Goal: Task Accomplishment & Management: Manage account settings

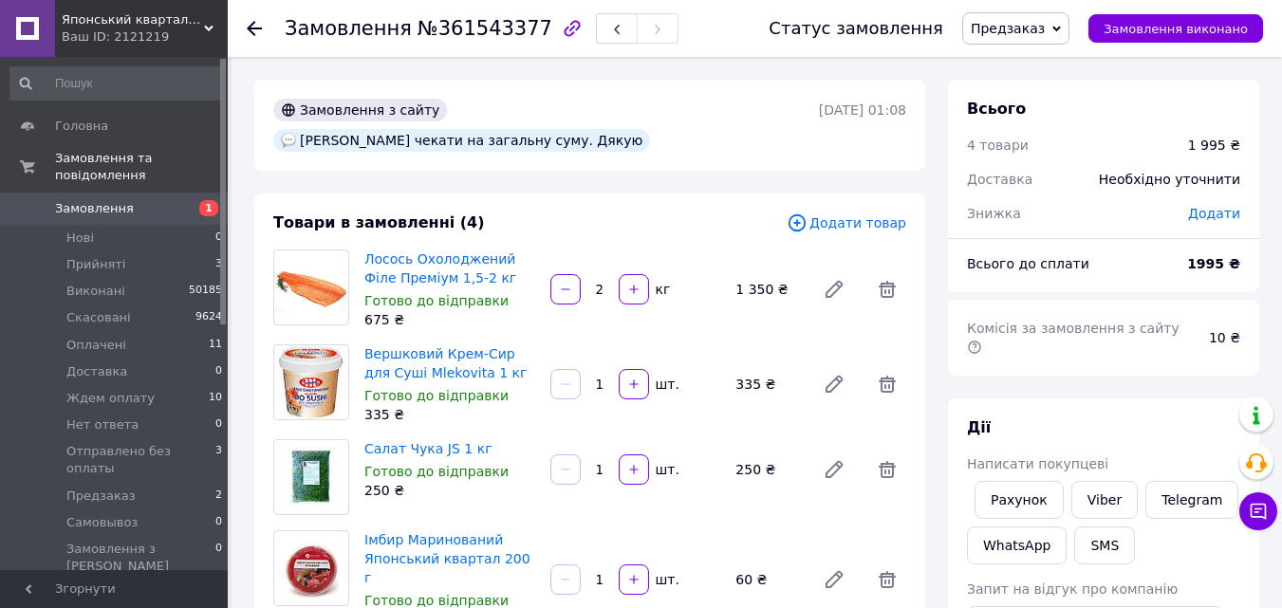
click at [595, 283] on input "2" at bounding box center [600, 290] width 30 height 14
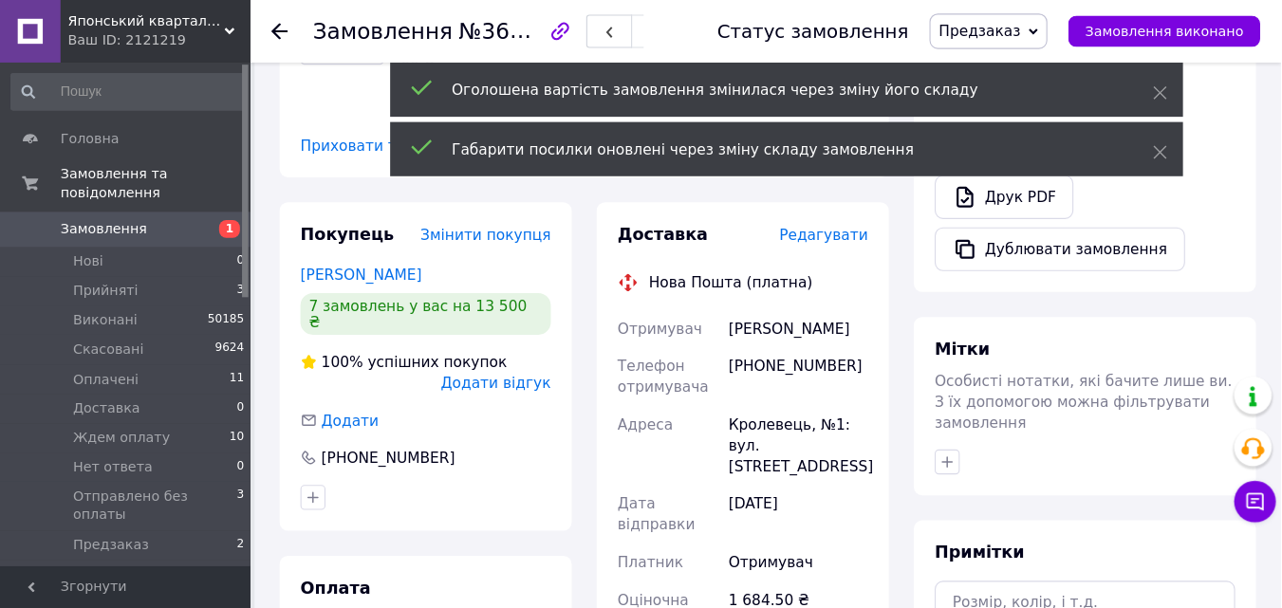
scroll to position [669, 0]
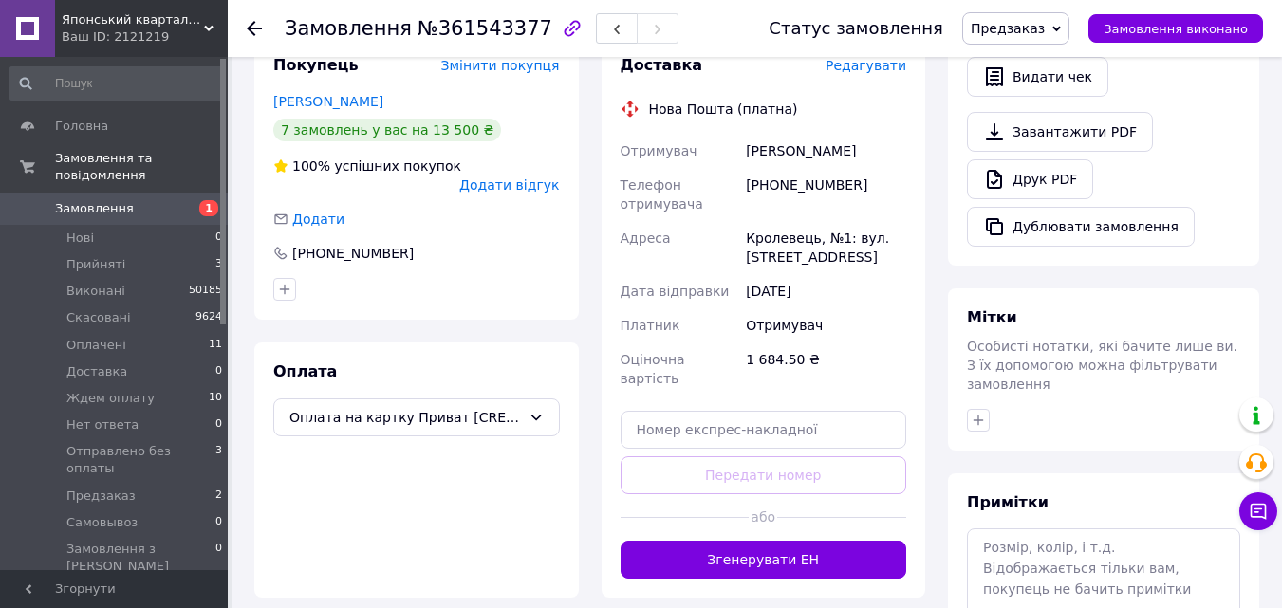
type input "1.54"
click at [1031, 529] on textarea at bounding box center [1103, 579] width 273 height 101
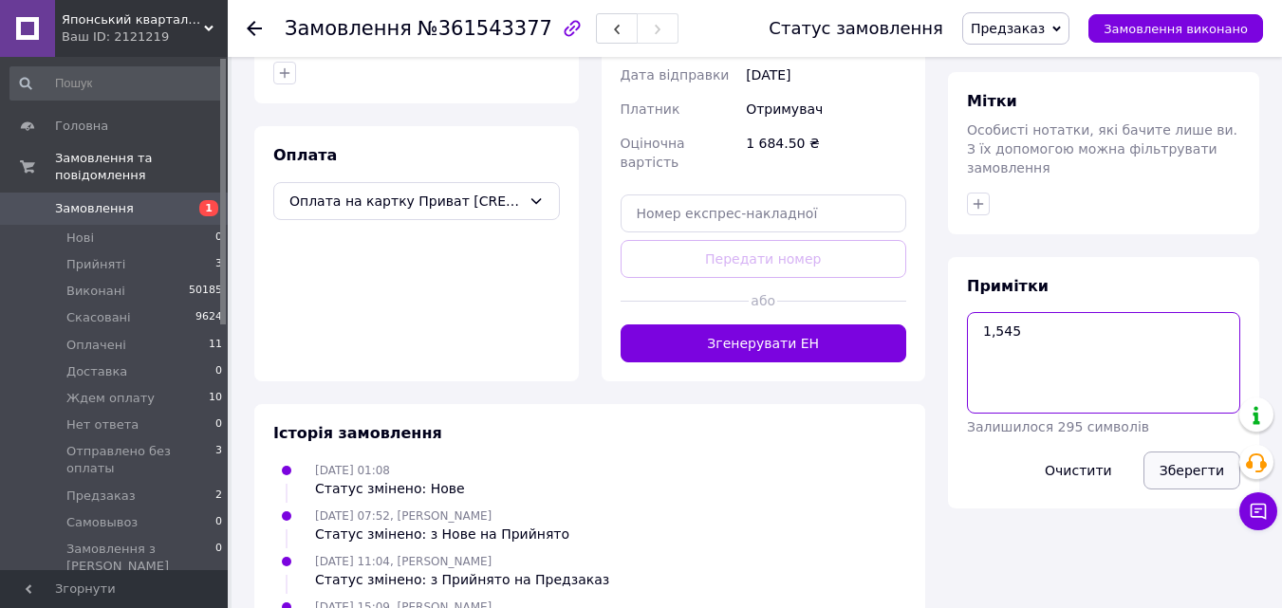
type textarea "1,545"
click at [1199, 452] on button "Зберегти" at bounding box center [1192, 471] width 97 height 38
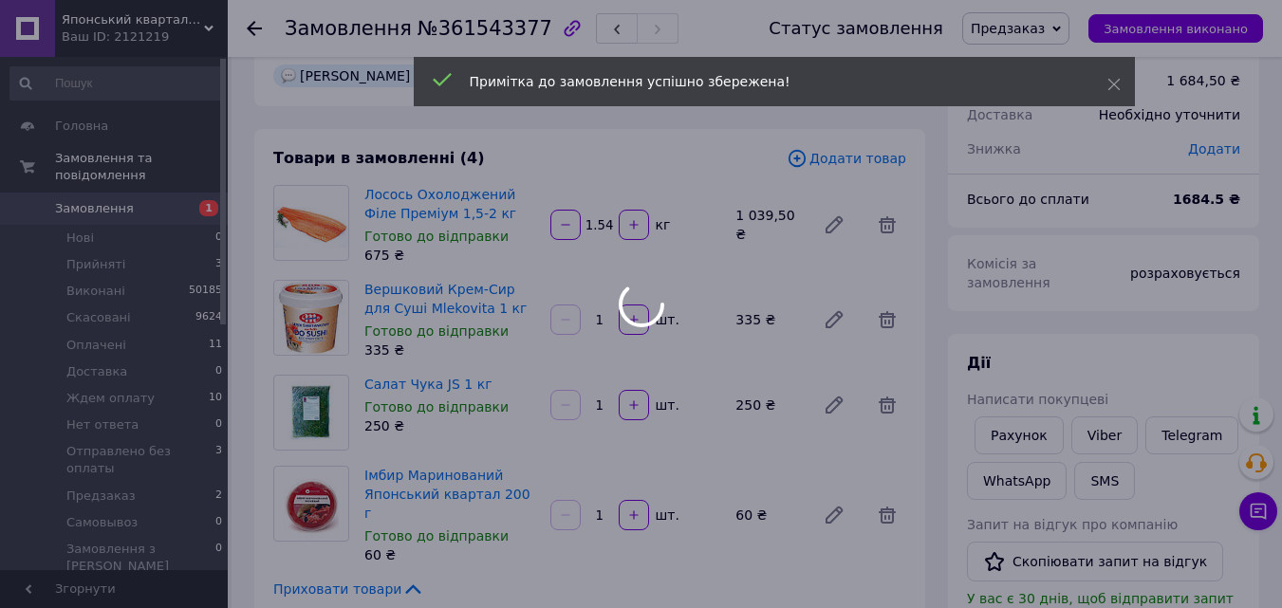
scroll to position [0, 0]
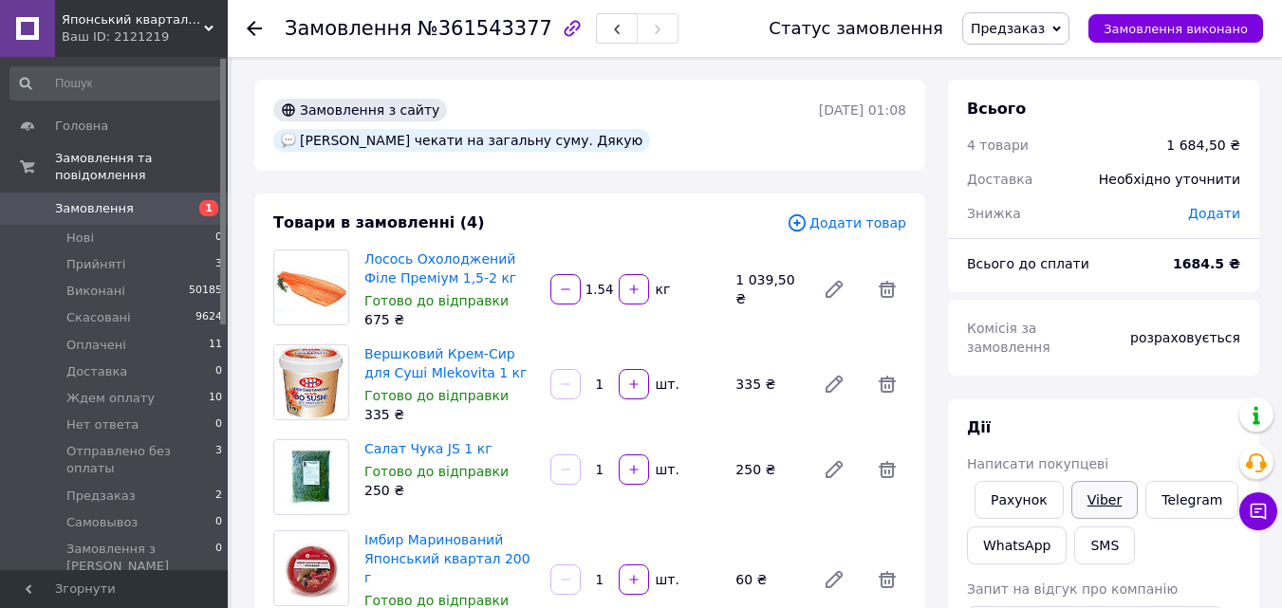
click at [1103, 481] on link "Viber" at bounding box center [1105, 500] width 66 height 38
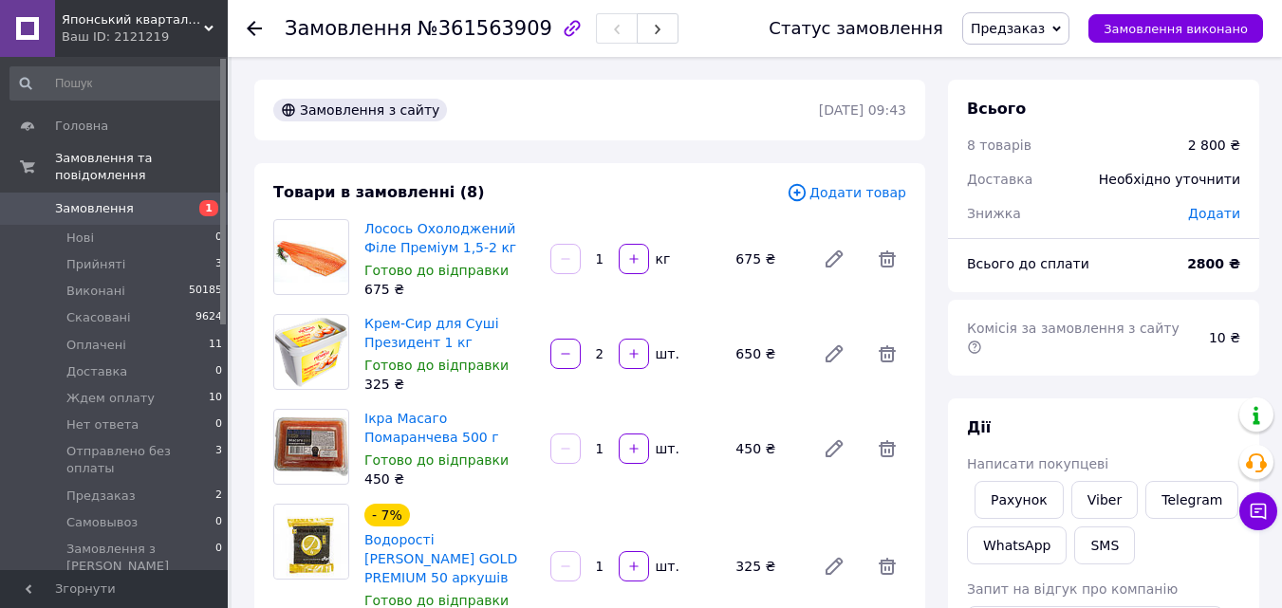
click at [606, 259] on input "1" at bounding box center [600, 259] width 30 height 14
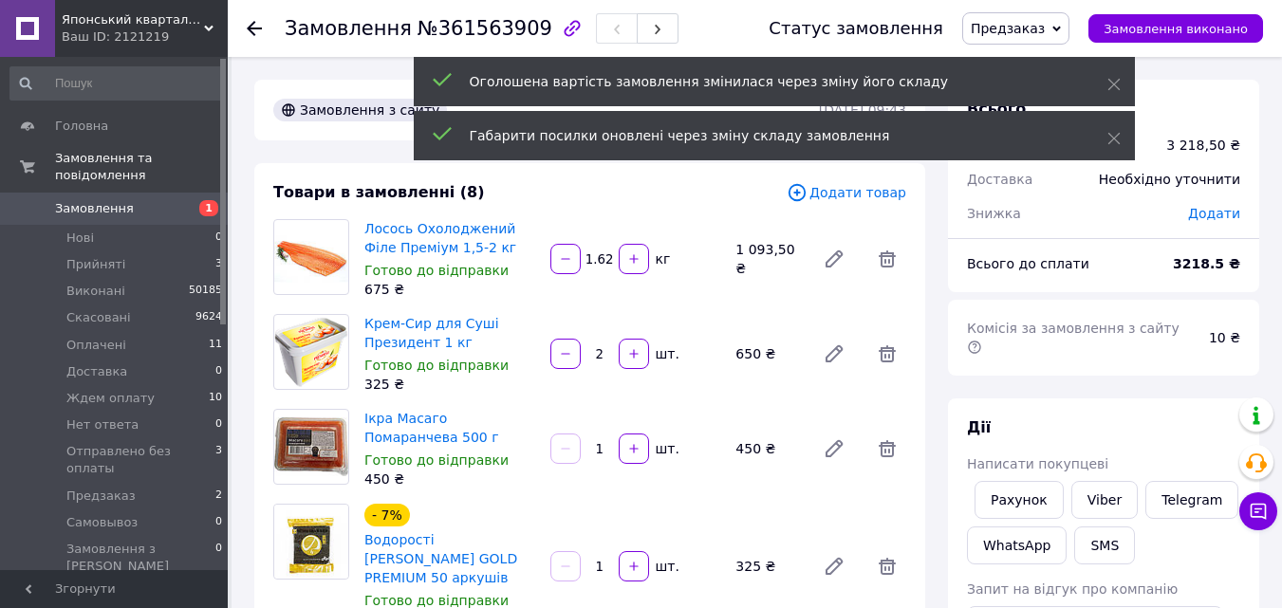
click at [612, 260] on input "1.62" at bounding box center [600, 259] width 30 height 14
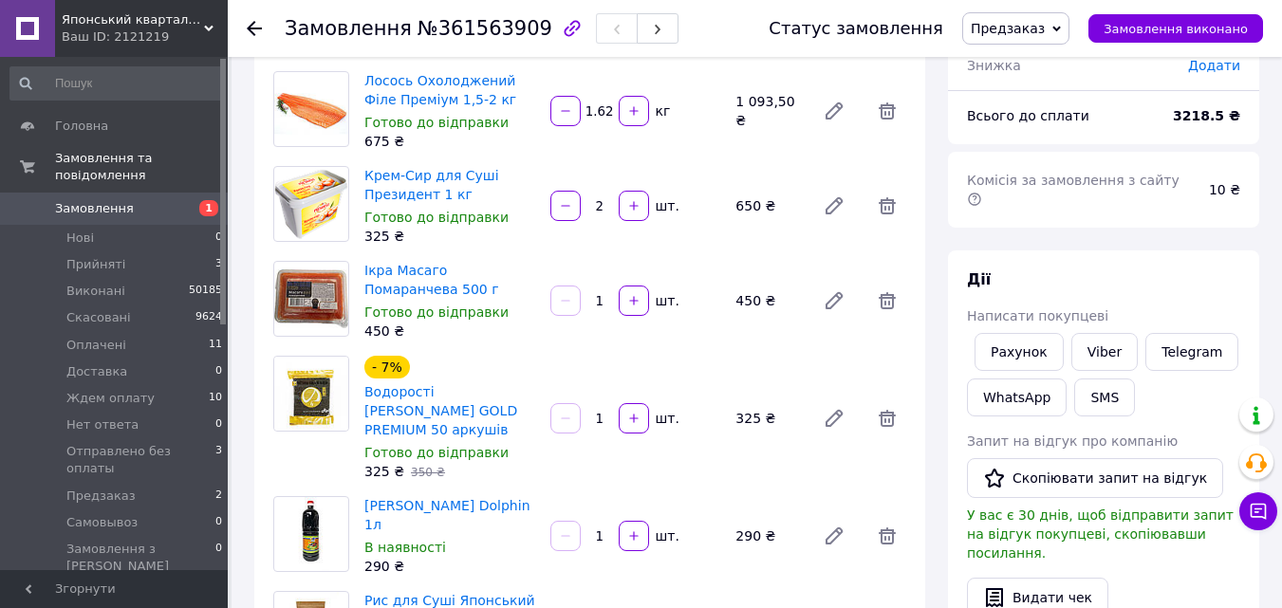
scroll to position [285, 0]
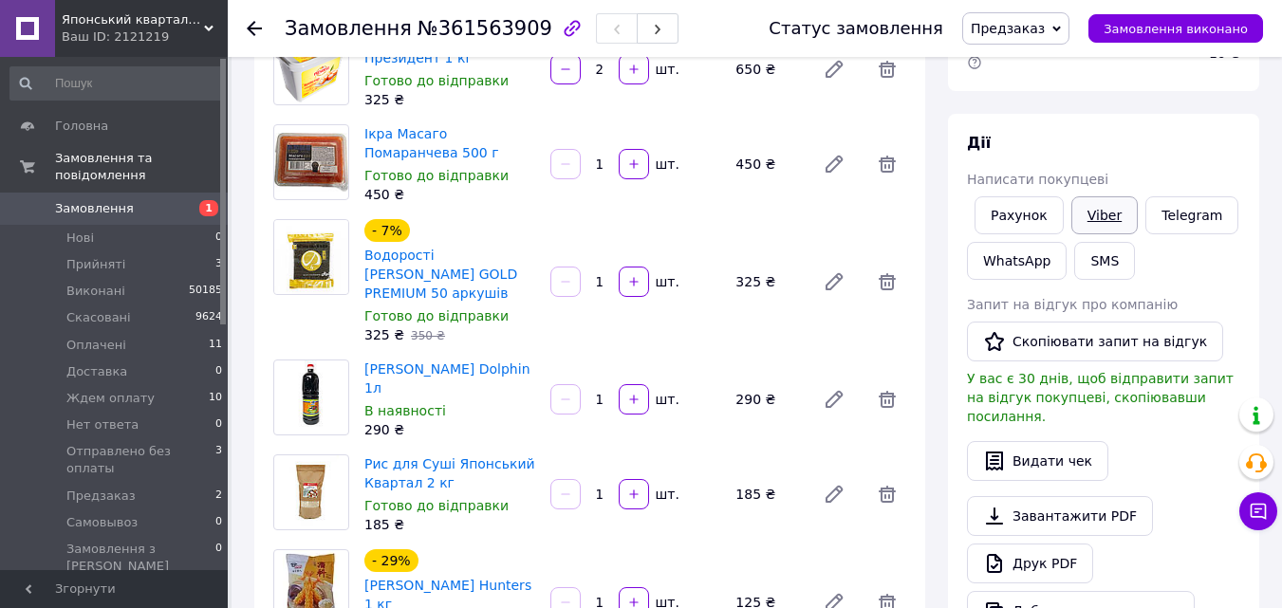
type input "1.62"
click at [1098, 196] on link "Viber" at bounding box center [1105, 215] width 66 height 38
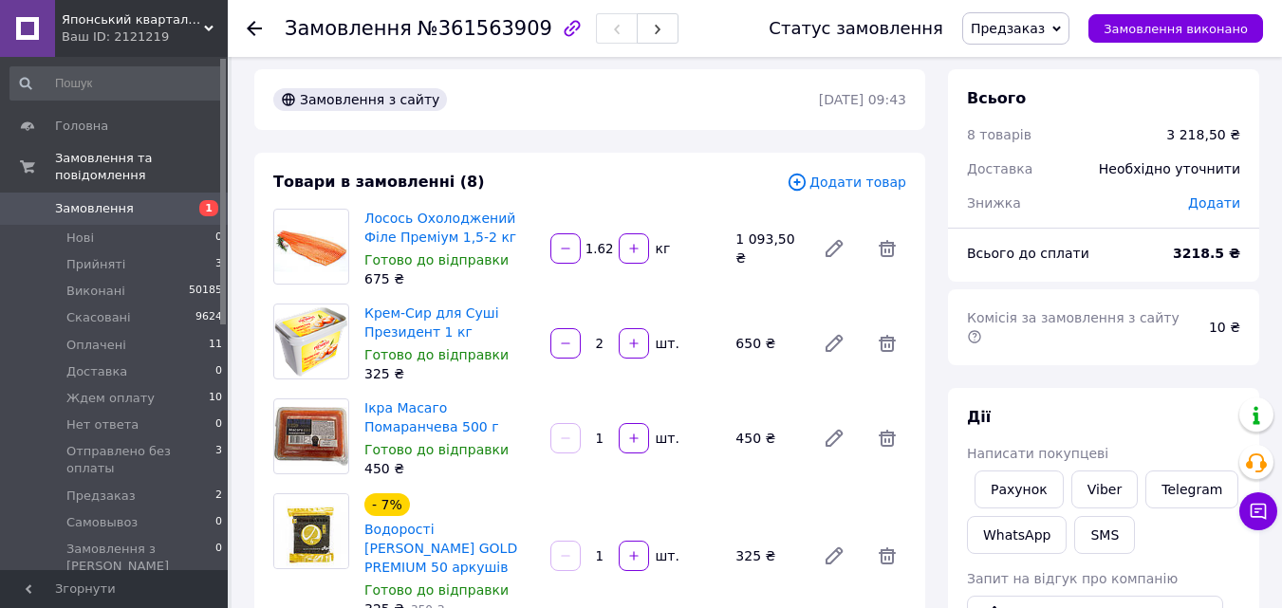
scroll to position [0, 0]
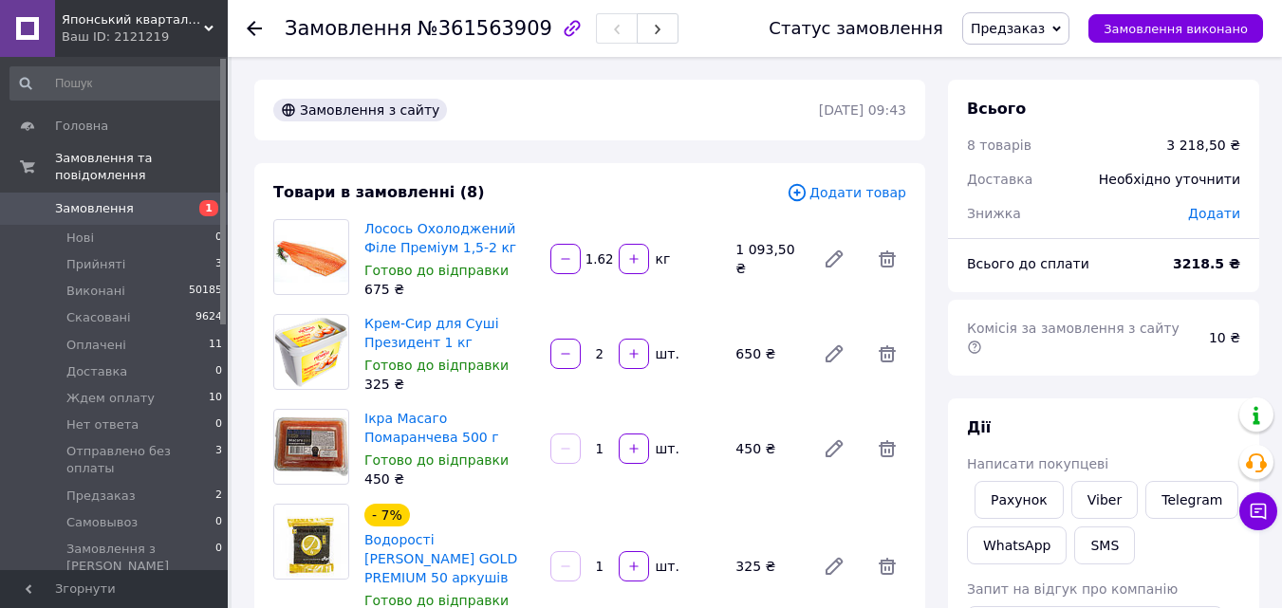
click at [1042, 35] on span "Предзаказ" at bounding box center [1008, 28] width 74 height 15
click at [1062, 203] on li "Ждем оплату" at bounding box center [1051, 209] width 176 height 28
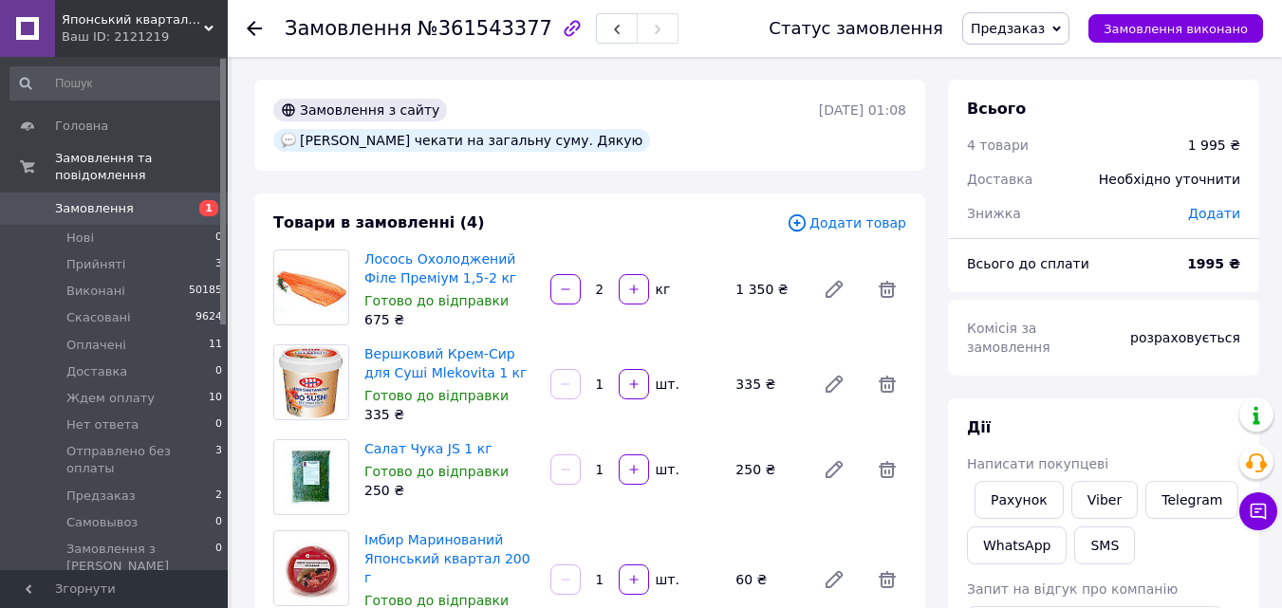
click at [1104, 532] on button "SMS" at bounding box center [1104, 546] width 61 height 38
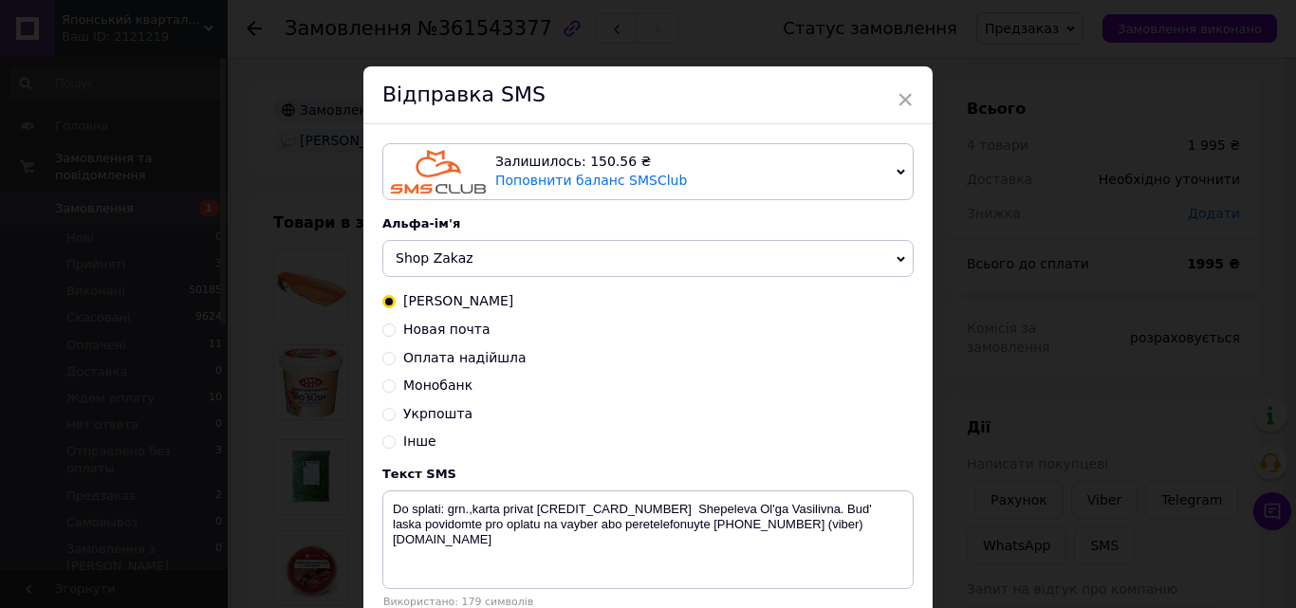
click at [542, 267] on span "Shop Zakaz" at bounding box center [648, 259] width 532 height 38
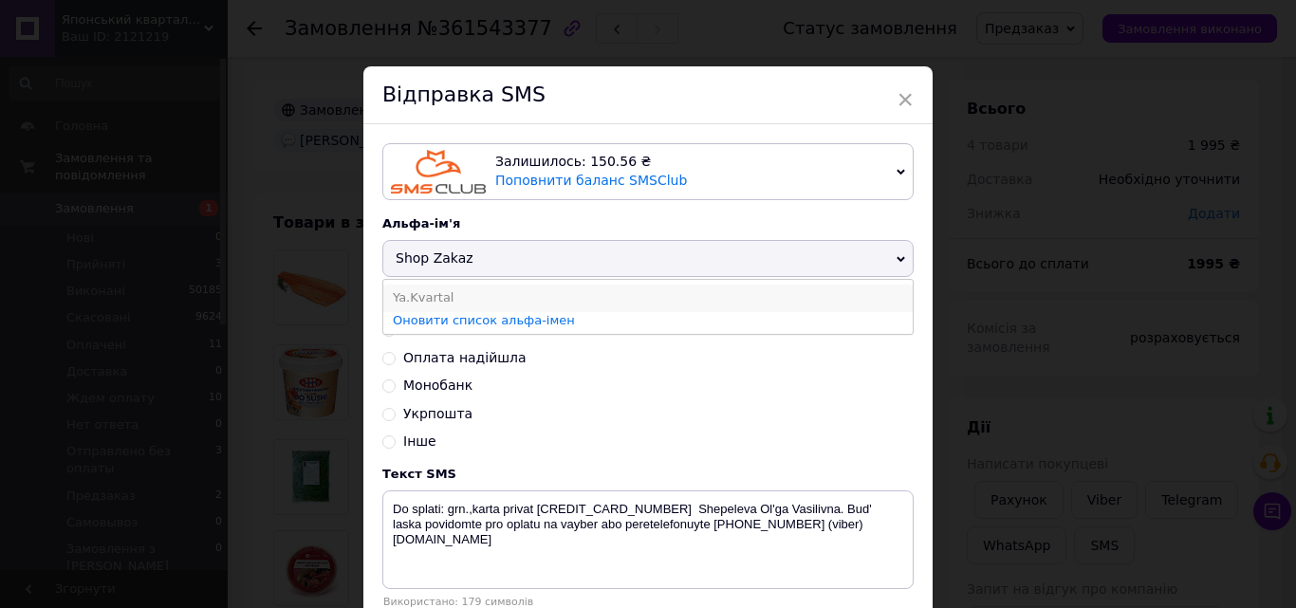
click at [414, 301] on li "Ya.Kvartal" at bounding box center [648, 298] width 530 height 27
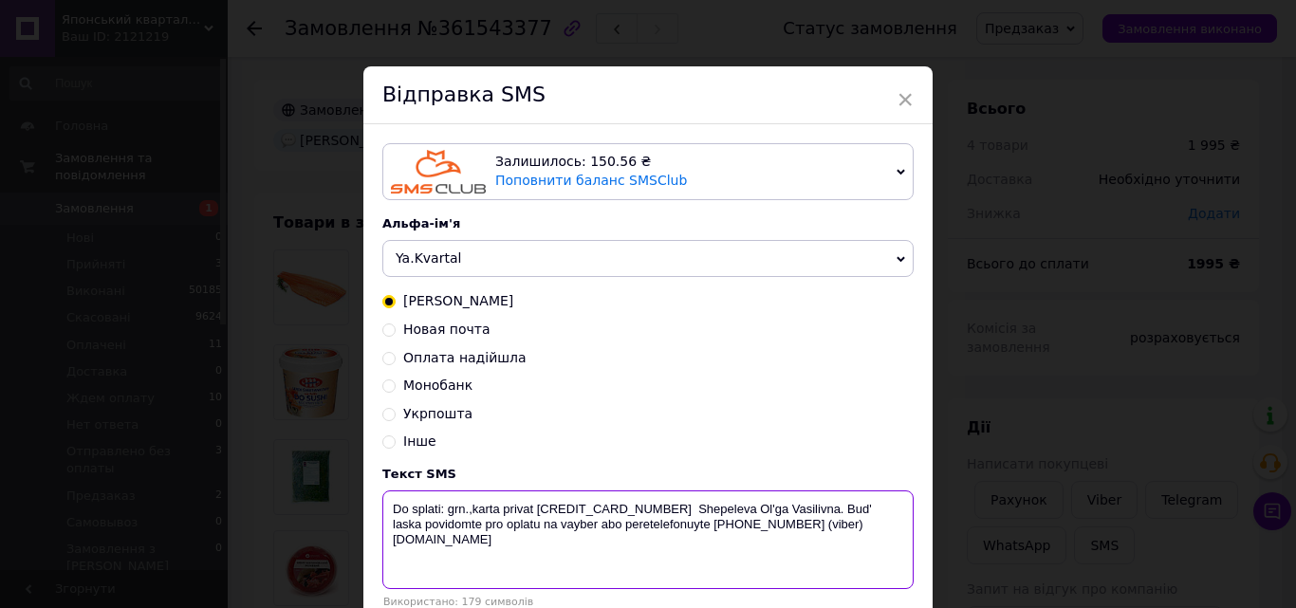
drag, startPoint x: 460, startPoint y: 545, endPoint x: 376, endPoint y: 512, distance: 90.8
click at [376, 512] on div "Залишилось: 150.56 ₴ Поповнити баланс SMSClub Підключити LetsAds Альфа-ім'я Ya.…" at bounding box center [648, 383] width 569 height 518
paste textarea "450 grn.,karta privat 4731185614172176 Shepeleva Ol'ga Vasilivna."
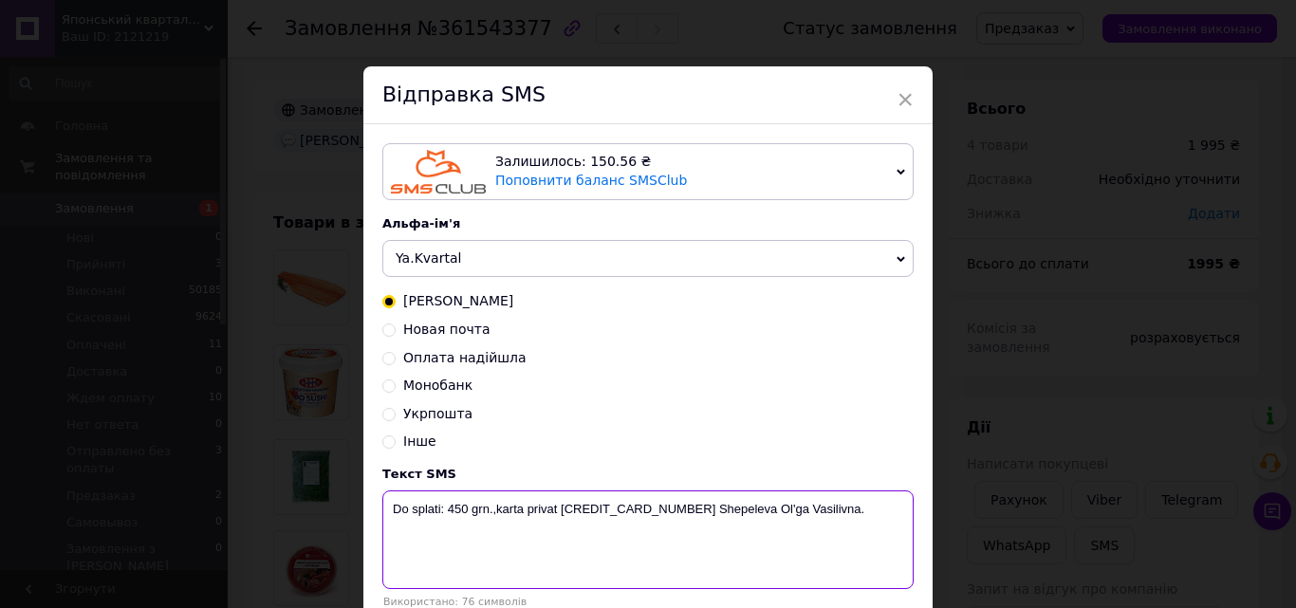
click at [458, 516] on textarea "Do splati: 450 grn.,karta privat 4731185614172176 Shepeleva Ol'ga Vasilivna." at bounding box center [648, 540] width 532 height 99
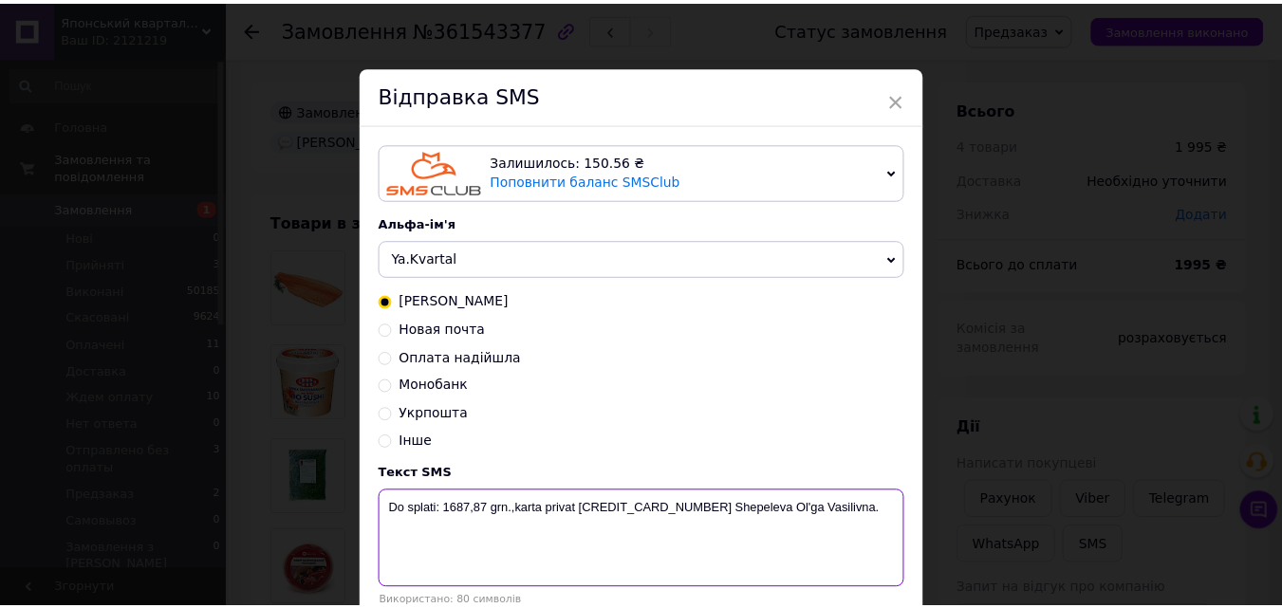
scroll to position [95, 0]
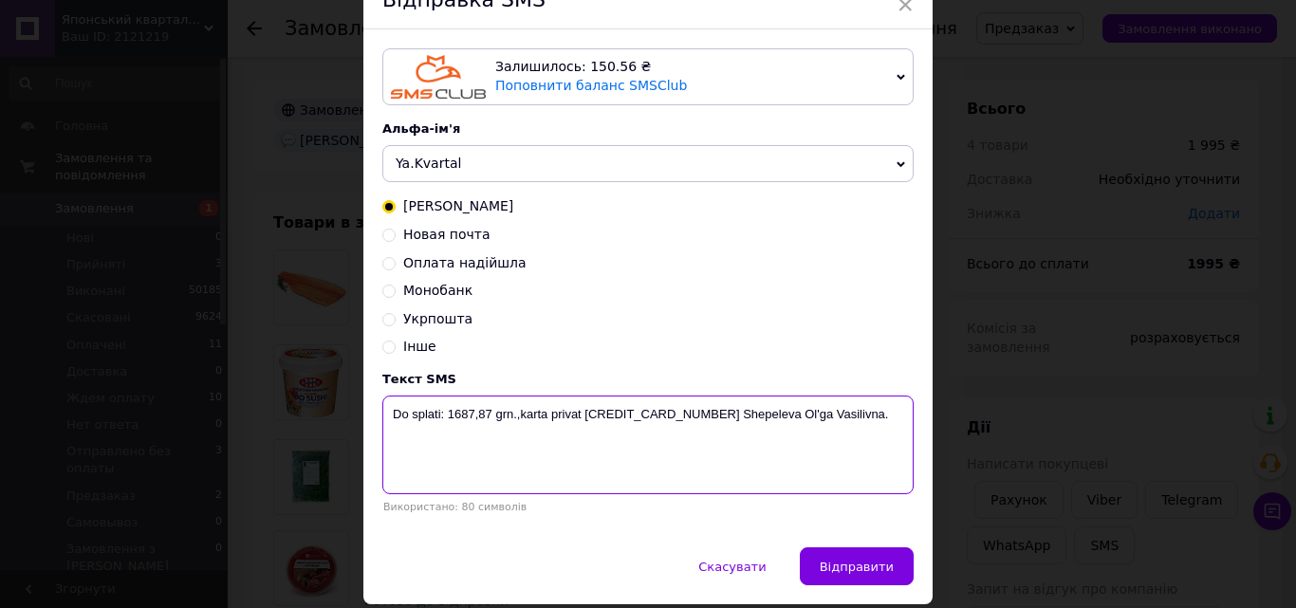
type textarea "Do splati: 1687,87 grn.,karta privat 4731185614172176 Shepeleva Ol'ga Vasilivna."
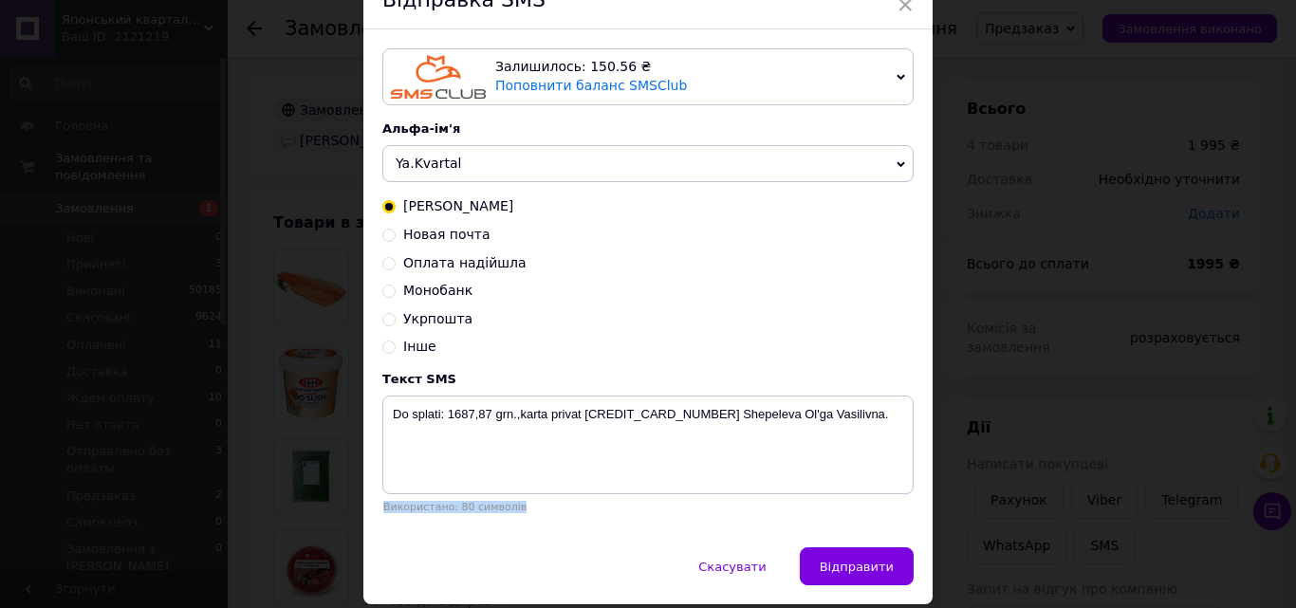
drag, startPoint x: 507, startPoint y: 513, endPoint x: 381, endPoint y: 513, distance: 126.2
click at [382, 513] on div "Використано: 80 символів" at bounding box center [648, 507] width 532 height 12
click at [385, 513] on div "Використано: 80 символів" at bounding box center [648, 507] width 532 height 12
click at [1054, 361] on div "× Відправка SMS Залишилось: 150.56 ₴ Поповнити баланс SMSClub Підключити LetsAd…" at bounding box center [648, 304] width 1296 height 608
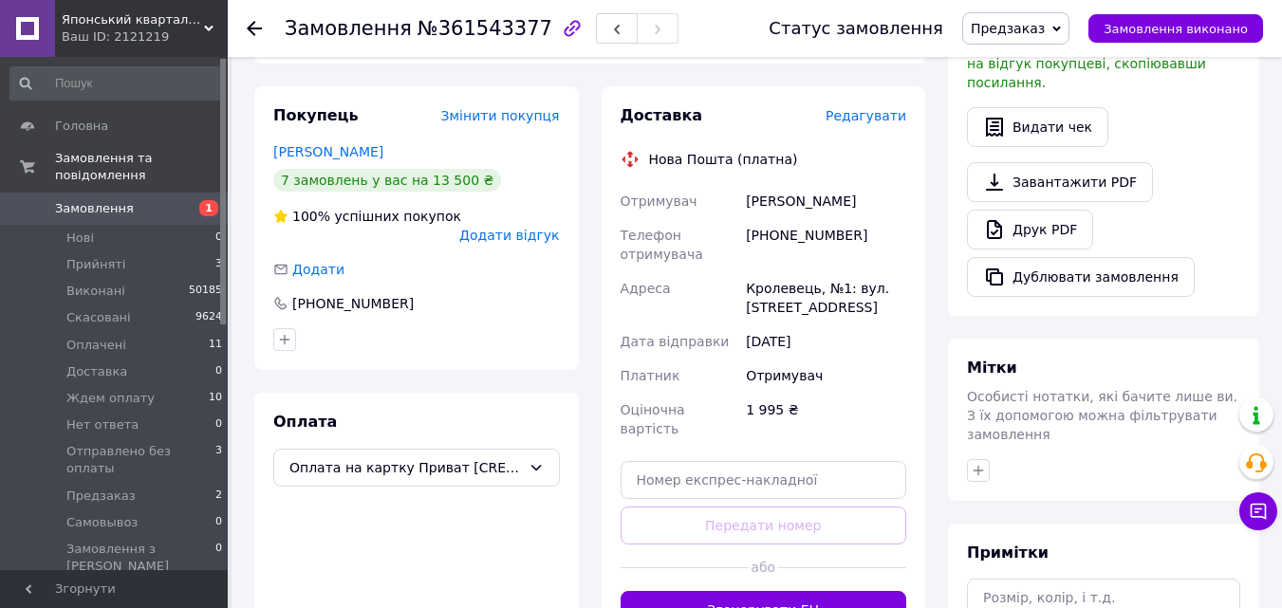
scroll to position [759, 0]
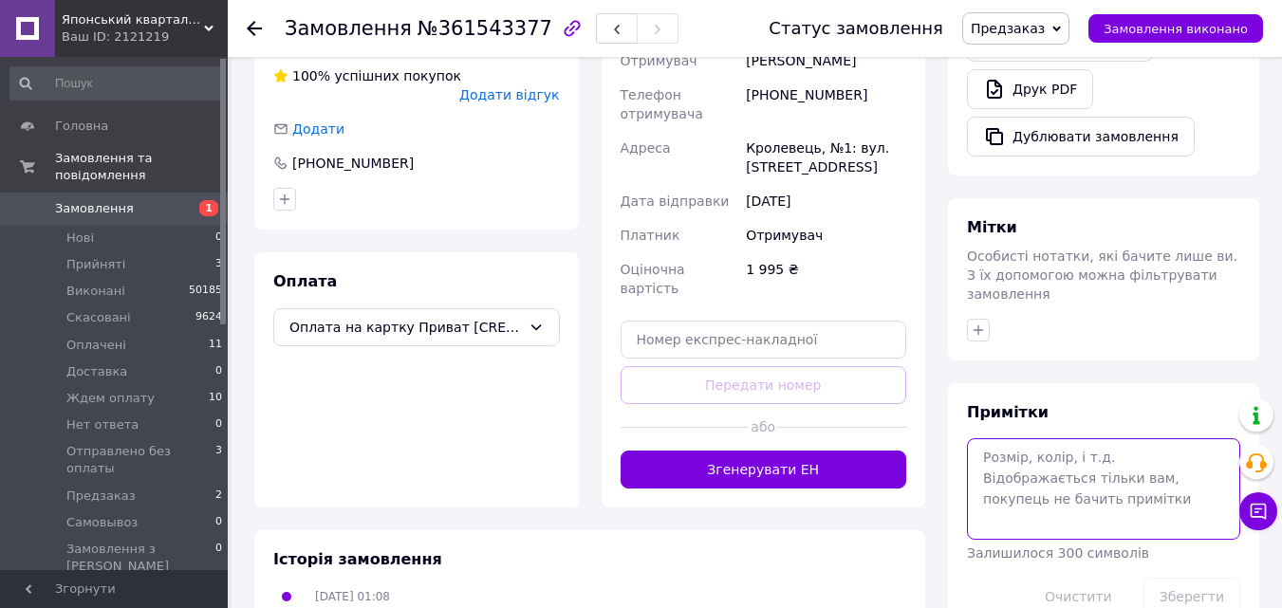
click at [1049, 438] on textarea at bounding box center [1103, 488] width 273 height 101
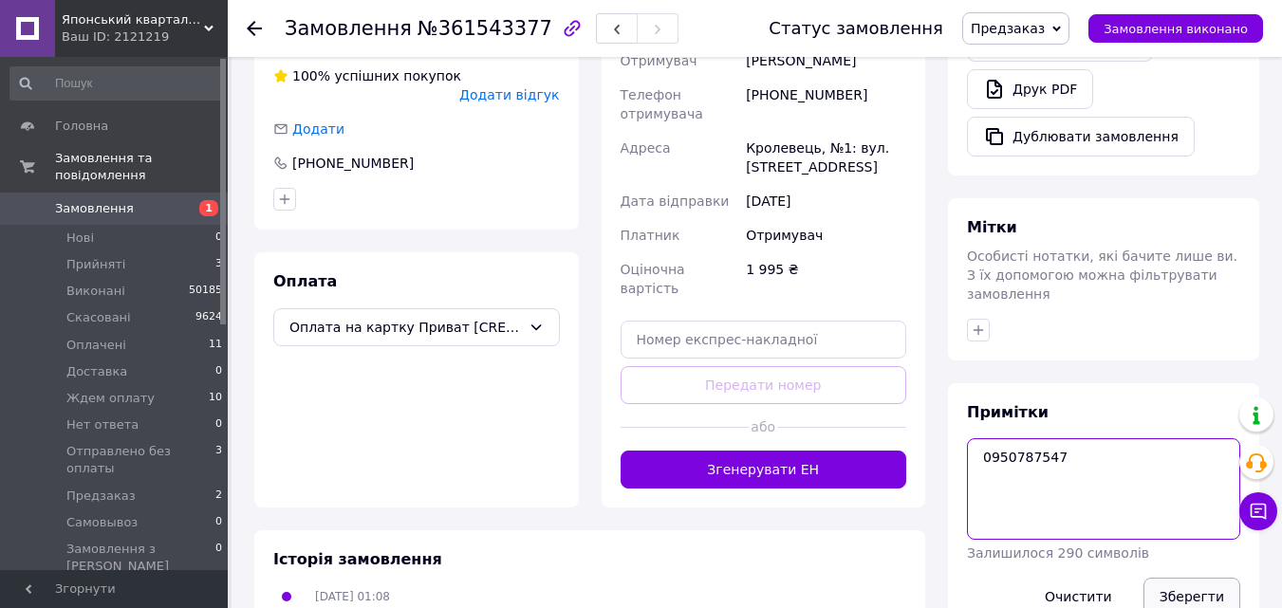
type textarea "0950787547"
click at [1192, 578] on button "Зберегти" at bounding box center [1192, 597] width 97 height 38
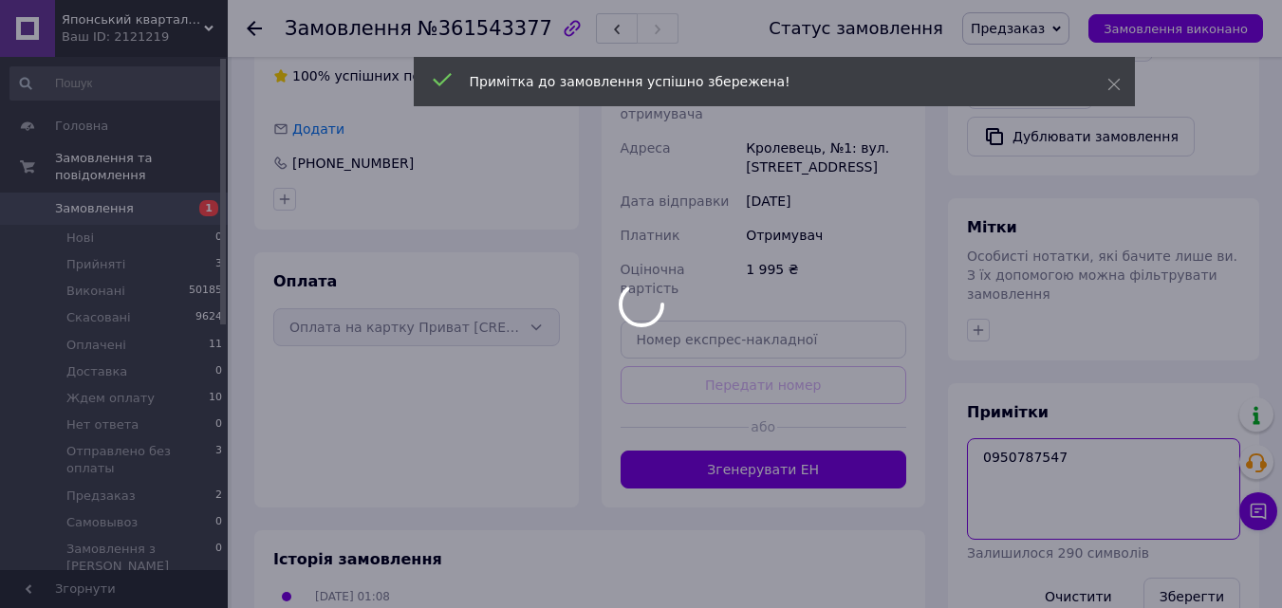
drag, startPoint x: 1059, startPoint y: 403, endPoint x: 972, endPoint y: 404, distance: 87.3
type input "1.54"
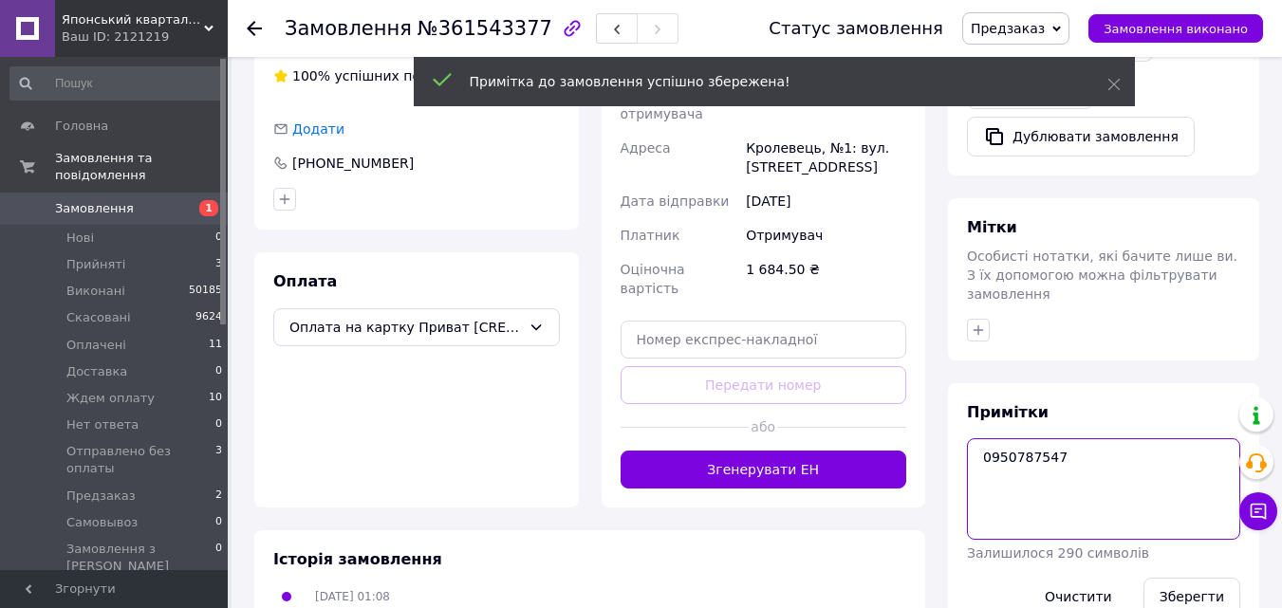
drag, startPoint x: 998, startPoint y: 372, endPoint x: 1072, endPoint y: 408, distance: 81.5
click at [1079, 438] on textarea "0950787547" at bounding box center [1103, 488] width 273 height 101
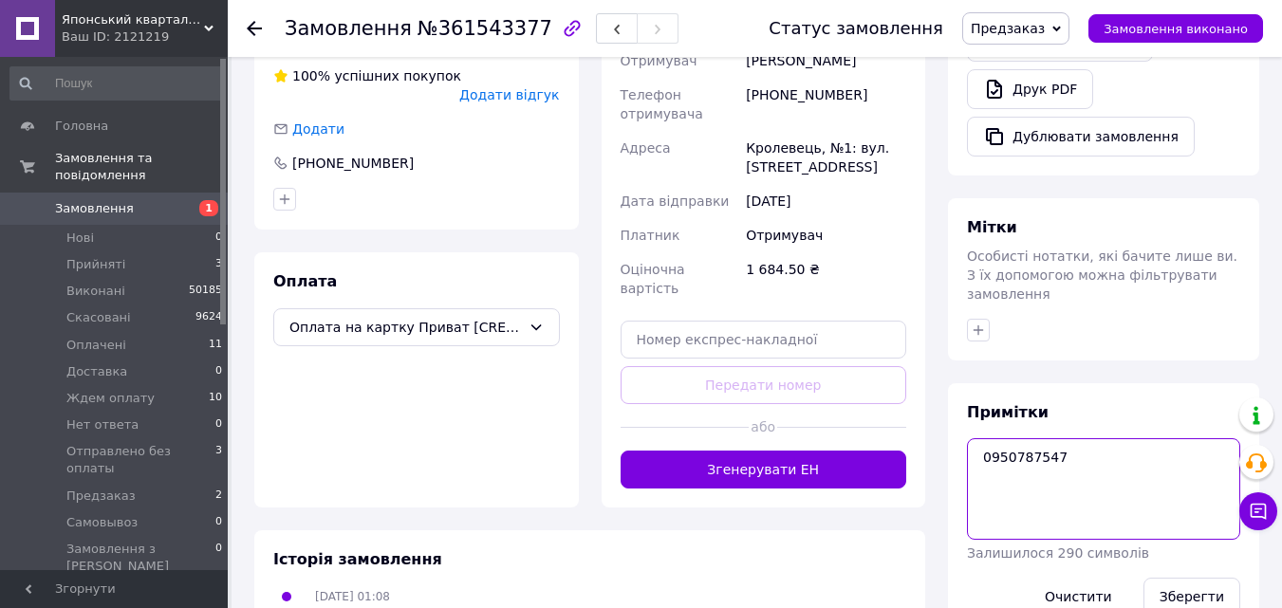
click at [1035, 438] on textarea "0950787547" at bounding box center [1103, 488] width 273 height 101
click at [1186, 578] on button "Зберегти" at bounding box center [1192, 597] width 97 height 38
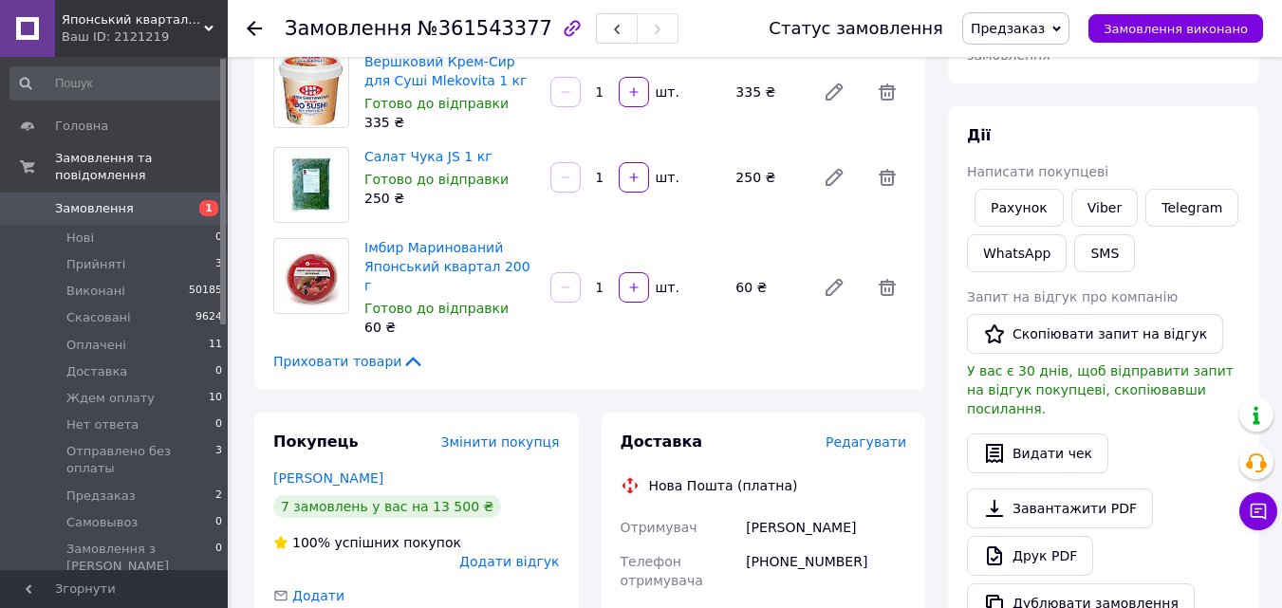
scroll to position [95, 0]
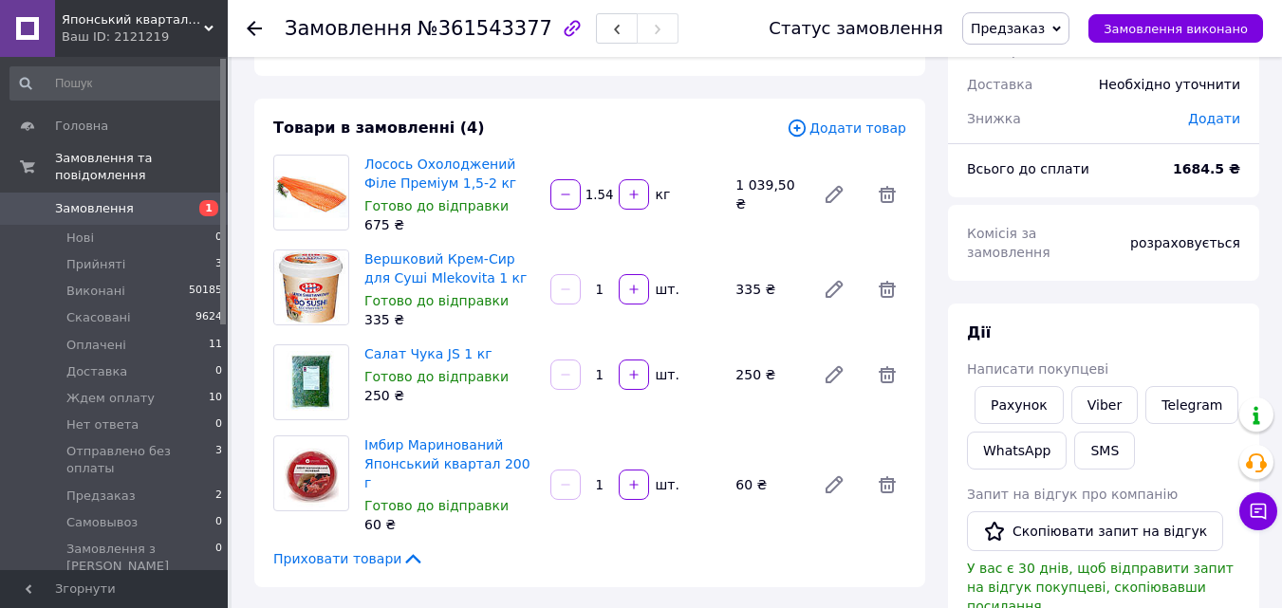
click at [1009, 28] on span "Предзаказ" at bounding box center [1008, 28] width 74 height 15
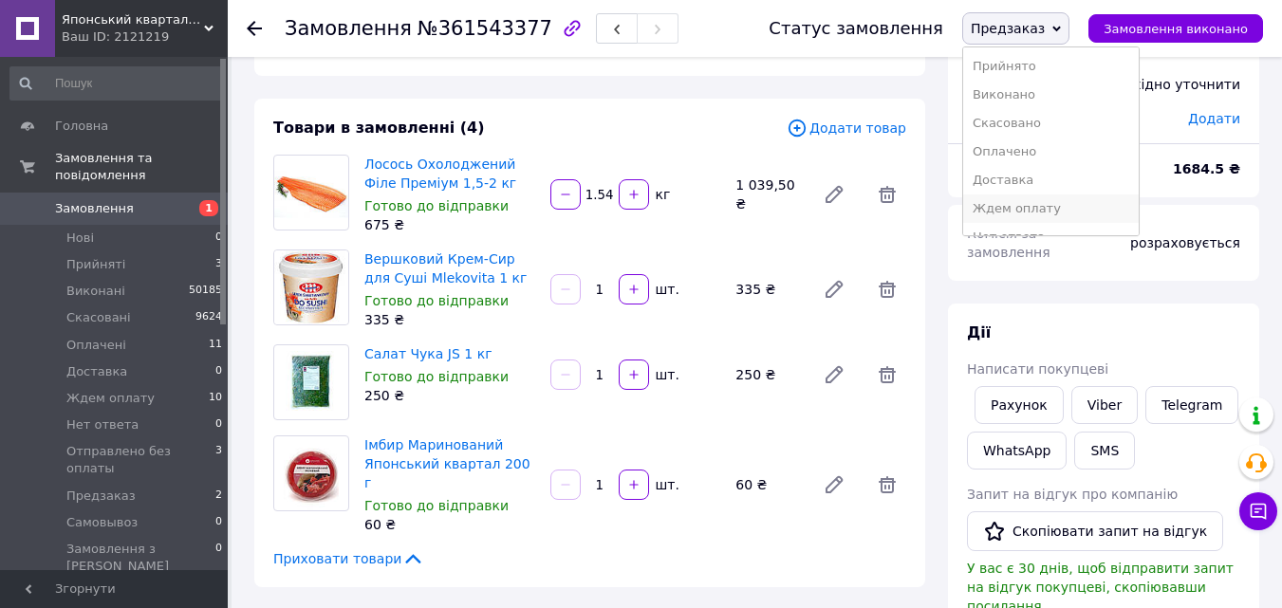
click at [1046, 211] on li "Ждем оплату" at bounding box center [1051, 209] width 176 height 28
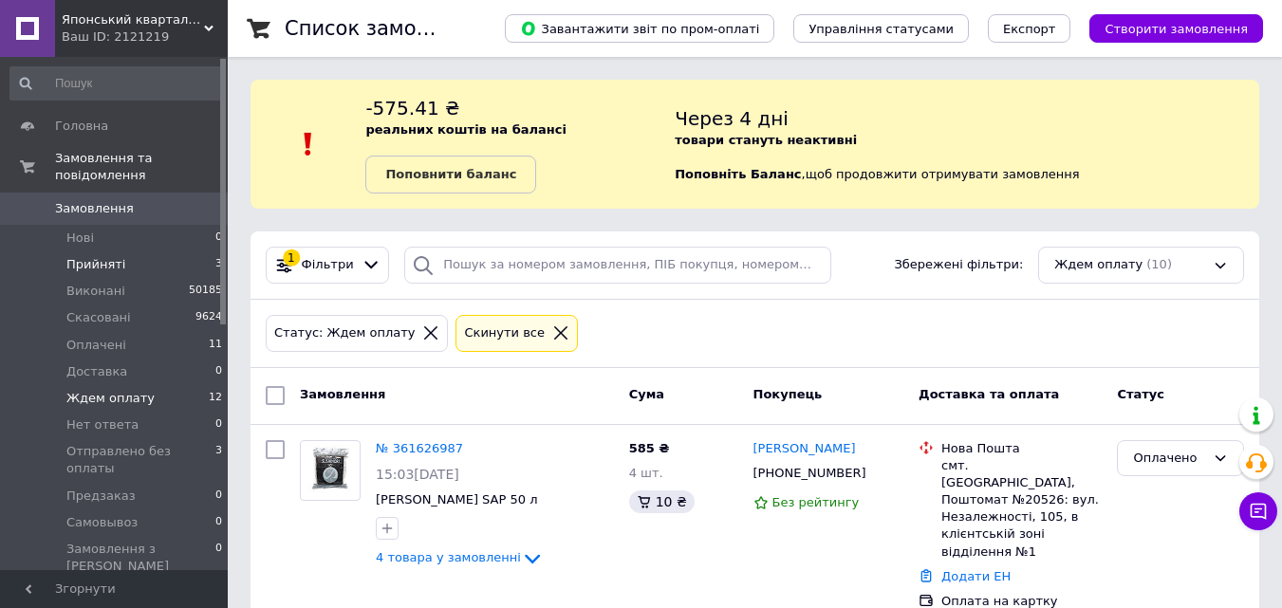
click at [122, 252] on li "Прийняті 3" at bounding box center [116, 265] width 233 height 27
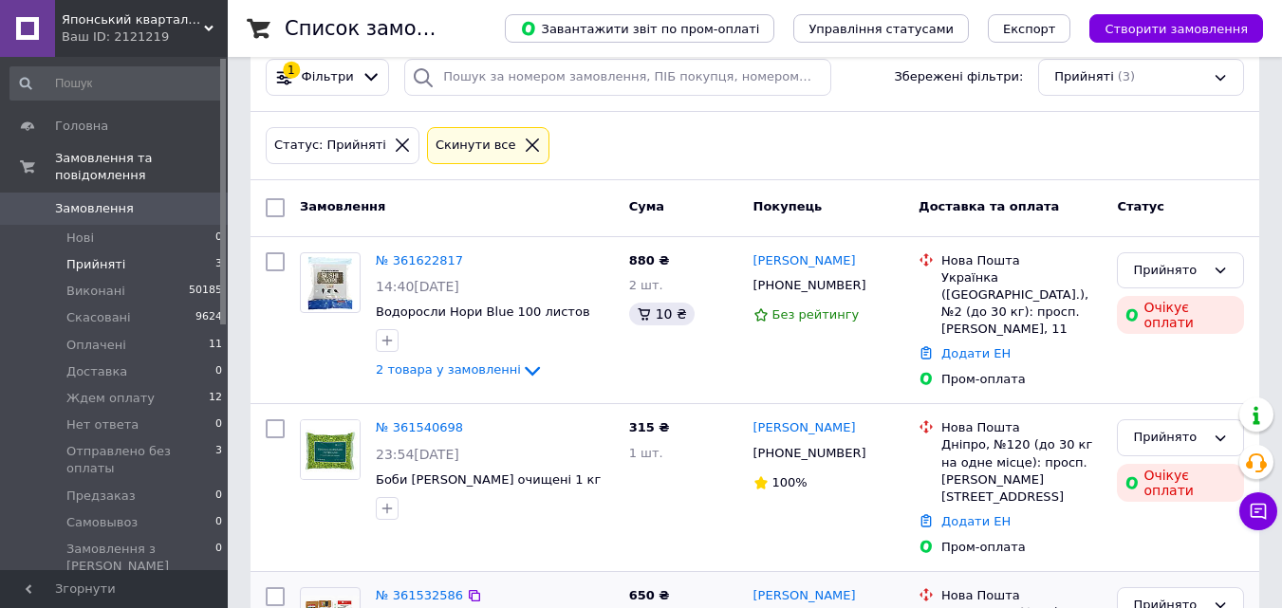
scroll to position [190, 0]
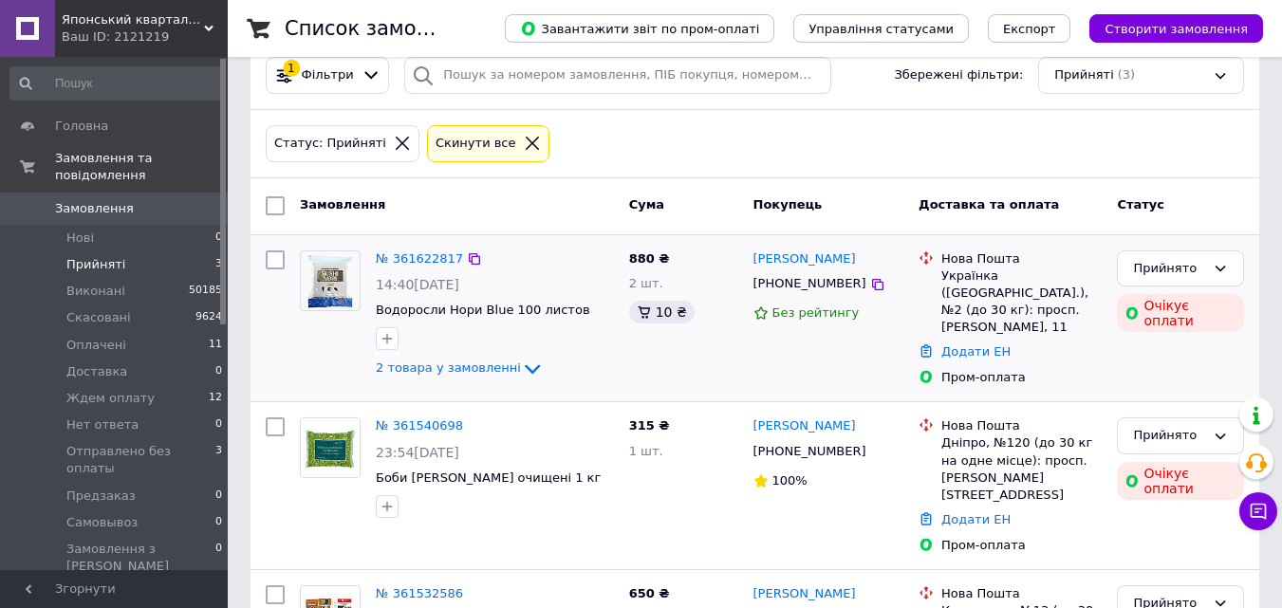
click at [1151, 330] on div "Прийнято Очікує оплати" at bounding box center [1181, 319] width 142 height 152
click at [426, 258] on link "№ 361622817" at bounding box center [419, 259] width 87 height 14
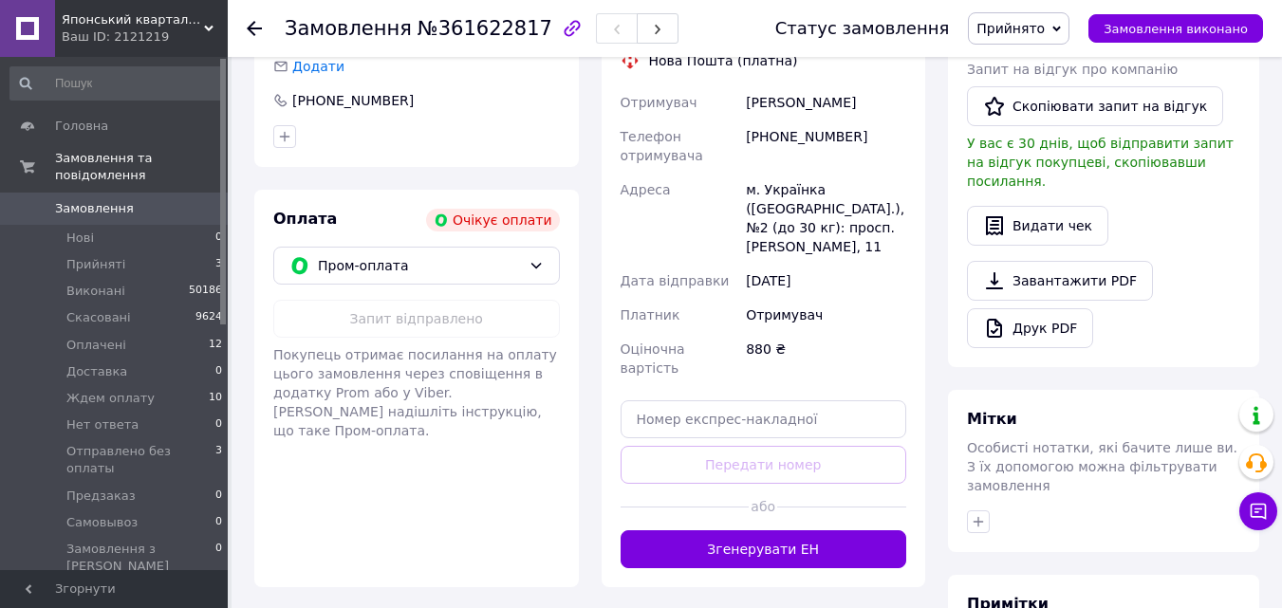
scroll to position [569, 0]
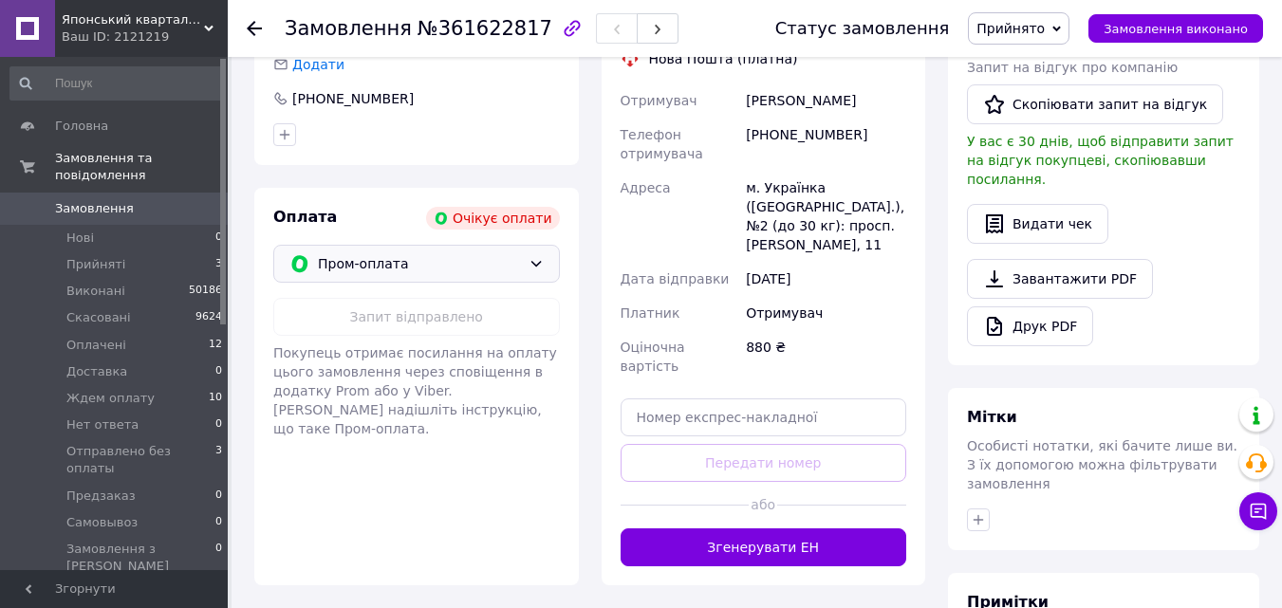
click at [438, 270] on span "Пром-оплата" at bounding box center [419, 263] width 203 height 21
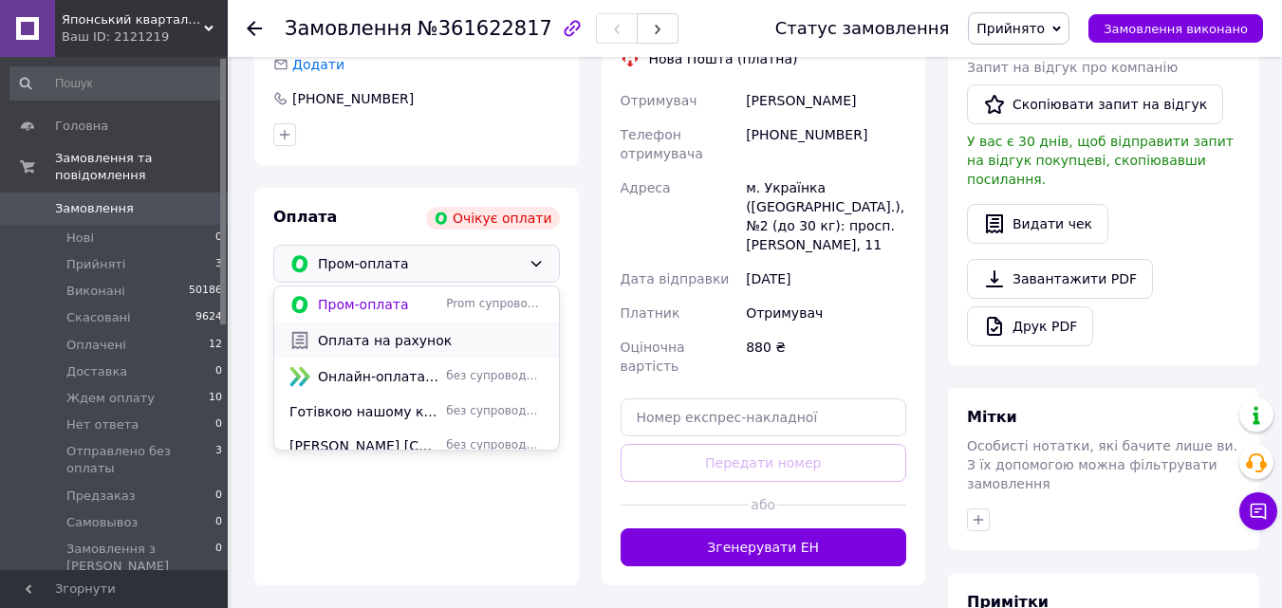
click at [399, 336] on span "Оплата на рахунок" at bounding box center [431, 340] width 226 height 19
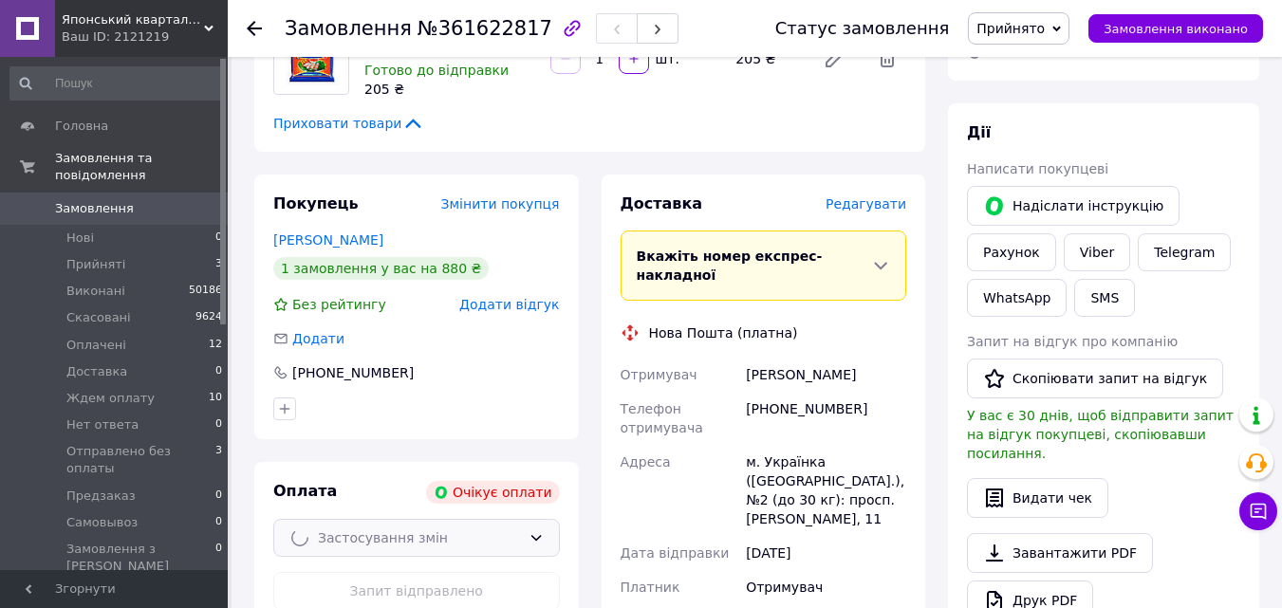
scroll to position [285, 0]
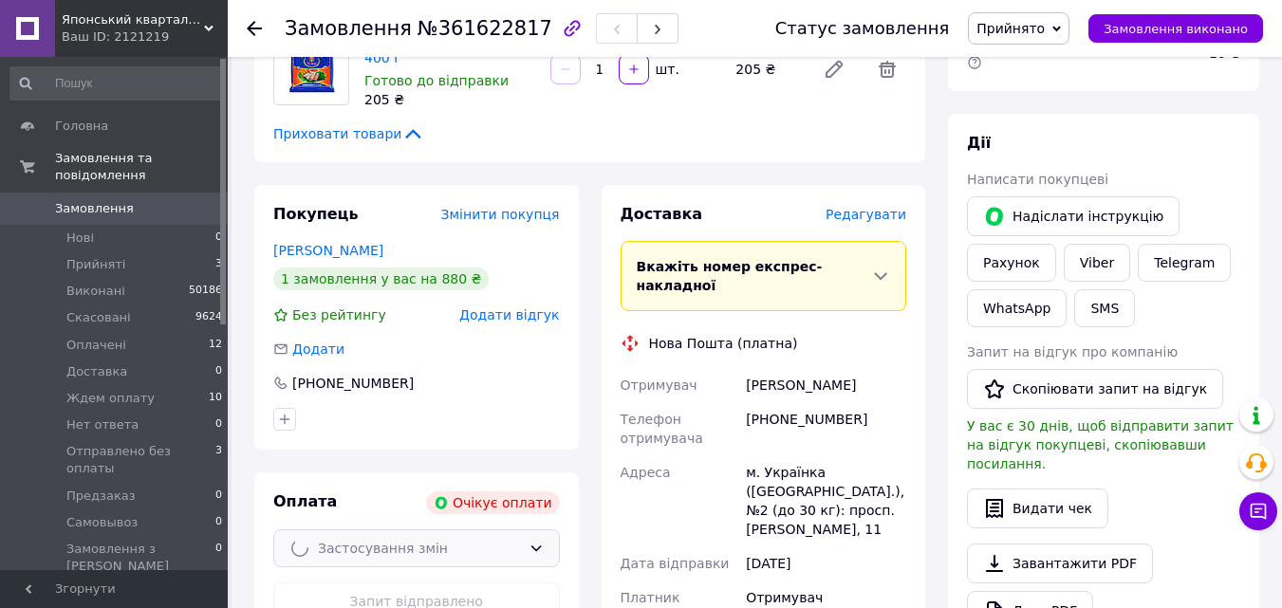
click at [1035, 17] on span "Прийнято" at bounding box center [1019, 28] width 102 height 32
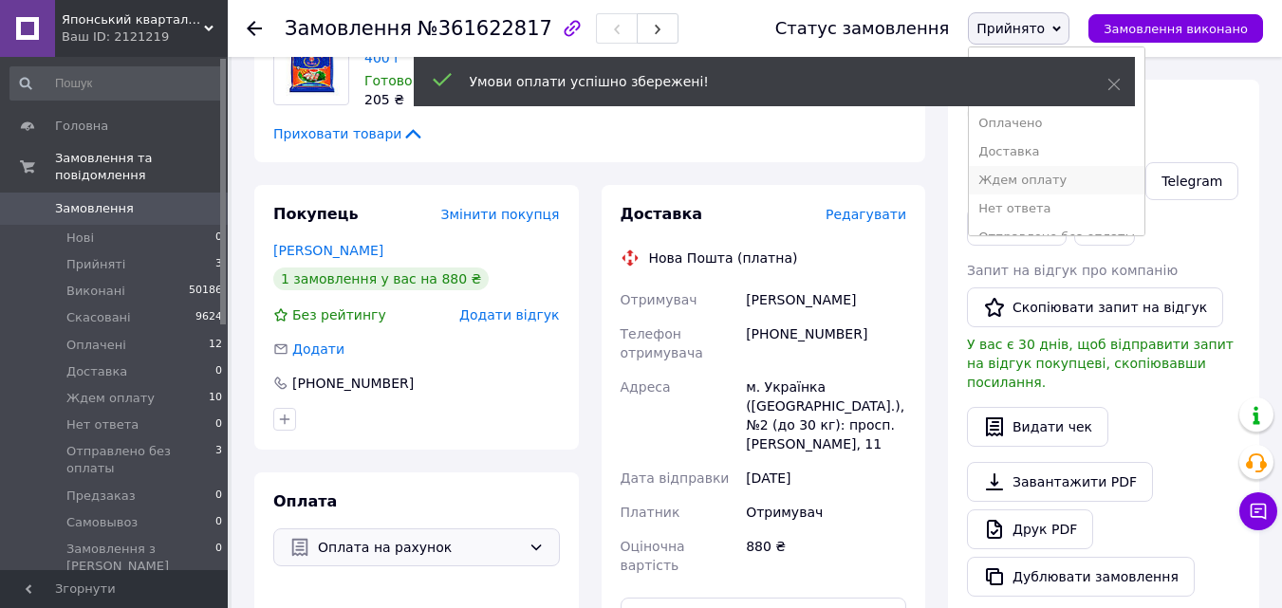
click at [1047, 182] on li "Ждем оплату" at bounding box center [1057, 180] width 176 height 28
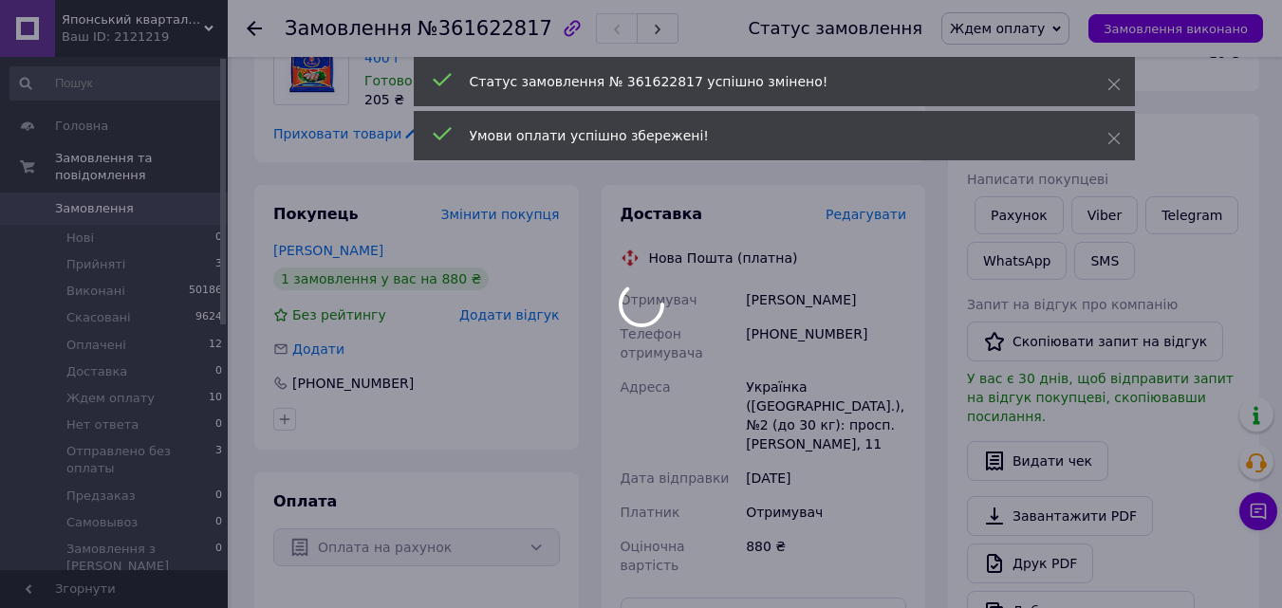
scroll to position [0, 0]
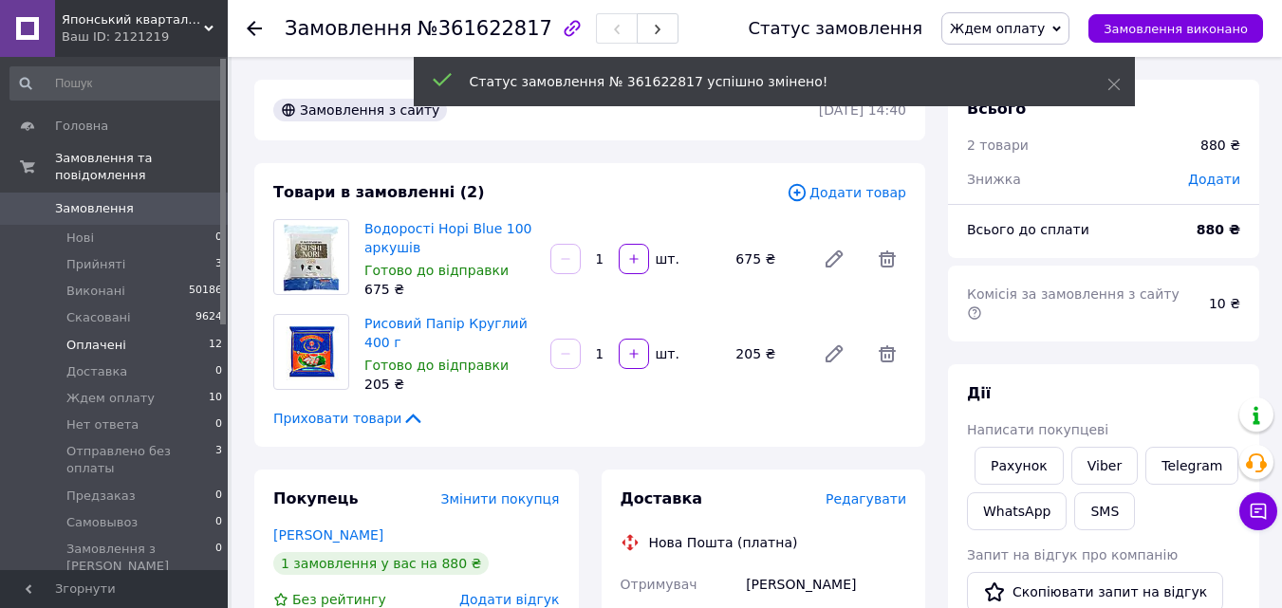
click at [103, 337] on span "Оплачені" at bounding box center [96, 345] width 60 height 17
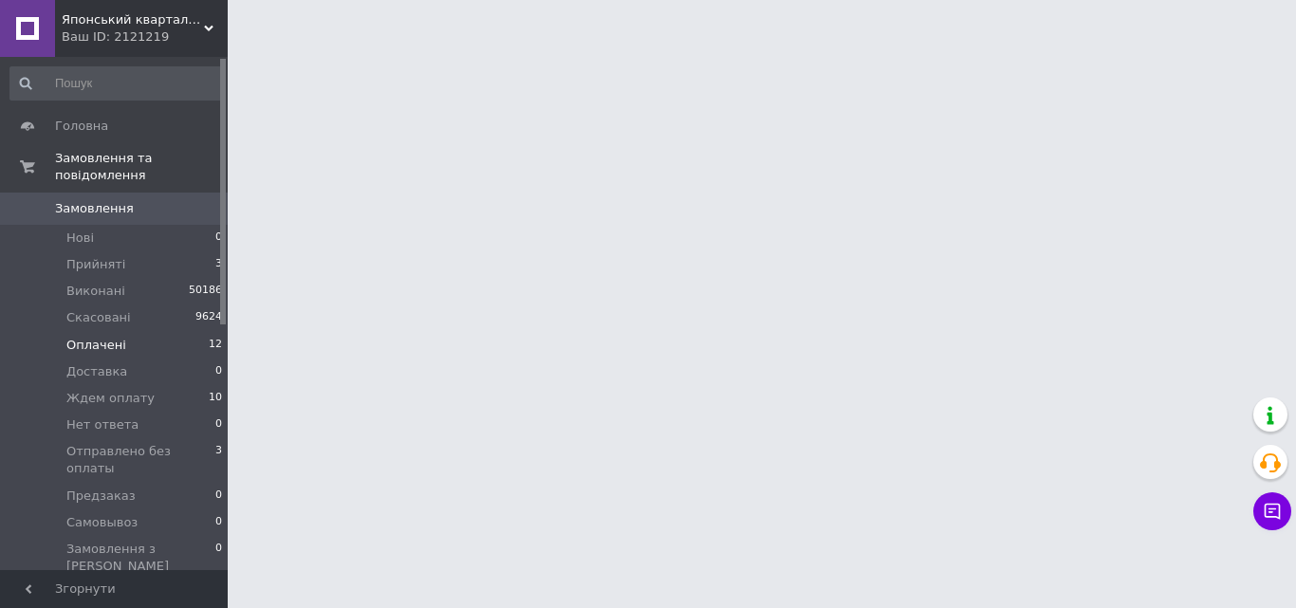
click at [112, 337] on span "Оплачені" at bounding box center [96, 345] width 60 height 17
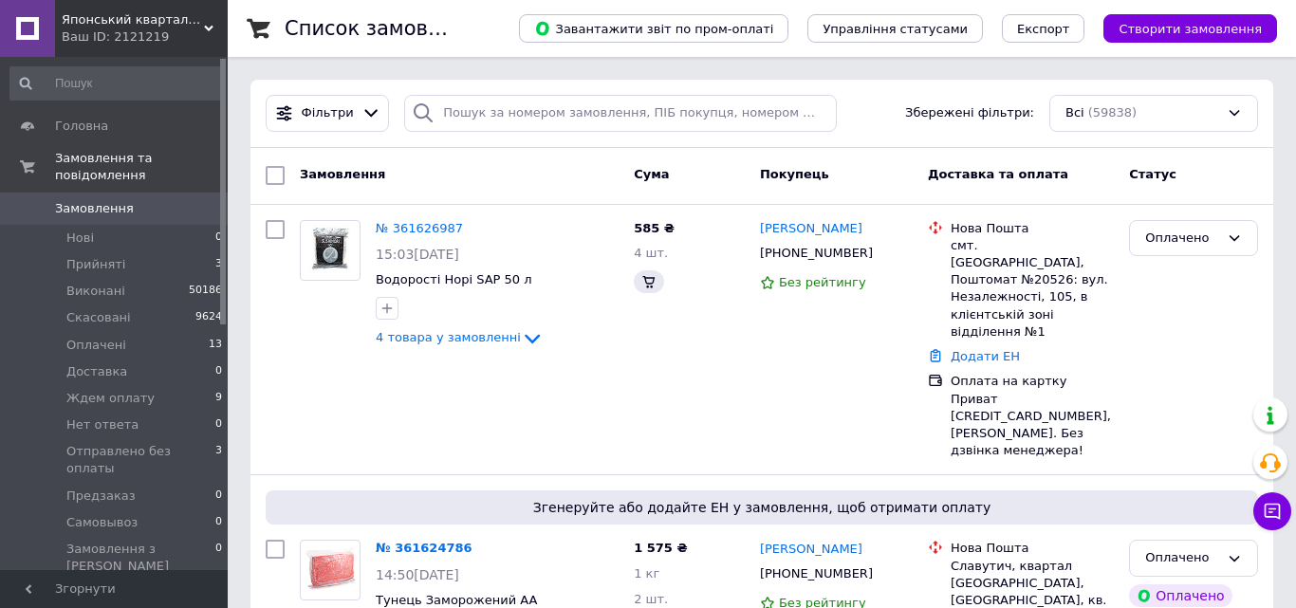
click at [140, 332] on li "Оплачені 13" at bounding box center [116, 345] width 233 height 27
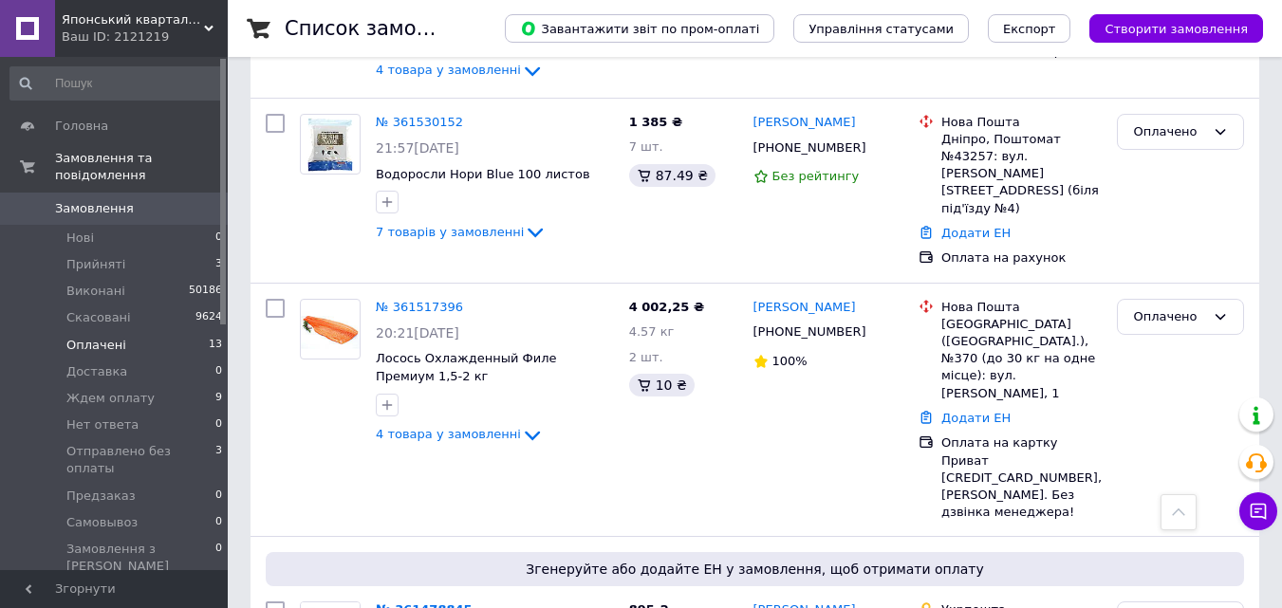
scroll to position [2268, 0]
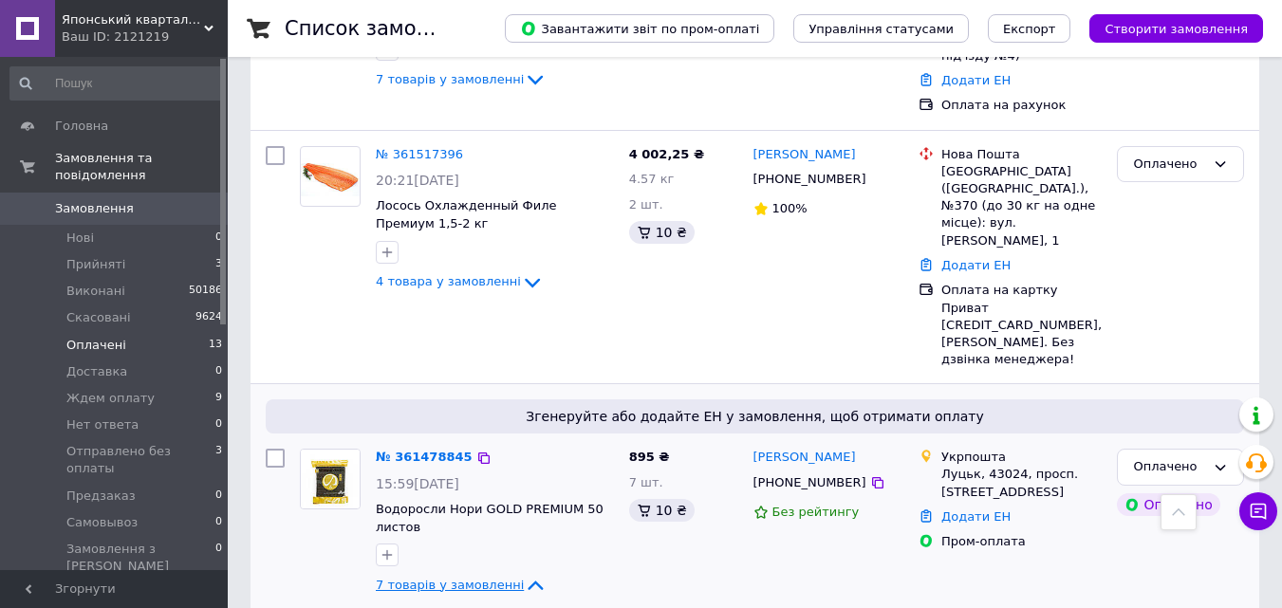
click at [482, 578] on span "7 товарів у замовленні" at bounding box center [450, 585] width 148 height 14
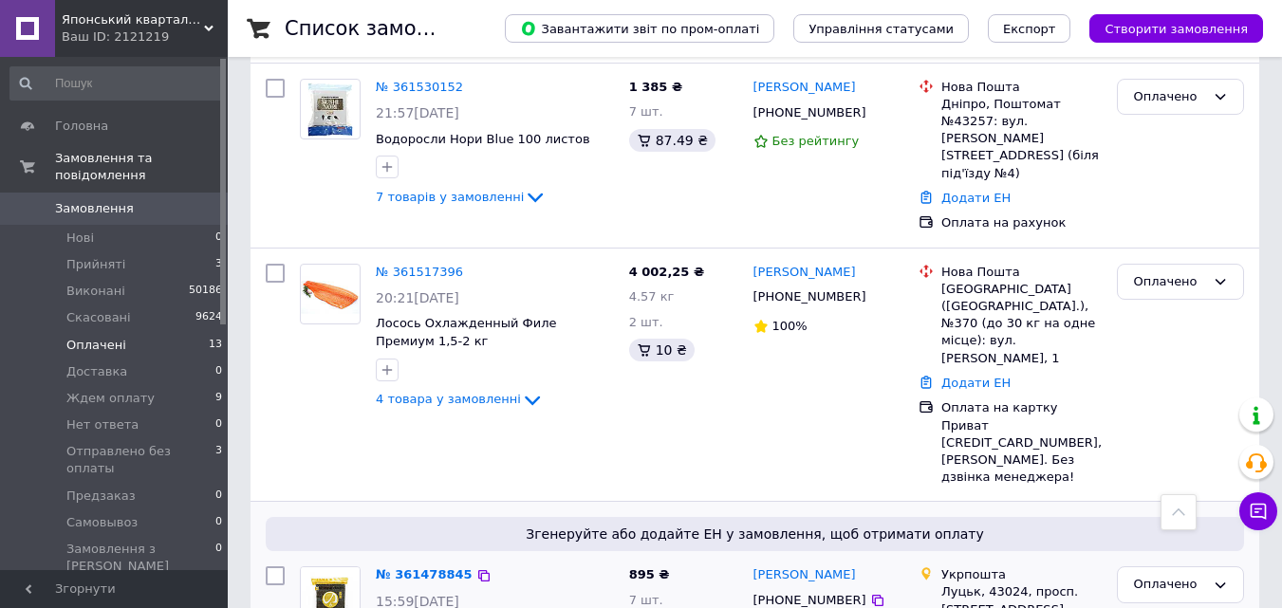
scroll to position [1984, 0]
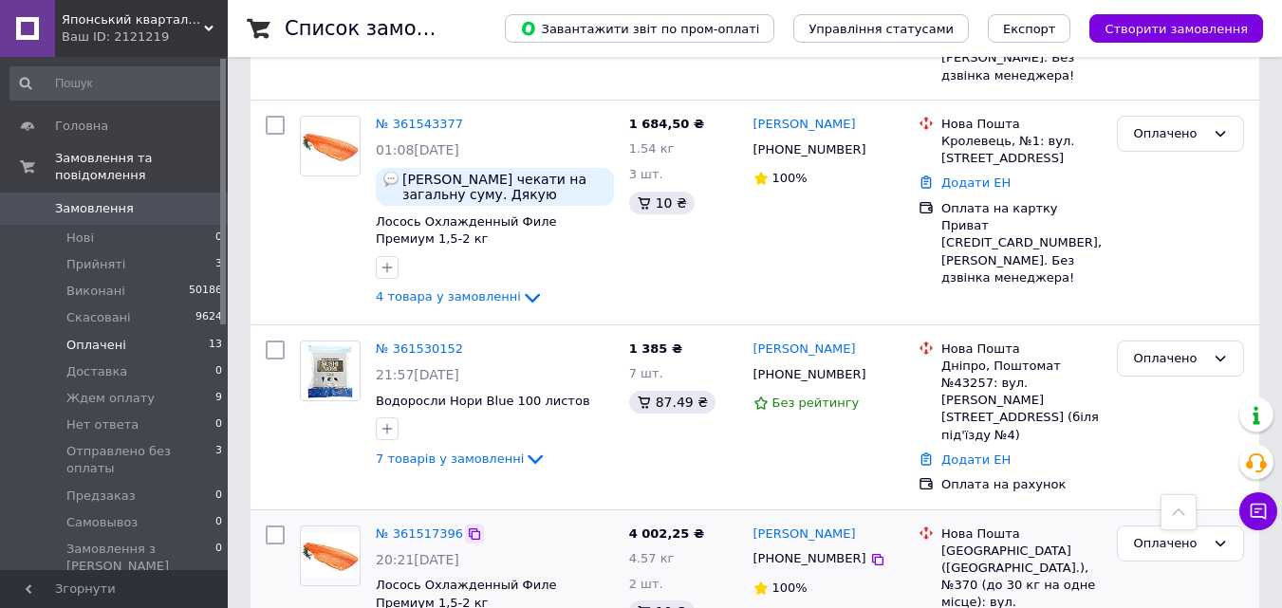
click at [467, 527] on icon at bounding box center [474, 534] width 15 height 15
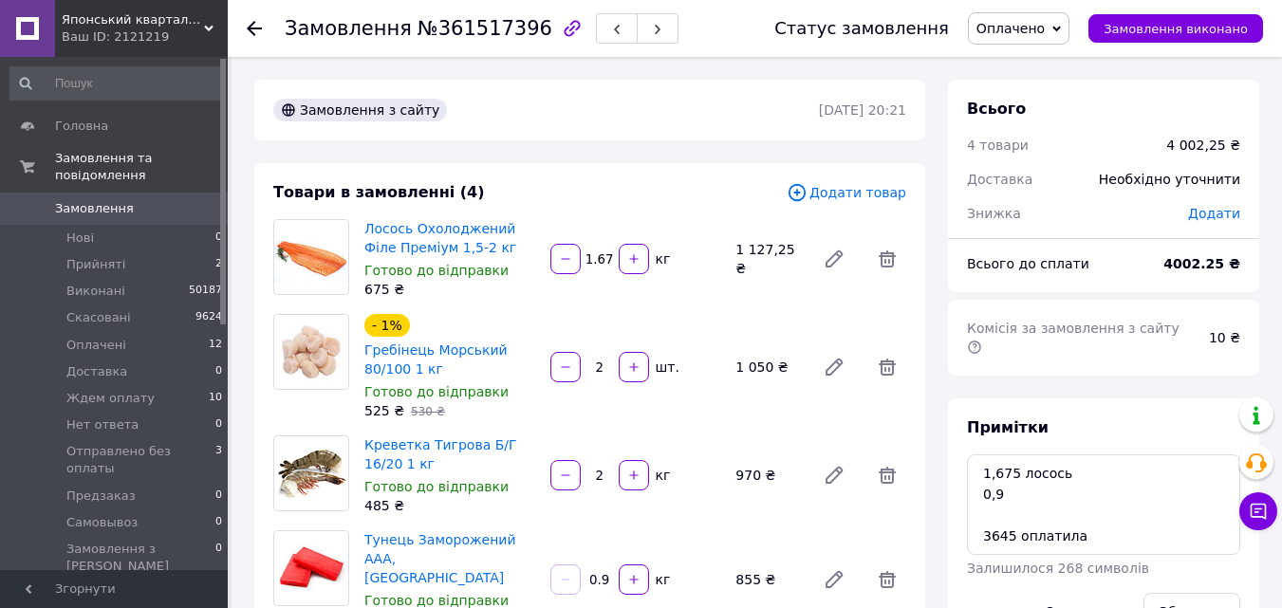
click at [460, 28] on span "№361517396" at bounding box center [485, 28] width 135 height 23
copy span "361517396"
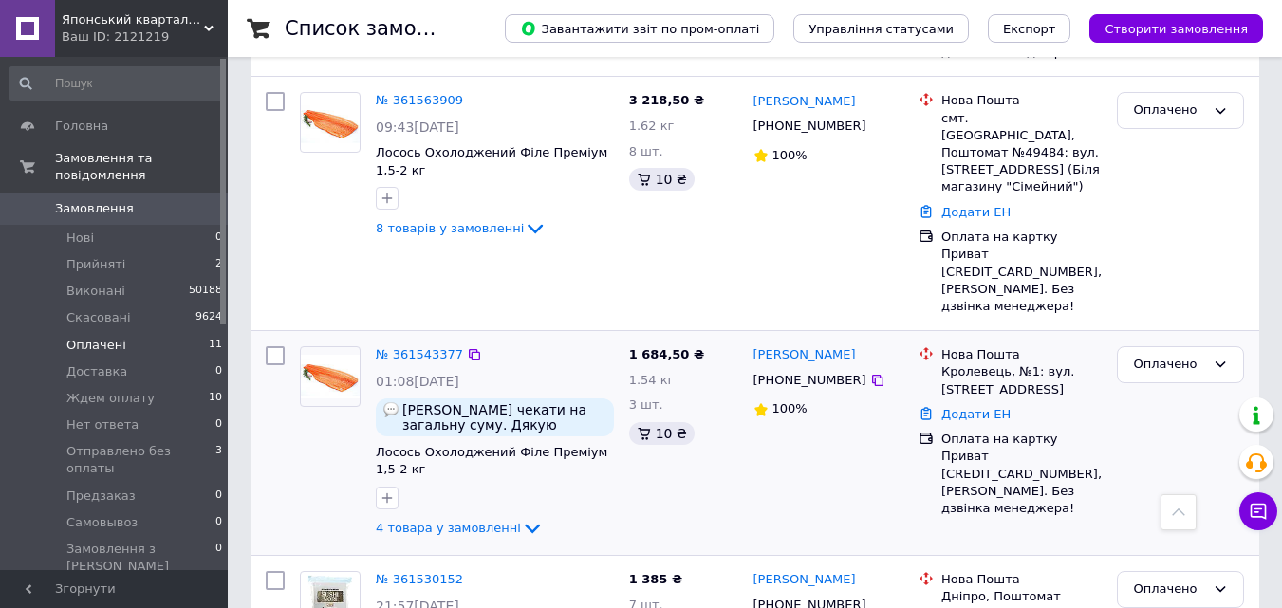
scroll to position [1539, 0]
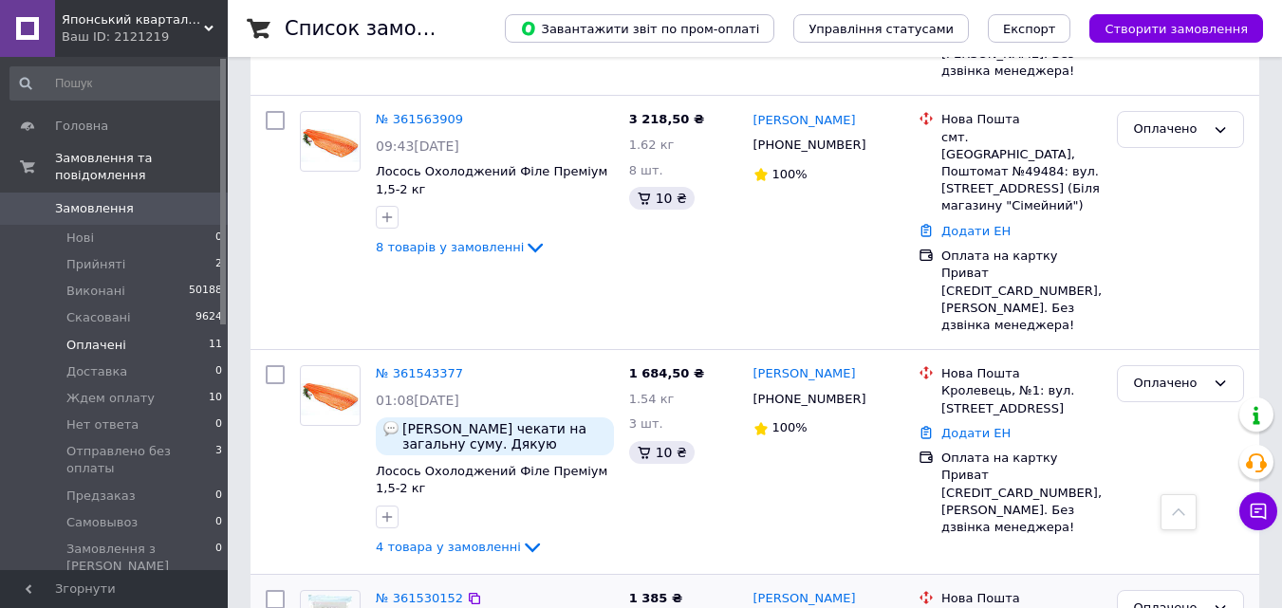
drag, startPoint x: 474, startPoint y: 532, endPoint x: 463, endPoint y: 463, distance: 69.1
click at [467, 366] on icon at bounding box center [474, 373] width 15 height 15
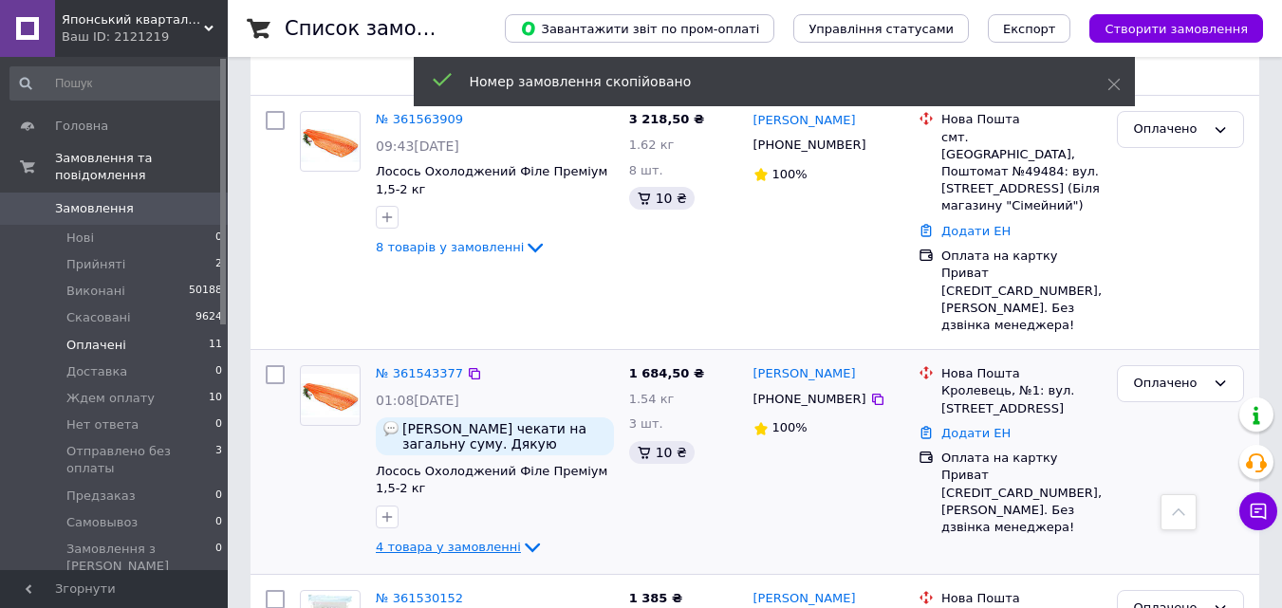
click at [458, 540] on span "4 товара у замовленні" at bounding box center [448, 547] width 145 height 14
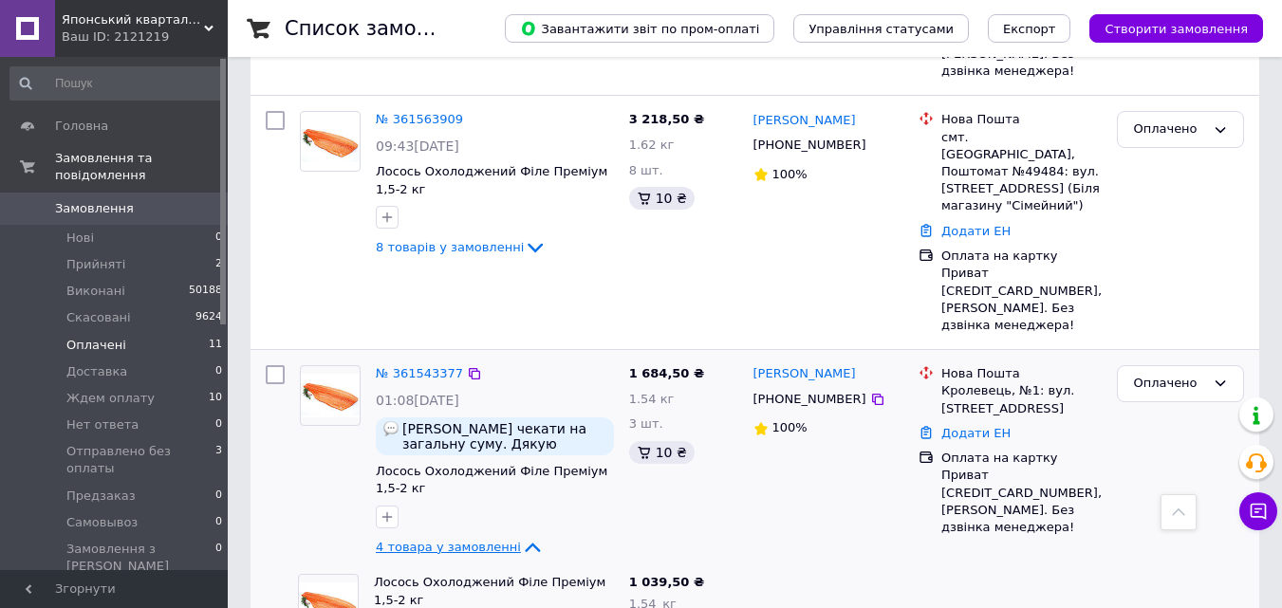
click at [466, 540] on span "4 товара у замовленні" at bounding box center [448, 547] width 145 height 14
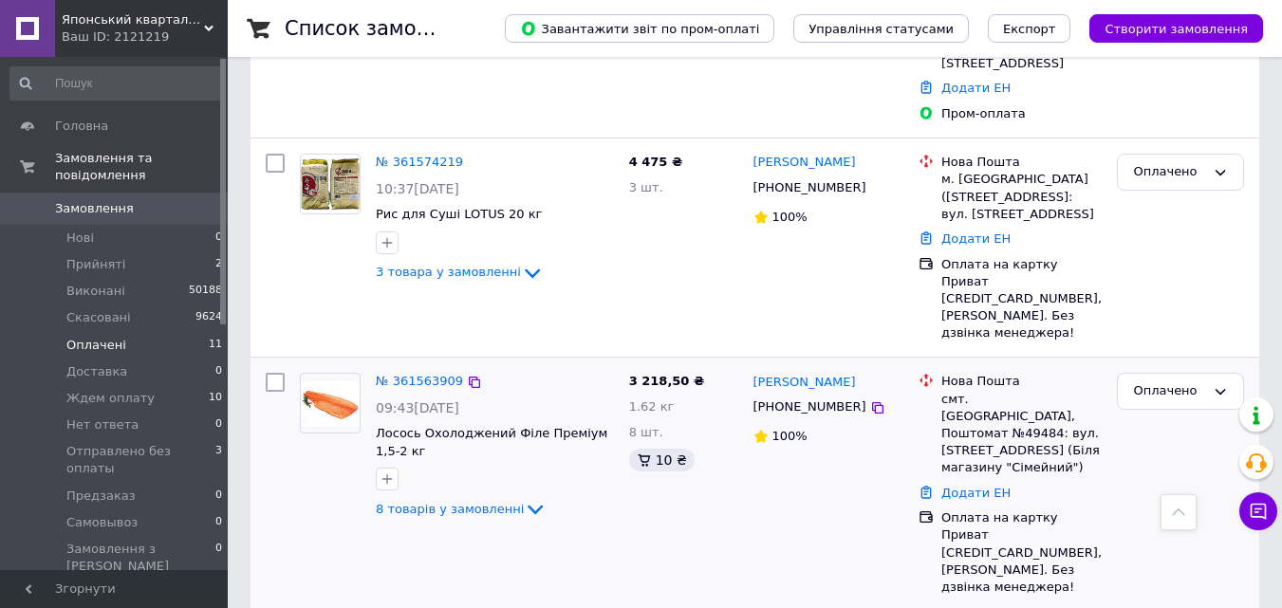
scroll to position [1234, 0]
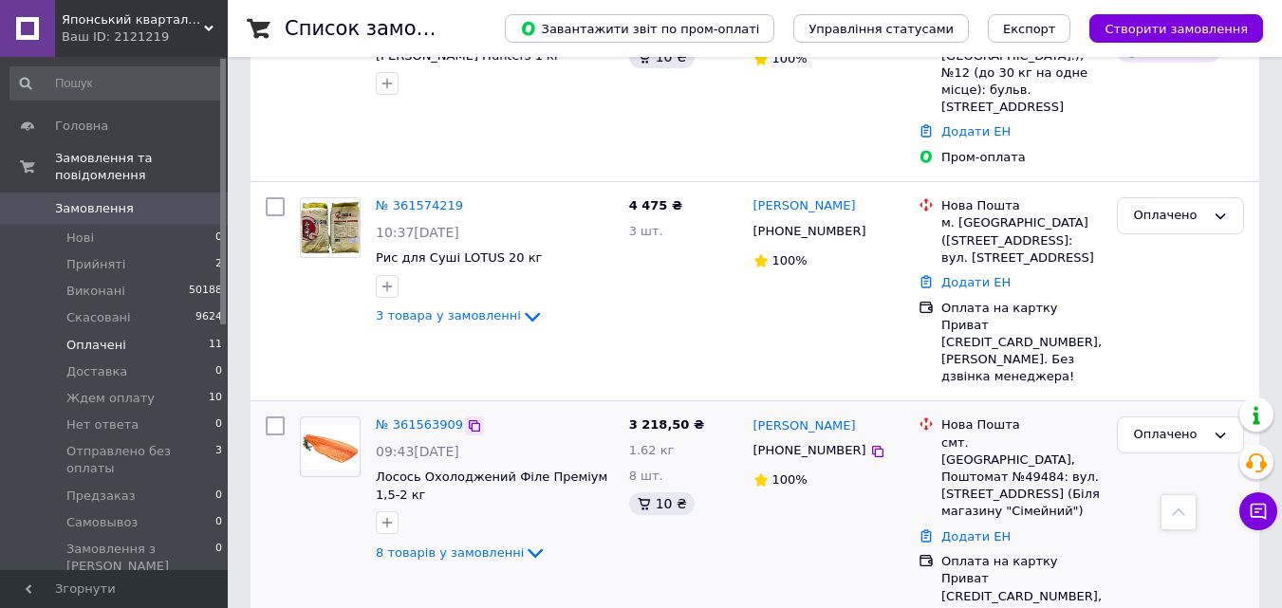
click at [467, 419] on icon at bounding box center [474, 426] width 15 height 15
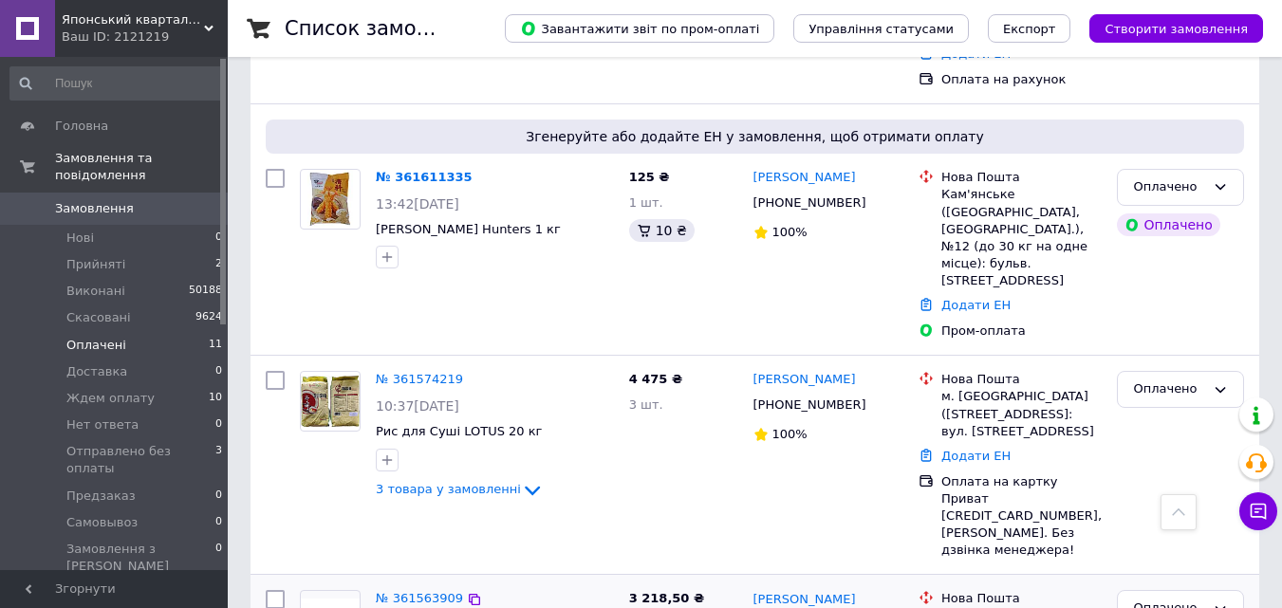
scroll to position [1044, 0]
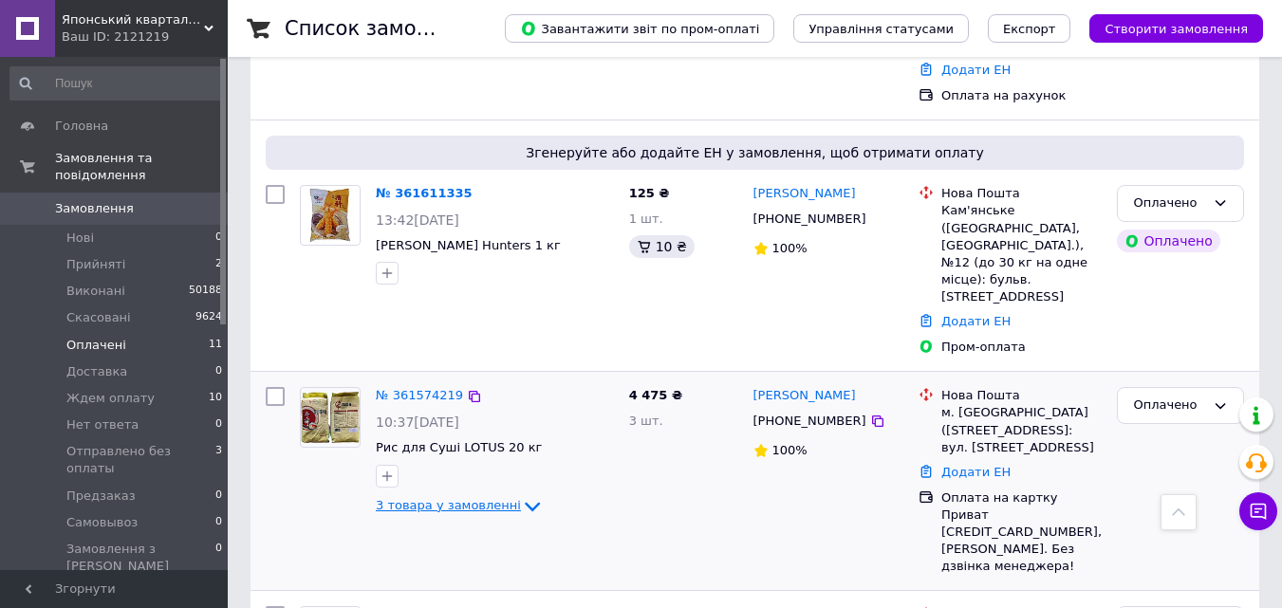
click at [496, 498] on span "3 товара у замовленні" at bounding box center [448, 505] width 145 height 14
click at [425, 498] on span "3 товара у замовленні" at bounding box center [448, 505] width 145 height 14
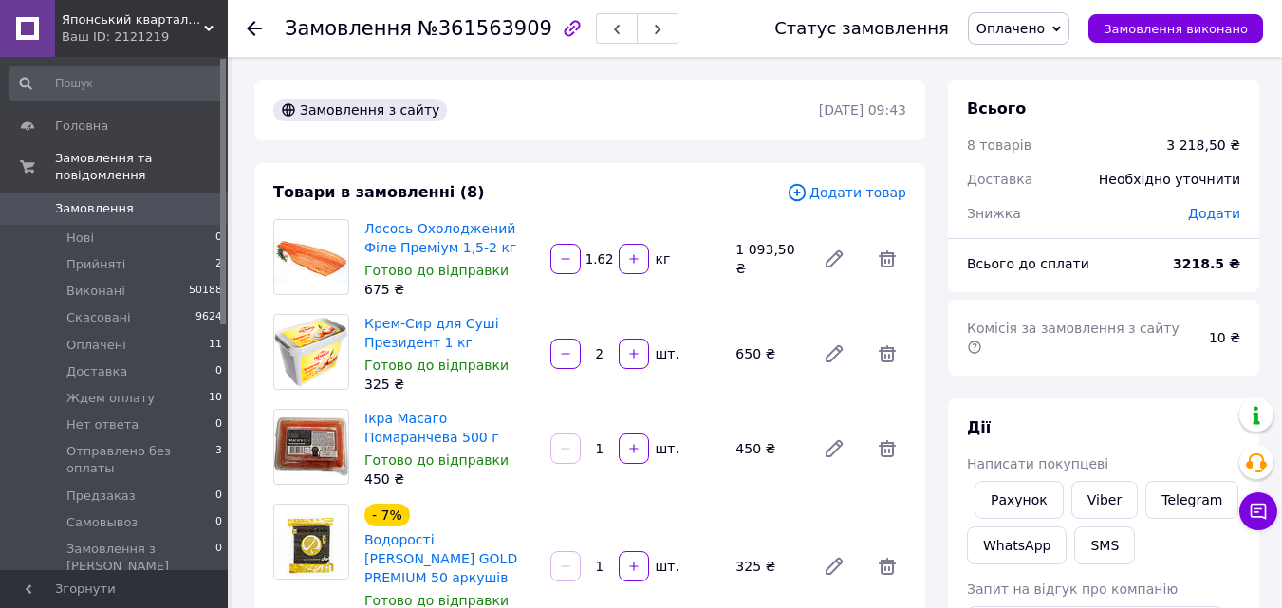
click at [451, 30] on span "№361563909" at bounding box center [485, 28] width 135 height 23
copy span "361563909"
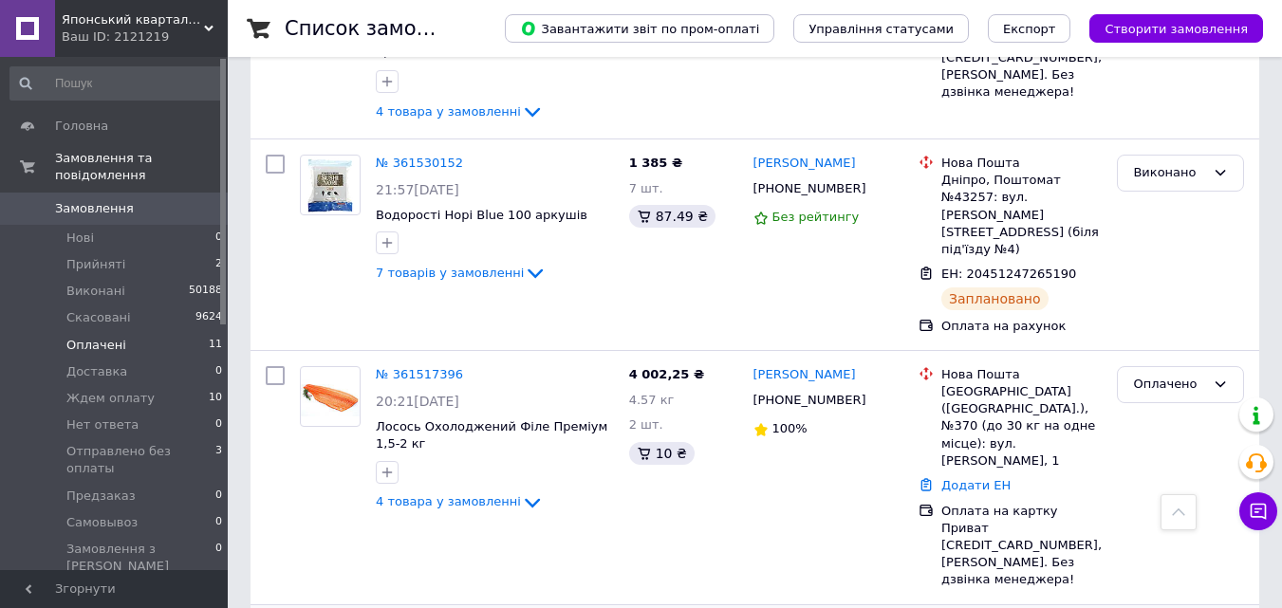
scroll to position [2124, 0]
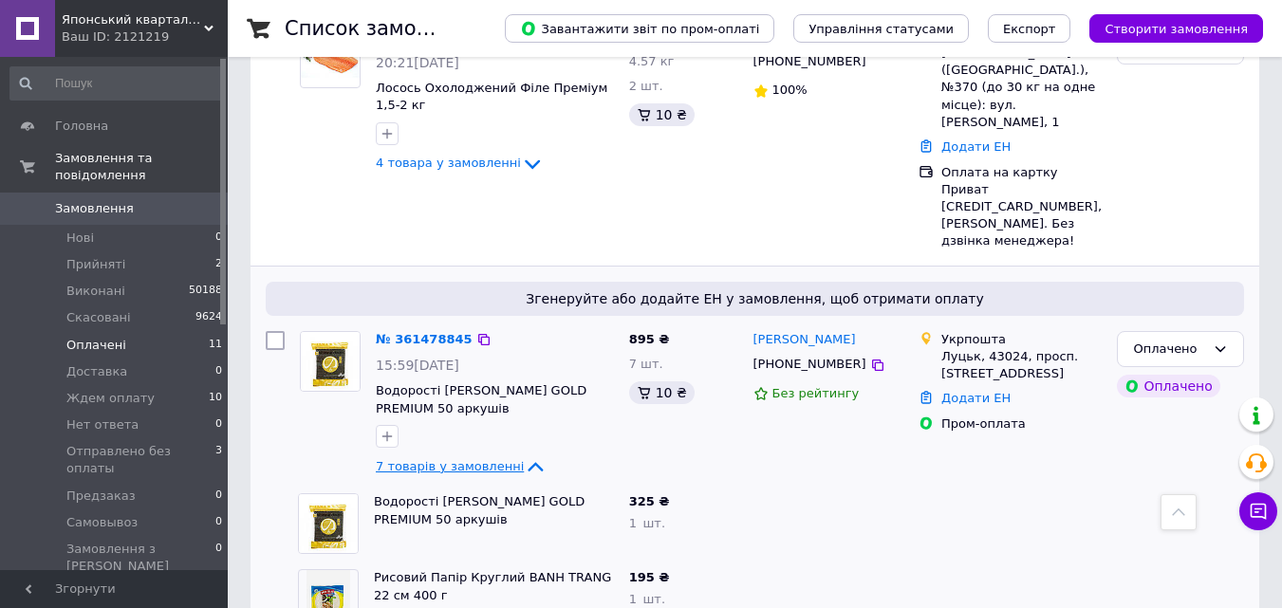
click at [487, 459] on span "7 товарів у замовленні" at bounding box center [450, 466] width 148 height 14
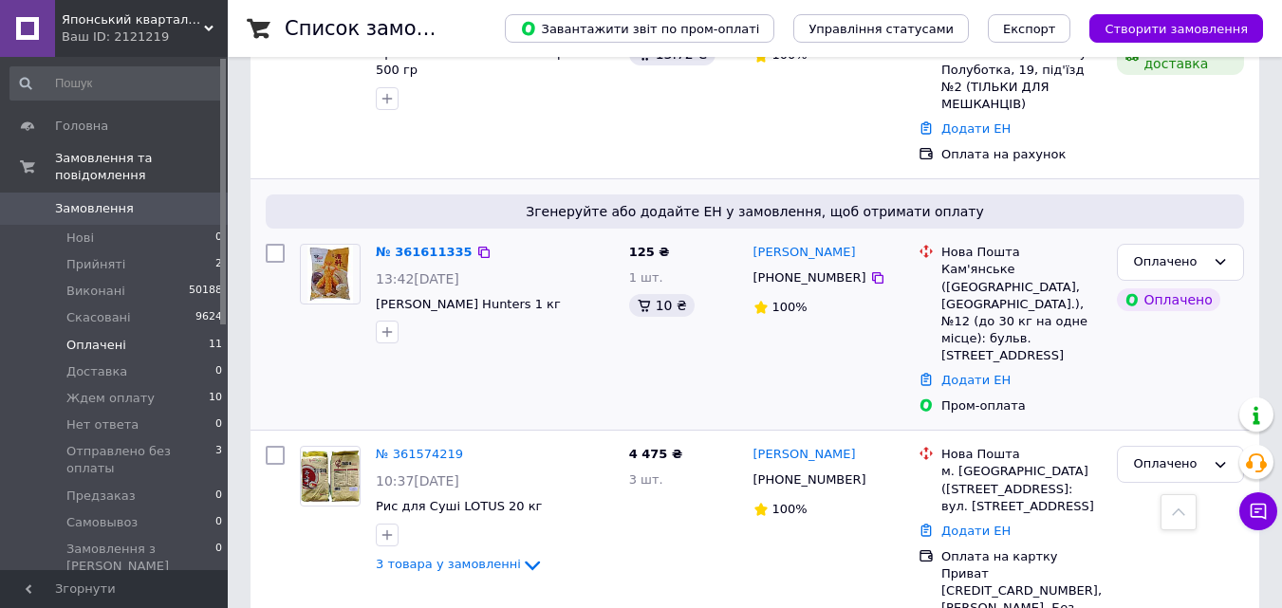
scroll to position [890, 0]
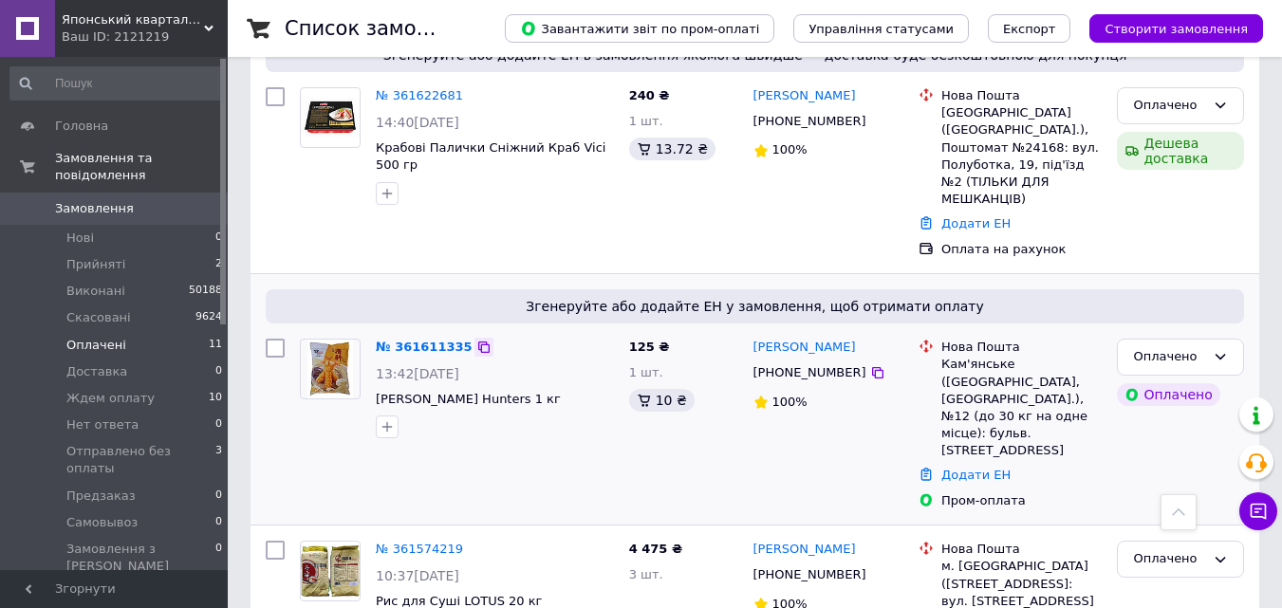
click at [476, 340] on icon at bounding box center [483, 347] width 15 height 15
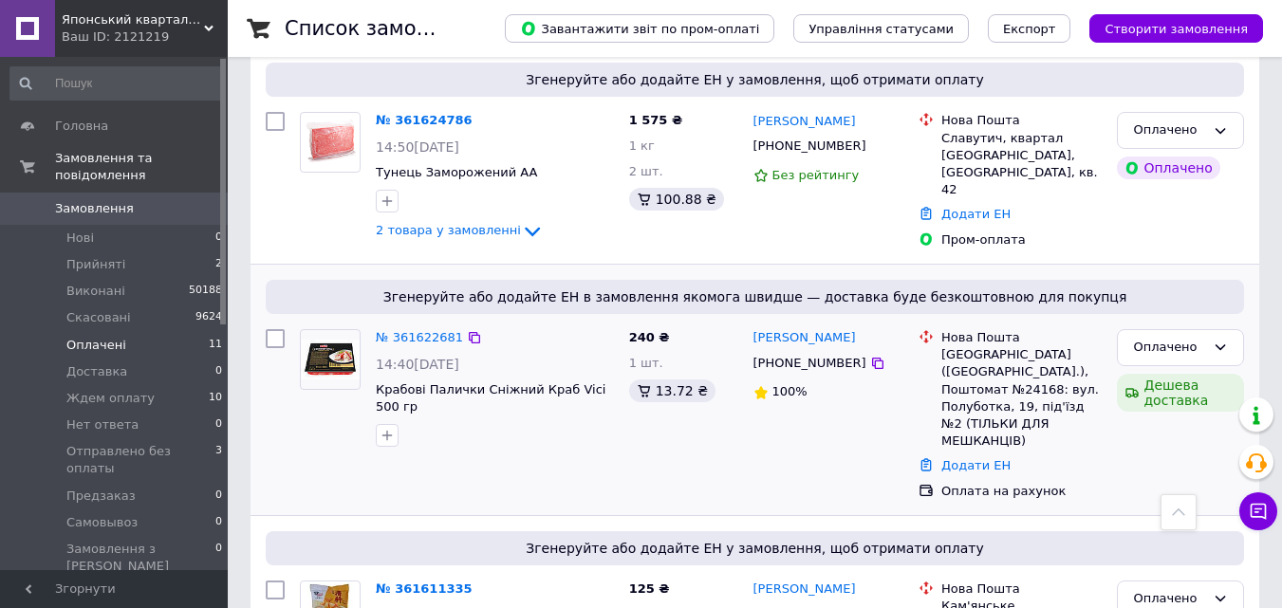
scroll to position [606, 0]
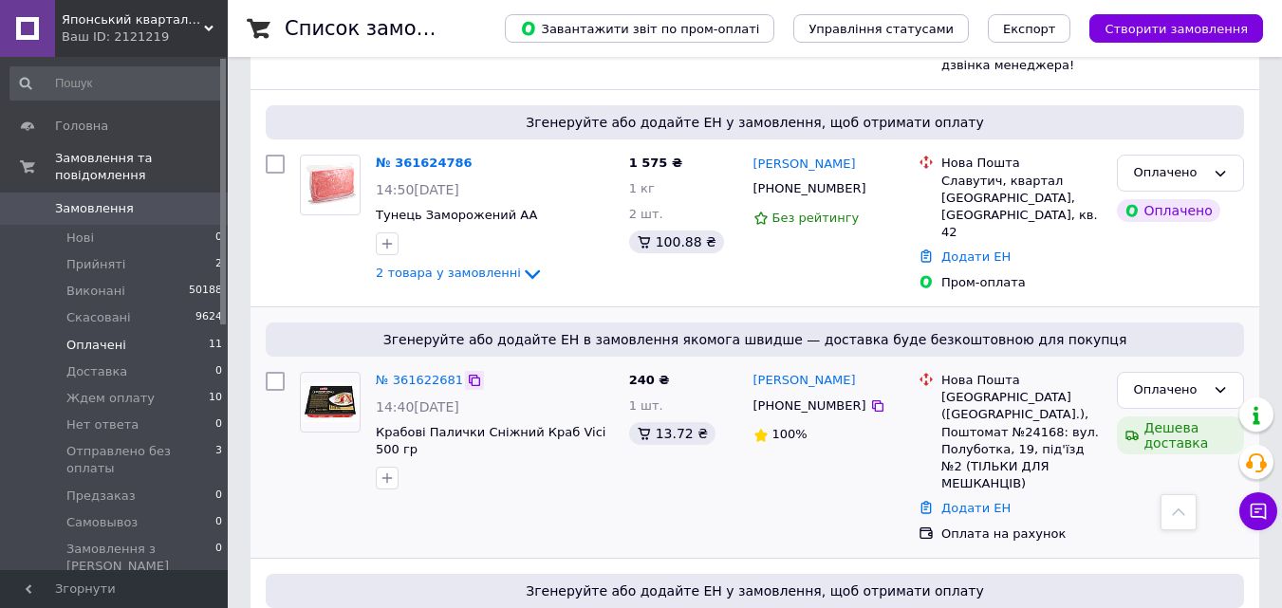
click at [469, 375] on icon at bounding box center [474, 380] width 11 height 11
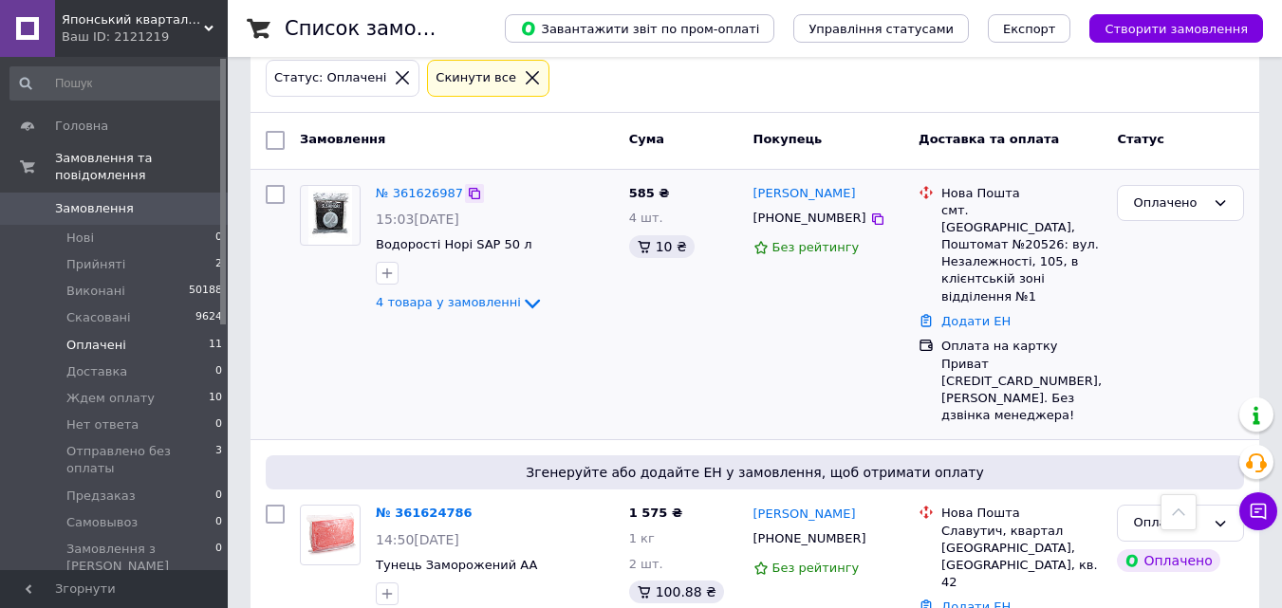
scroll to position [226, 0]
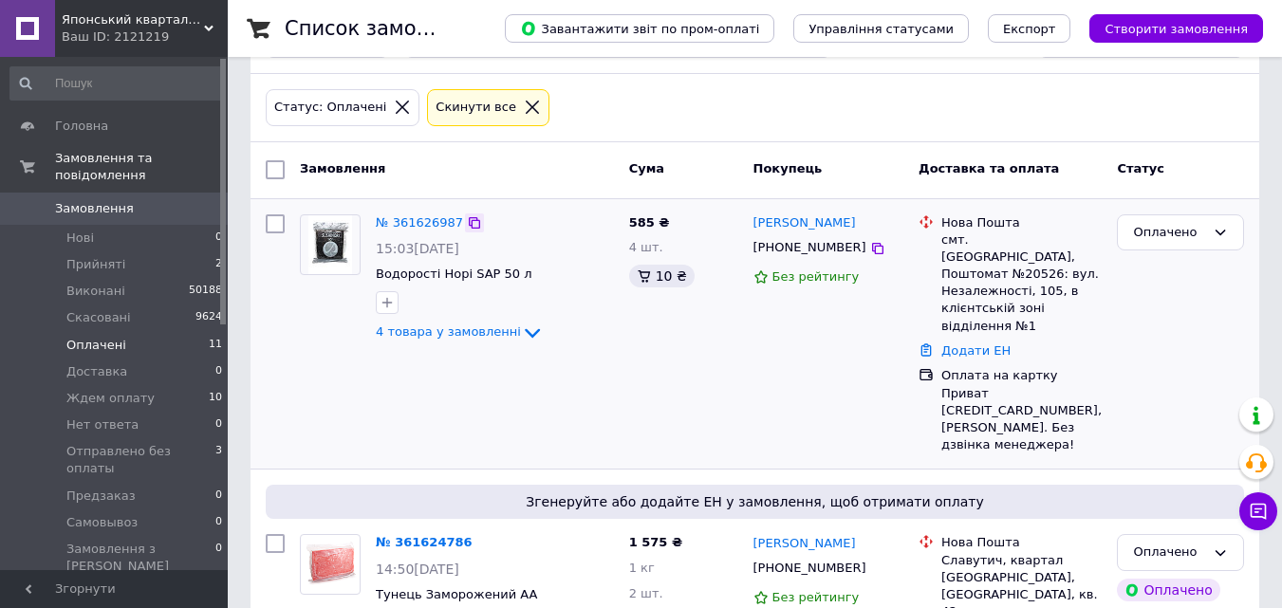
click at [467, 221] on icon at bounding box center [474, 222] width 15 height 15
click at [92, 256] on span "Прийняті" at bounding box center [95, 264] width 59 height 17
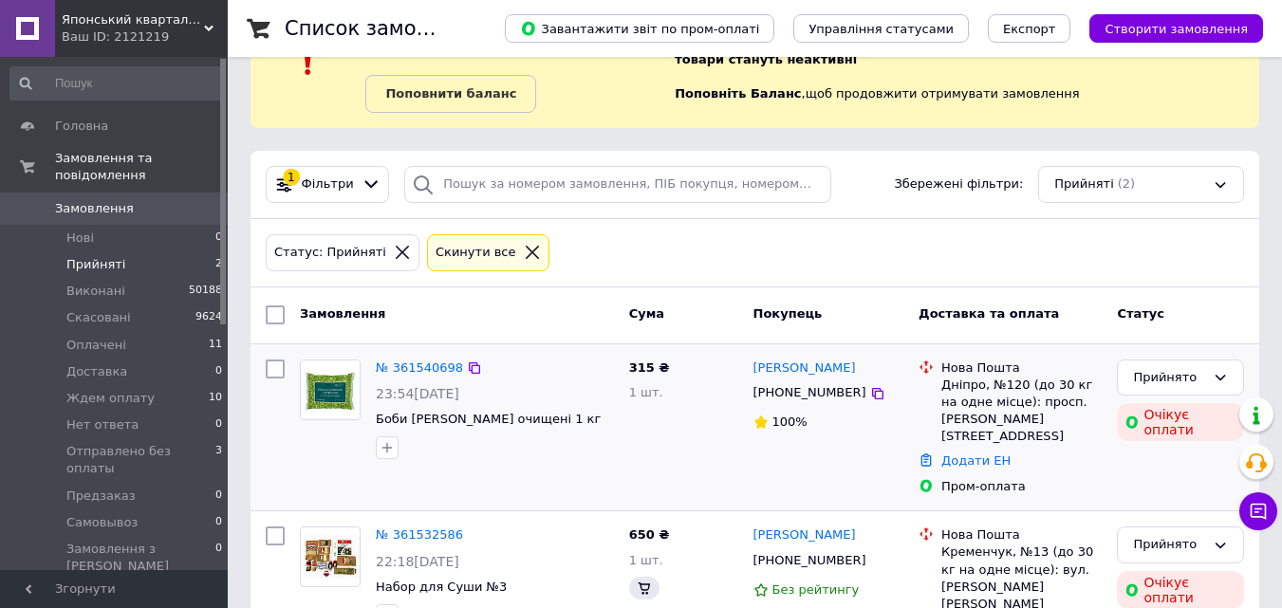
scroll to position [140, 0]
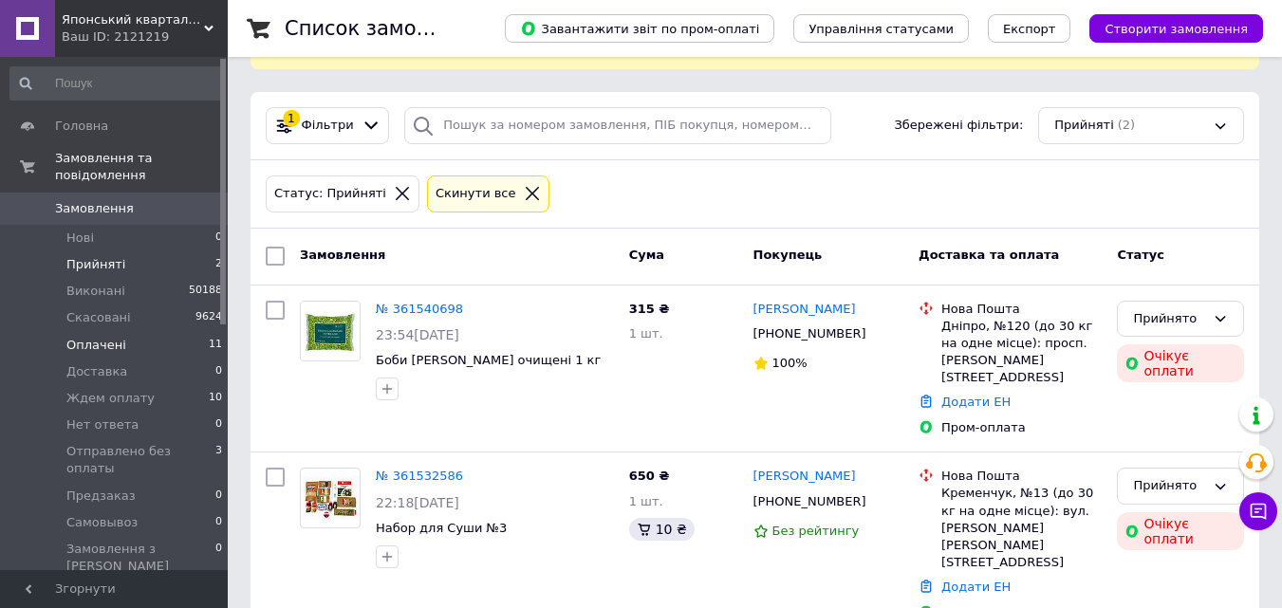
click at [169, 332] on li "Оплачені 11" at bounding box center [116, 345] width 233 height 27
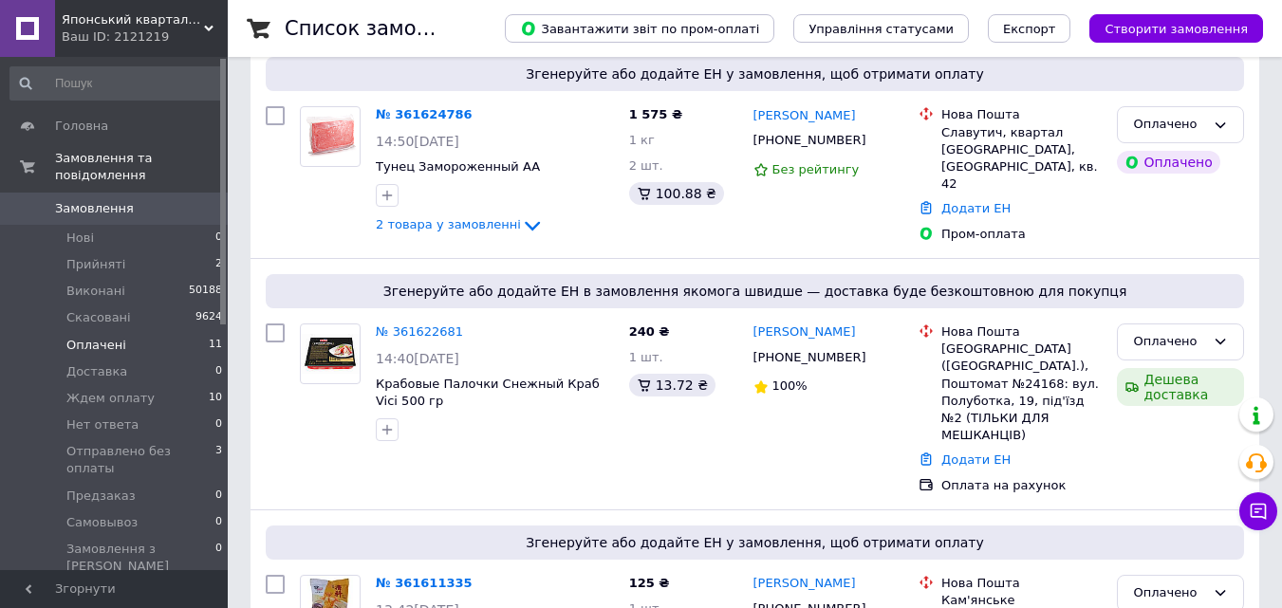
scroll to position [664, 0]
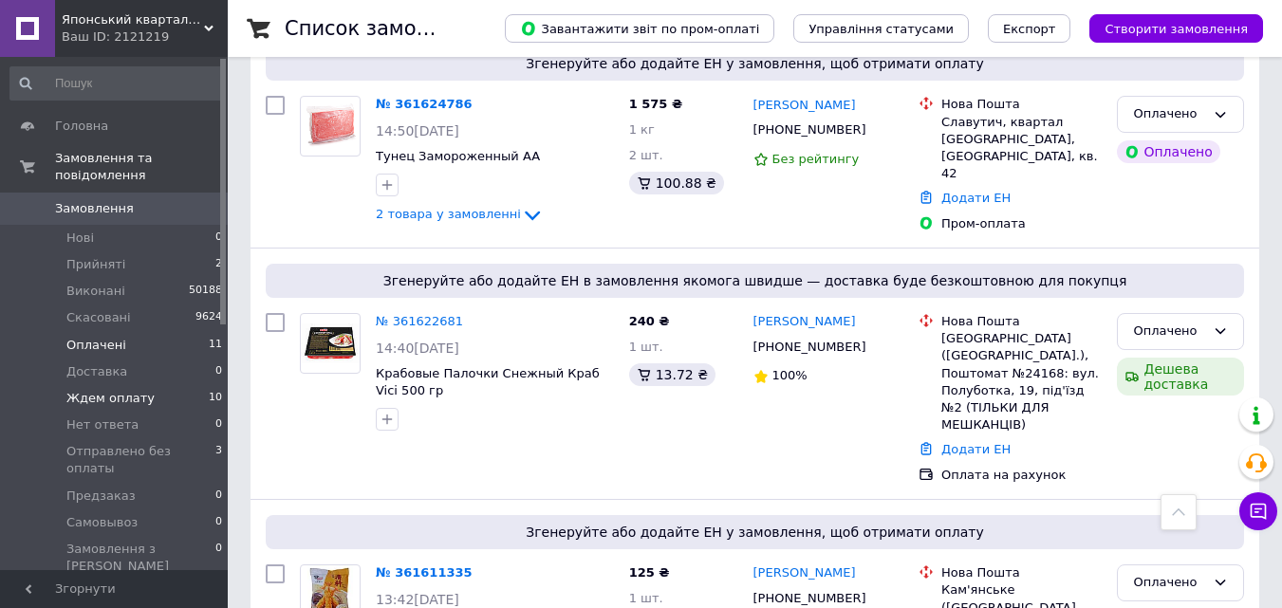
click at [162, 385] on li "Ждем оплату 10" at bounding box center [116, 398] width 233 height 27
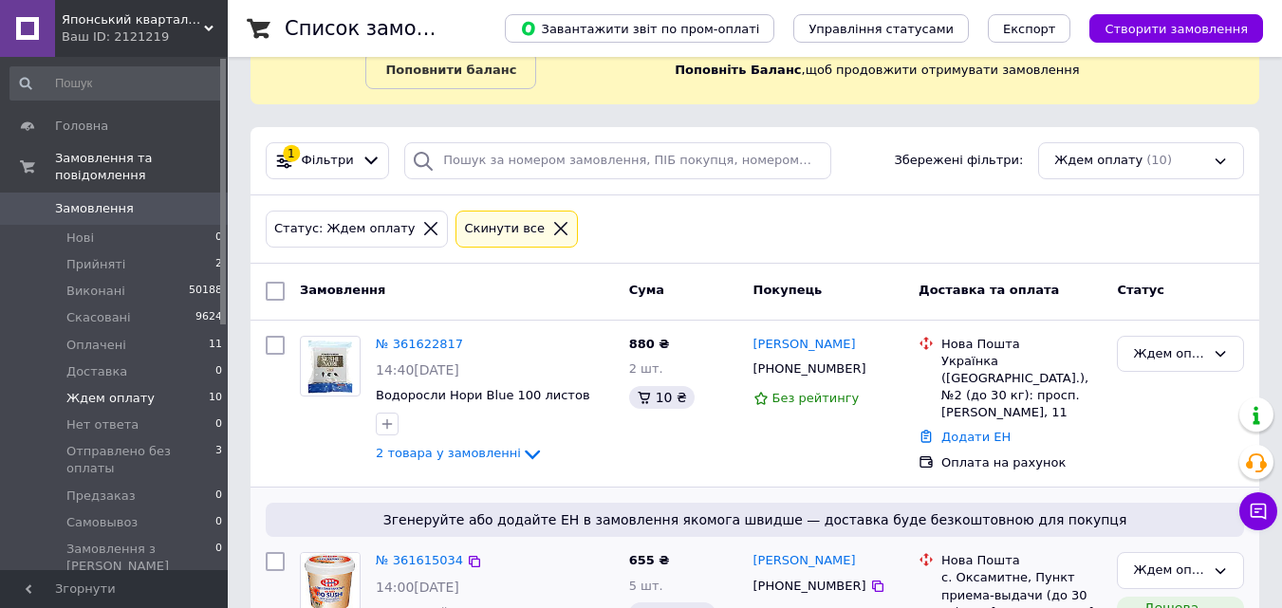
scroll to position [285, 0]
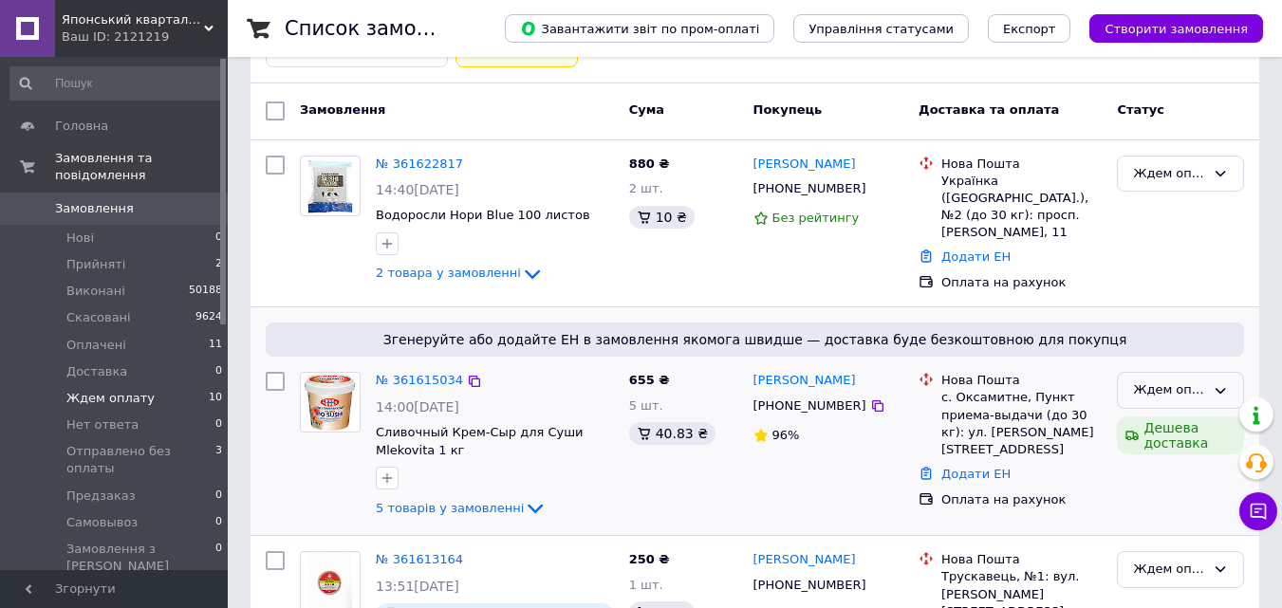
click at [1172, 386] on div "Ждем оплату" at bounding box center [1169, 391] width 72 height 20
click at [1163, 526] on li "Оплачено" at bounding box center [1180, 534] width 125 height 35
click at [469, 377] on icon at bounding box center [474, 381] width 11 height 11
click at [168, 333] on li "Оплачені 11" at bounding box center [116, 345] width 233 height 27
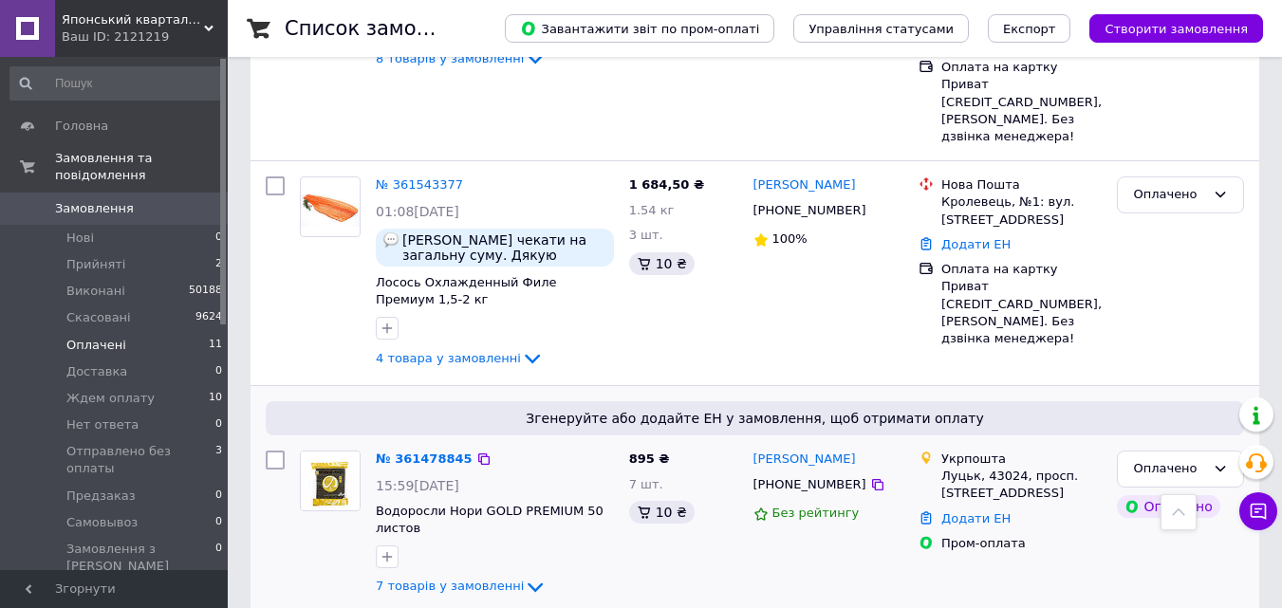
scroll to position [1745, 0]
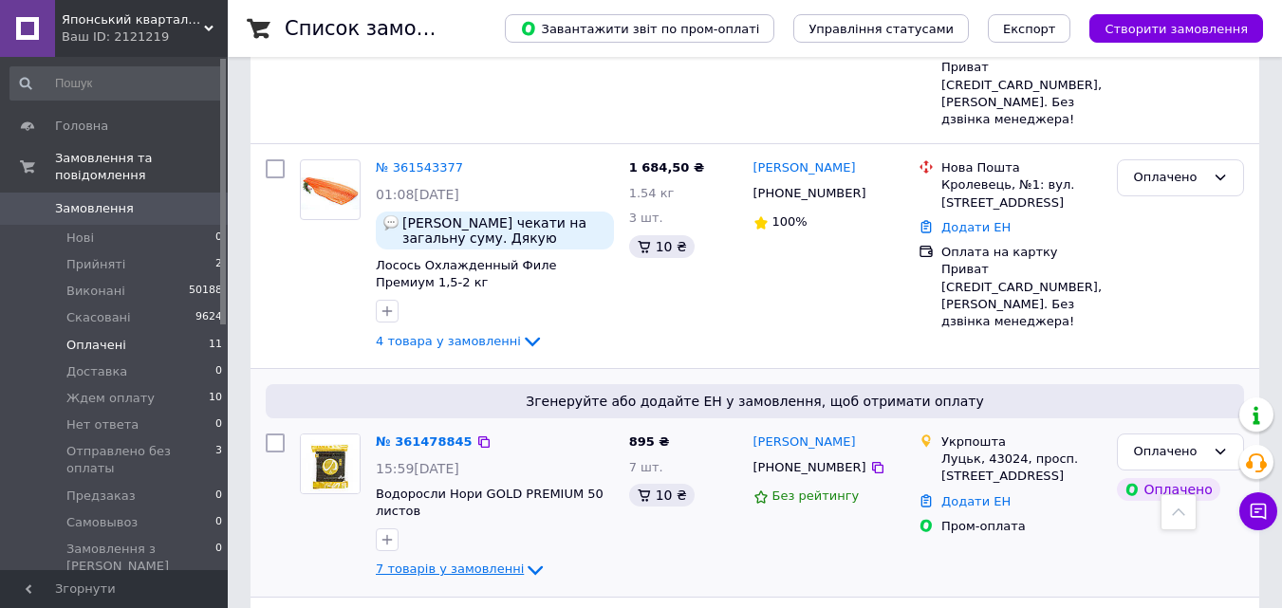
click at [459, 563] on span "7 товарів у замовленні" at bounding box center [450, 570] width 148 height 14
click at [494, 563] on span "7 товарів у замовленні" at bounding box center [450, 570] width 148 height 14
click at [125, 390] on span "Ждем оплату" at bounding box center [110, 398] width 88 height 17
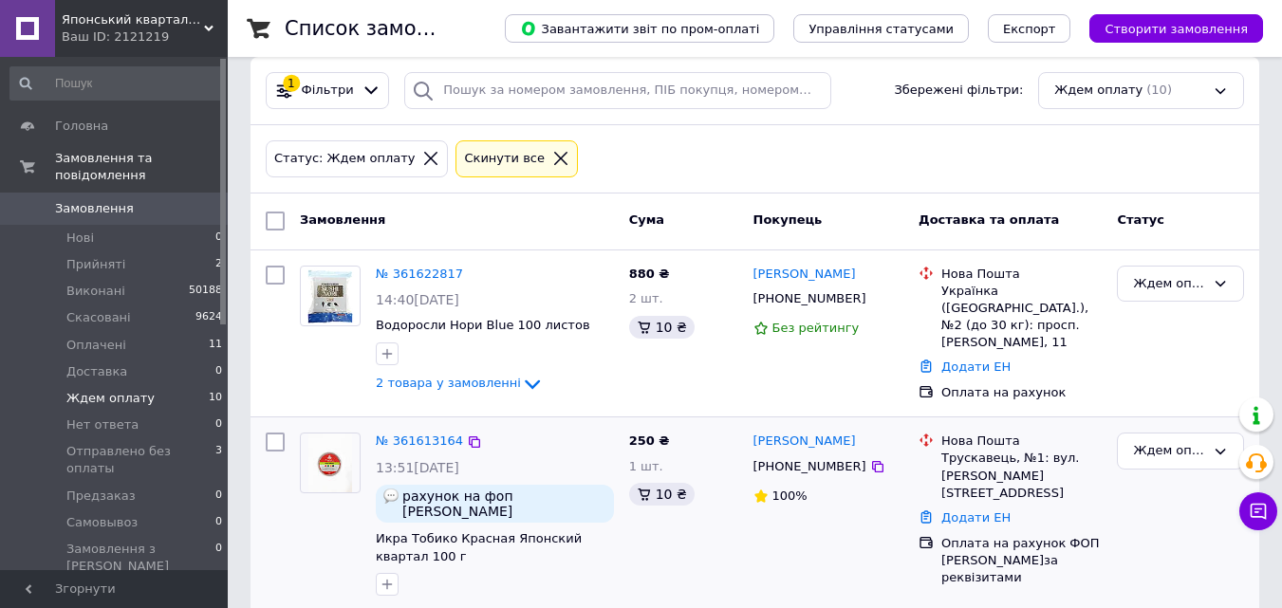
scroll to position [285, 0]
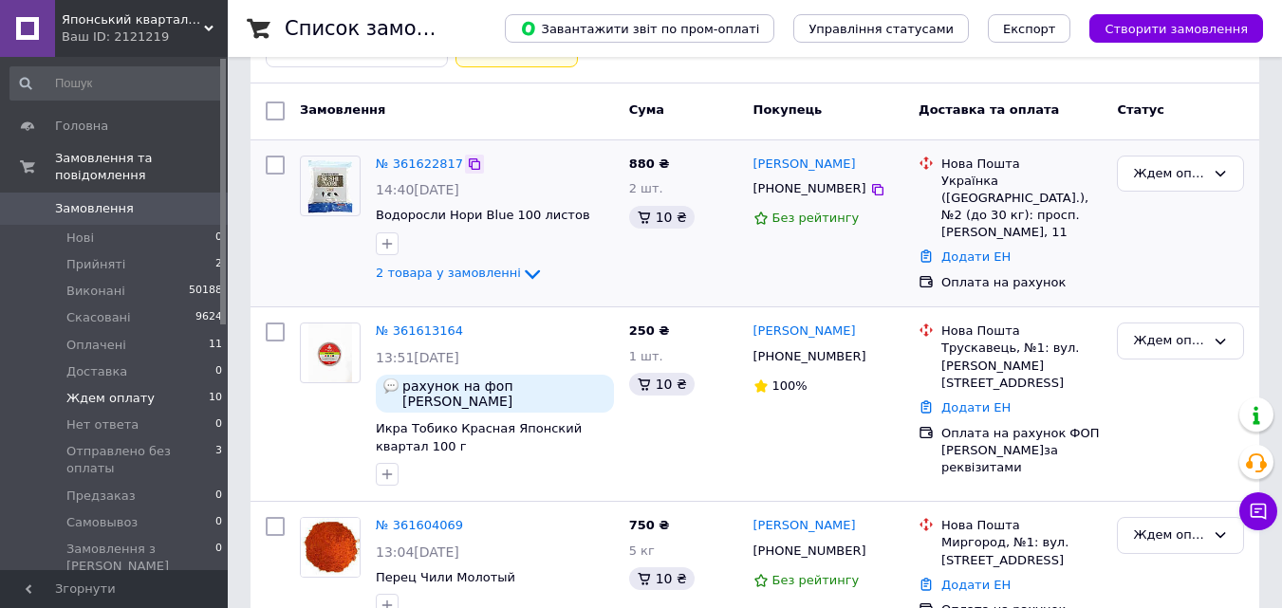
click at [467, 164] on icon at bounding box center [474, 164] width 15 height 15
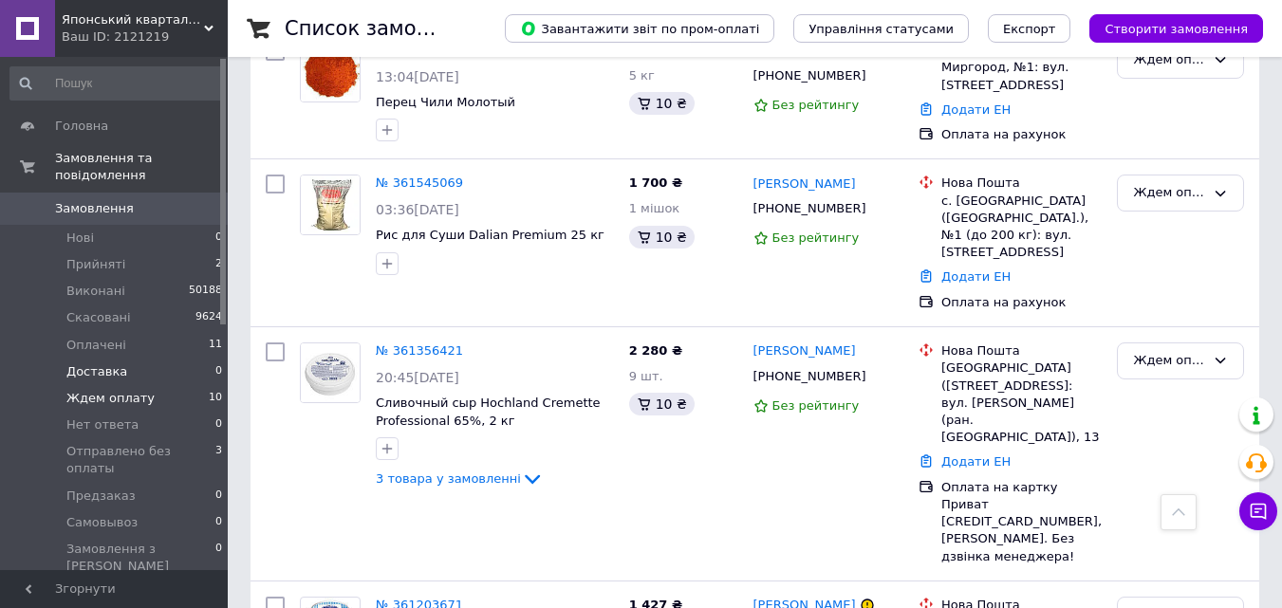
scroll to position [742, 0]
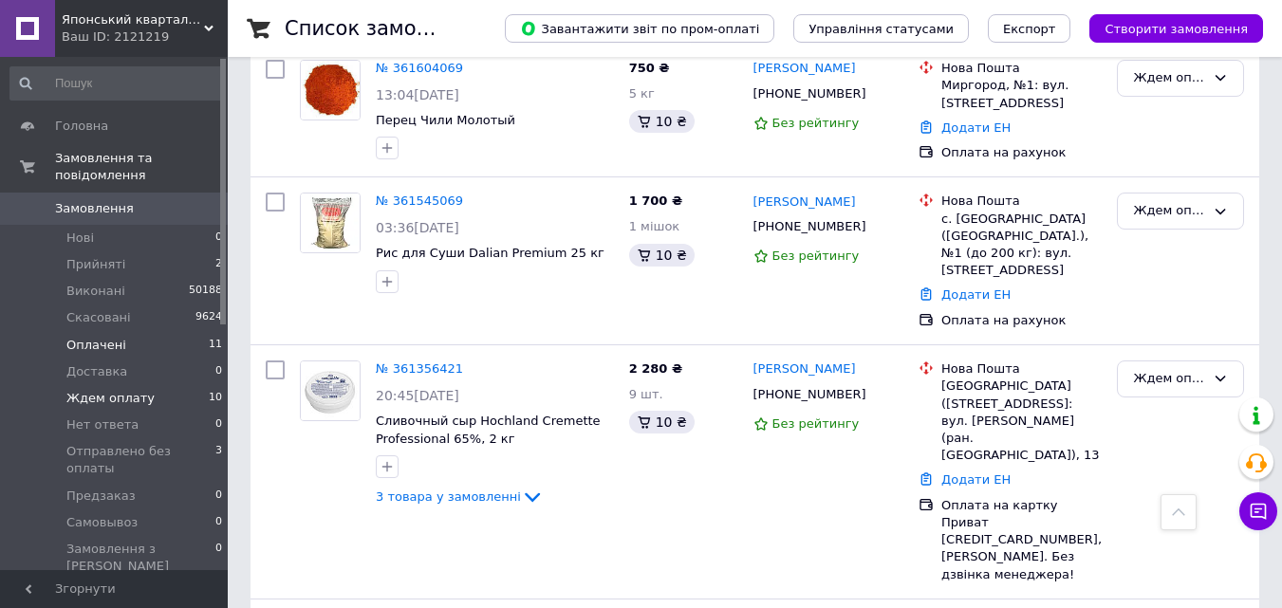
click at [126, 332] on li "Оплачені 11" at bounding box center [116, 345] width 233 height 27
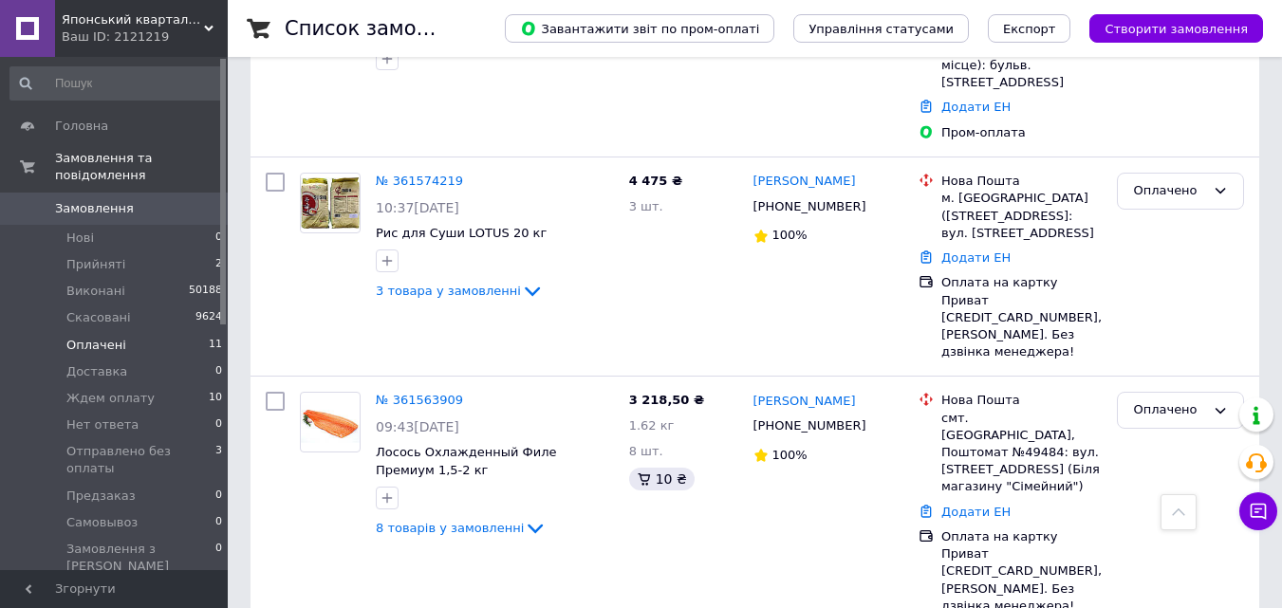
scroll to position [1103, 0]
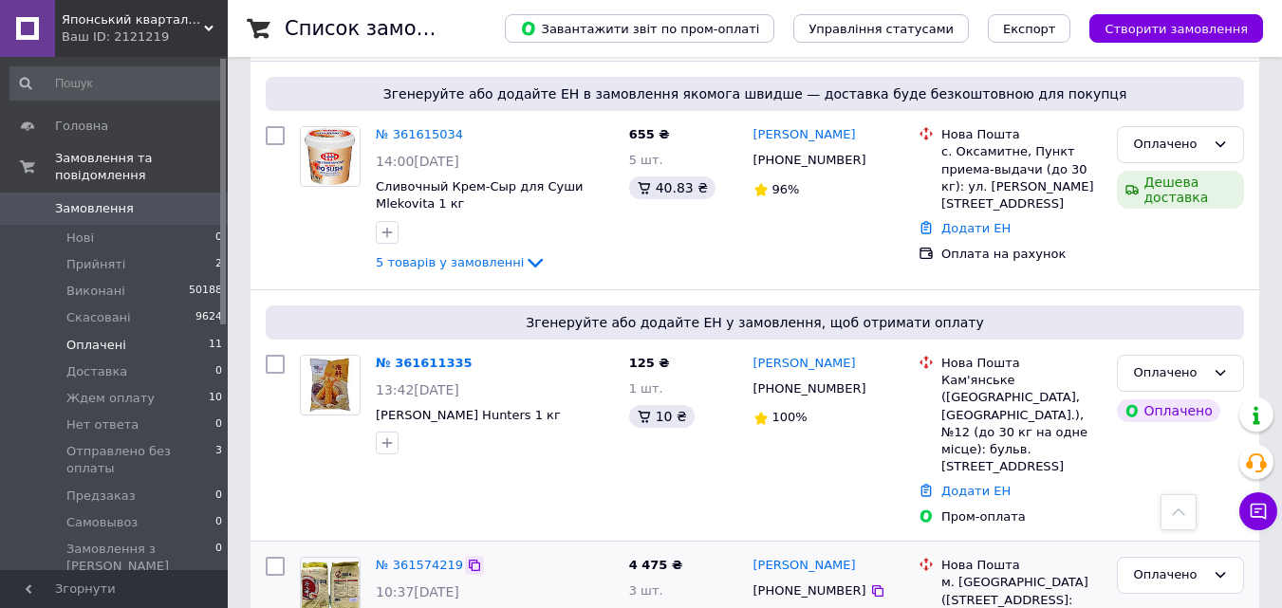
click at [470, 560] on icon at bounding box center [474, 565] width 11 height 11
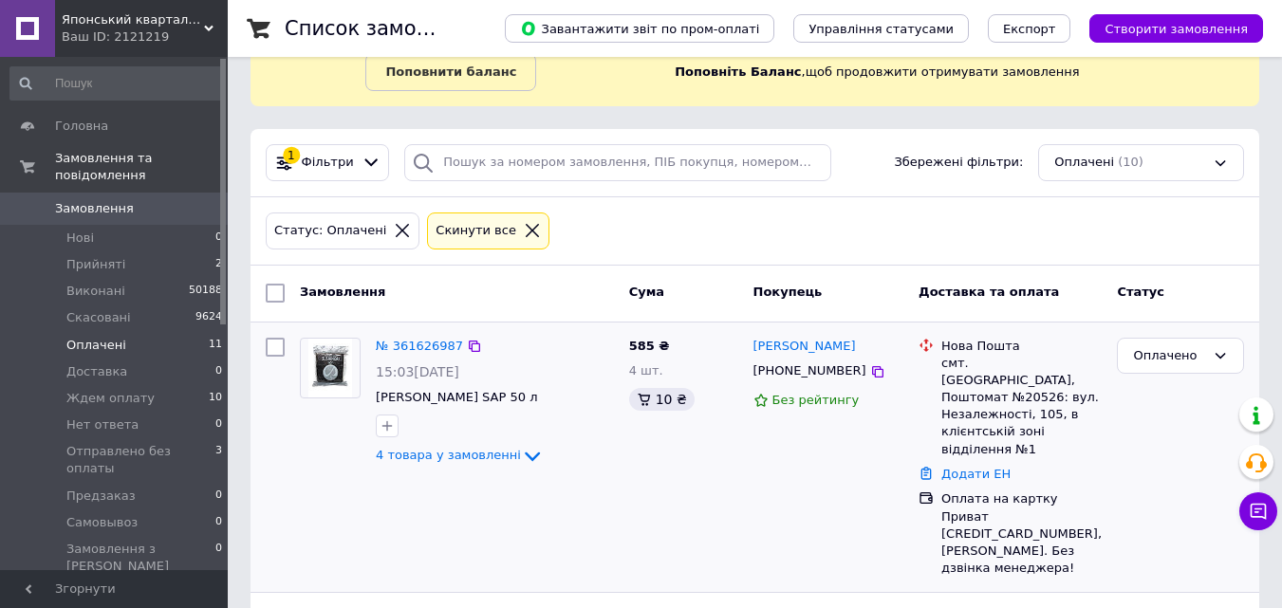
scroll to position [190, 0]
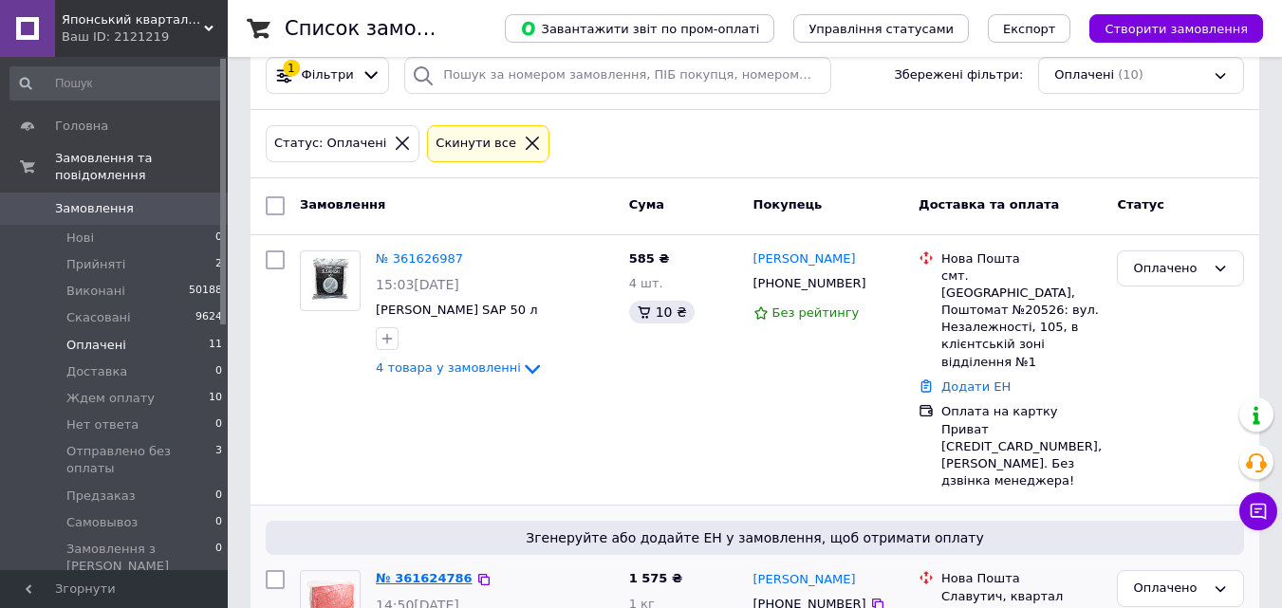
click at [413, 571] on link "№ 361624786" at bounding box center [424, 578] width 97 height 14
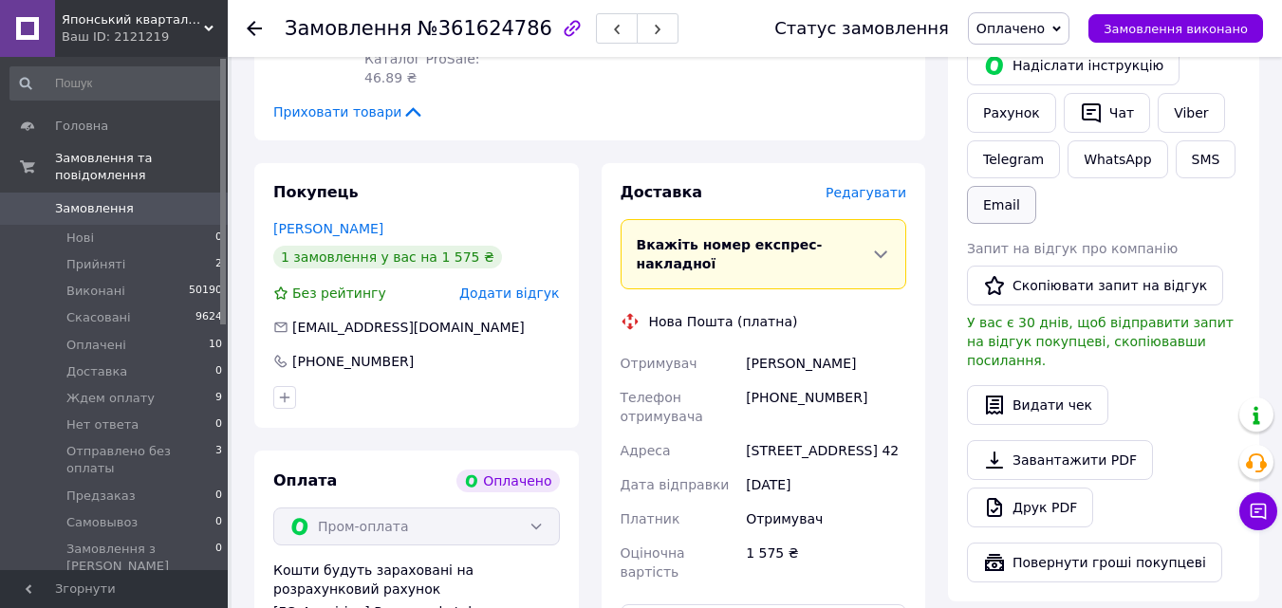
scroll to position [285, 0]
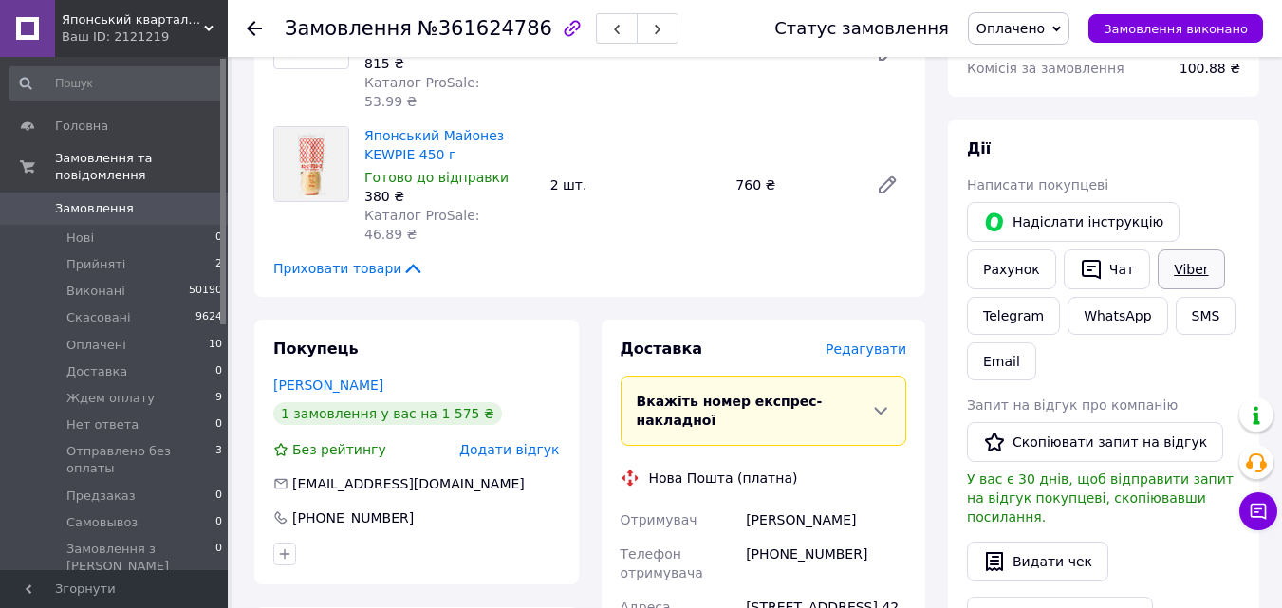
click at [1164, 259] on link "Viber" at bounding box center [1191, 270] width 66 height 40
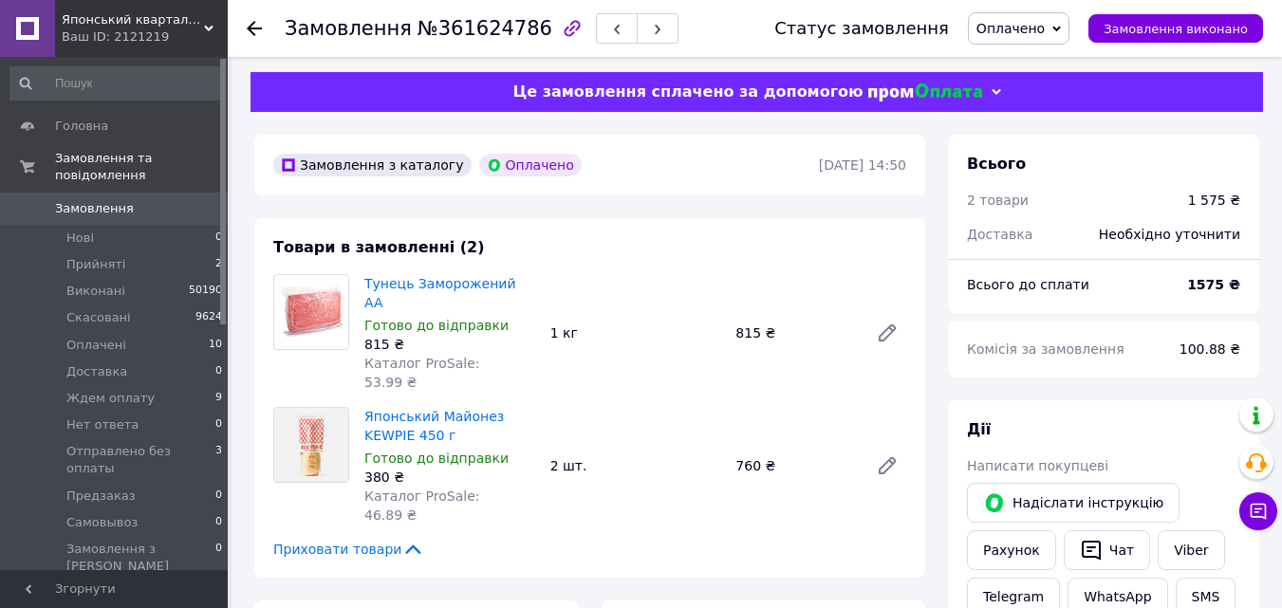
scroll to position [0, 0]
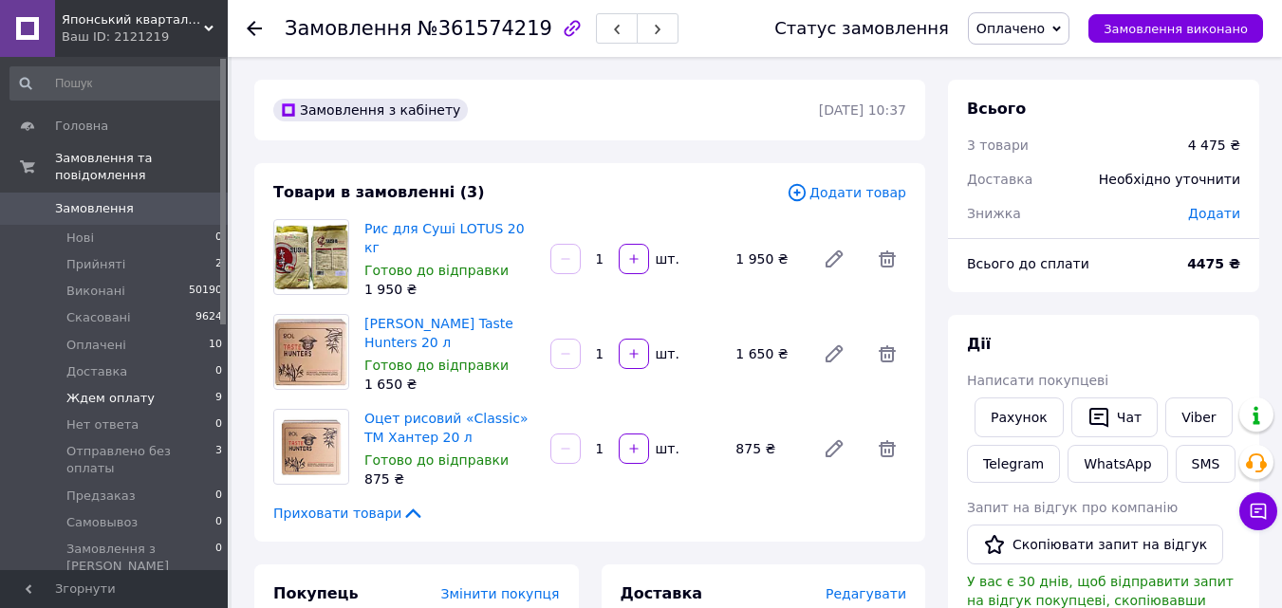
click at [138, 390] on span "Ждем оплату" at bounding box center [110, 398] width 88 height 17
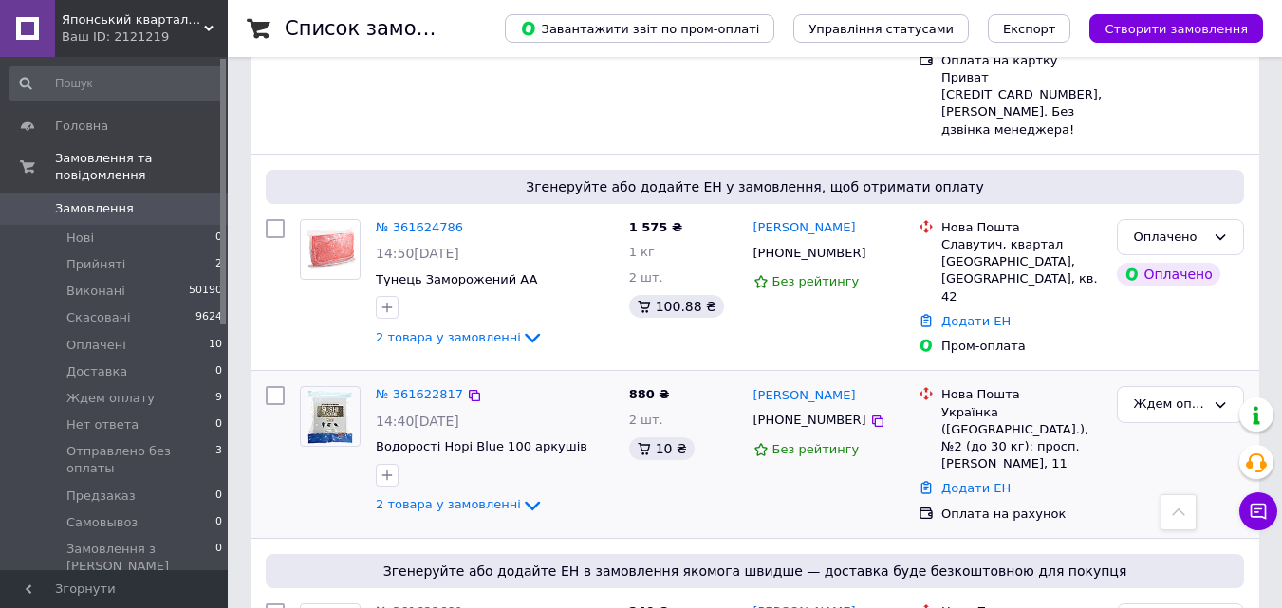
scroll to position [475, 0]
drag, startPoint x: 468, startPoint y: 342, endPoint x: 480, endPoint y: 351, distance: 15.6
click at [468, 387] on icon at bounding box center [474, 394] width 15 height 15
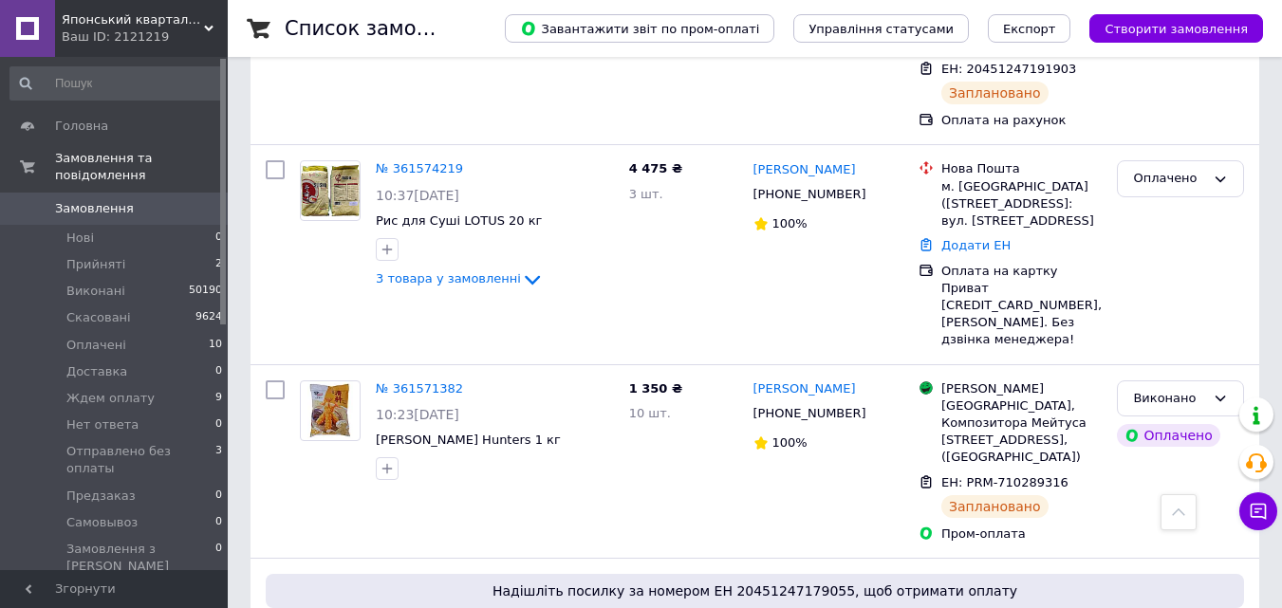
scroll to position [3227, 0]
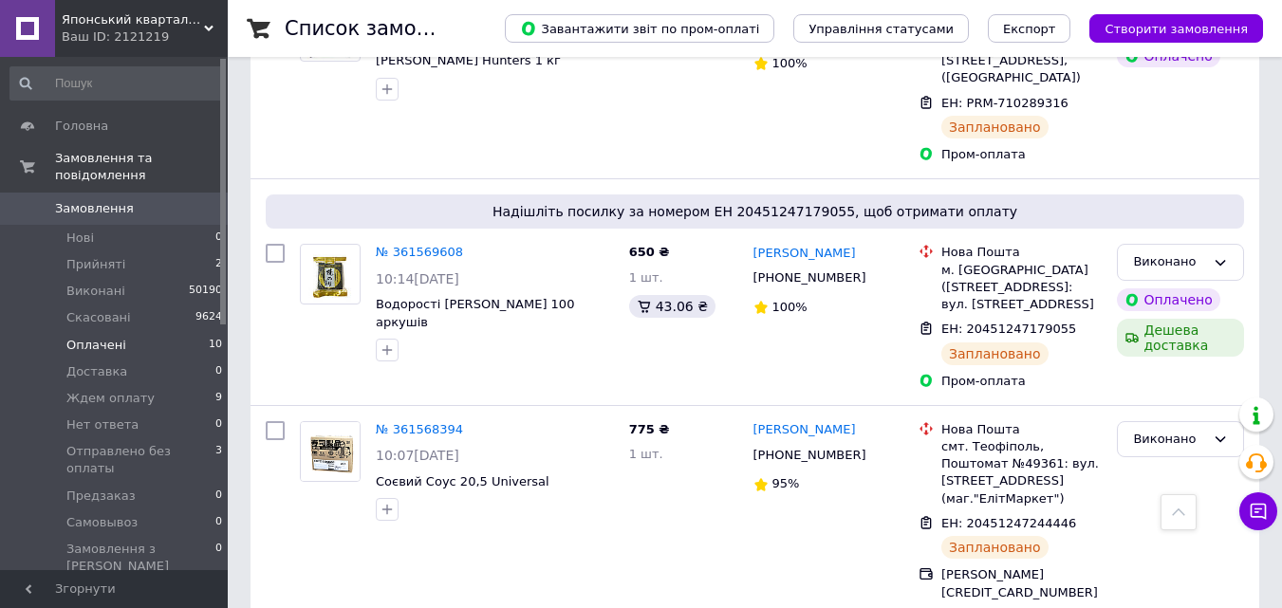
click at [145, 332] on li "Оплачені 10" at bounding box center [116, 345] width 233 height 27
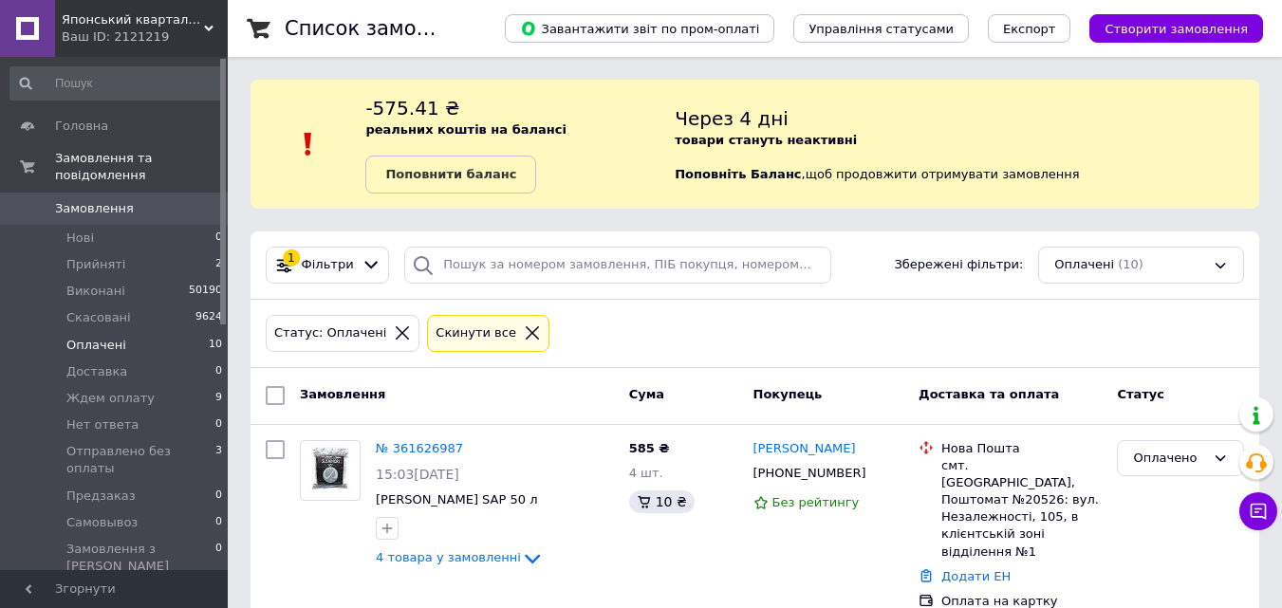
click at [96, 200] on span "Замовлення" at bounding box center [94, 208] width 79 height 17
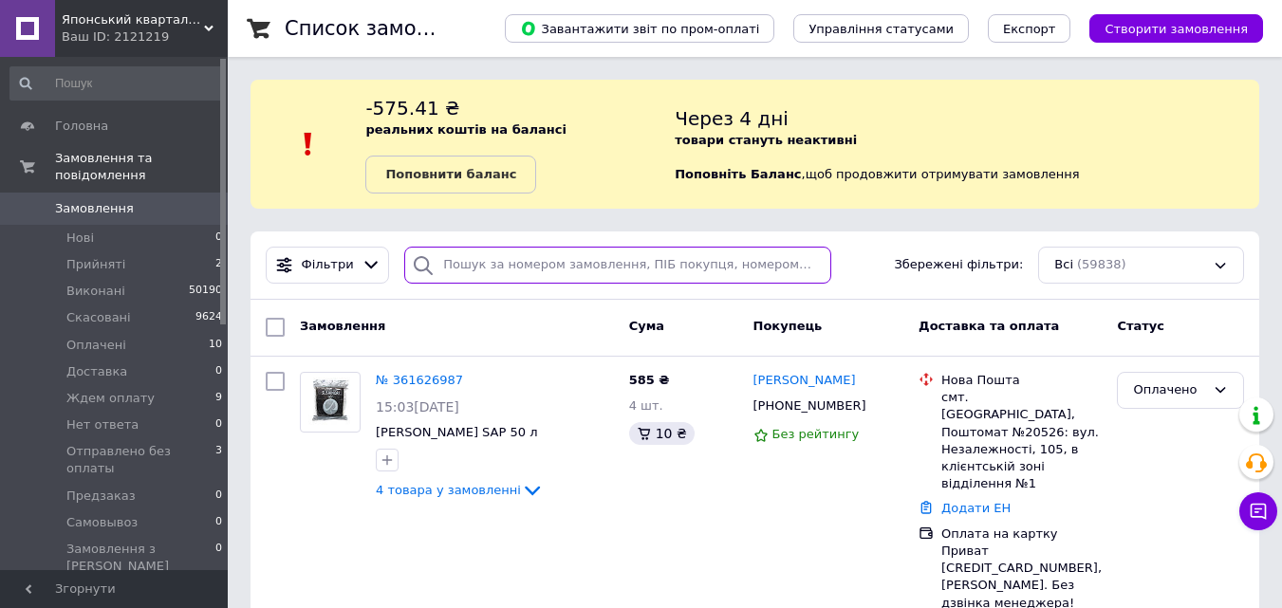
click at [490, 268] on input "search" at bounding box center [617, 265] width 426 height 37
paste input "[PHONE_NUMBER]"
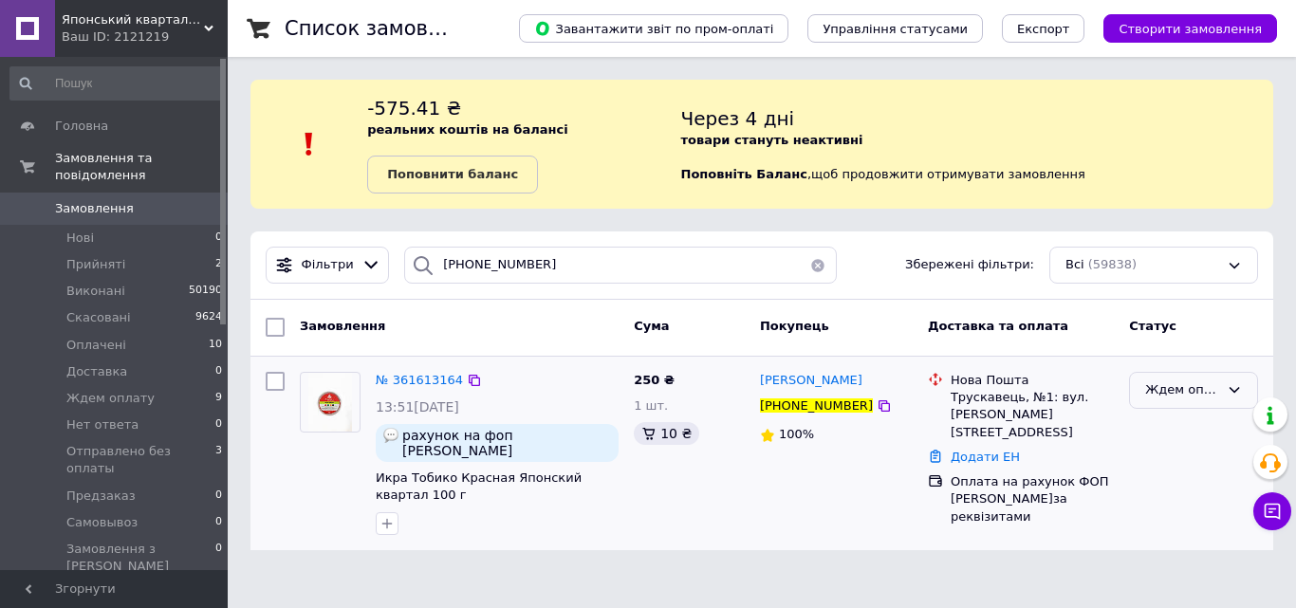
click at [1171, 384] on div "Ждем оплату" at bounding box center [1183, 391] width 74 height 20
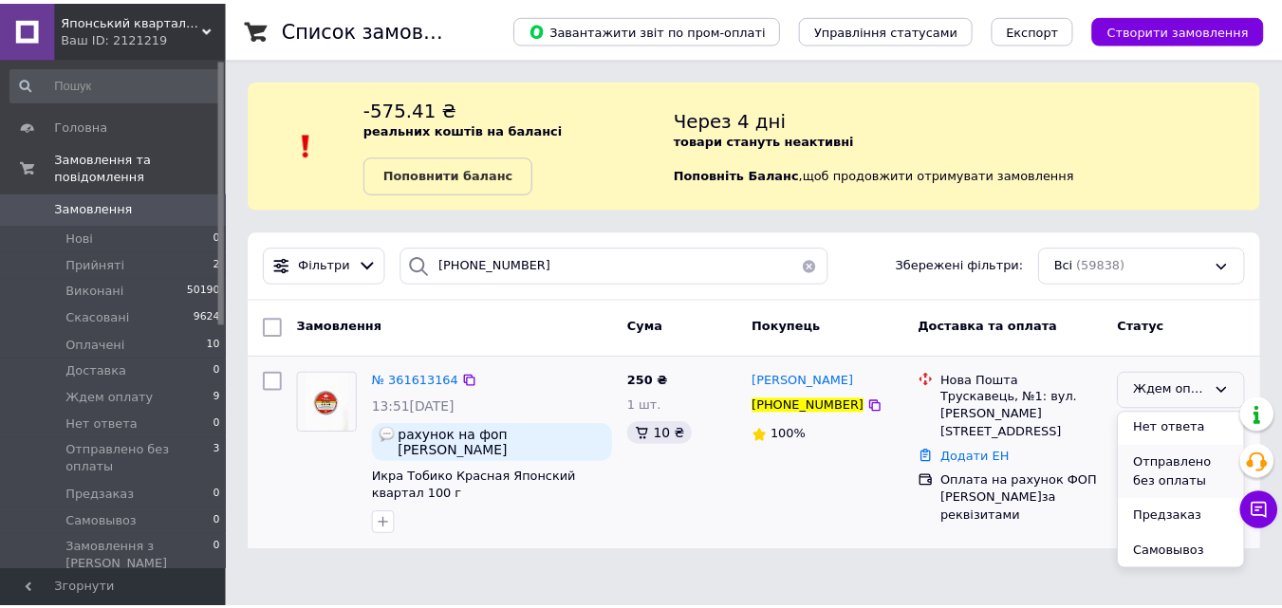
scroll to position [80, 0]
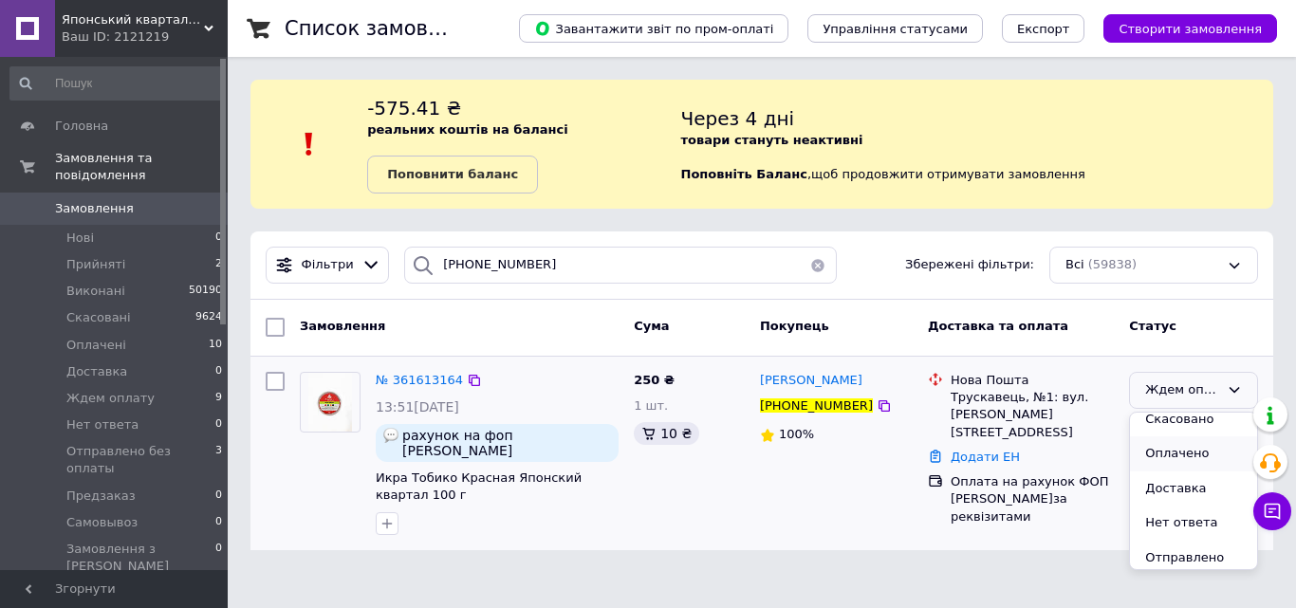
click at [1179, 456] on li "Оплачено" at bounding box center [1193, 454] width 127 height 35
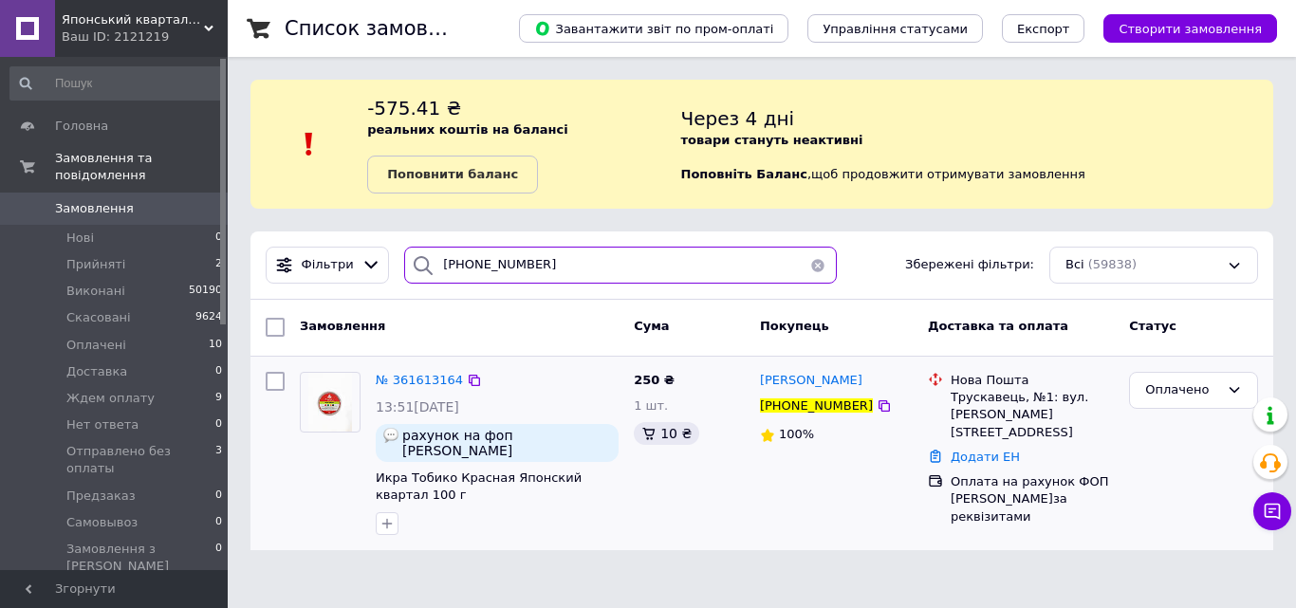
drag, startPoint x: 482, startPoint y: 259, endPoint x: 419, endPoint y: 253, distance: 63.8
click at [419, 253] on div "[PHONE_NUMBER]" at bounding box center [620, 265] width 433 height 37
paste input "34274281"
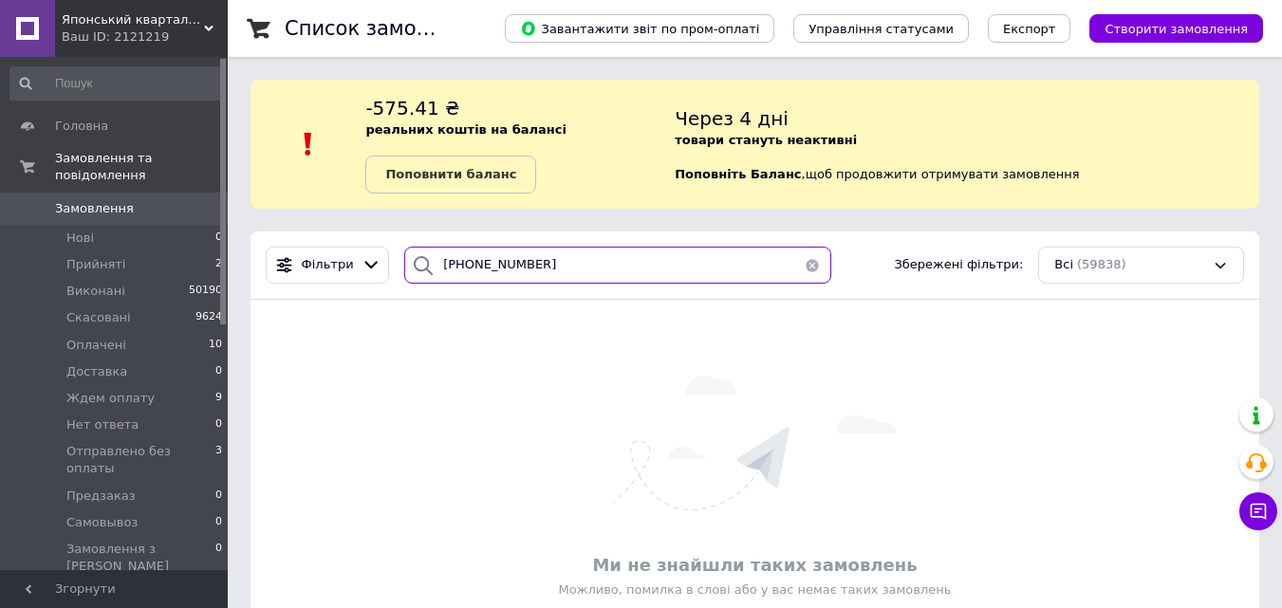
drag, startPoint x: 543, startPoint y: 270, endPoint x: 405, endPoint y: 268, distance: 137.6
click at [405, 268] on div "+380634274281" at bounding box center [617, 265] width 426 height 37
paste input "Воронцова"
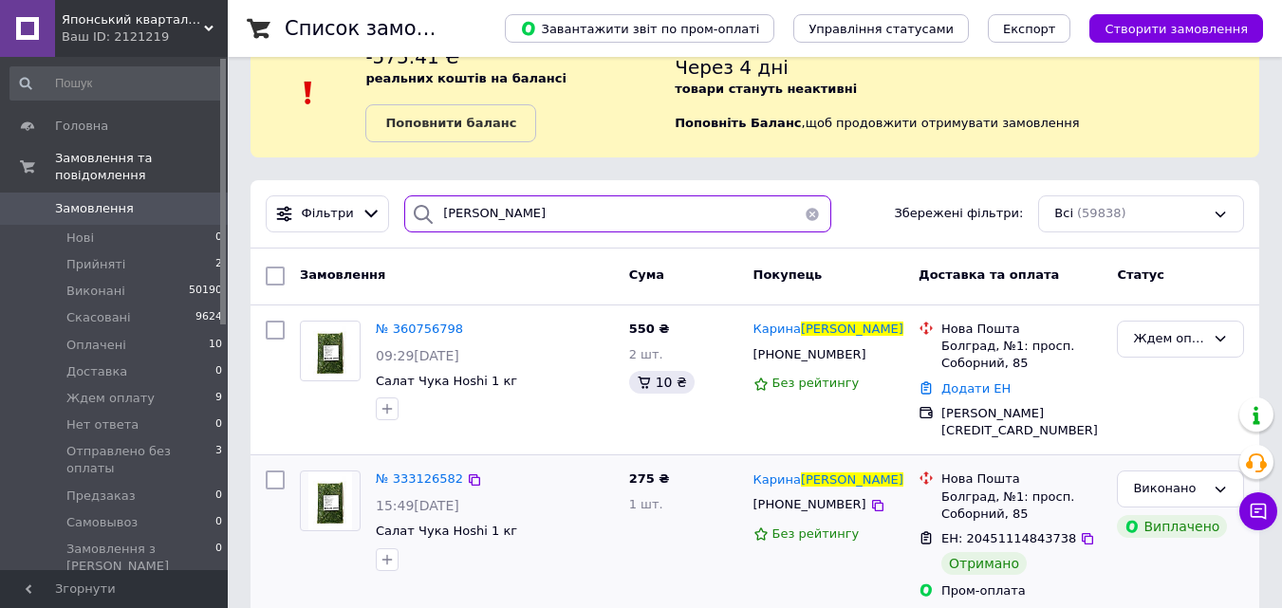
scroll to position [95, 0]
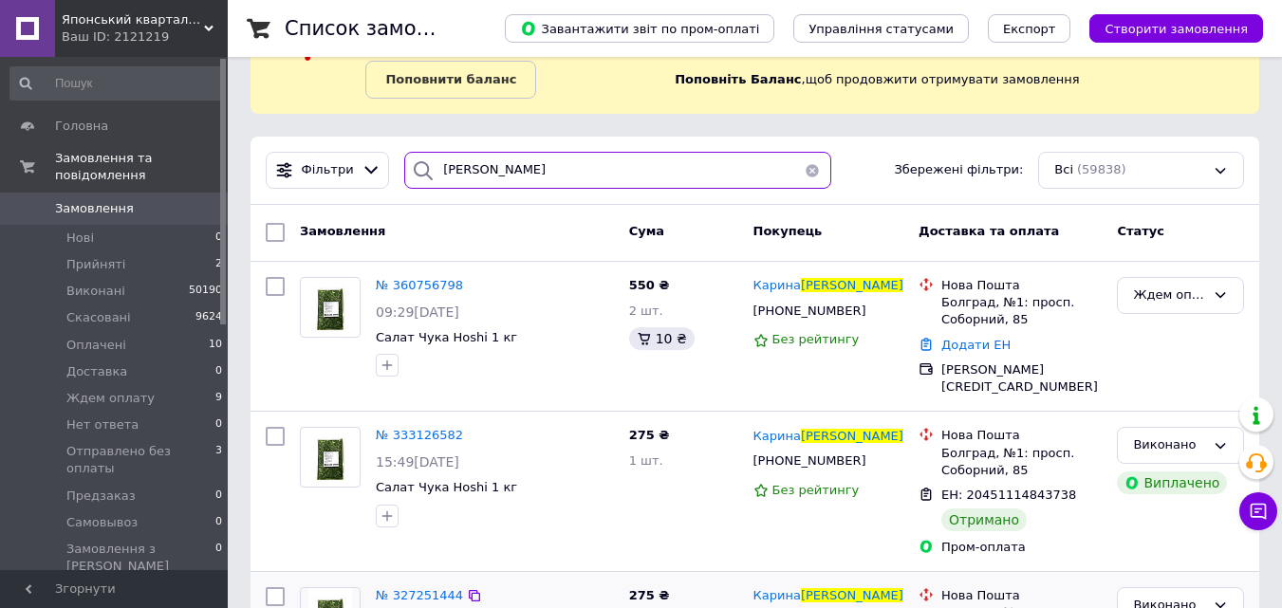
type input "Воронцова"
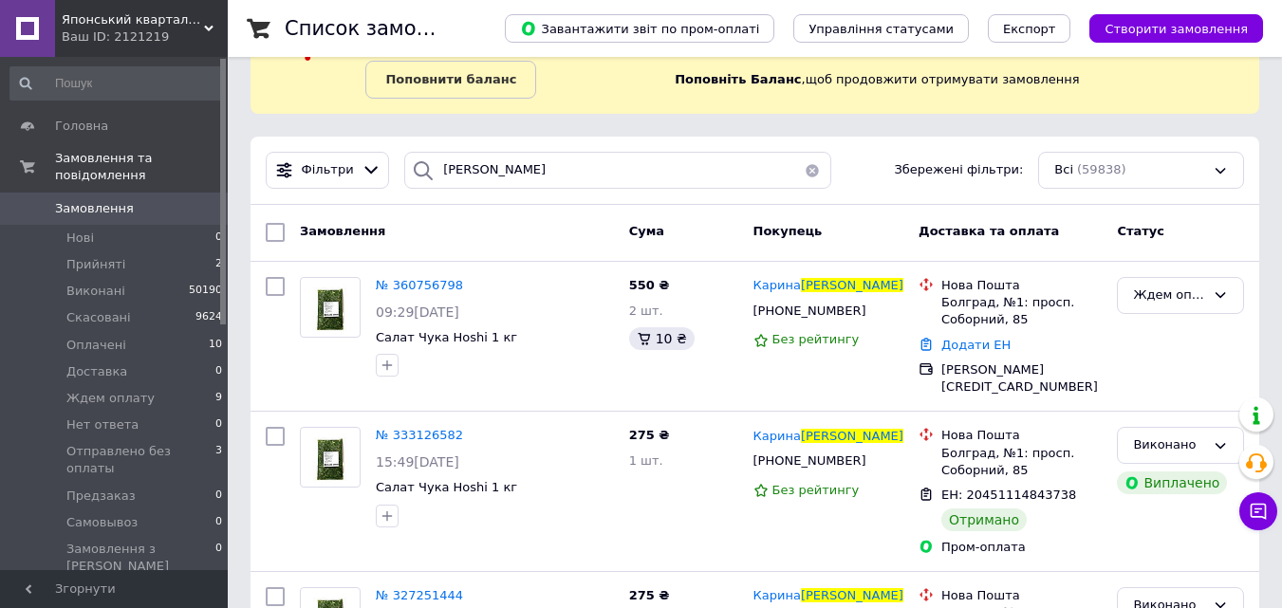
click at [137, 200] on span "Замовлення" at bounding box center [115, 208] width 121 height 17
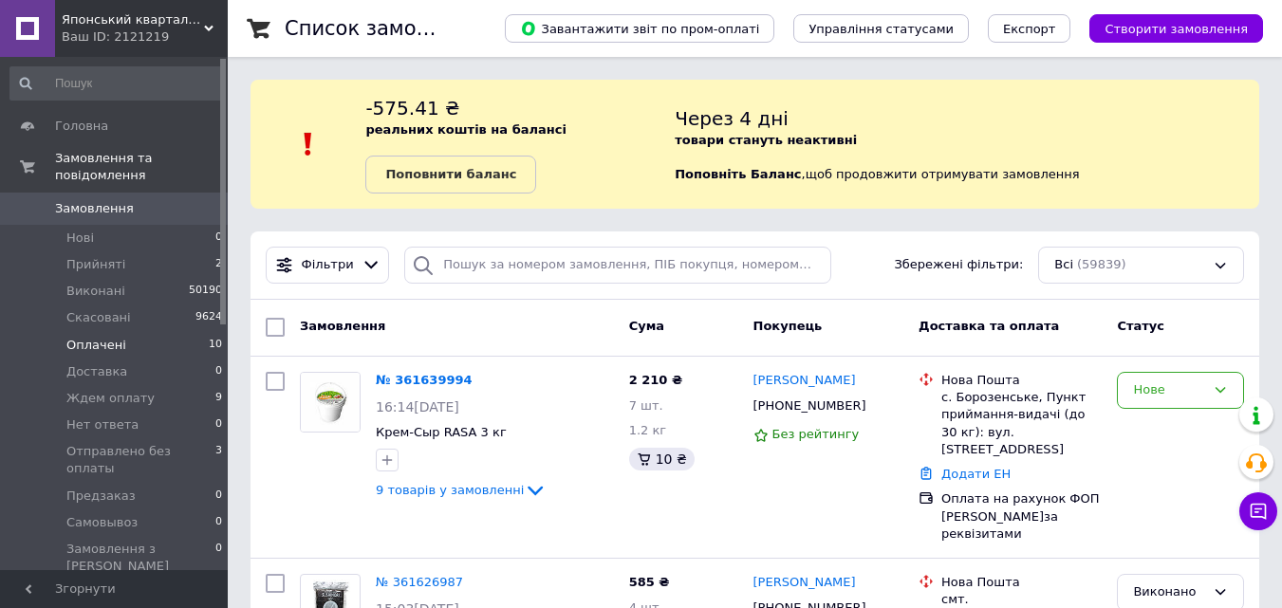
click at [159, 332] on li "Оплачені 10" at bounding box center [116, 345] width 233 height 27
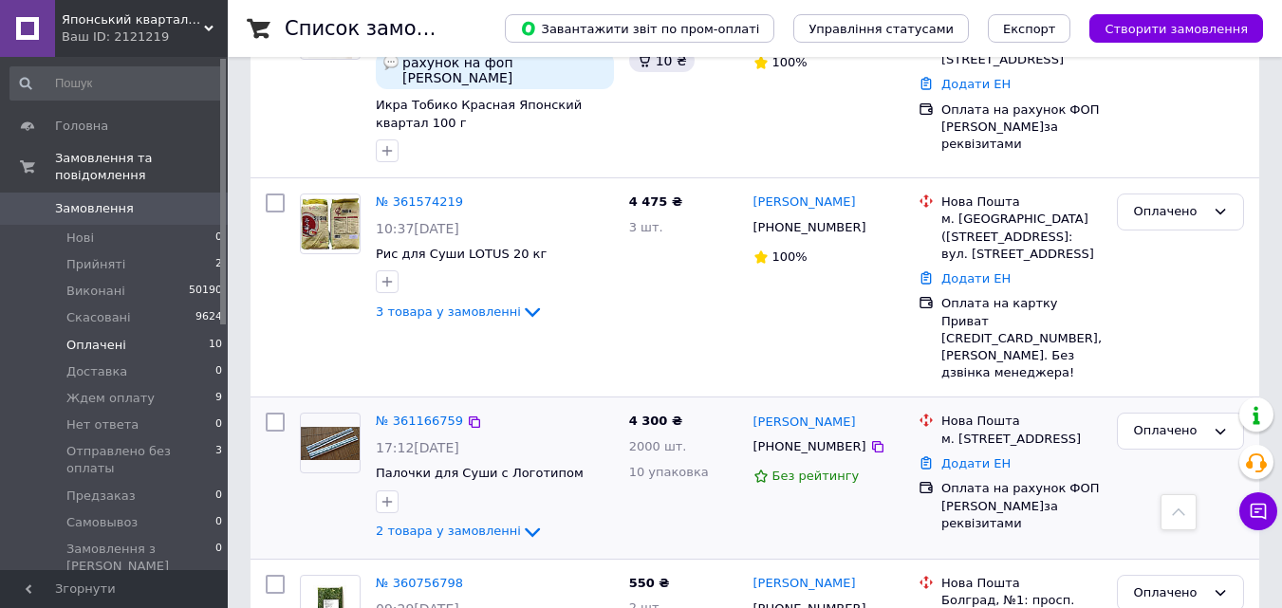
scroll to position [749, 0]
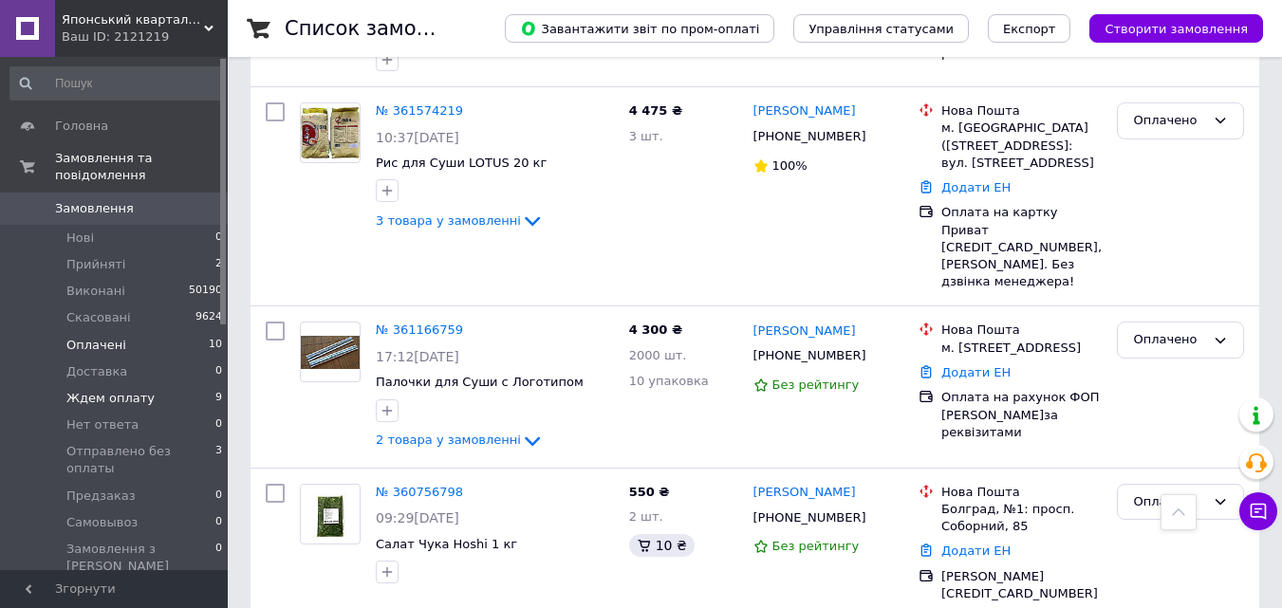
click at [205, 385] on li "Ждем оплату 9" at bounding box center [116, 398] width 233 height 27
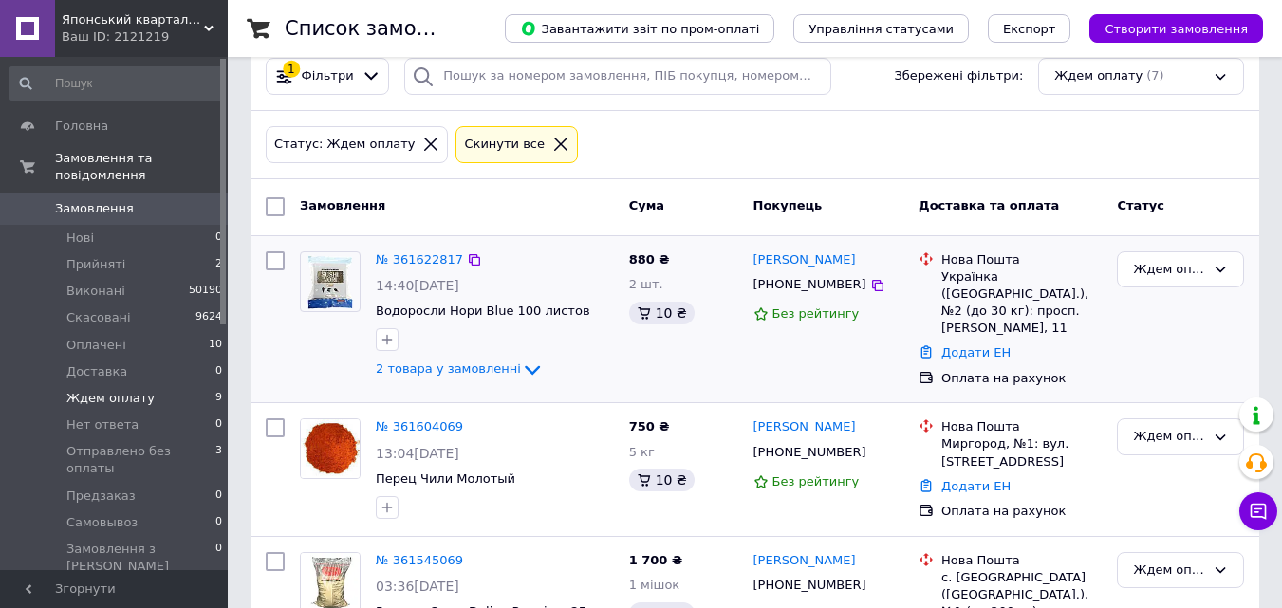
scroll to position [190, 0]
click at [1180, 272] on div "Ждем оплату" at bounding box center [1169, 269] width 72 height 20
click at [1166, 411] on li "Оплачено" at bounding box center [1180, 412] width 125 height 35
click at [170, 332] on li "Оплачені 10" at bounding box center [116, 345] width 233 height 27
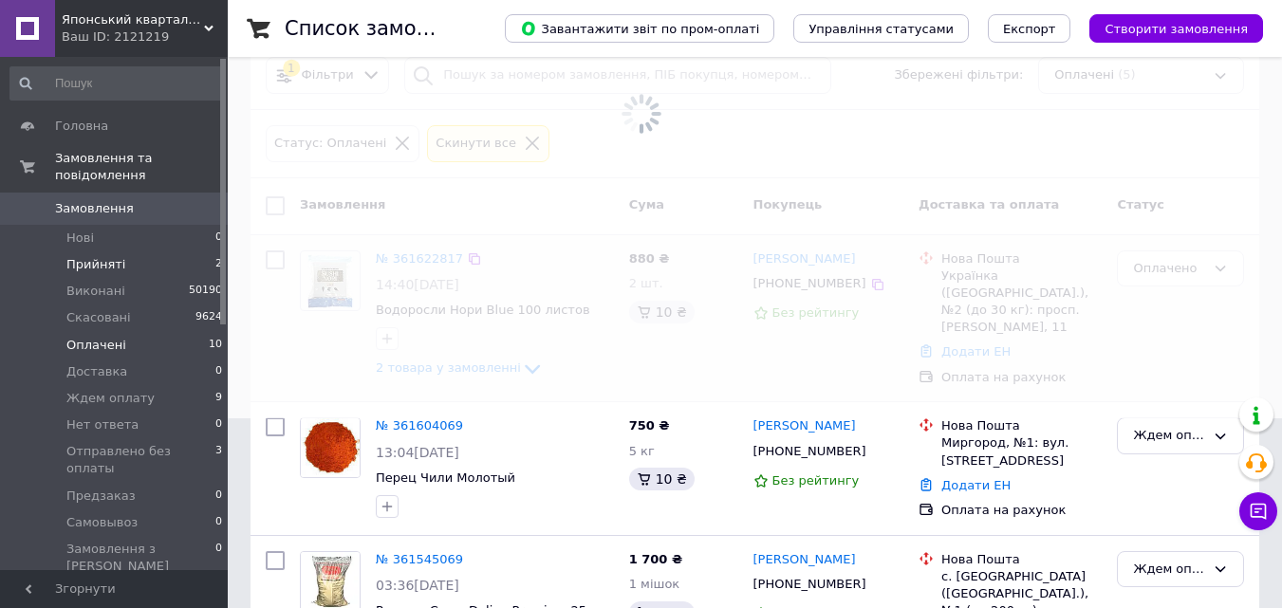
click at [156, 252] on li "Прийняті 2" at bounding box center [116, 265] width 233 height 27
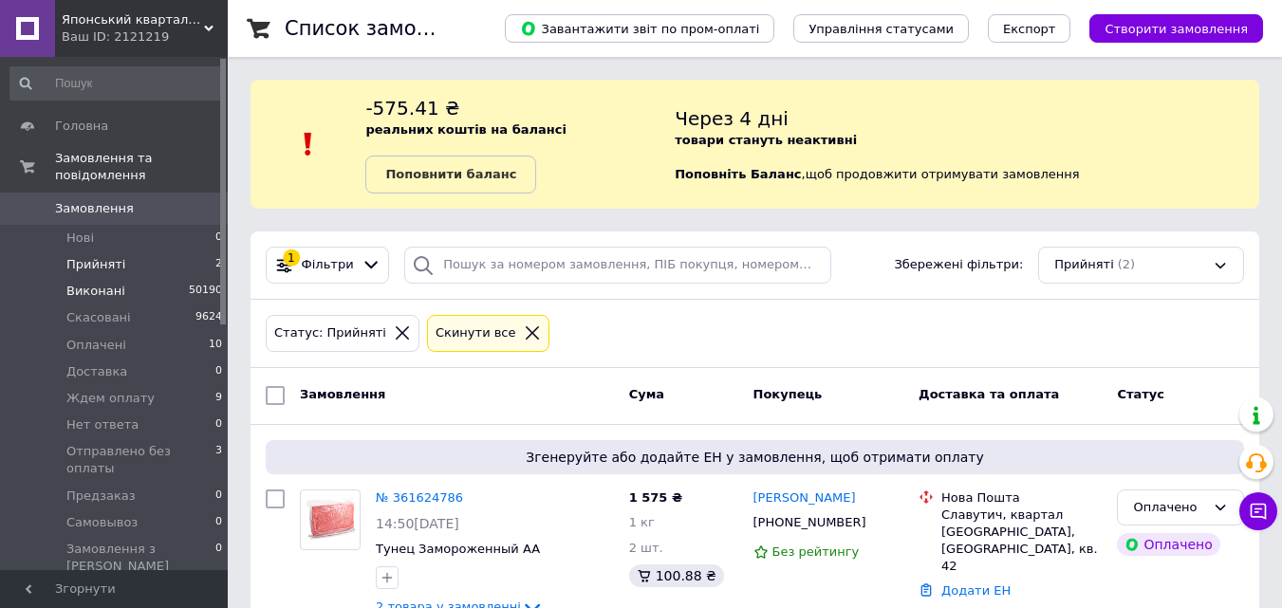
click at [145, 278] on li "Виконані 50190" at bounding box center [116, 291] width 233 height 27
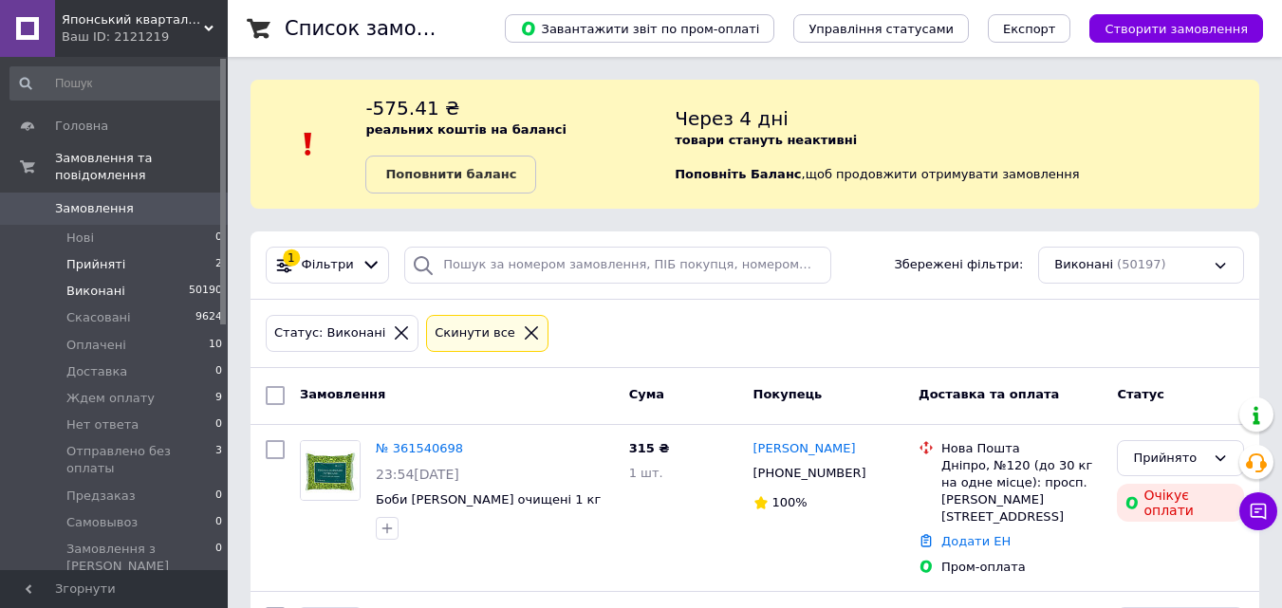
click at [164, 252] on li "Прийняті 2" at bounding box center [116, 265] width 233 height 27
click at [112, 225] on li "Нові 0" at bounding box center [116, 238] width 233 height 27
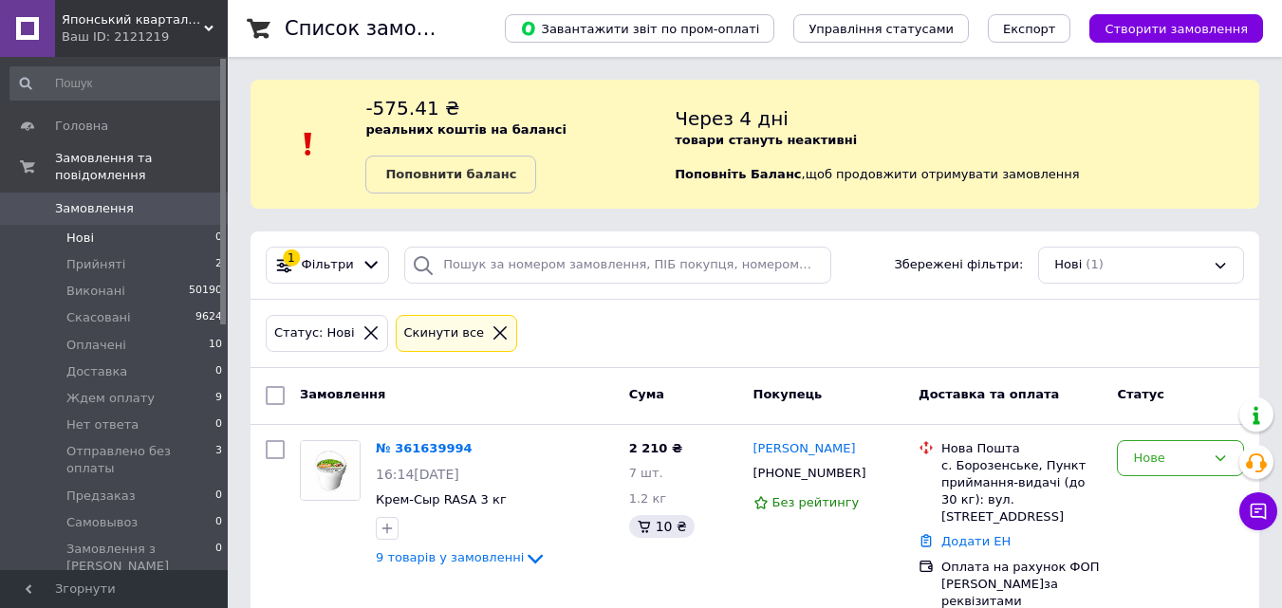
click at [427, 412] on div "Замовлення" at bounding box center [456, 396] width 329 height 34
click at [428, 423] on div "Замовлення Cума Покупець Доставка та оплата Статус" at bounding box center [755, 396] width 1009 height 57
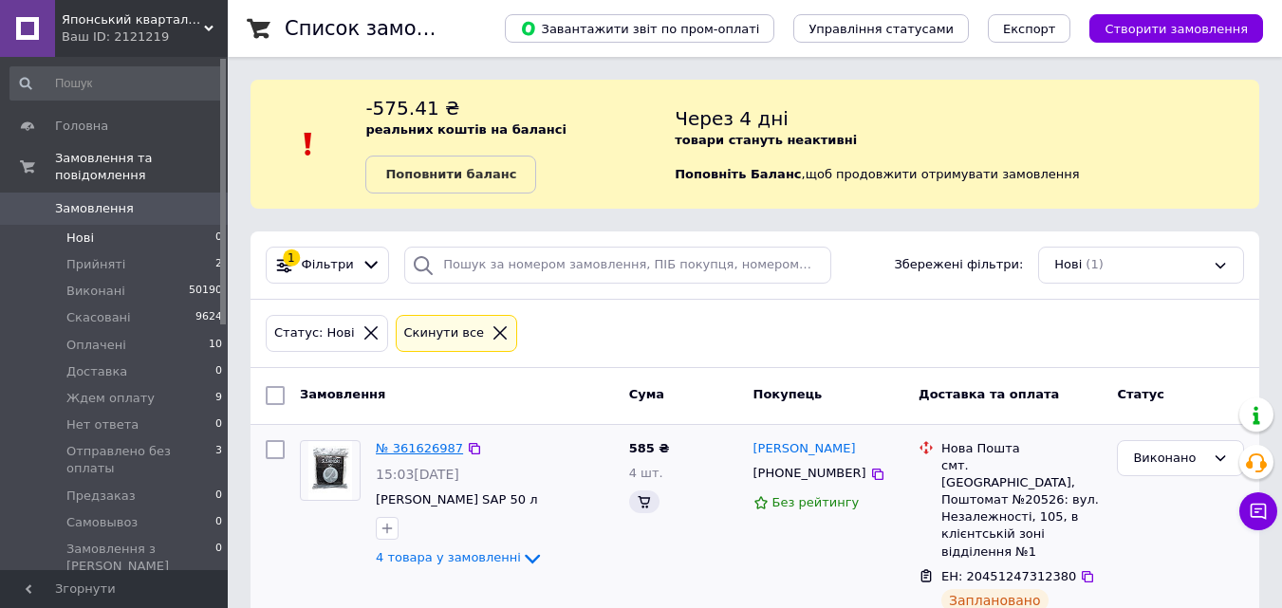
scroll to position [23, 0]
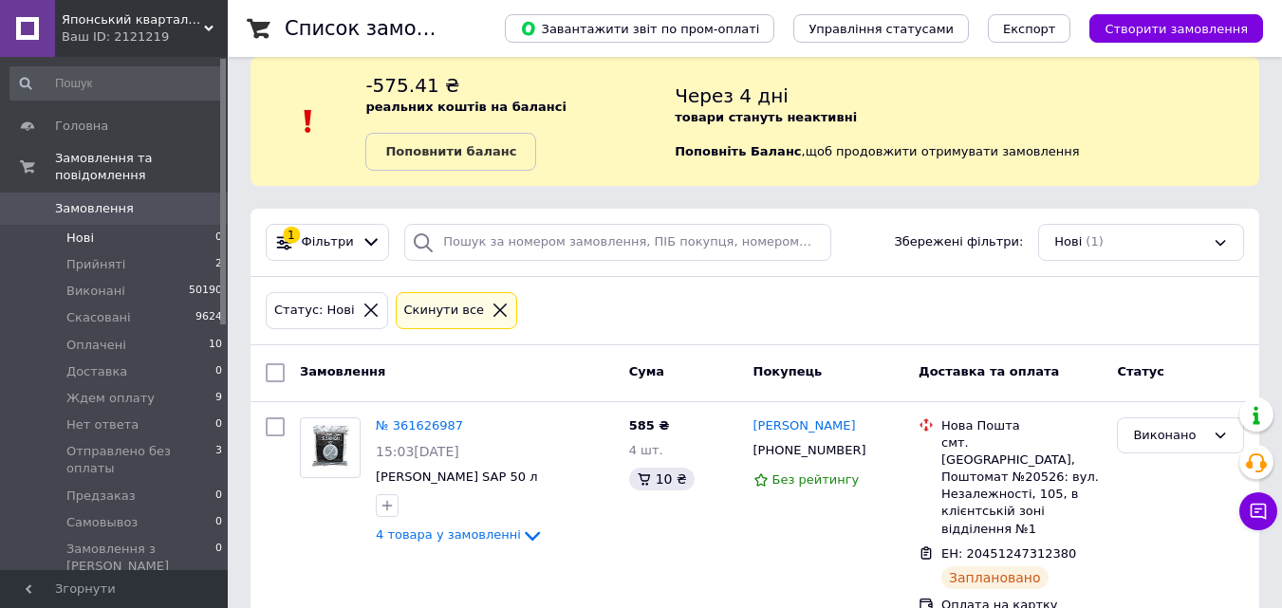
click at [163, 225] on li "Нові 0" at bounding box center [116, 238] width 233 height 27
click at [154, 225] on li "Нові 0" at bounding box center [116, 238] width 233 height 27
click at [127, 252] on li "Прийняті 2" at bounding box center [116, 265] width 233 height 27
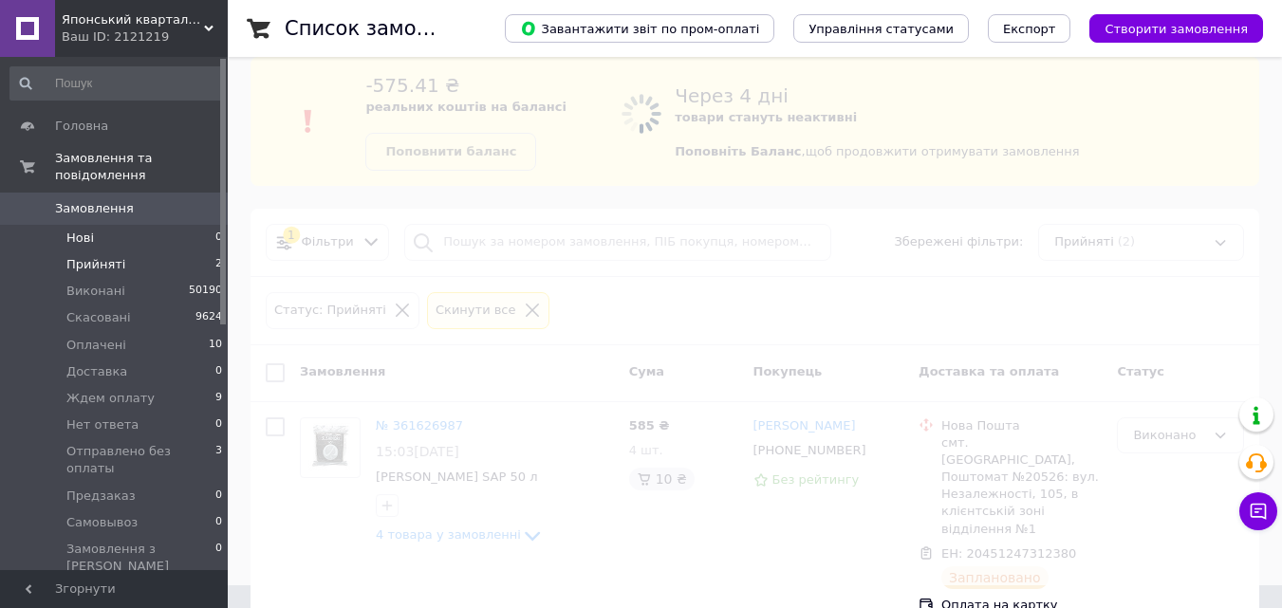
click at [157, 228] on li "Нові 0" at bounding box center [116, 238] width 233 height 27
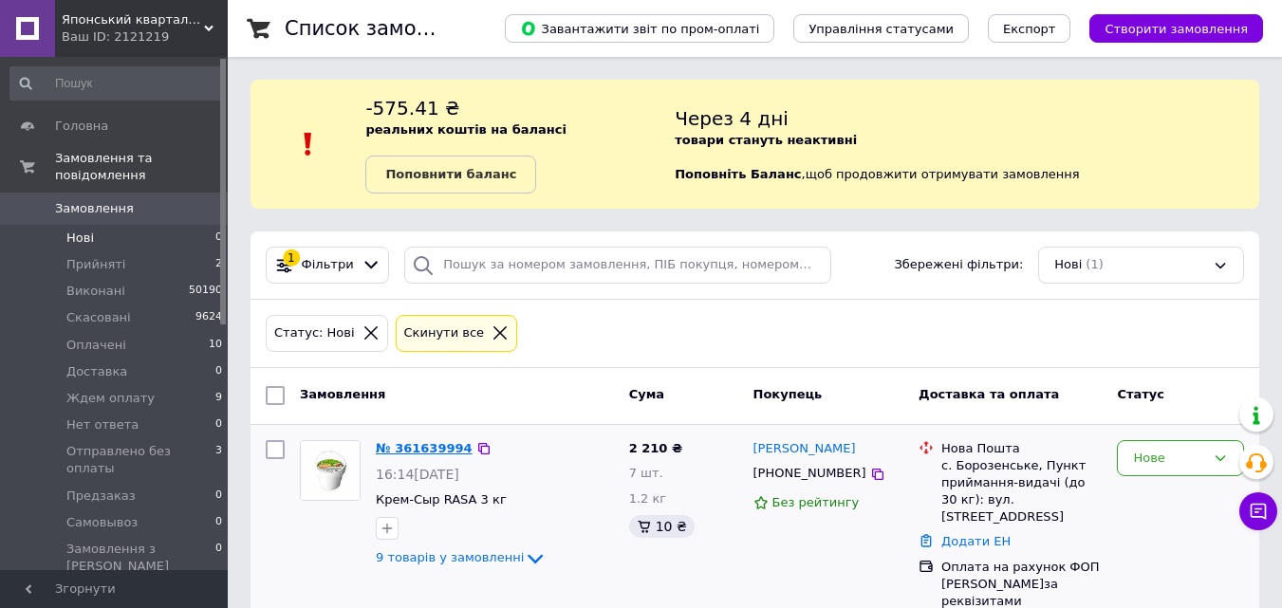
click at [425, 445] on link "№ 361639994" at bounding box center [424, 448] width 97 height 14
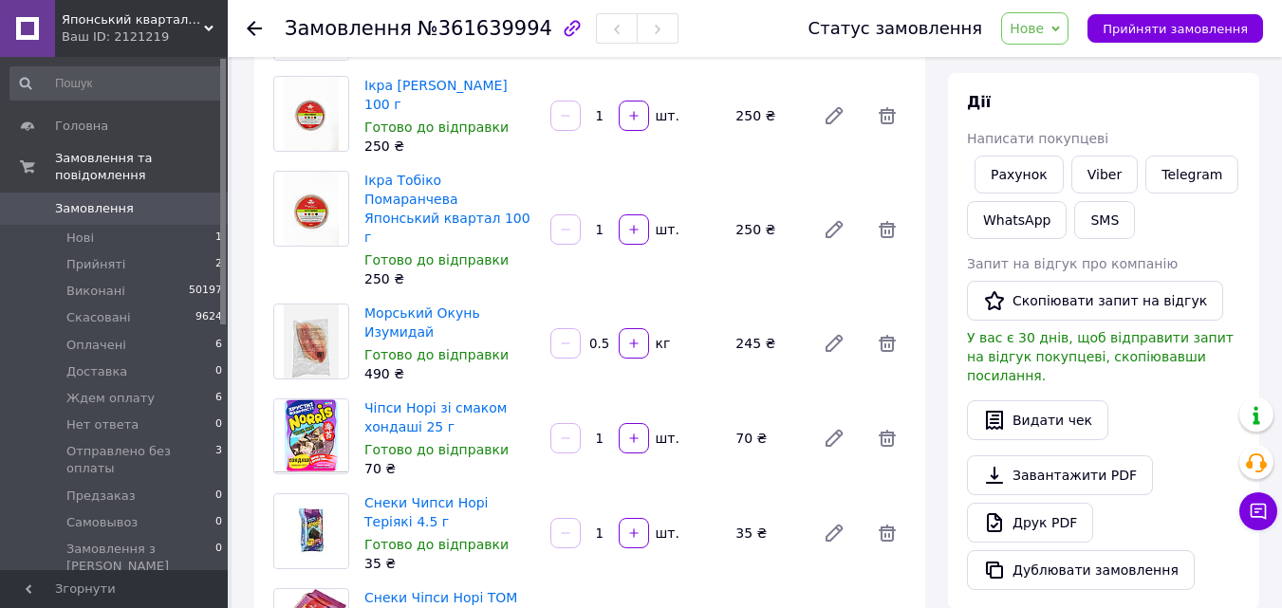
scroll to position [190, 0]
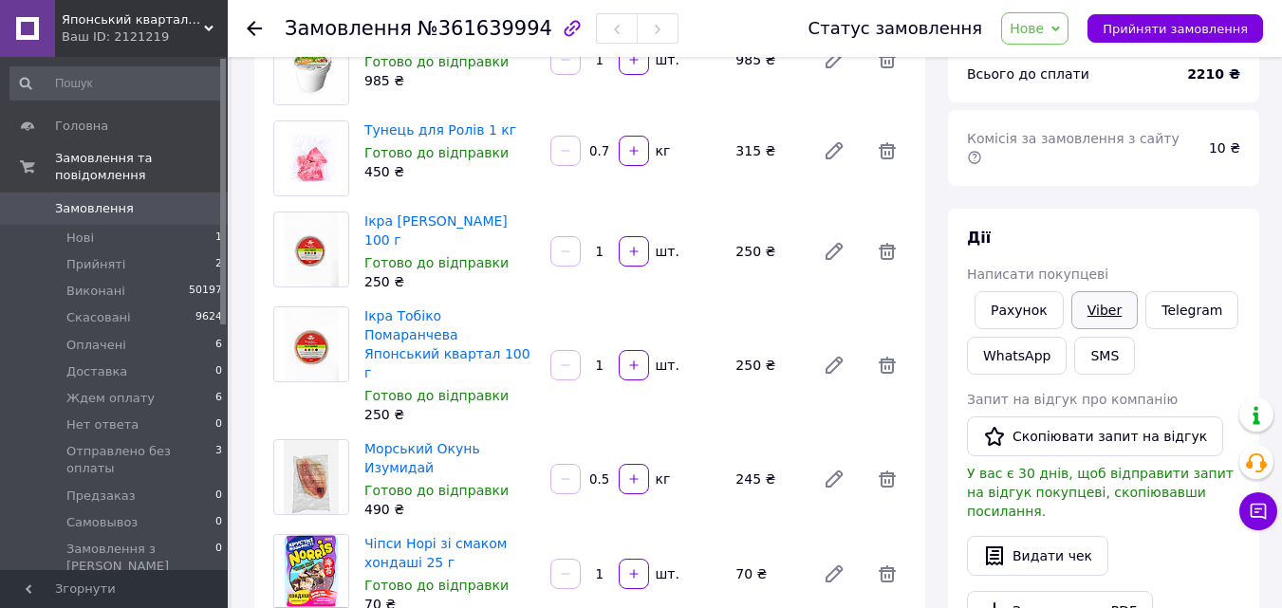
click at [1094, 299] on link "Viber" at bounding box center [1105, 310] width 66 height 38
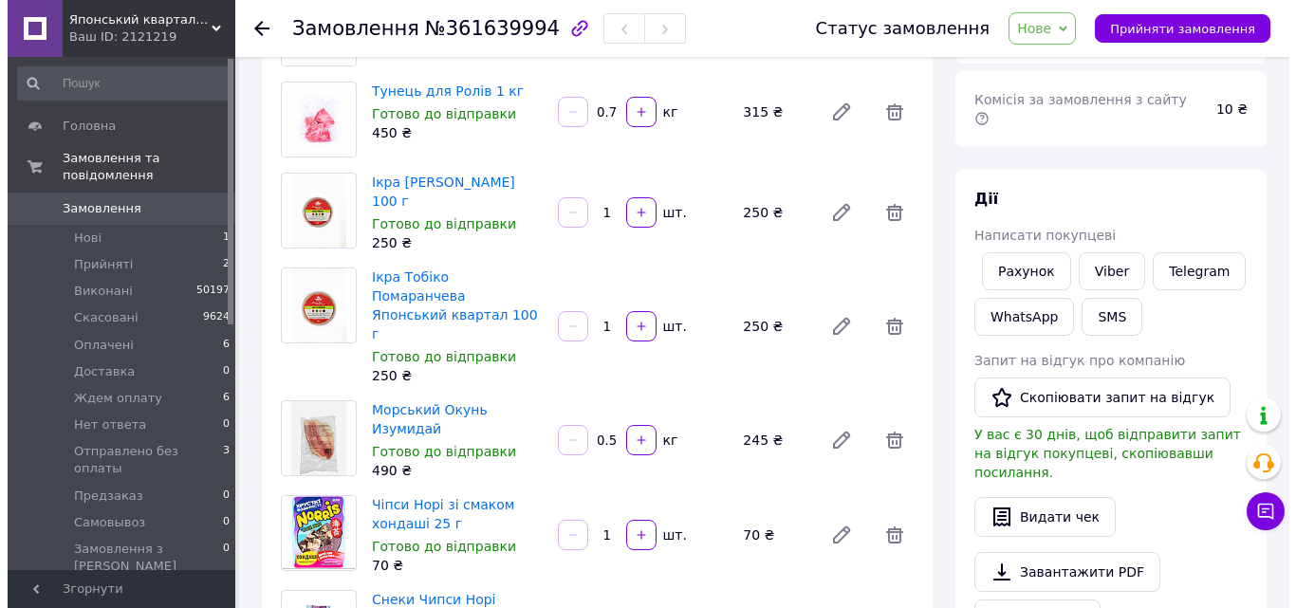
scroll to position [95, 0]
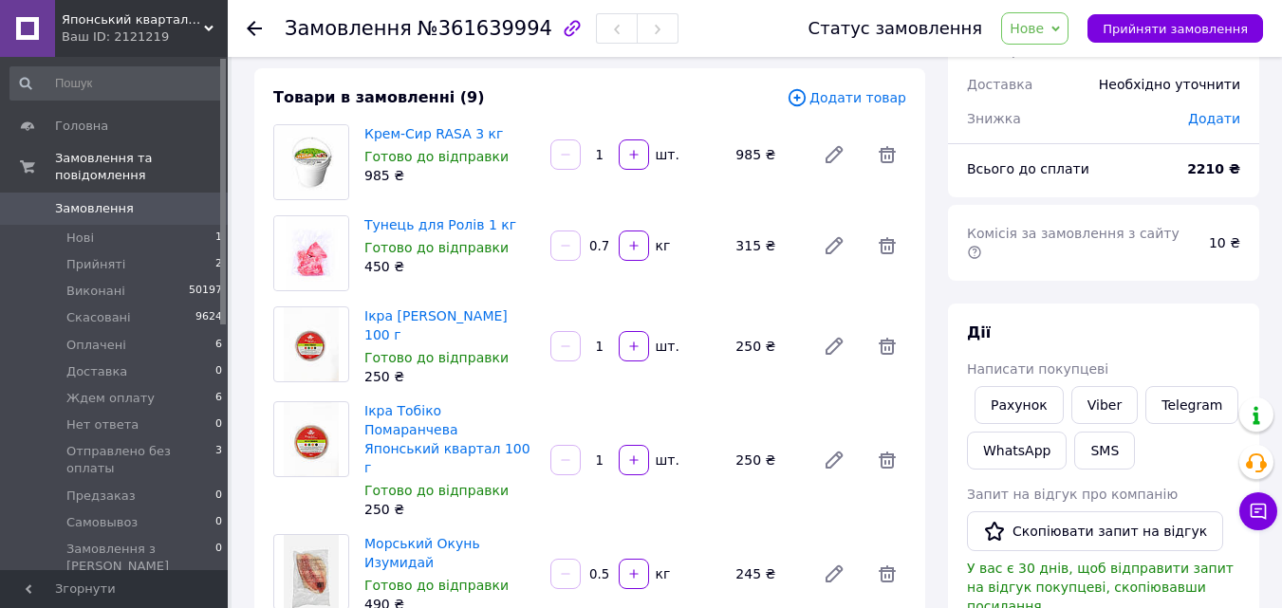
click at [847, 104] on span "Додати товар" at bounding box center [847, 97] width 120 height 21
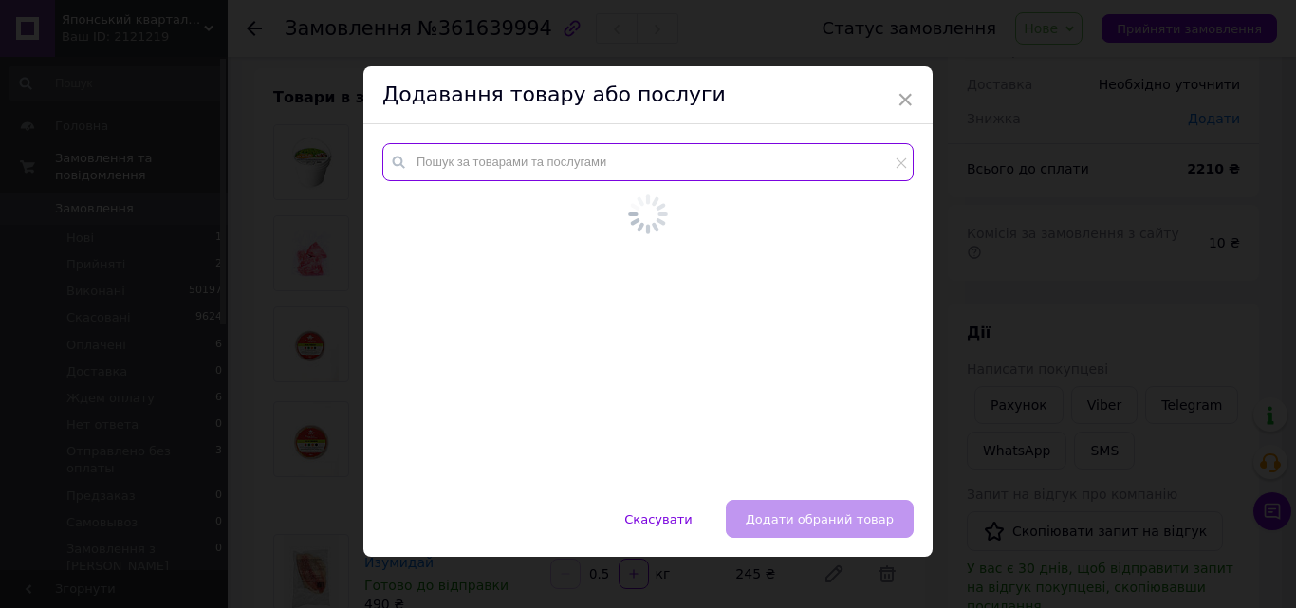
click at [533, 149] on input "text" at bounding box center [648, 162] width 532 height 38
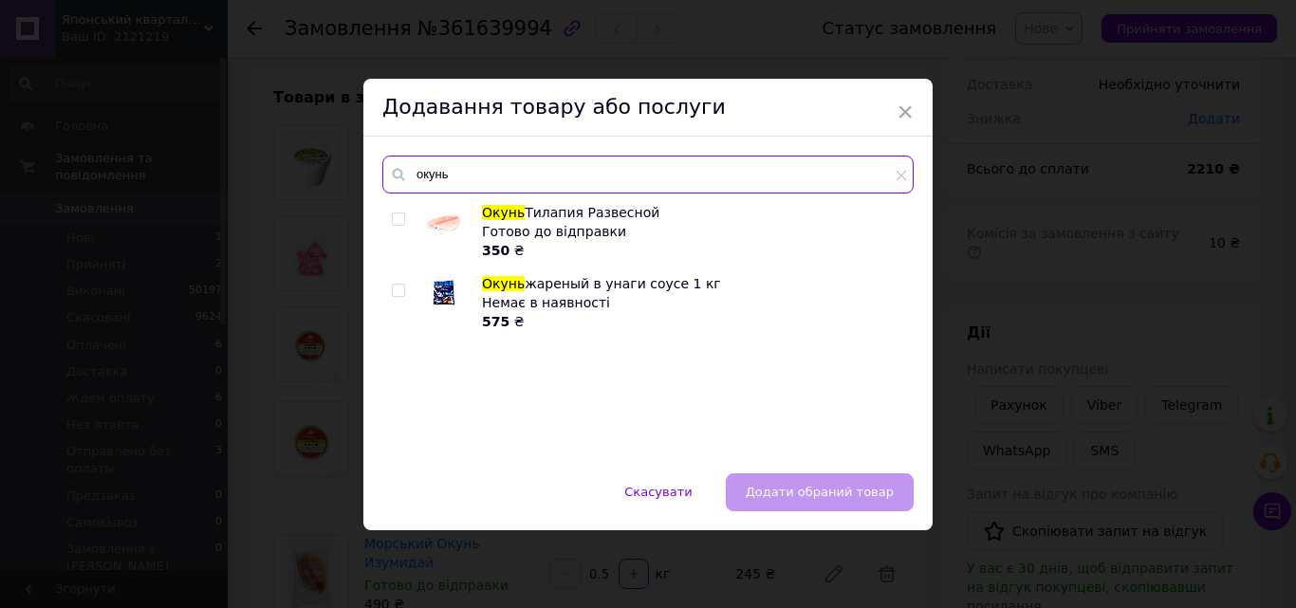
type input "окунь"
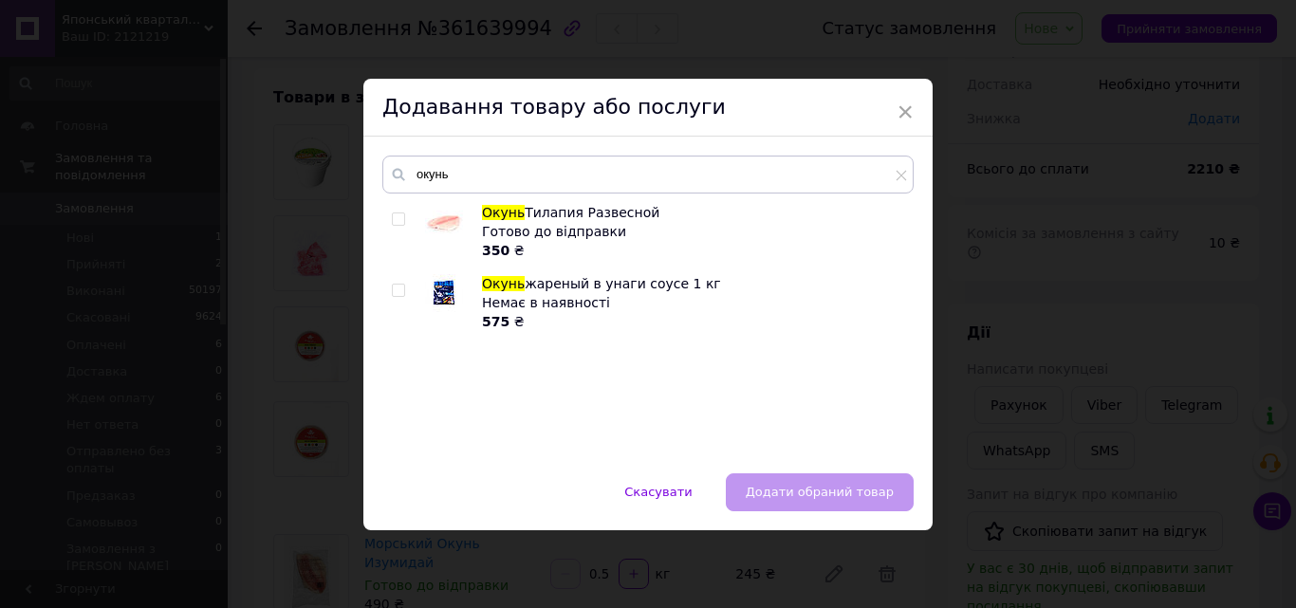
click at [1015, 155] on div "× Додавання товару або послуги окунь Окунь Тилапия Развесной Готово до відправк…" at bounding box center [648, 304] width 1296 height 608
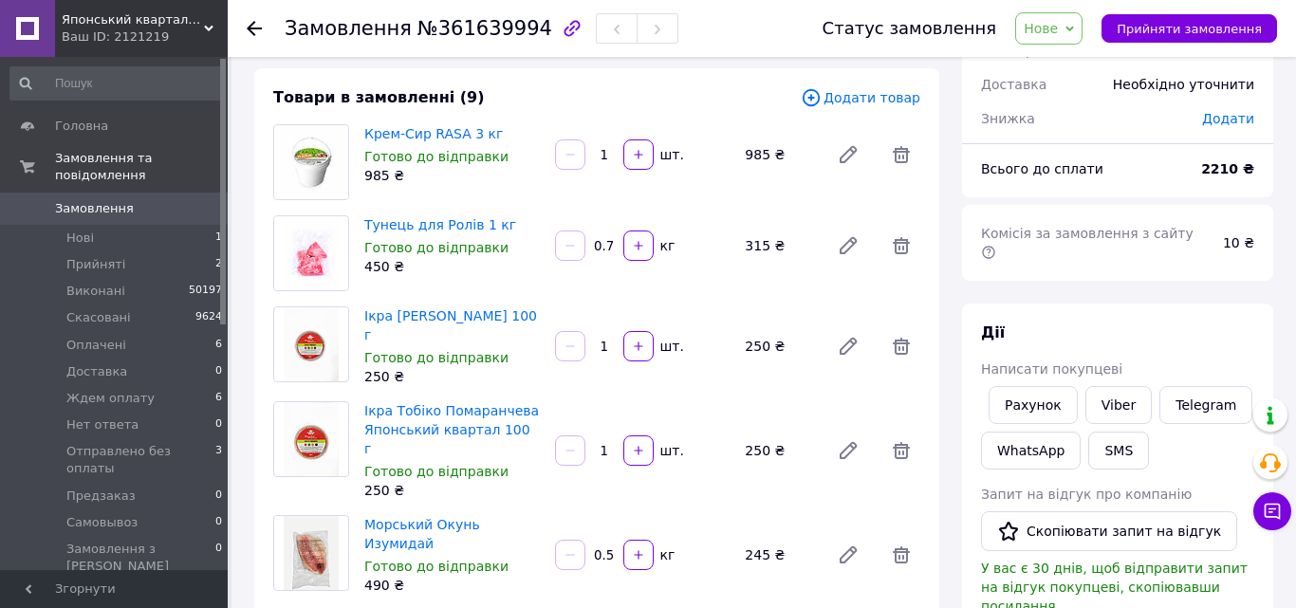
click at [90, 200] on span "Замовлення" at bounding box center [94, 208] width 79 height 17
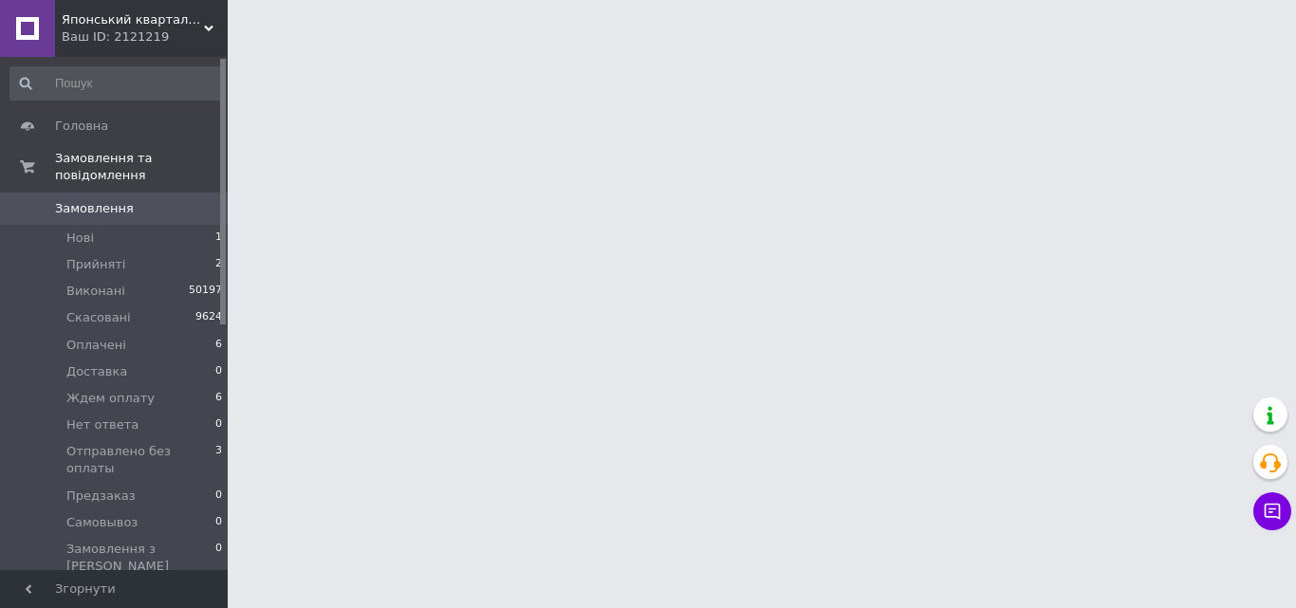
click at [89, 200] on span "Замовлення" at bounding box center [94, 208] width 79 height 17
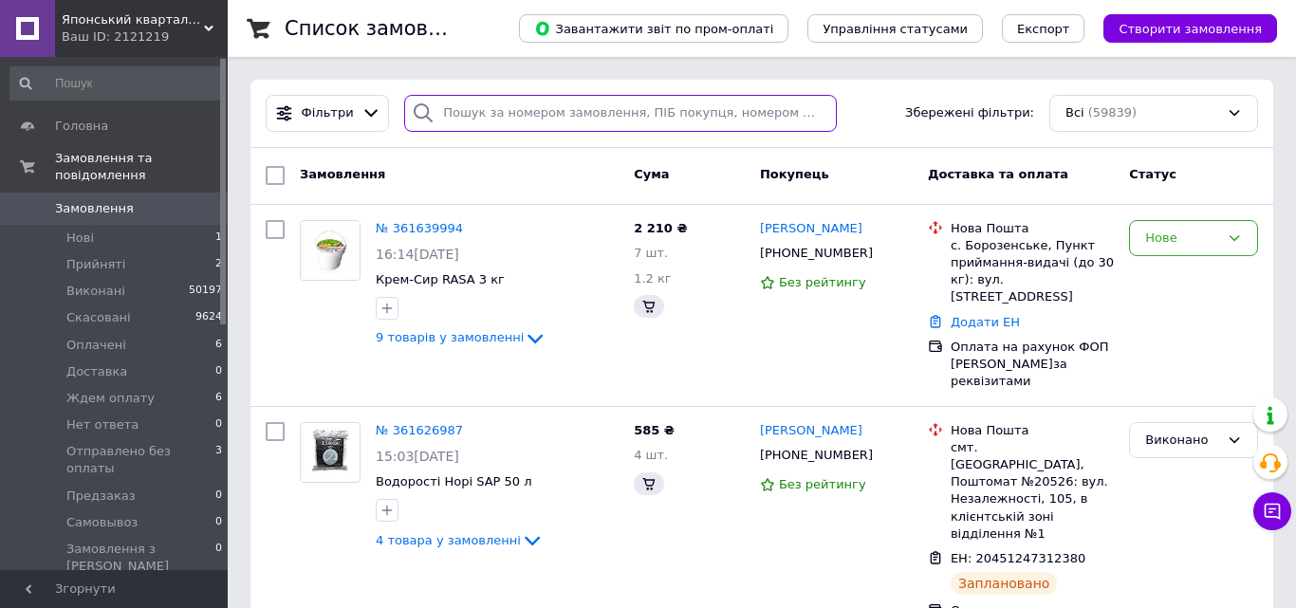
click at [502, 114] on input "search" at bounding box center [620, 113] width 433 height 37
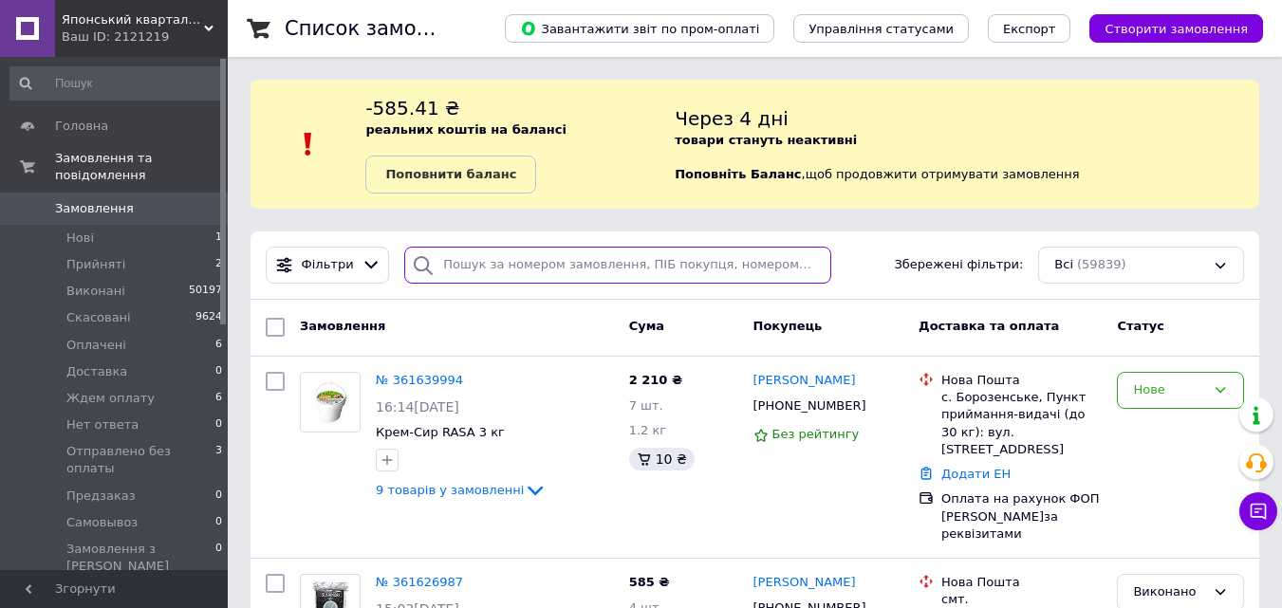
drag, startPoint x: 615, startPoint y: 328, endPoint x: 457, endPoint y: 267, distance: 170.1
click at [461, 267] on input "search" at bounding box center [617, 265] width 426 height 37
paste input "+380934404361"
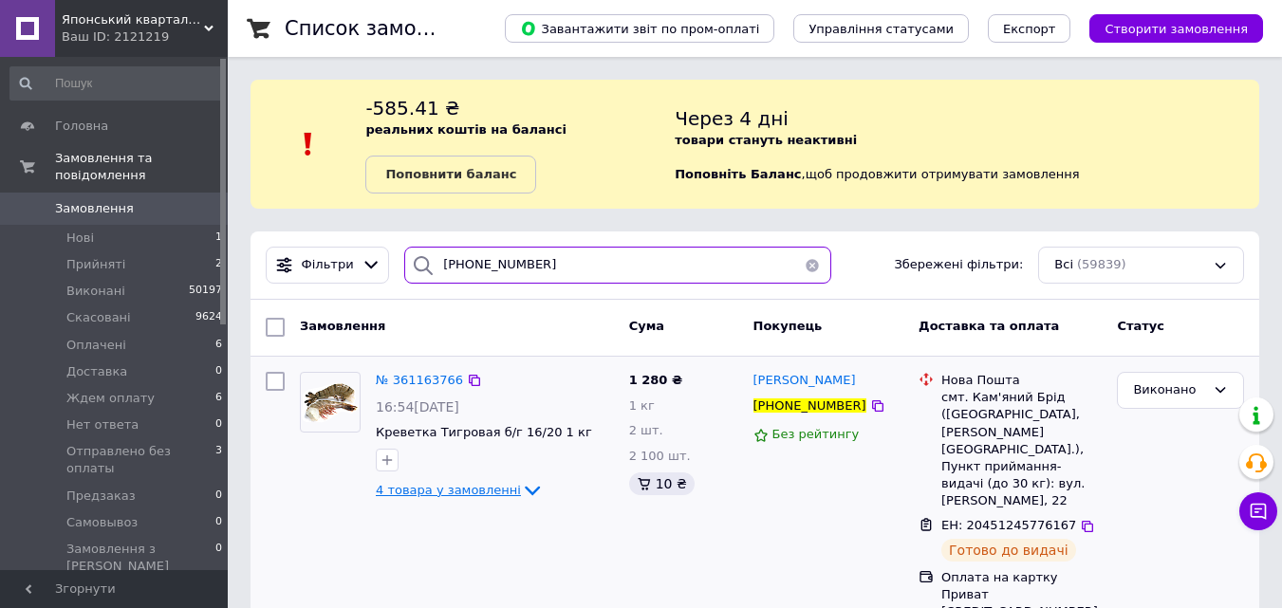
type input "+380934404361"
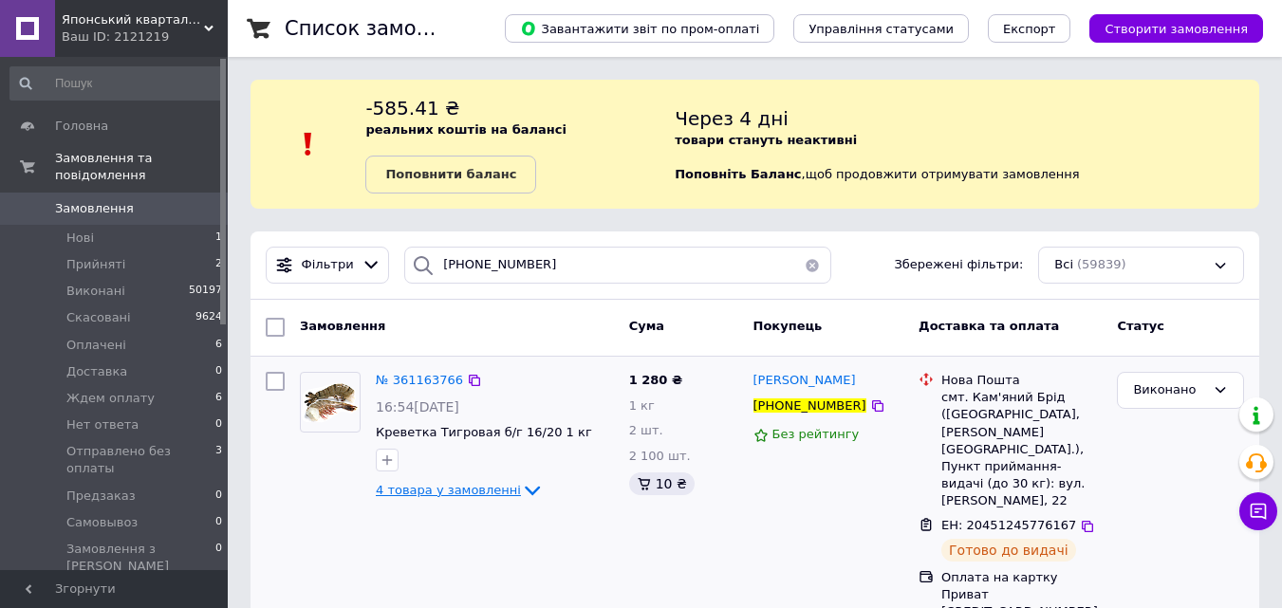
click at [450, 486] on span "4 товара у замовленні" at bounding box center [448, 490] width 145 height 14
click at [406, 380] on span "№ 361163766" at bounding box center [419, 380] width 87 height 14
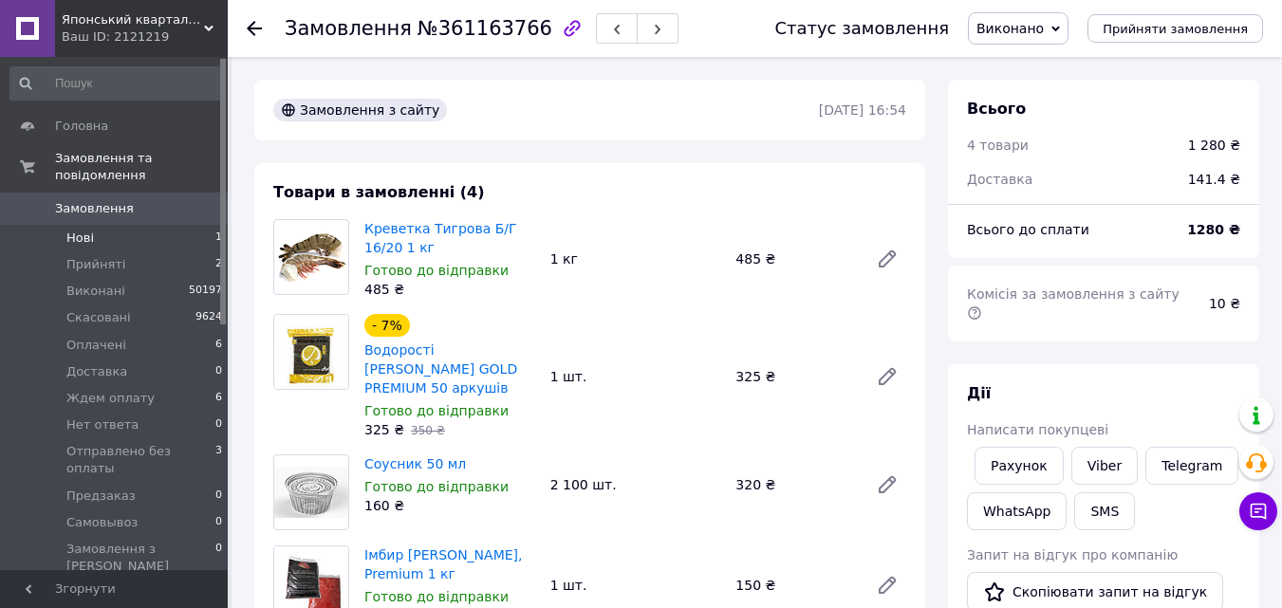
click at [135, 225] on li "Нові 1" at bounding box center [116, 238] width 233 height 27
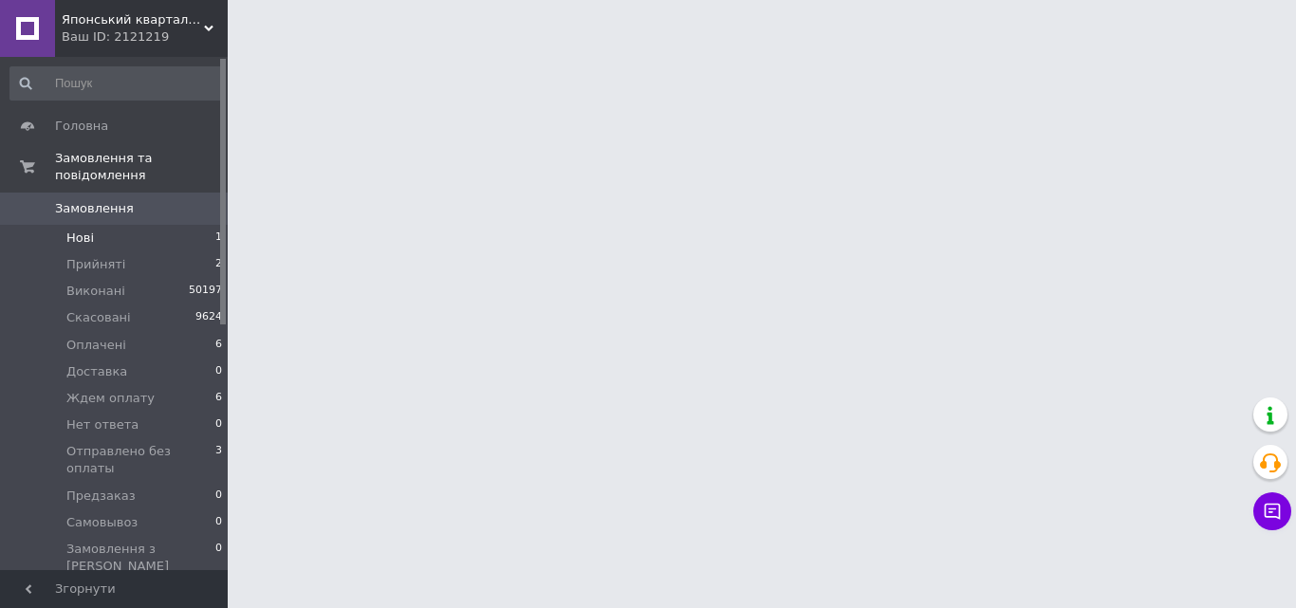
click at [161, 226] on li "Нові 1" at bounding box center [116, 238] width 233 height 27
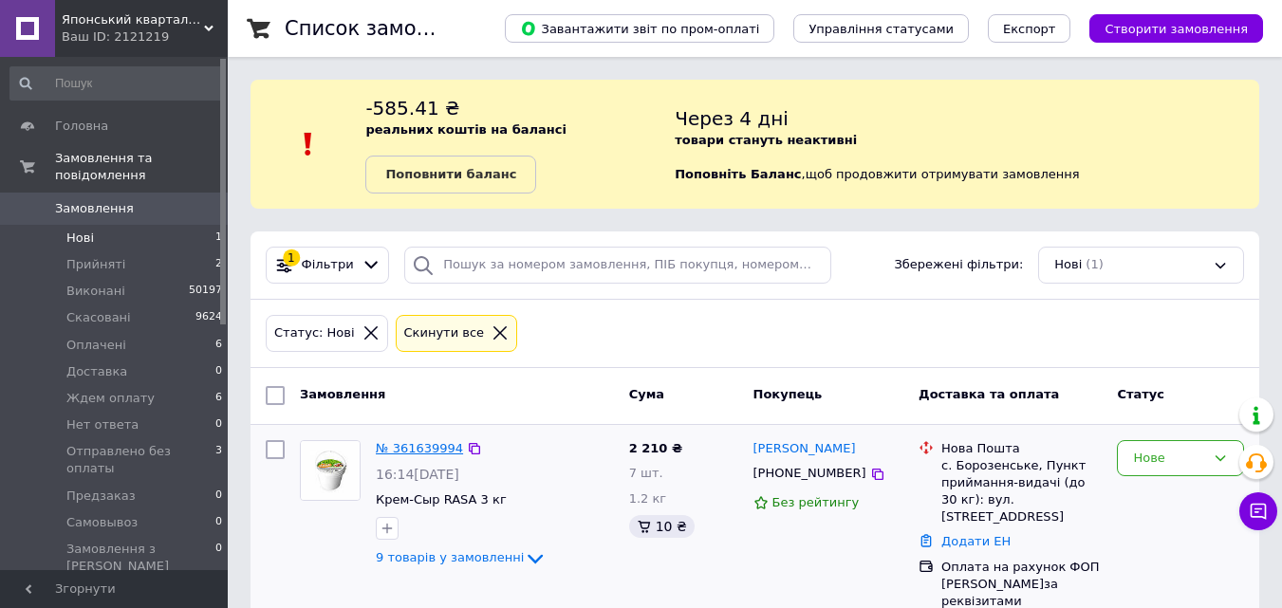
click at [442, 450] on link "№ 361639994" at bounding box center [419, 448] width 87 height 14
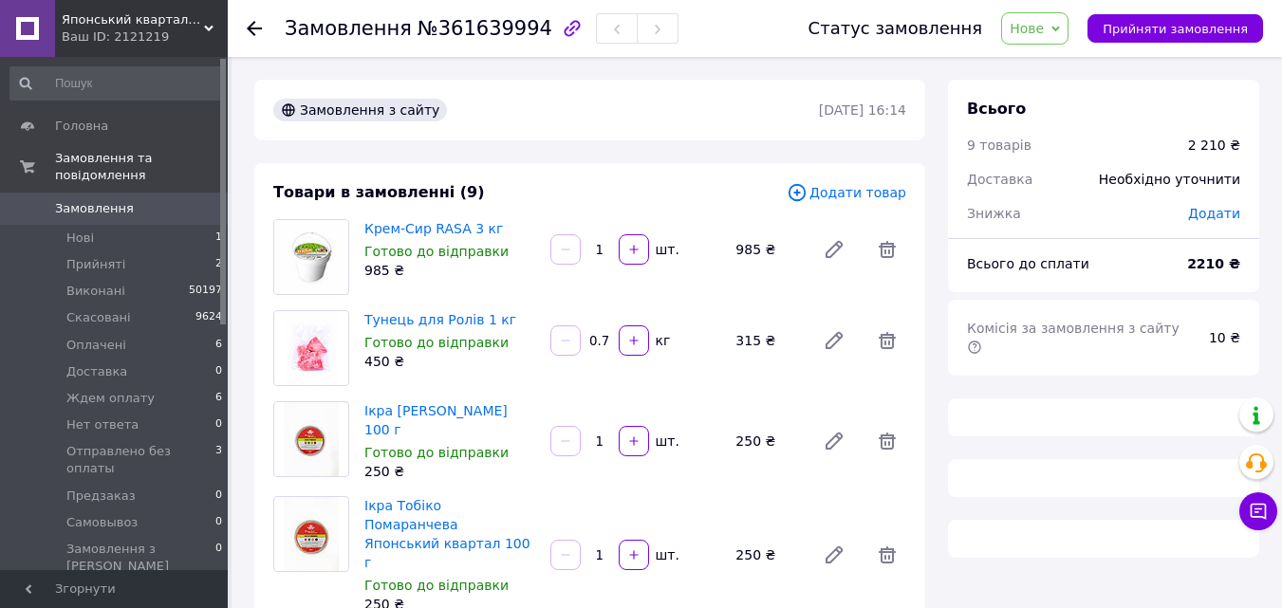
click at [856, 187] on span "Додати товар" at bounding box center [847, 192] width 120 height 21
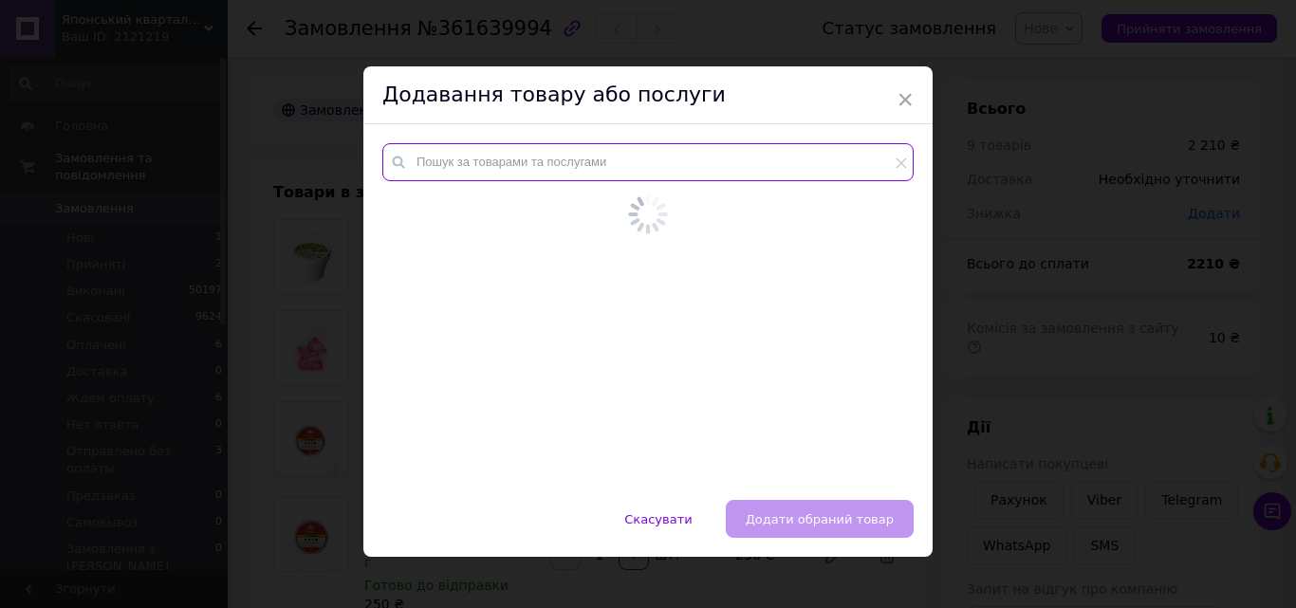
click at [589, 166] on input "text" at bounding box center [648, 162] width 532 height 38
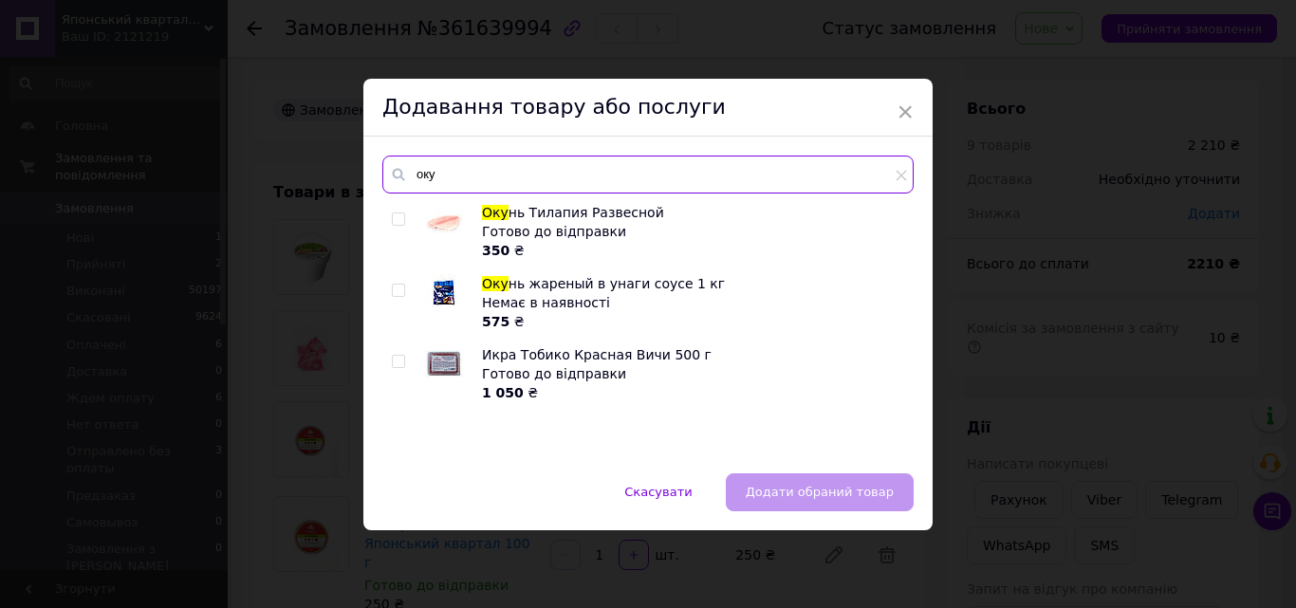
type input "оку"
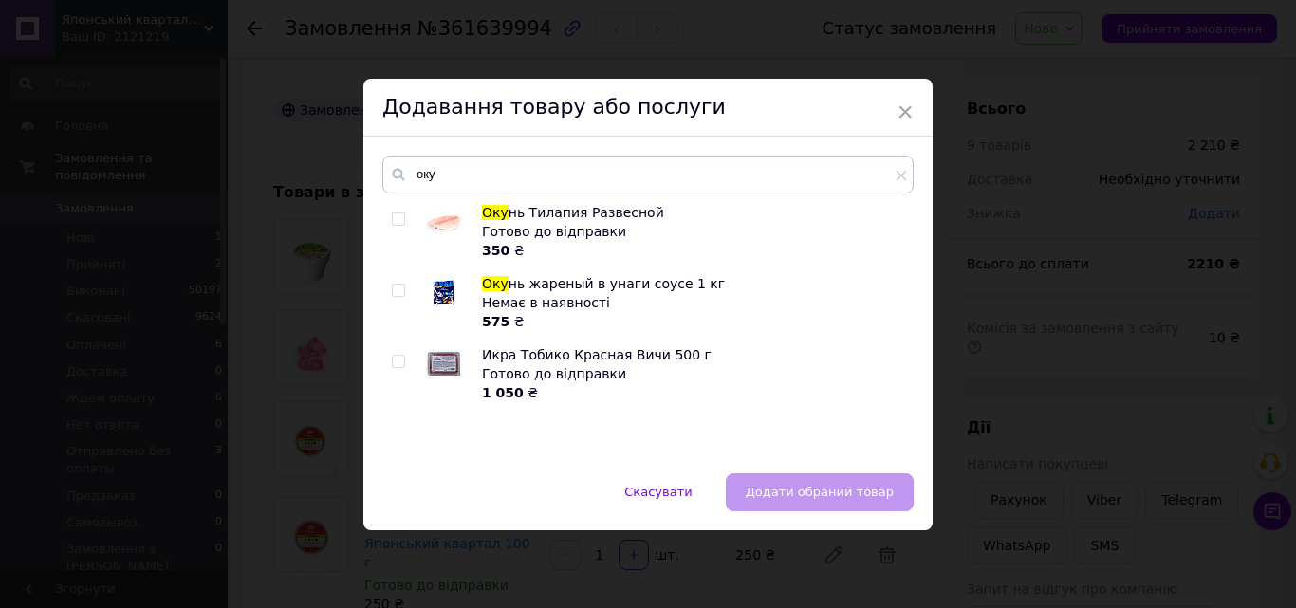
click at [385, 217] on div "Оку нь Тилапия Развесной Готово до відправки 350 ₴ Оку нь жареный в унаги соусе…" at bounding box center [647, 329] width 531 height 252
click at [392, 214] on input "checkbox" at bounding box center [398, 220] width 12 height 12
checkbox input "true"
click at [801, 489] on span "Додати обраний товар" at bounding box center [820, 492] width 148 height 14
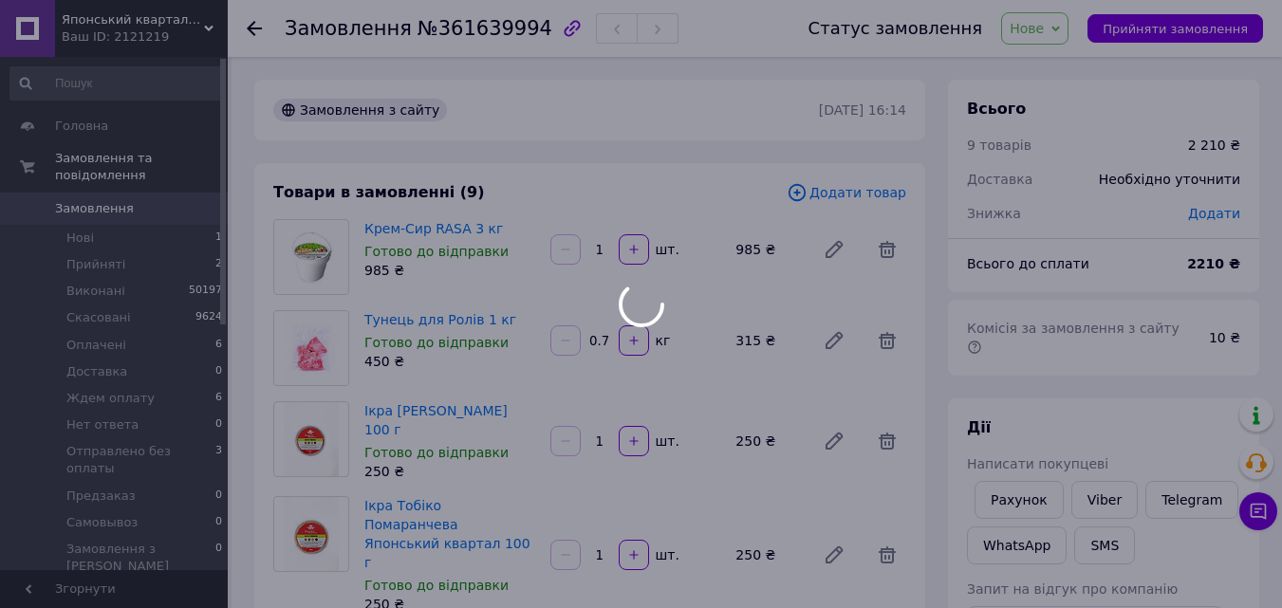
click at [1073, 391] on div at bounding box center [641, 304] width 1282 height 608
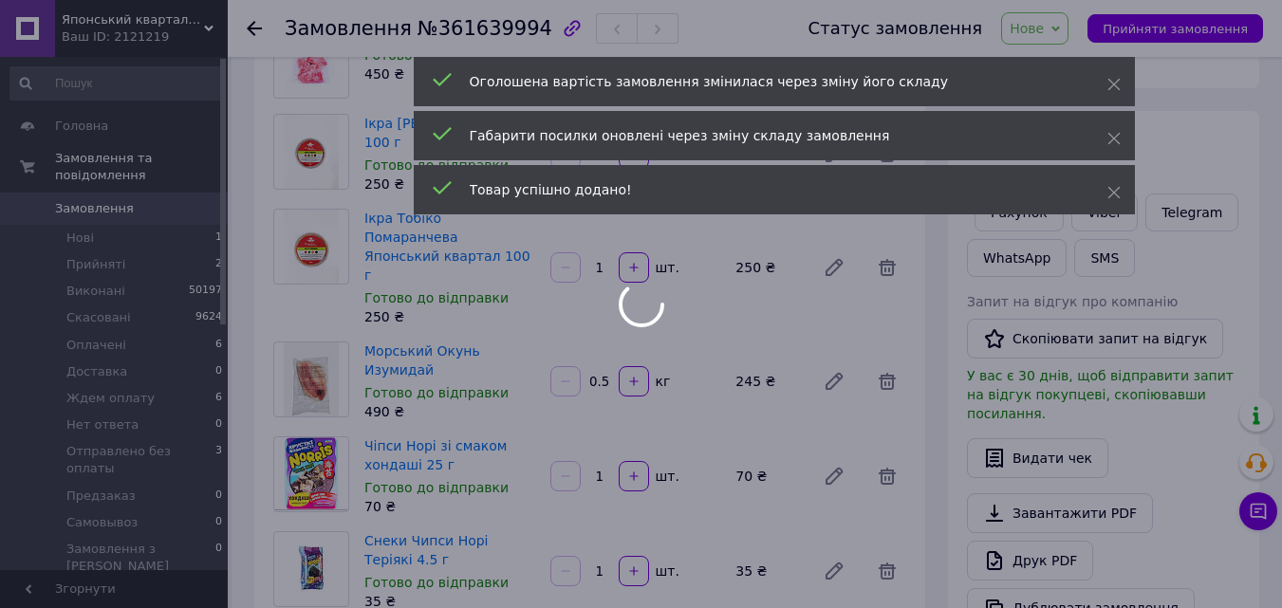
scroll to position [285, 0]
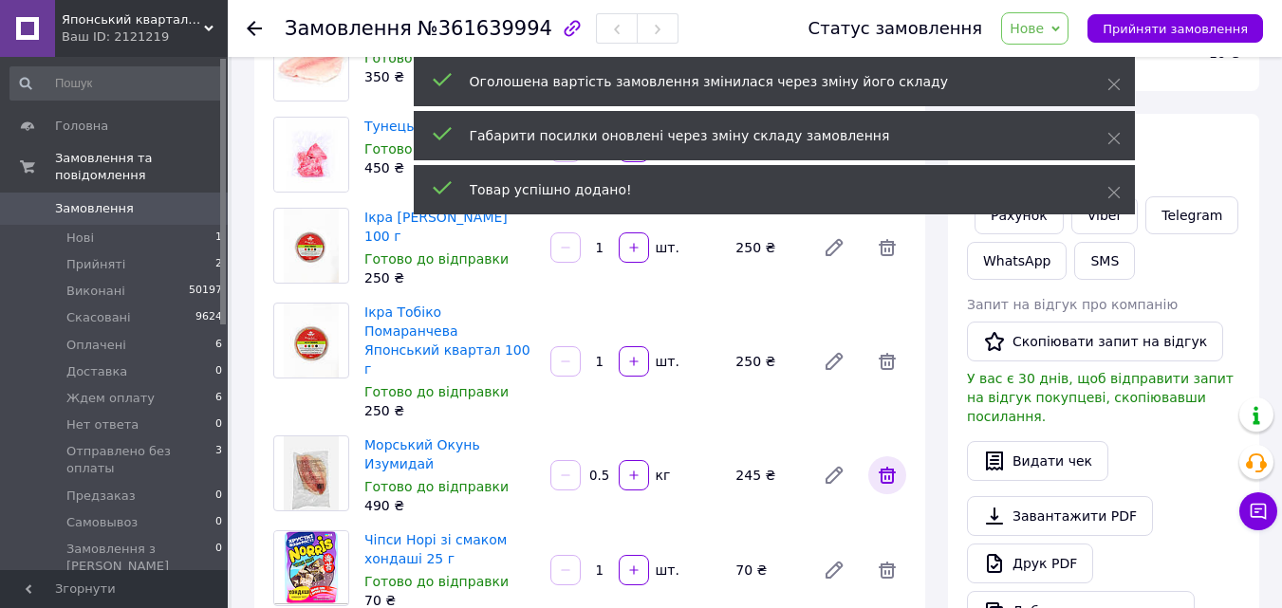
click at [887, 464] on icon at bounding box center [887, 475] width 23 height 23
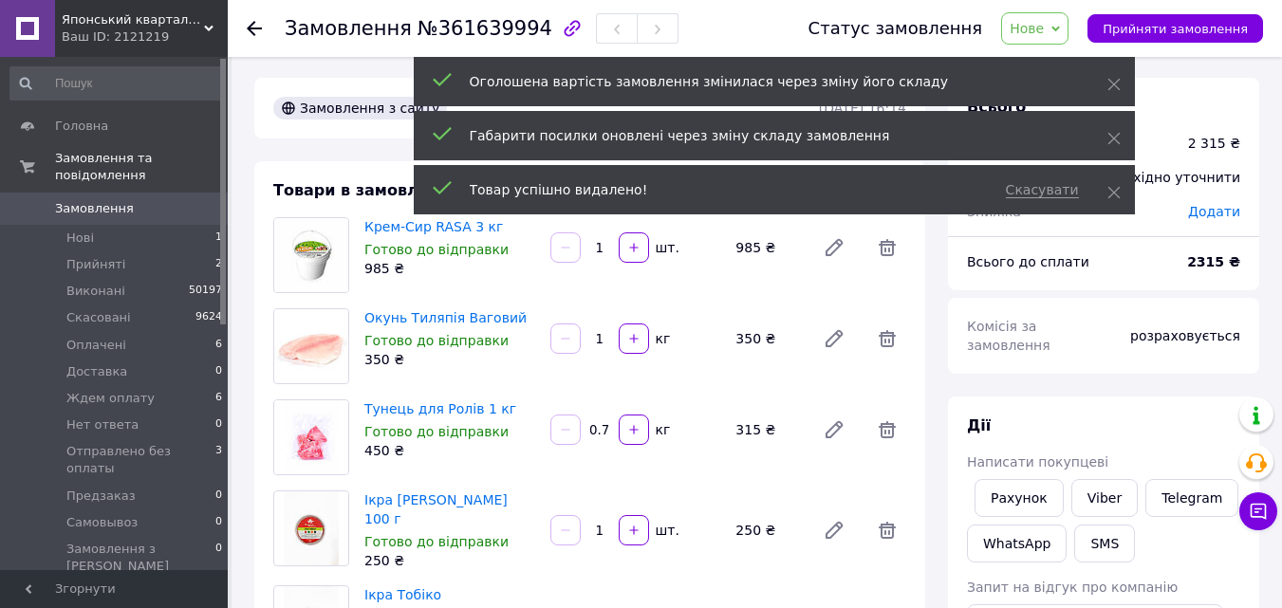
scroll to position [0, 0]
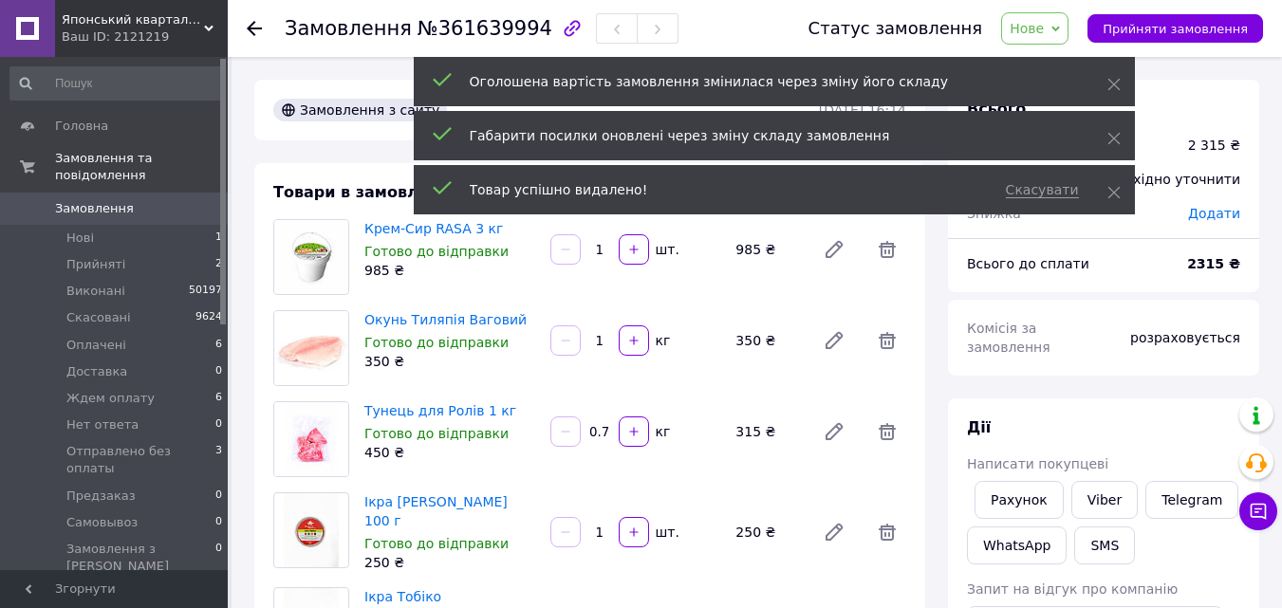
click at [596, 340] on input "1" at bounding box center [600, 341] width 30 height 14
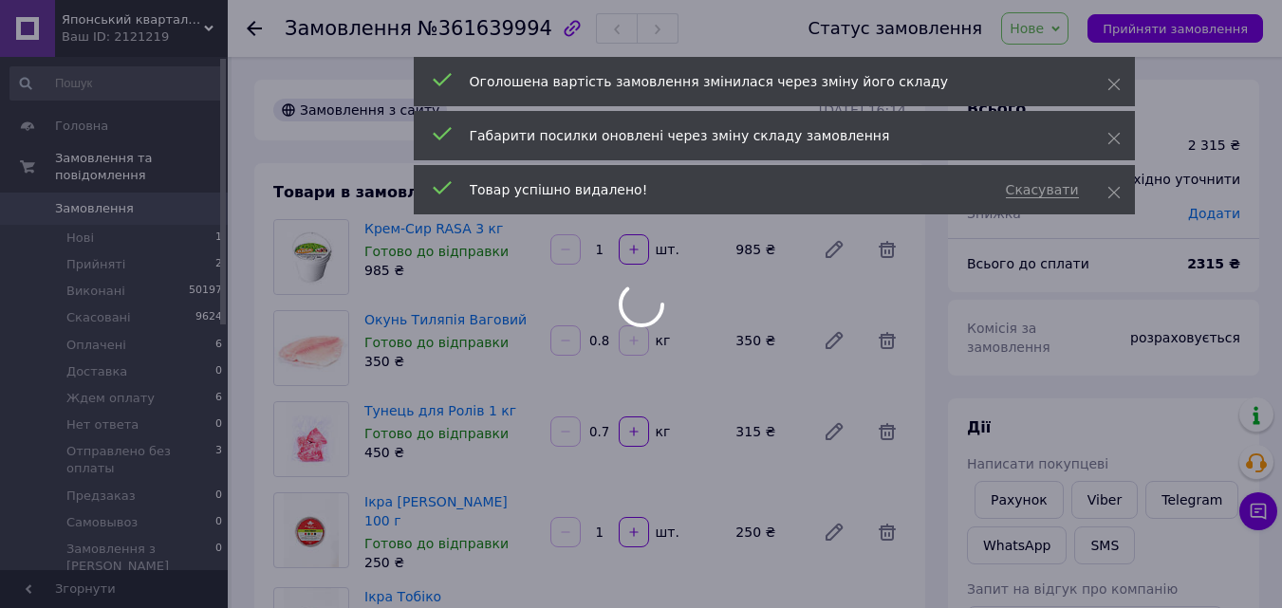
type input "0.8"
click at [605, 341] on div at bounding box center [641, 304] width 1282 height 608
click at [602, 340] on div at bounding box center [641, 304] width 1282 height 608
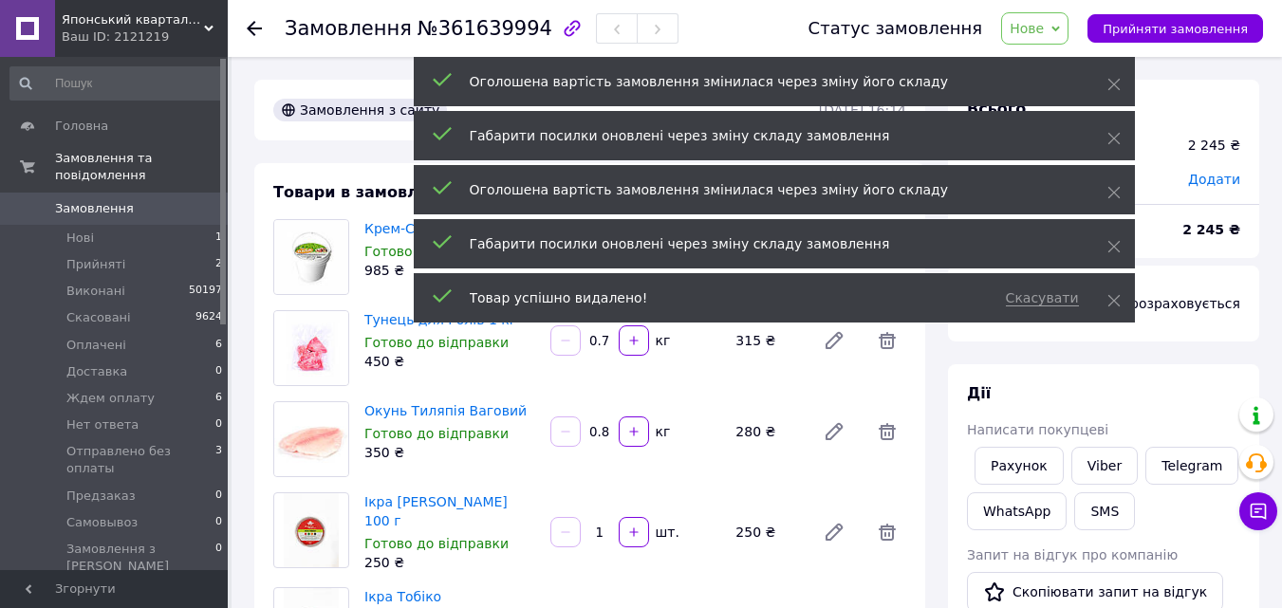
click at [602, 342] on input "0.7" at bounding box center [600, 341] width 30 height 14
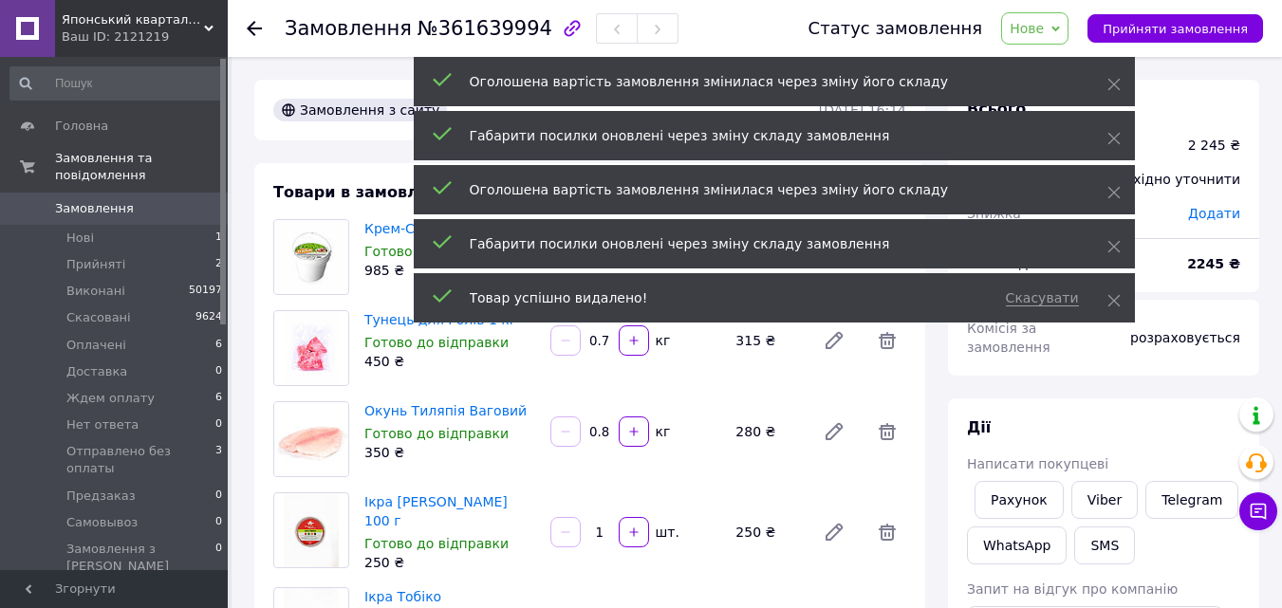
click at [602, 428] on input "0.8" at bounding box center [600, 432] width 30 height 14
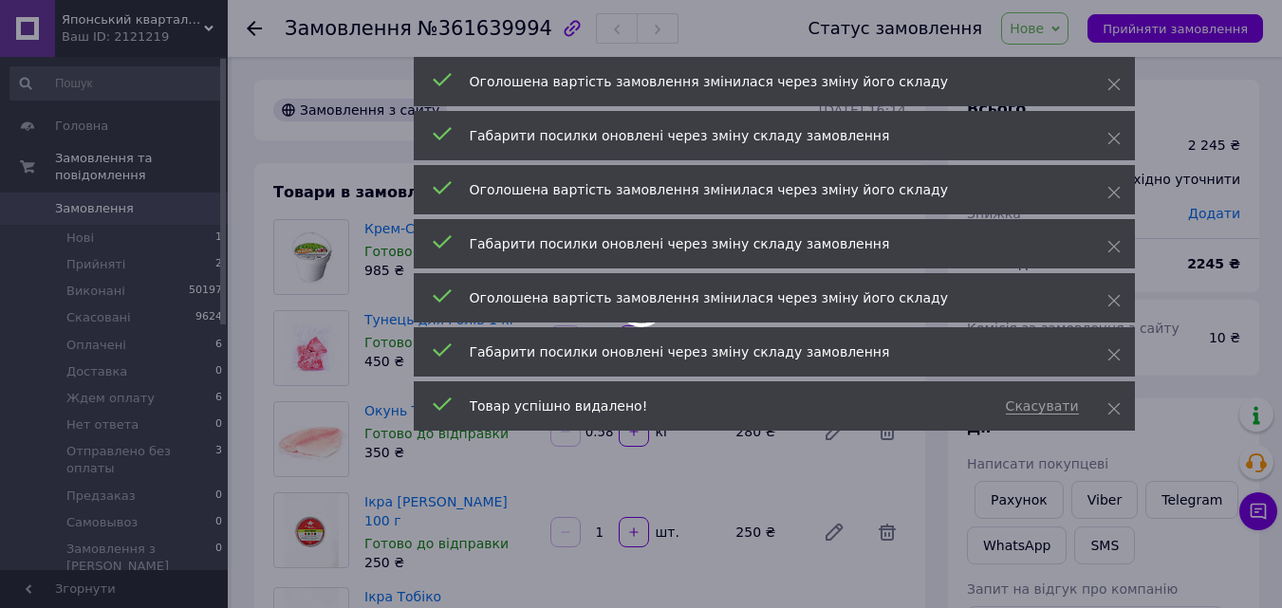
type input "0.58"
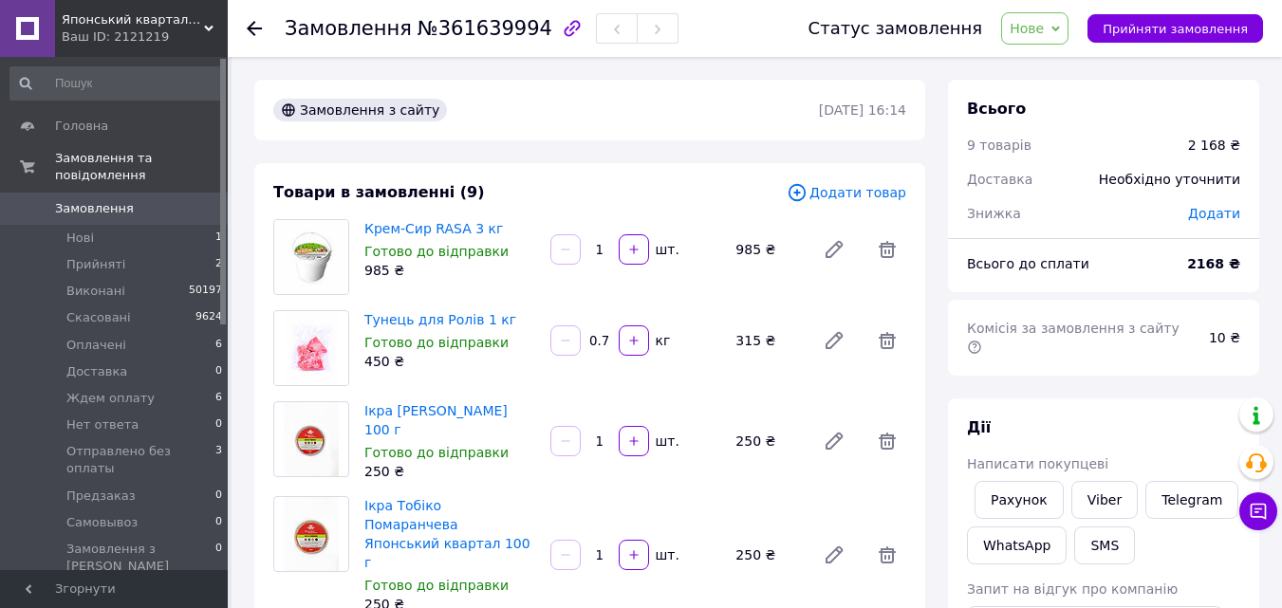
click at [602, 339] on input "0.7" at bounding box center [600, 341] width 30 height 14
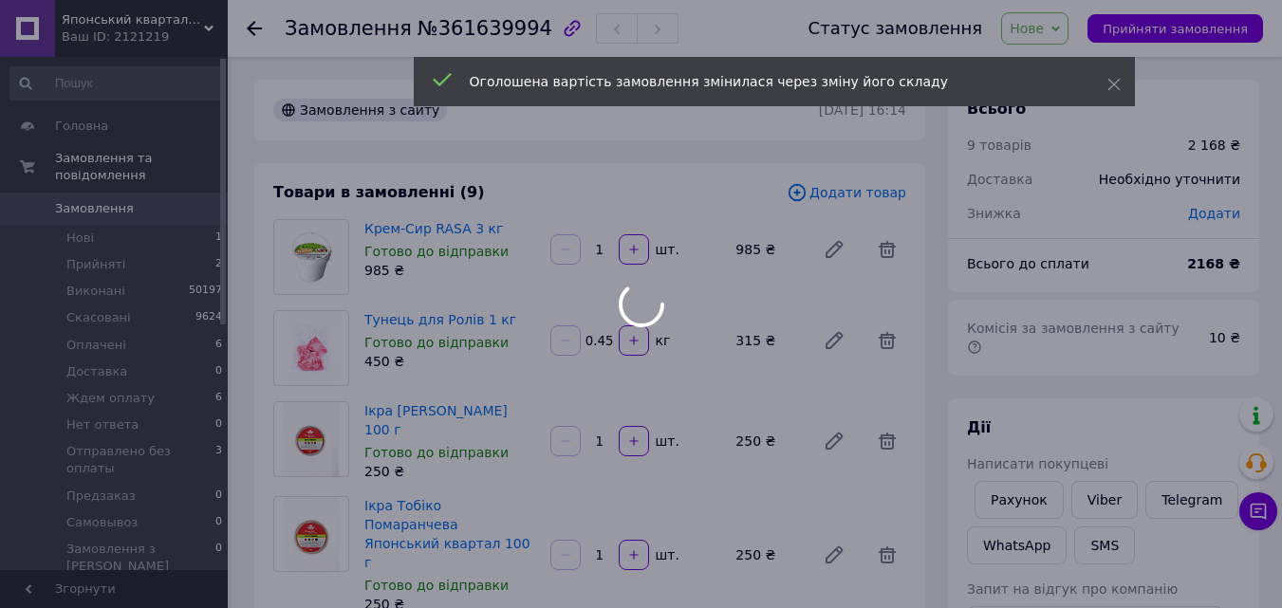
type input "0.45"
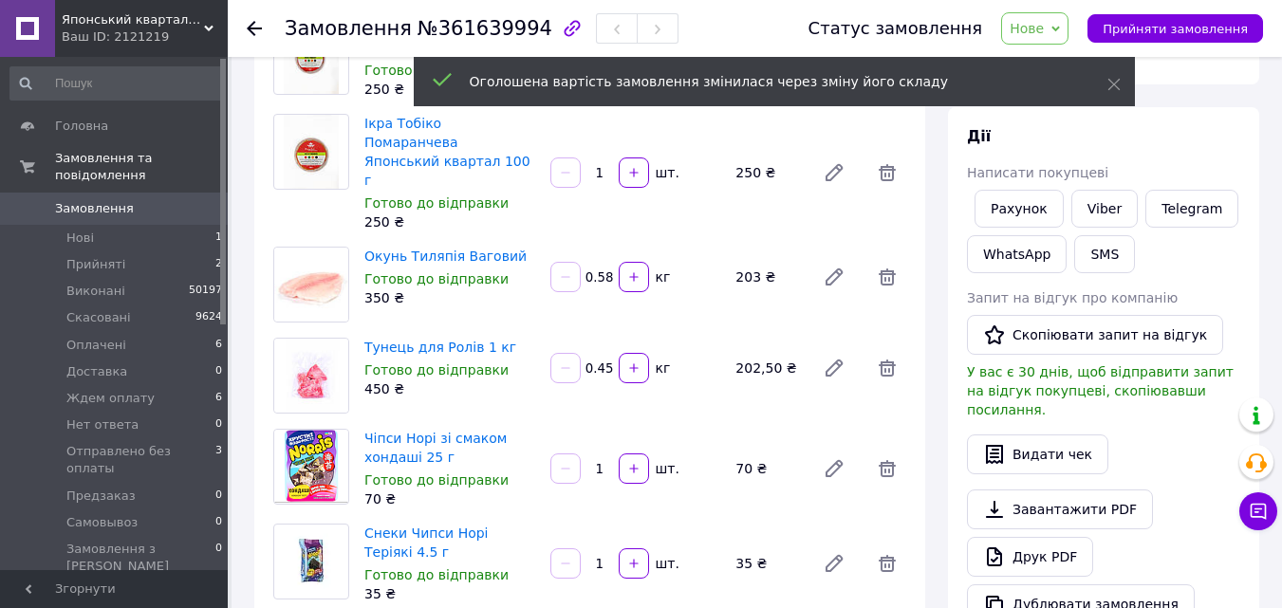
scroll to position [380, 0]
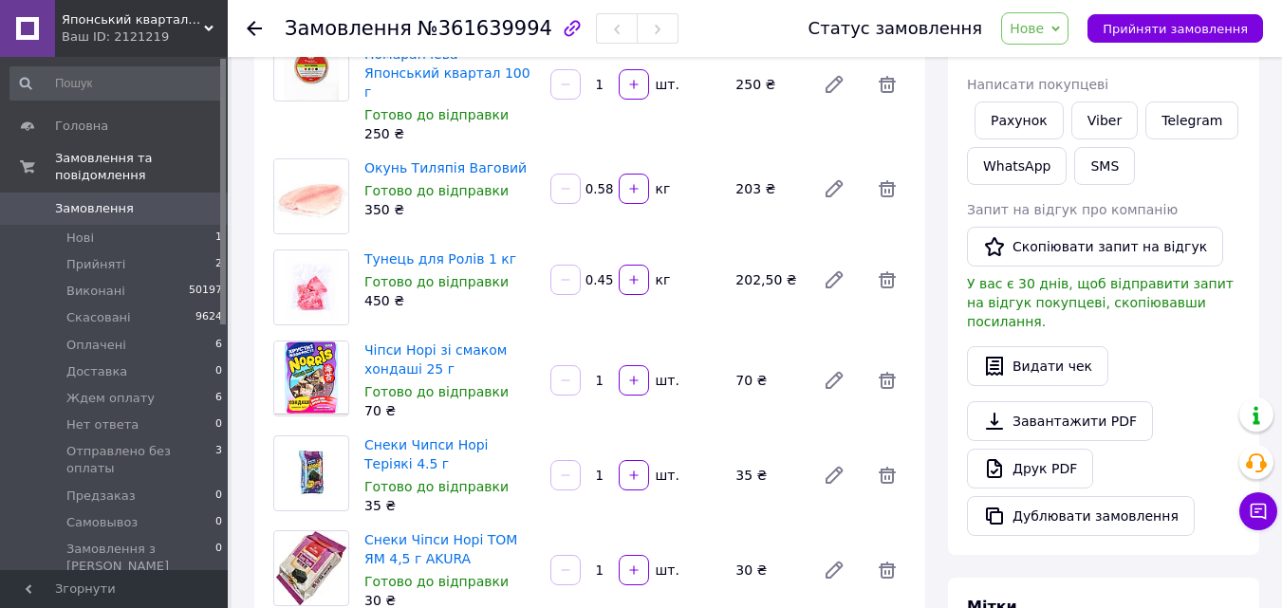
drag, startPoint x: 611, startPoint y: 240, endPoint x: 597, endPoint y: 238, distance: 14.4
click at [597, 273] on input "0.45" at bounding box center [600, 280] width 30 height 14
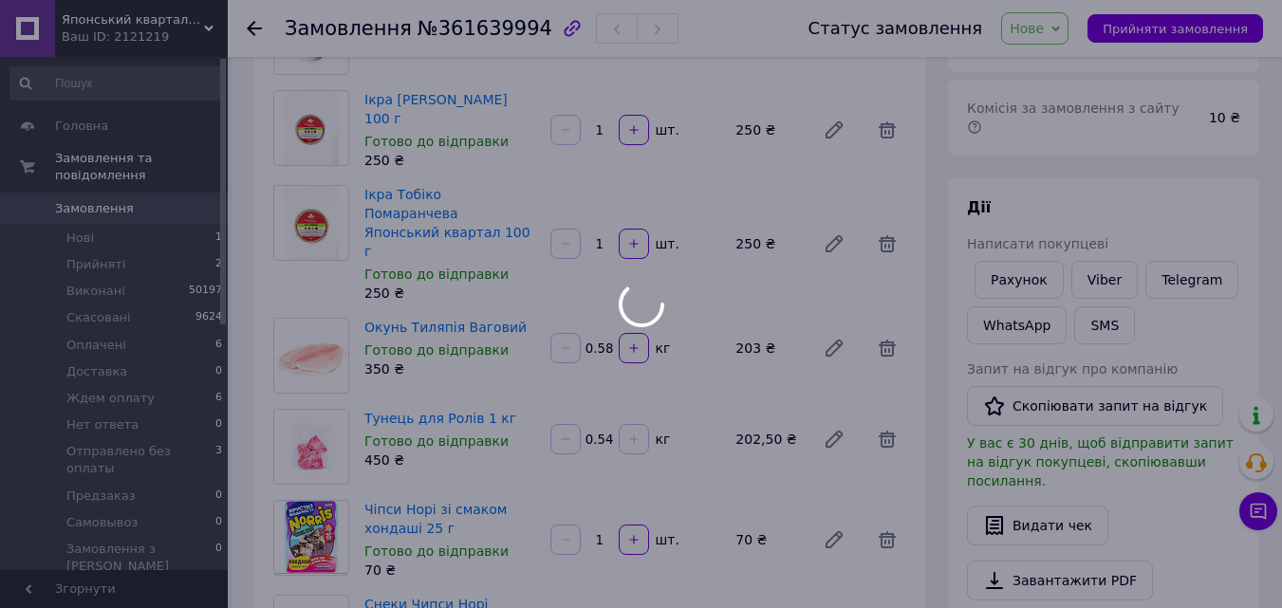
scroll to position [95, 0]
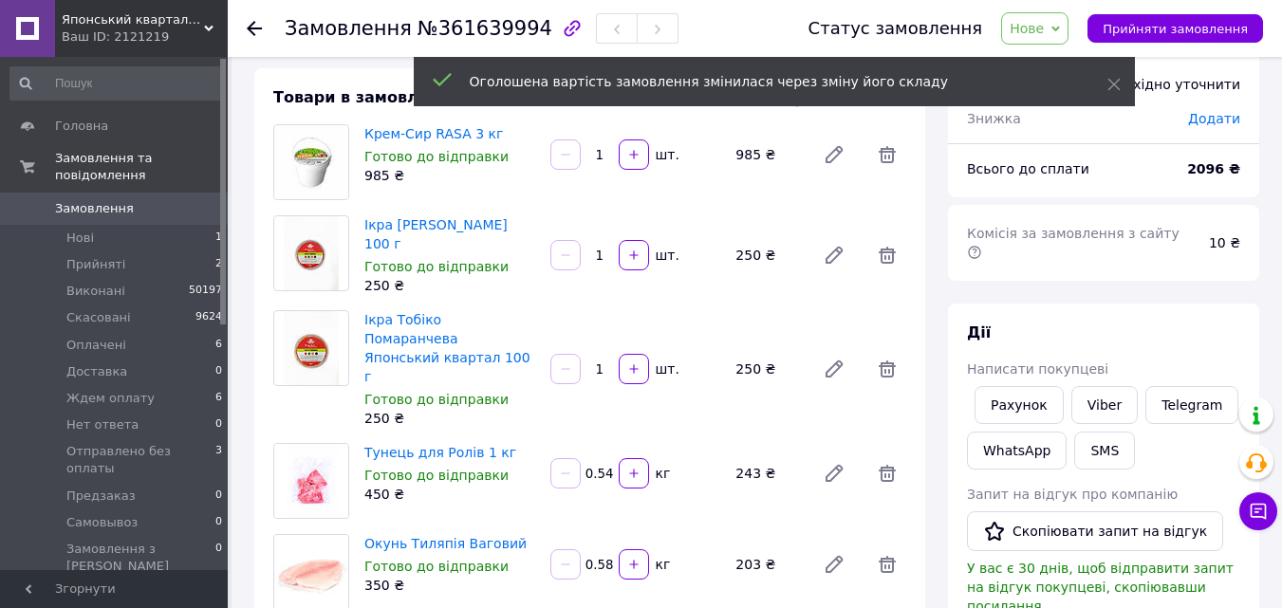
type input "0.54"
click at [1090, 362] on span "Написати покупцеві" at bounding box center [1037, 369] width 141 height 15
click at [1096, 386] on link "Viber" at bounding box center [1105, 405] width 66 height 38
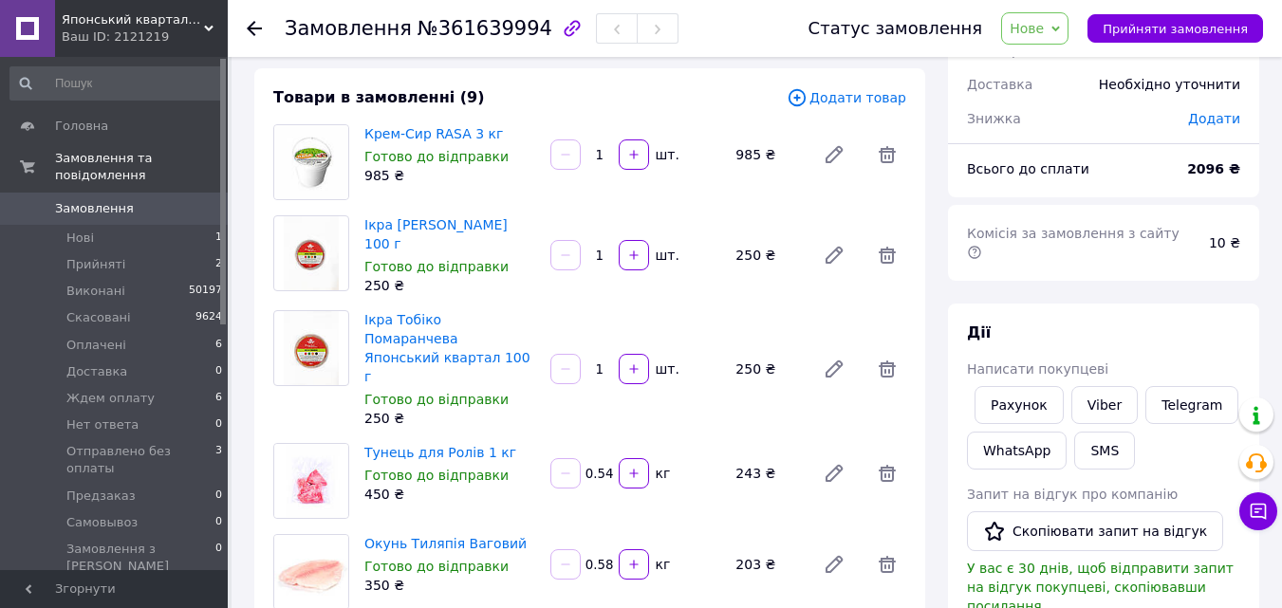
drag, startPoint x: 1218, startPoint y: 288, endPoint x: 1174, endPoint y: 287, distance: 43.7
click at [1219, 304] on div "Дії Написати покупцеві Рахунок Viber Telegram WhatsApp SMS Запит на відгук про …" at bounding box center [1103, 572] width 311 height 536
drag, startPoint x: 1260, startPoint y: 283, endPoint x: 1240, endPoint y: 283, distance: 20.9
click at [463, 36] on span "№361639994" at bounding box center [485, 28] width 135 height 23
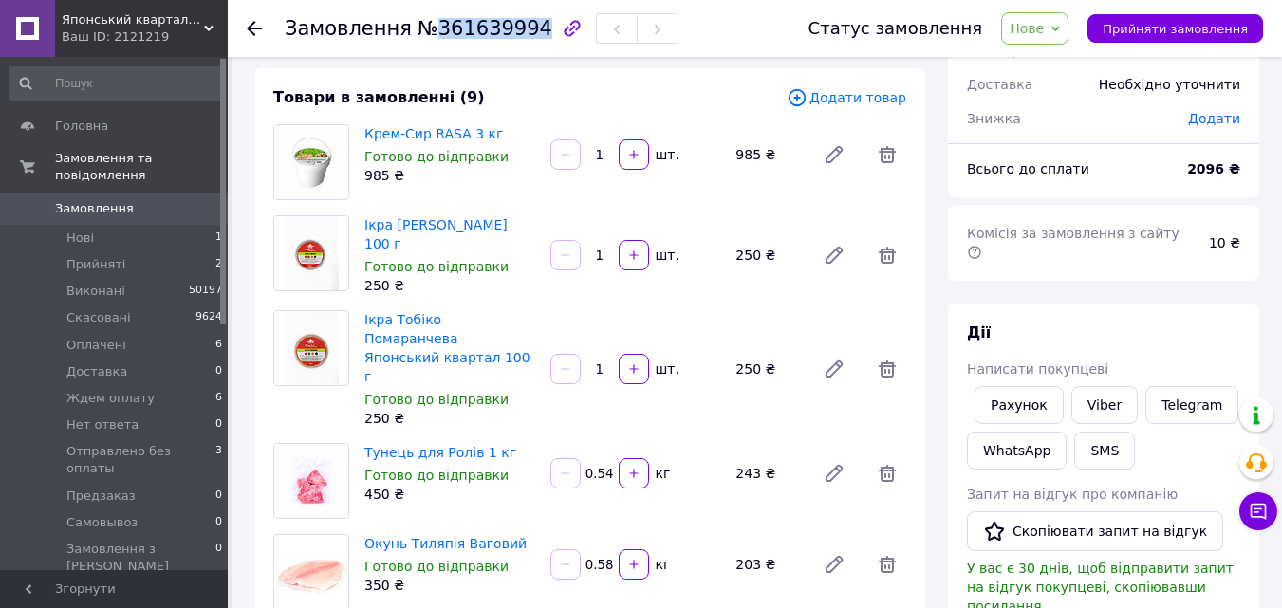
click at [463, 36] on span "№361639994" at bounding box center [485, 28] width 135 height 23
copy span "361639994"
click at [1044, 35] on span "Нове" at bounding box center [1027, 28] width 34 height 15
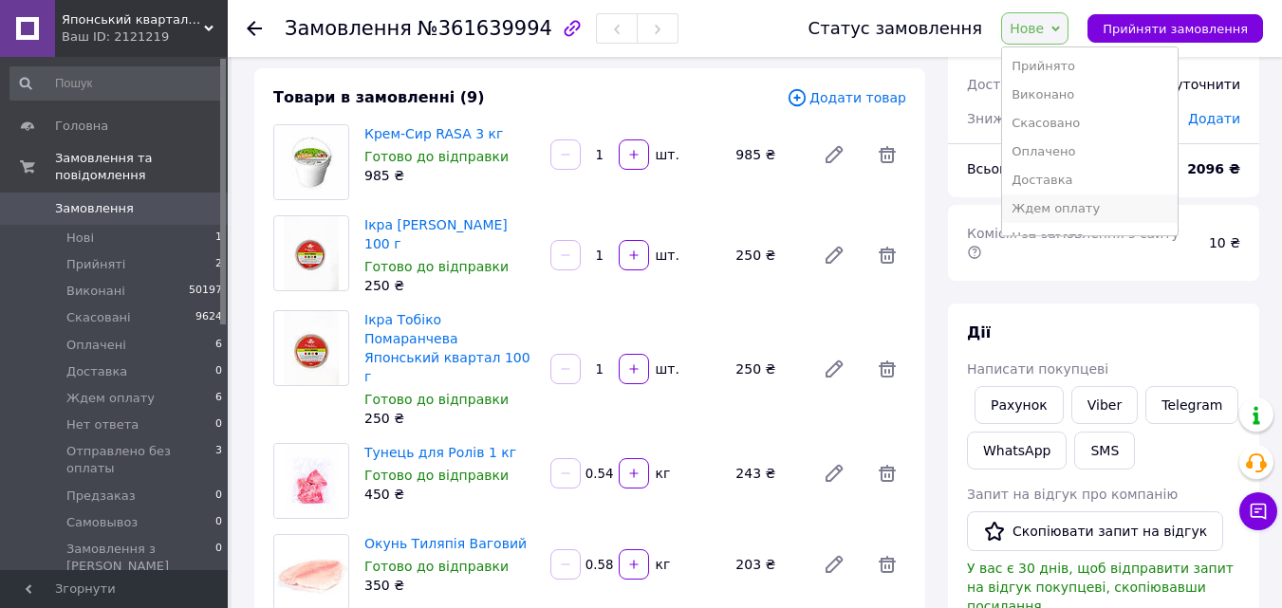
click at [1054, 207] on li "Ждем оплату" at bounding box center [1090, 209] width 176 height 28
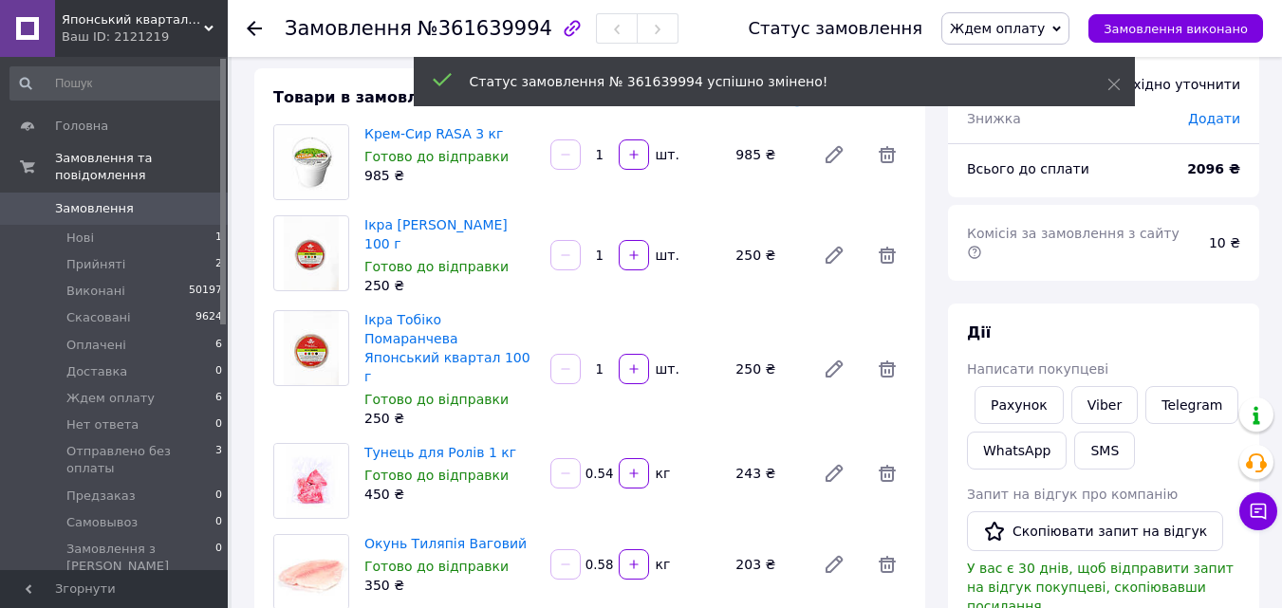
click at [77, 200] on span "Замовлення" at bounding box center [94, 208] width 79 height 17
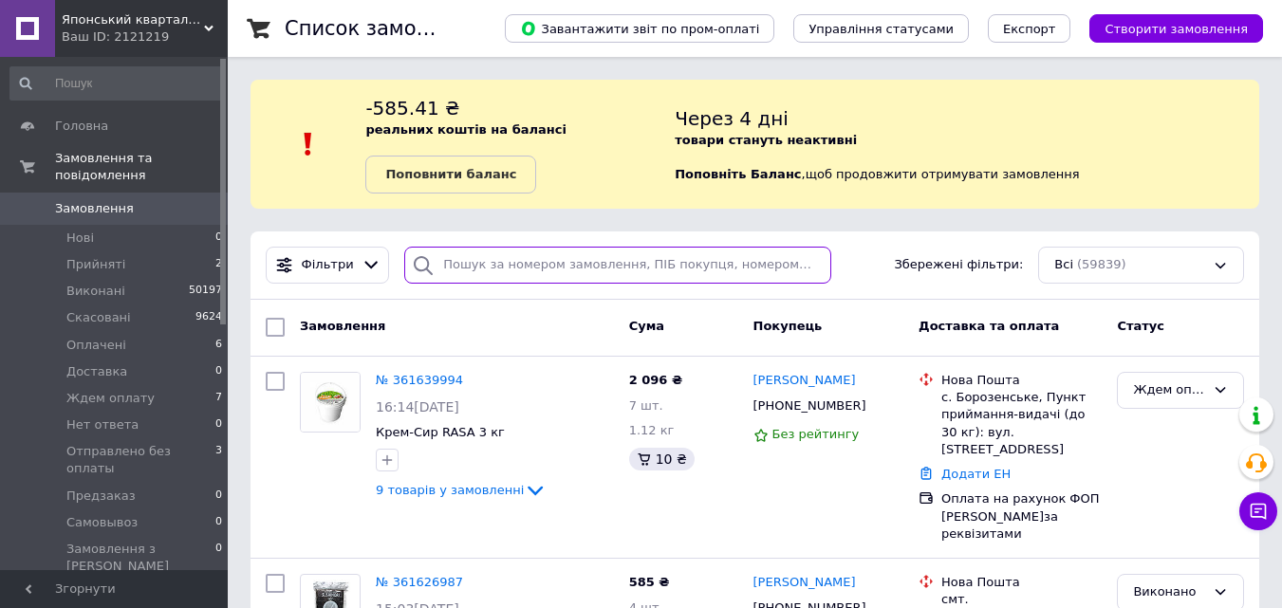
click at [451, 260] on input "search" at bounding box center [617, 265] width 426 height 37
paste input "+380934404361"
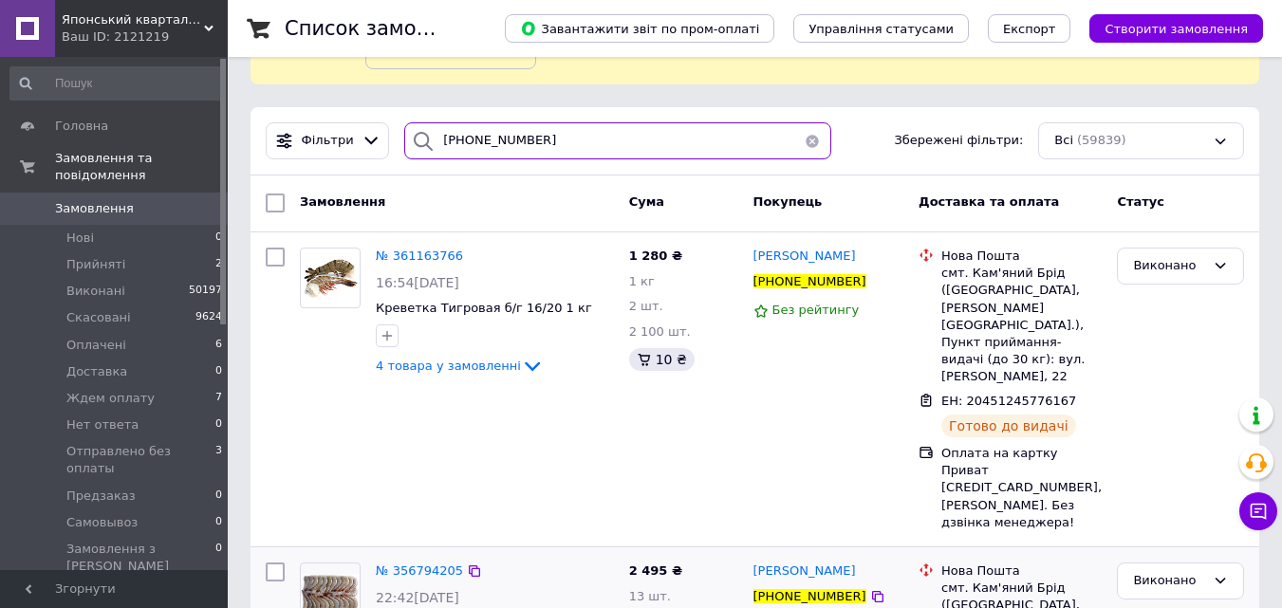
scroll to position [190, 0]
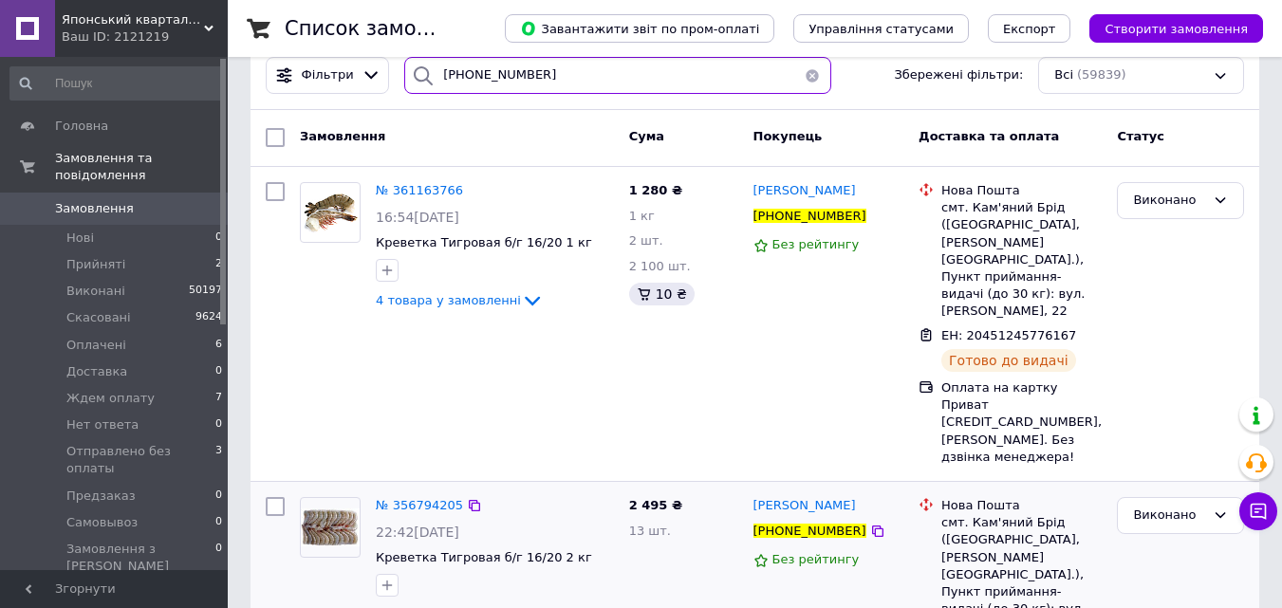
type input "+380934404361"
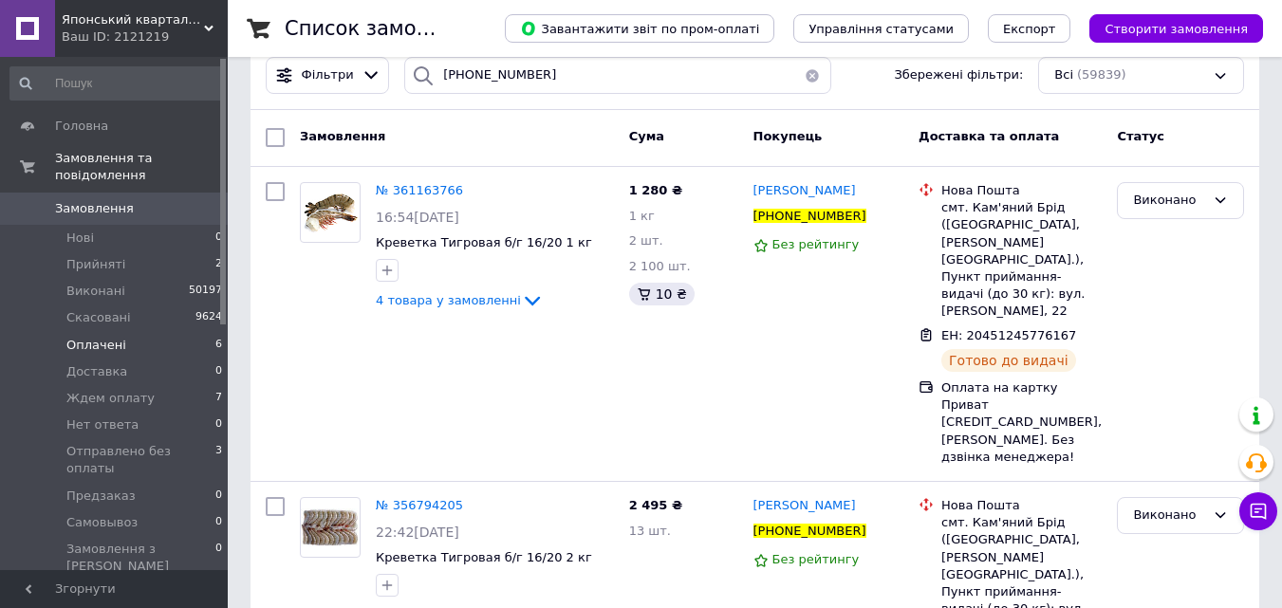
click at [162, 332] on li "Оплачені 6" at bounding box center [116, 345] width 233 height 27
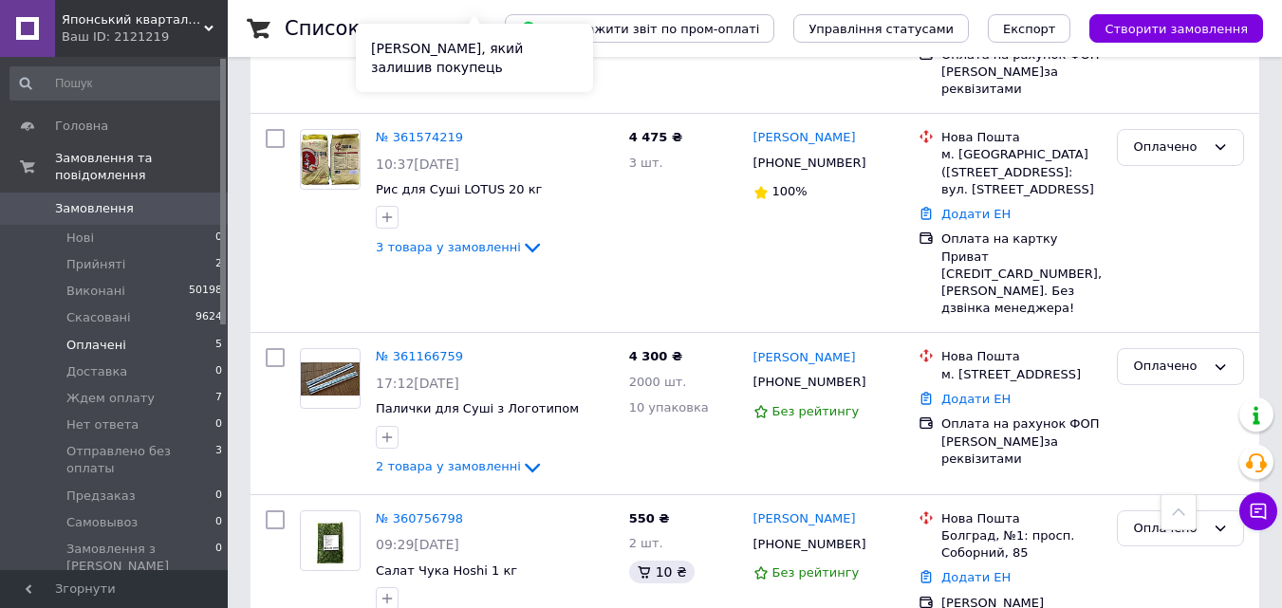
scroll to position [737, 0]
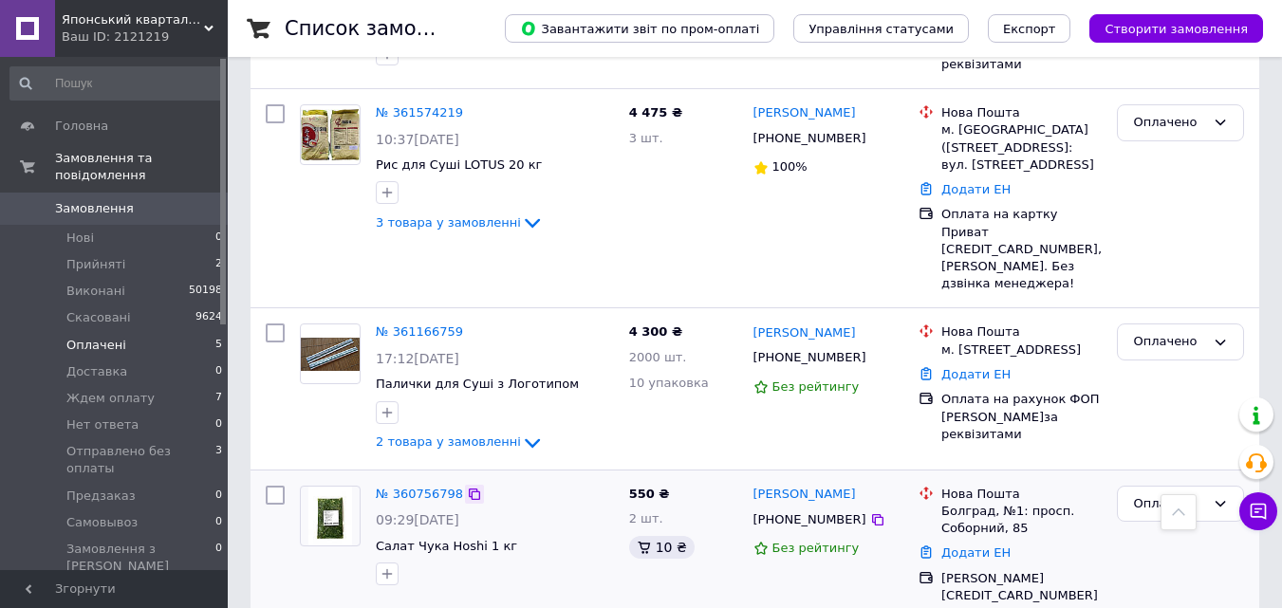
drag, startPoint x: 438, startPoint y: 444, endPoint x: 459, endPoint y: 449, distance: 21.4
click at [454, 484] on div "№ 360756798" at bounding box center [419, 495] width 91 height 22
click at [467, 487] on icon at bounding box center [474, 494] width 15 height 15
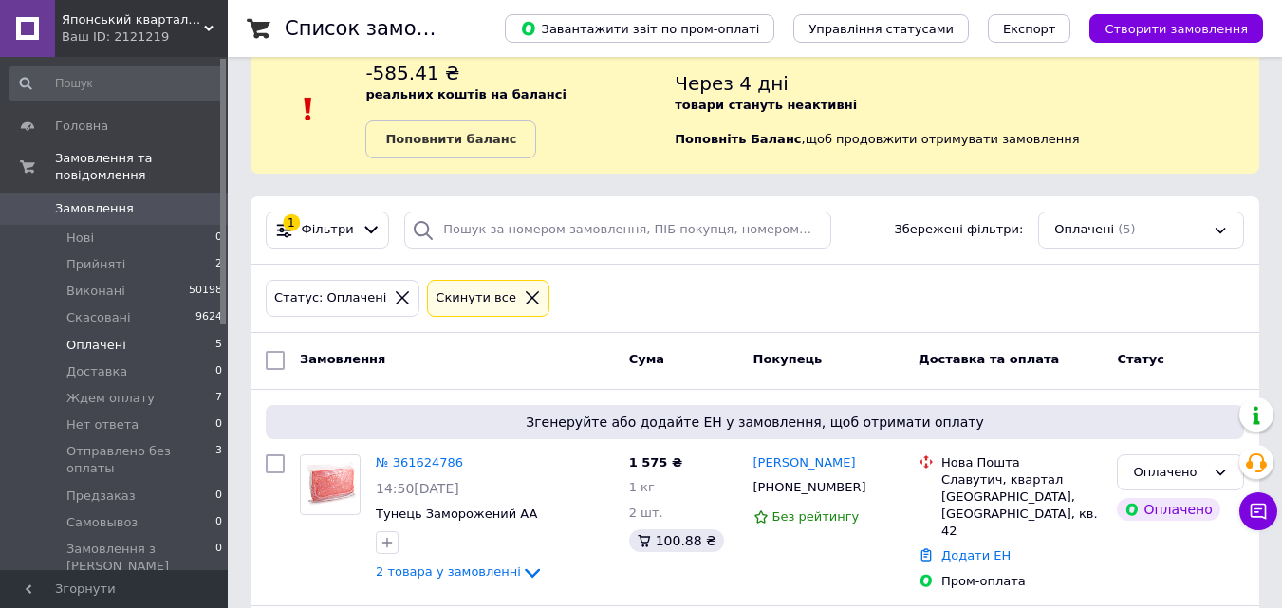
scroll to position [0, 0]
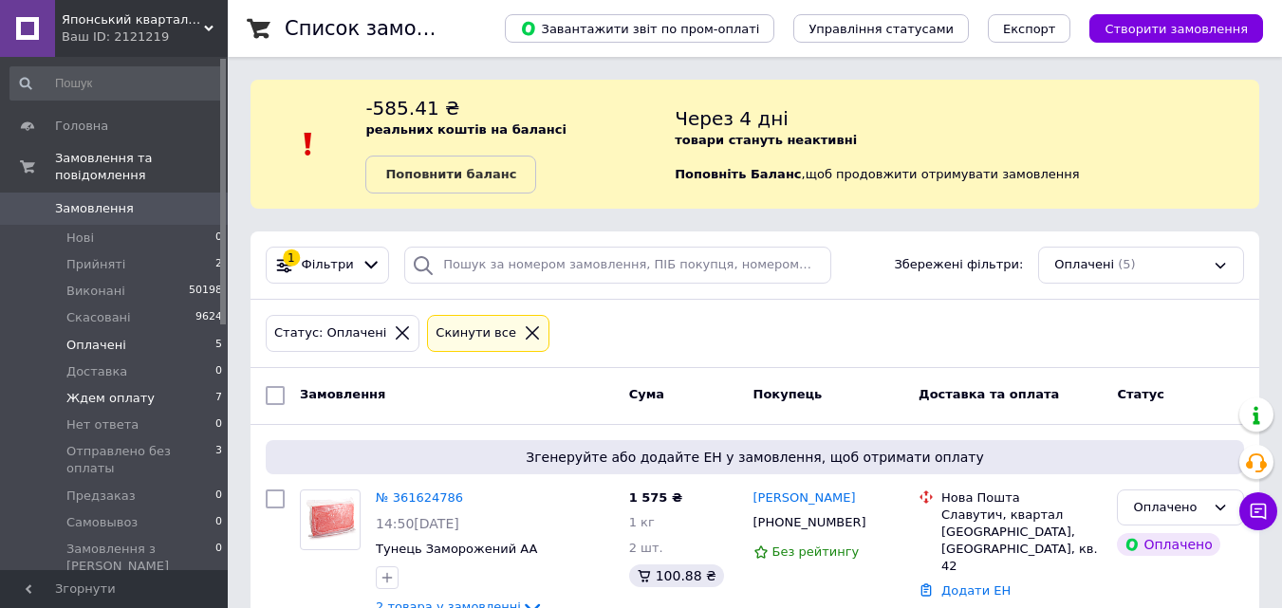
click at [148, 385] on li "Ждем оплату 7" at bounding box center [116, 398] width 233 height 27
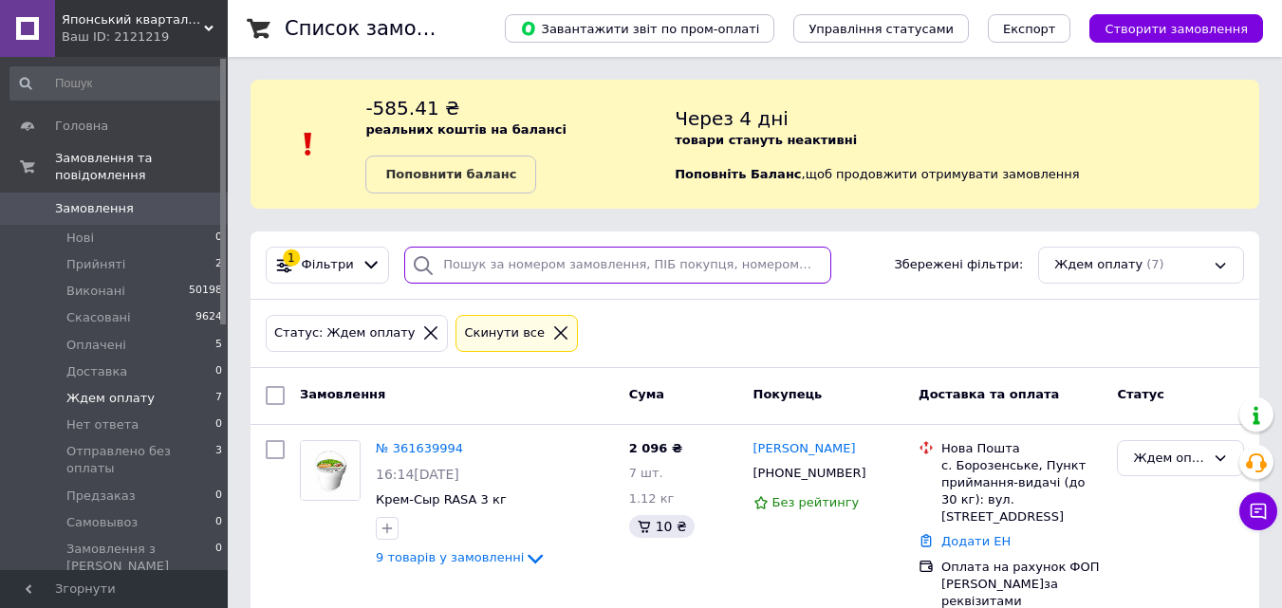
paste input "+380992486227"
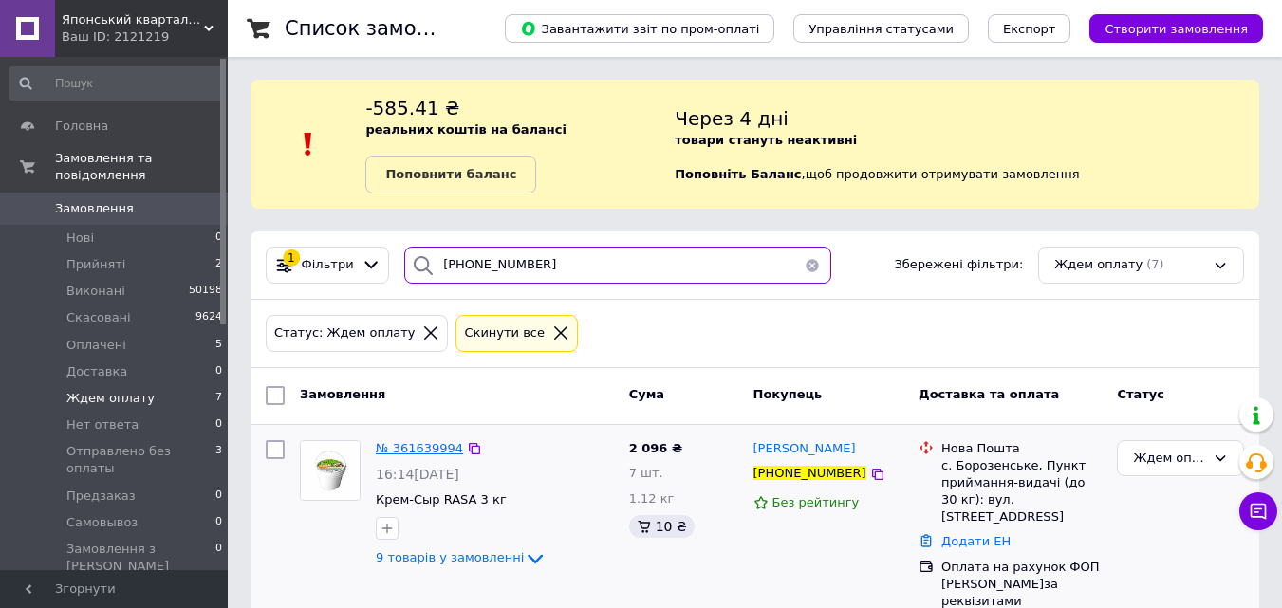
type input "+380992486227"
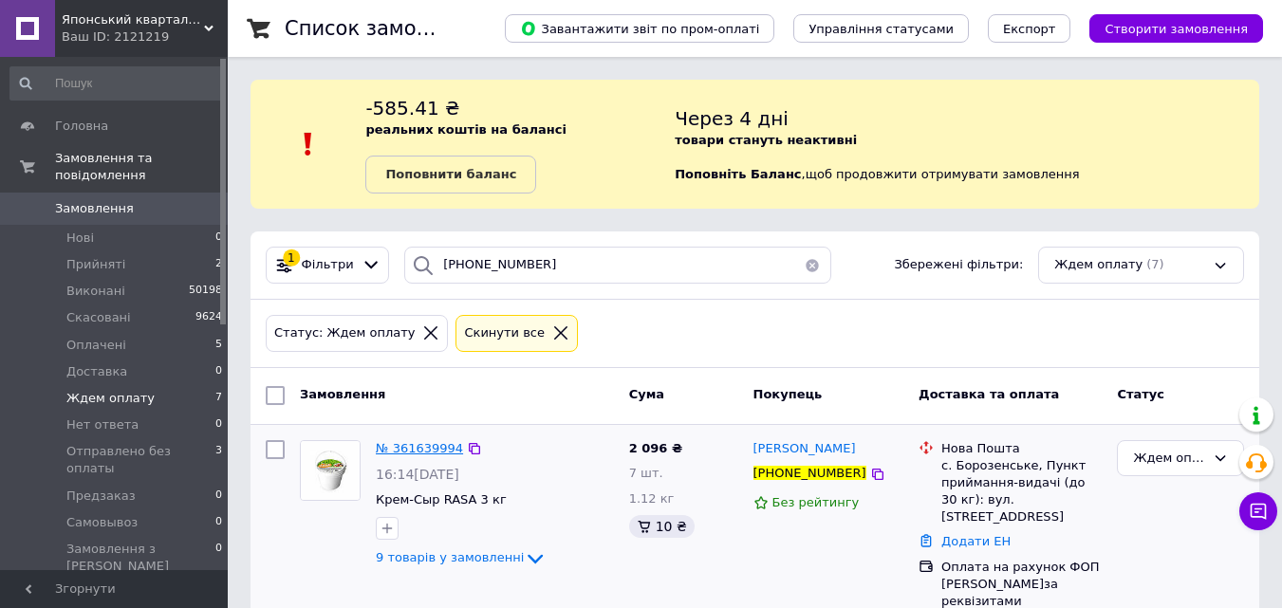
click at [417, 451] on span "№ 361639994" at bounding box center [419, 448] width 87 height 14
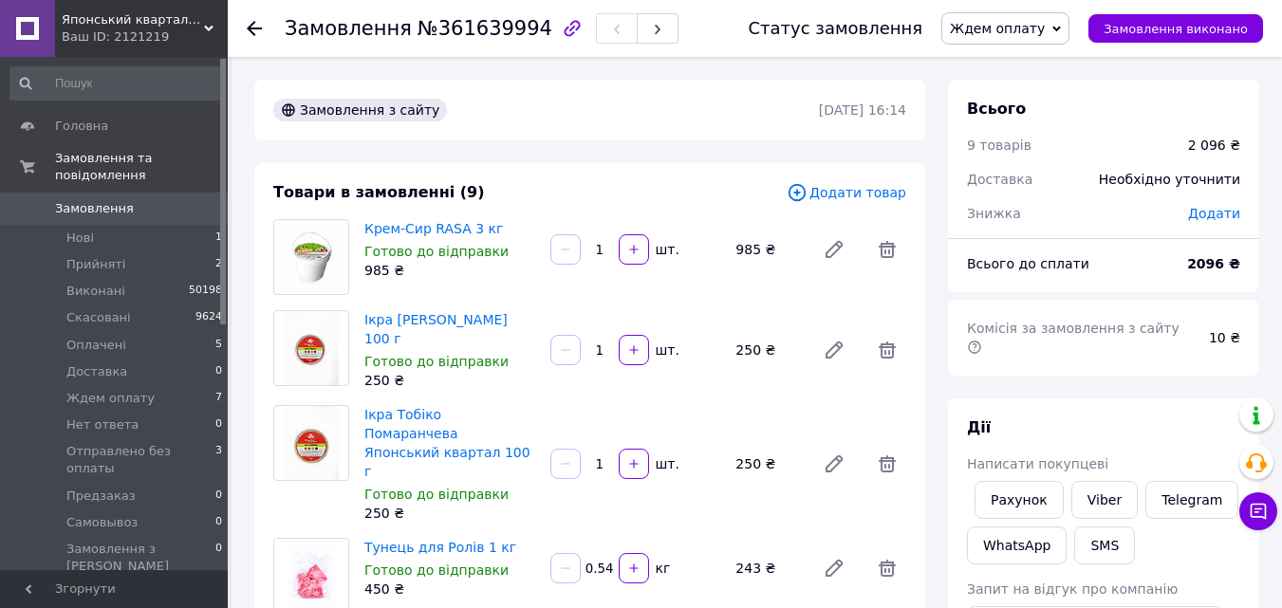
click at [474, 42] on div "Замовлення №361639994" at bounding box center [482, 28] width 394 height 32
copy span "361639994"
click at [979, 27] on span "Ждем оплату" at bounding box center [1006, 28] width 128 height 32
click at [1017, 161] on li "Оплачено" at bounding box center [1030, 152] width 176 height 28
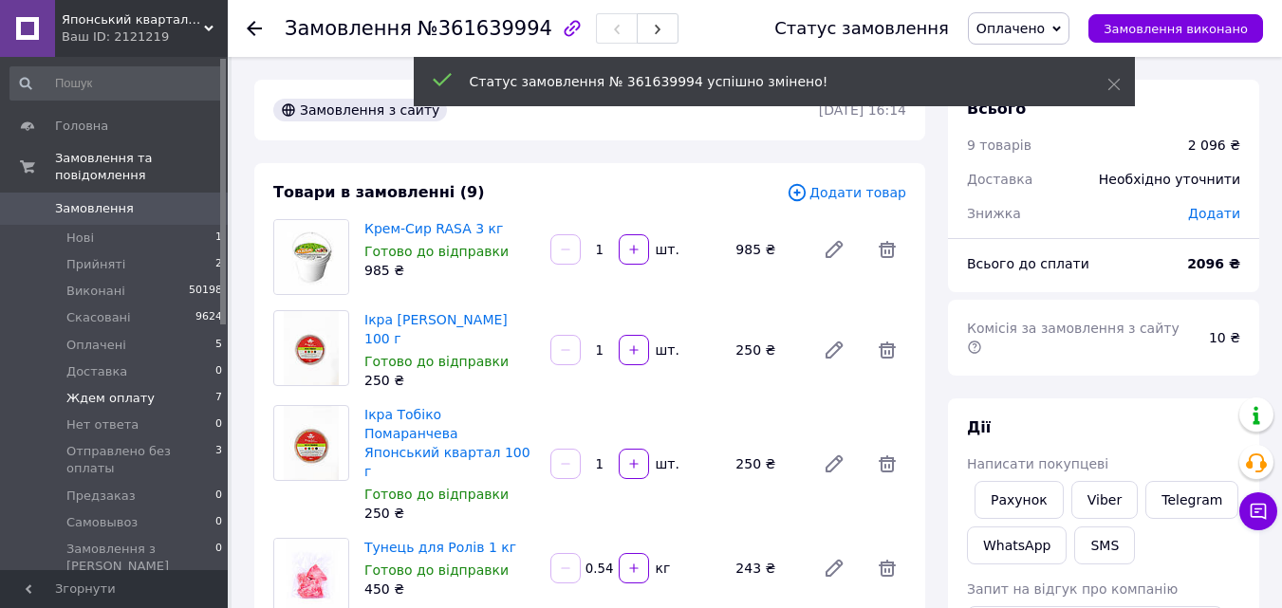
click at [123, 390] on span "Ждем оплату" at bounding box center [110, 398] width 88 height 17
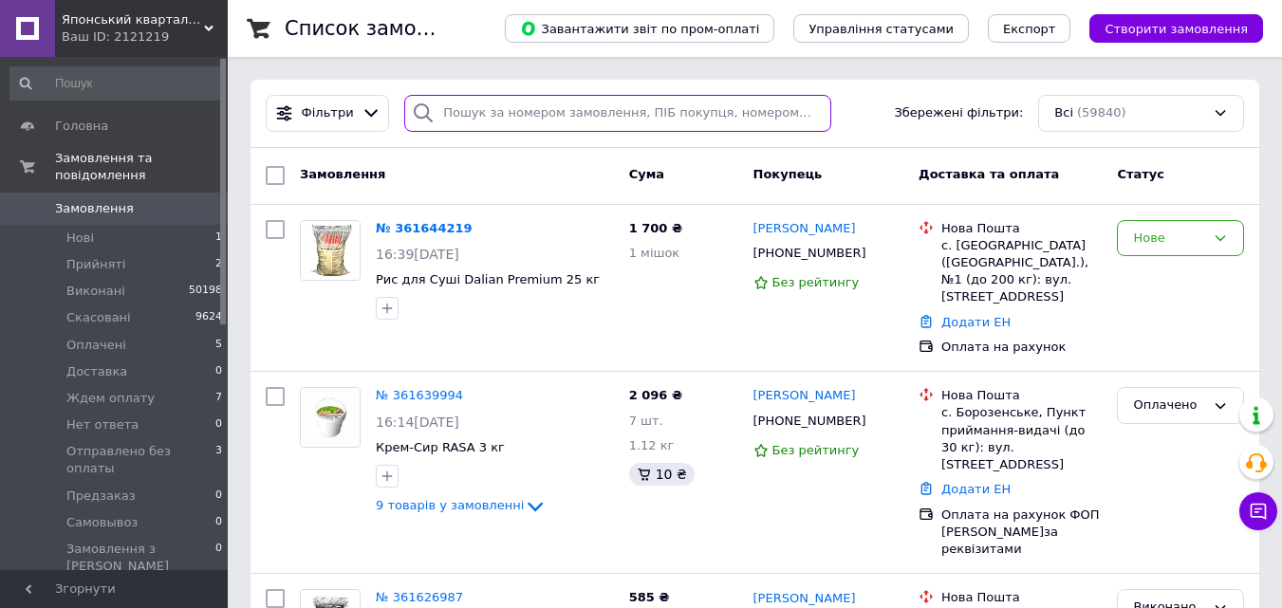
click at [502, 106] on input "search" at bounding box center [617, 113] width 426 height 37
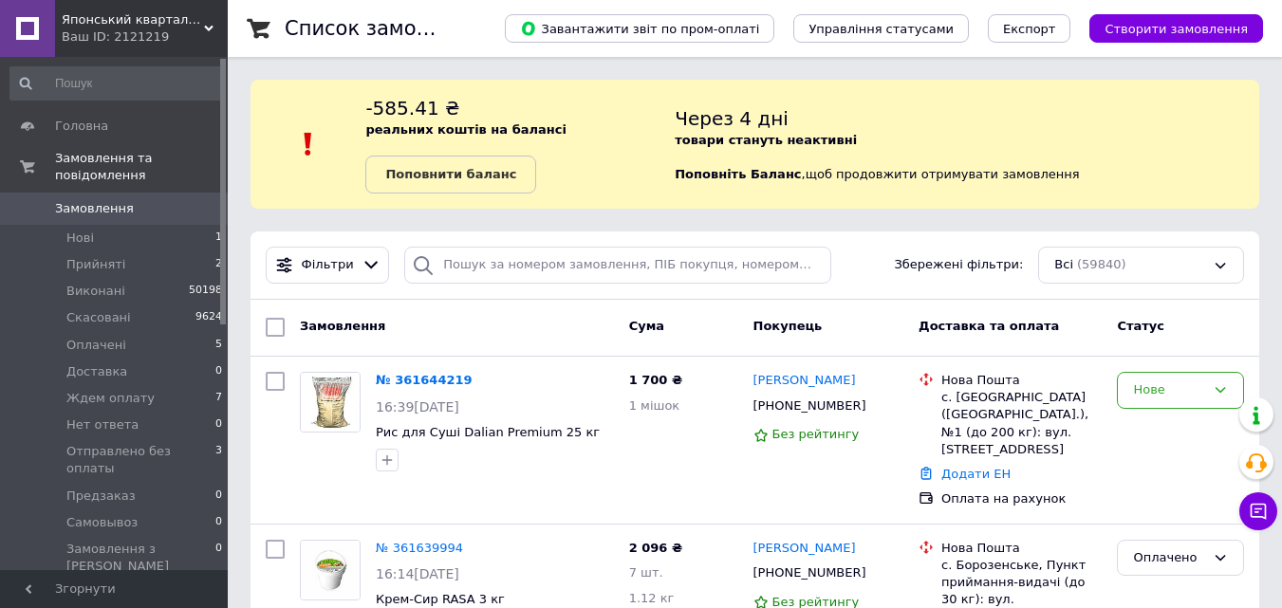
drag, startPoint x: 551, startPoint y: 306, endPoint x: 431, endPoint y: 254, distance: 131.0
click at [431, 254] on div at bounding box center [423, 265] width 38 height 37
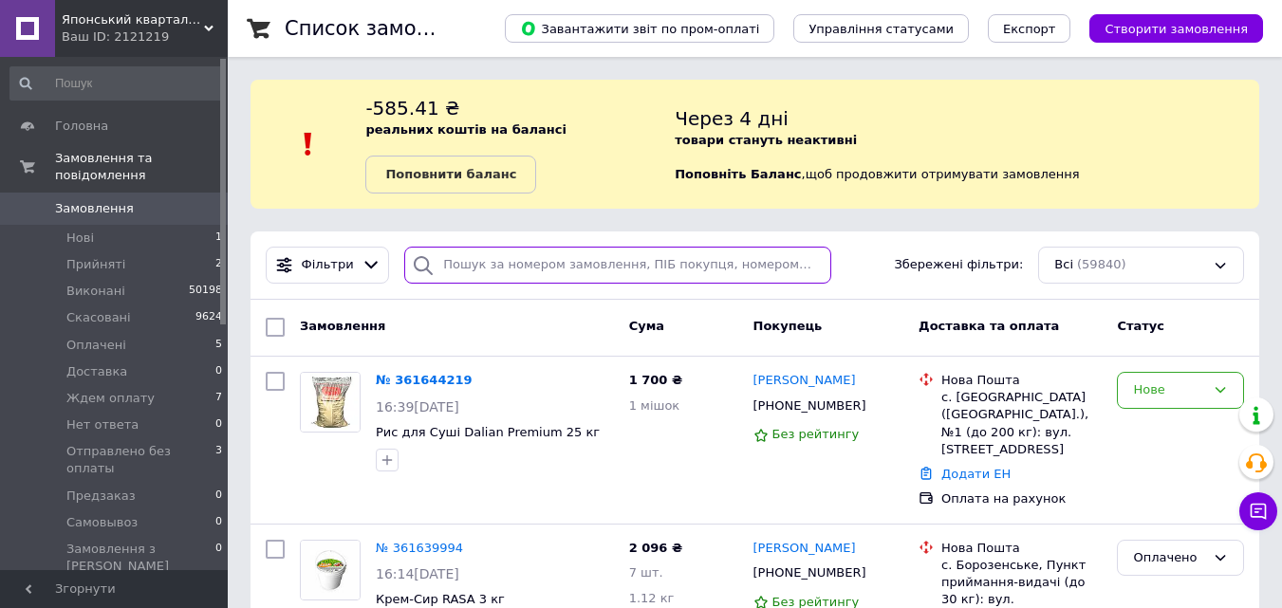
paste input "+380989229361"
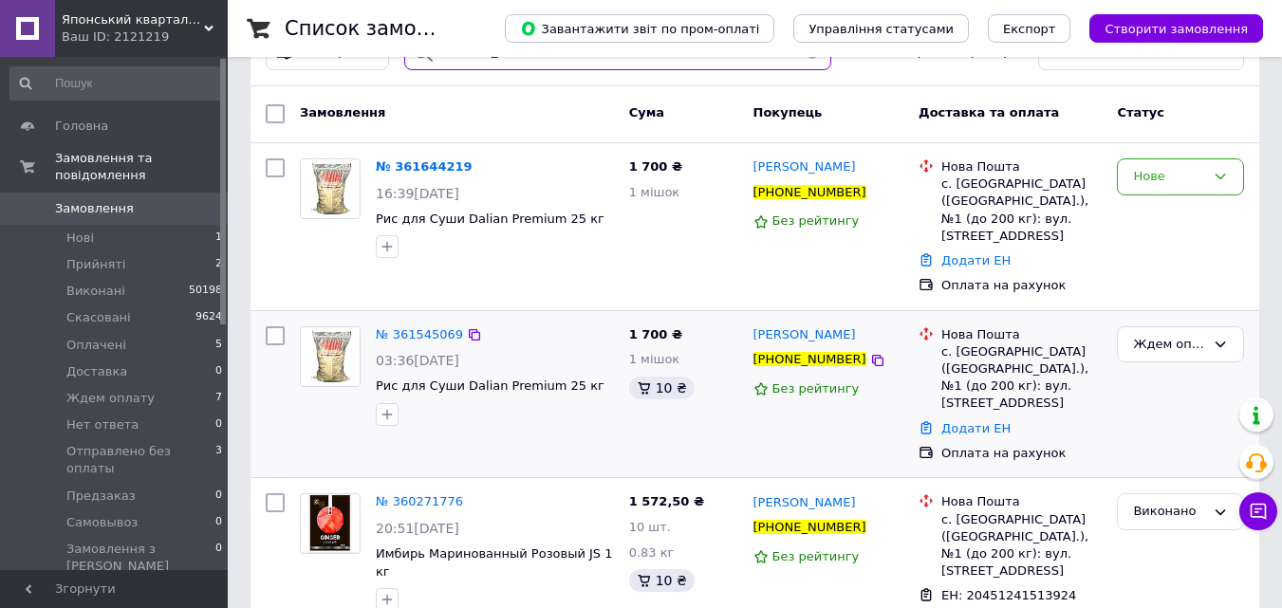
scroll to position [95, 0]
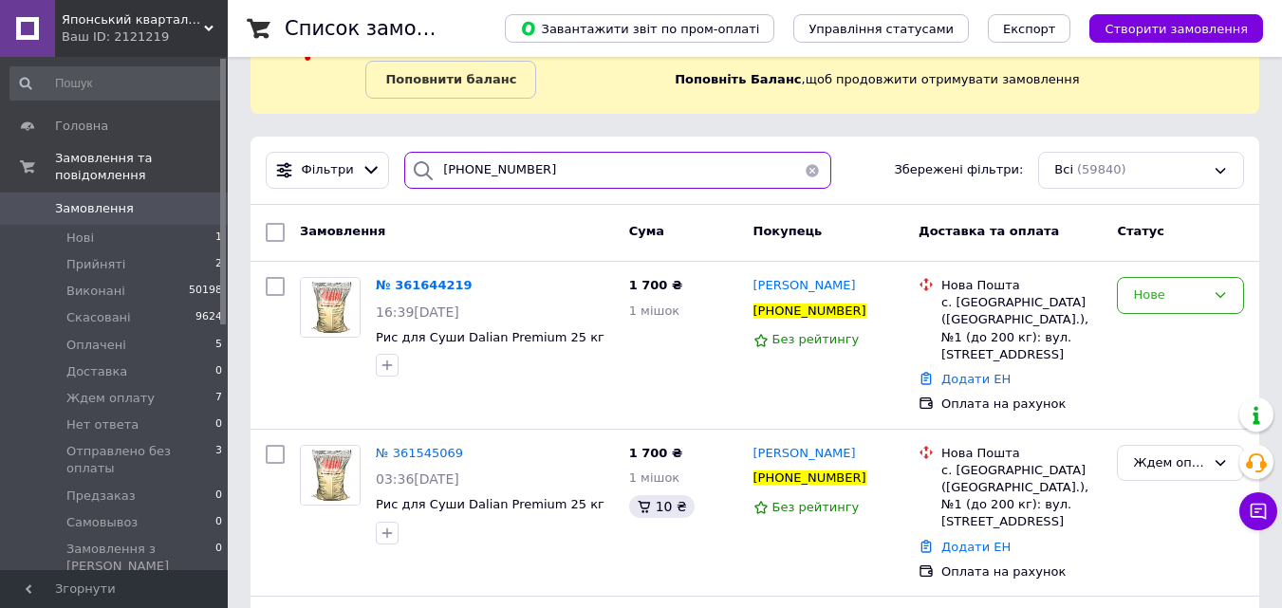
type input "+380989229361"
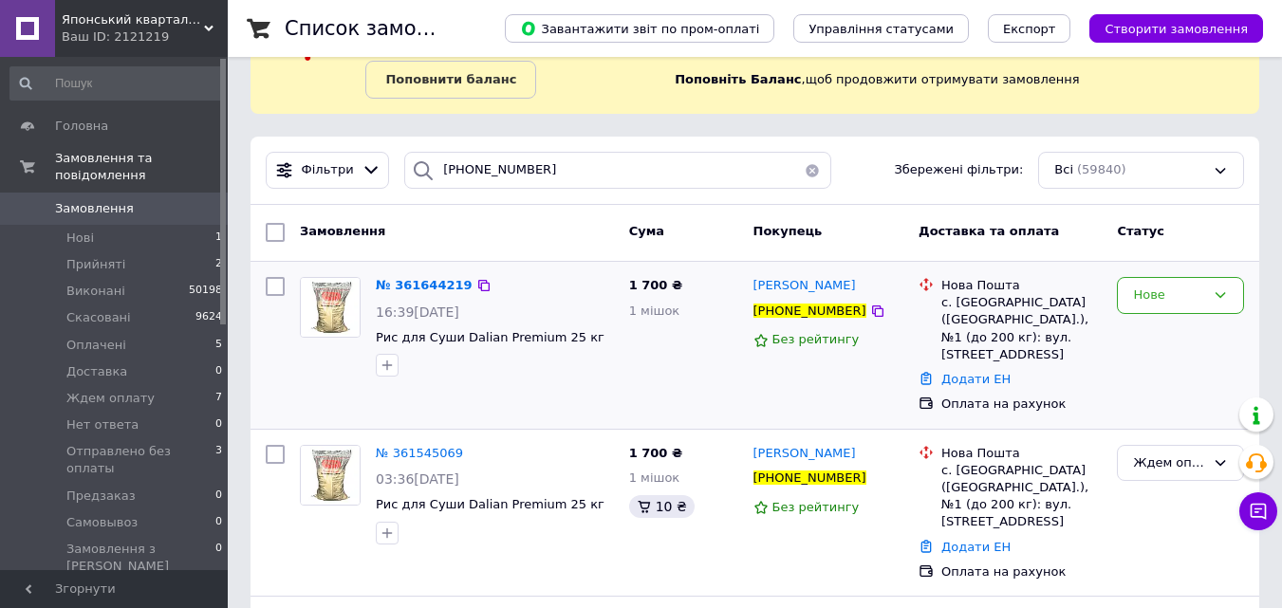
click at [1173, 356] on div "Нове" at bounding box center [1181, 346] width 142 height 152
click at [1173, 280] on div "Нове" at bounding box center [1180, 295] width 127 height 37
click at [1157, 406] on li "Скасовано" at bounding box center [1180, 404] width 125 height 35
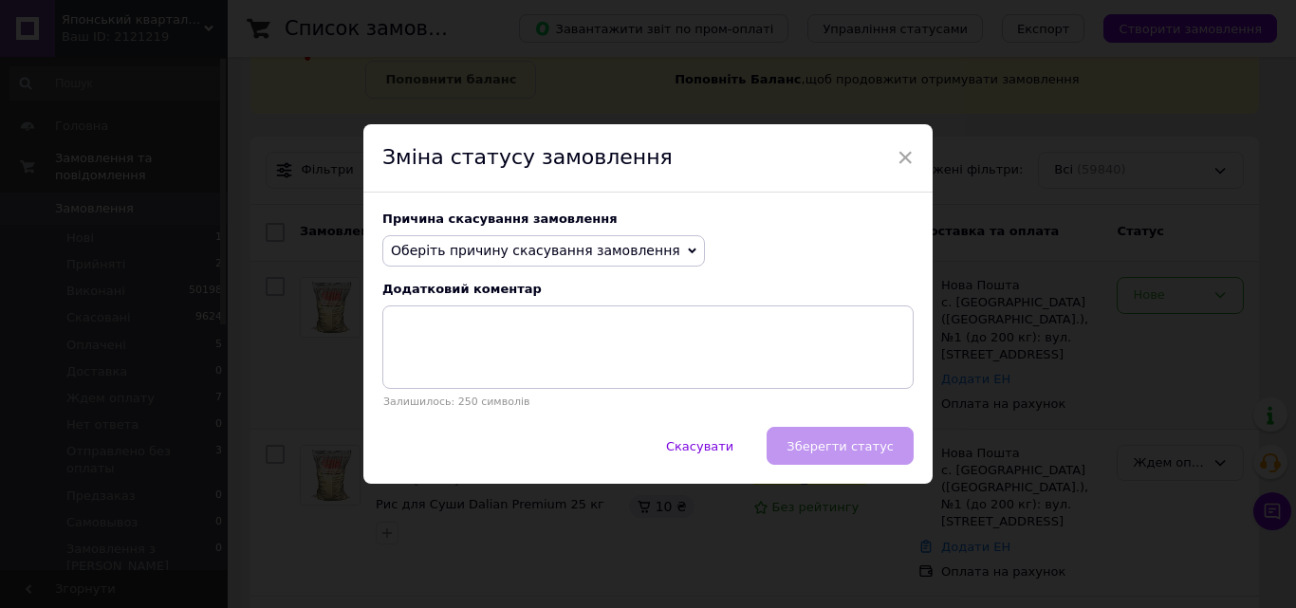
click at [580, 250] on span "Оберіть причину скасування замовлення" at bounding box center [535, 250] width 289 height 15
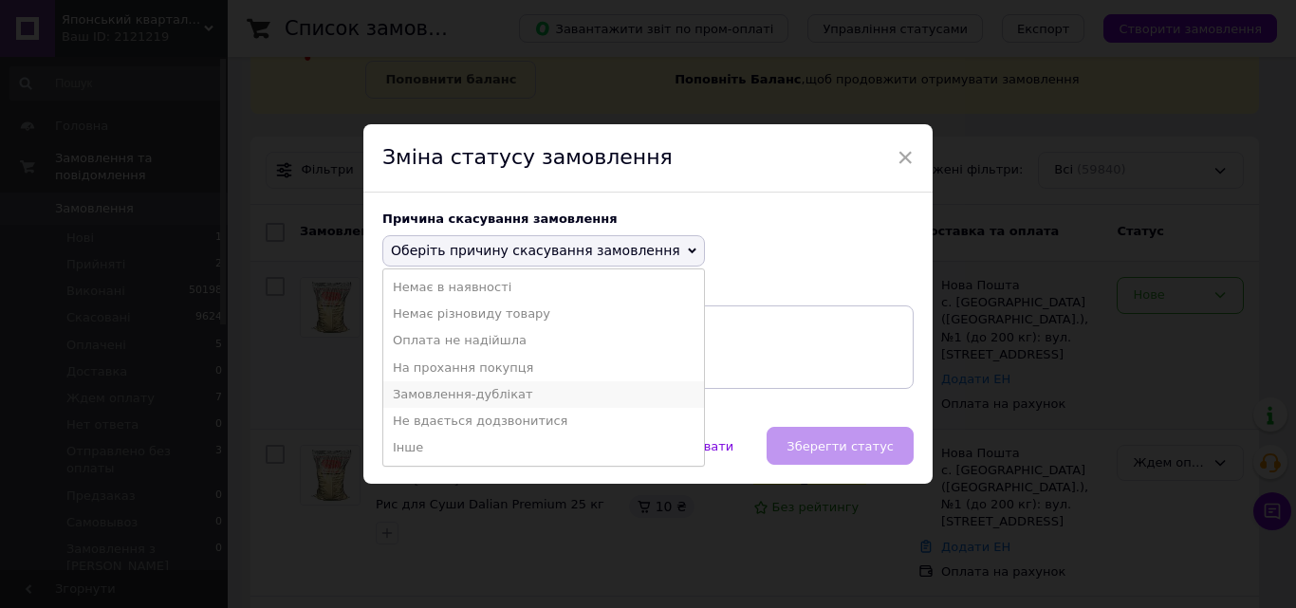
click at [464, 401] on li "Замовлення-дублікат" at bounding box center [543, 395] width 321 height 27
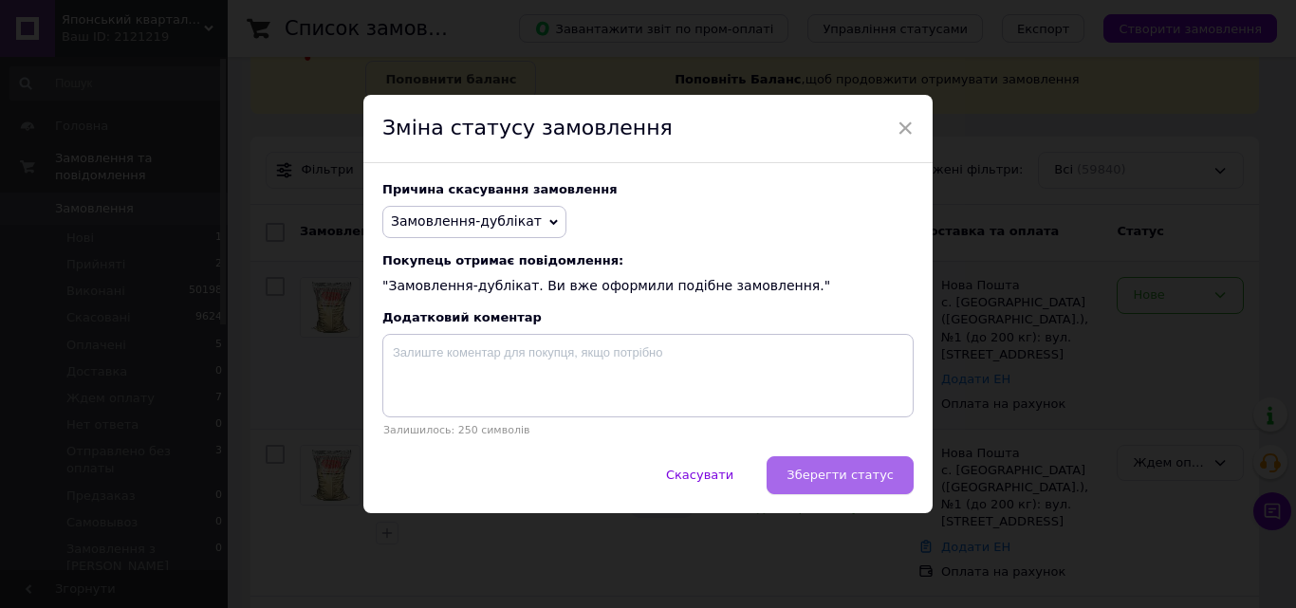
click at [850, 473] on span "Зберегти статус" at bounding box center [840, 475] width 107 height 14
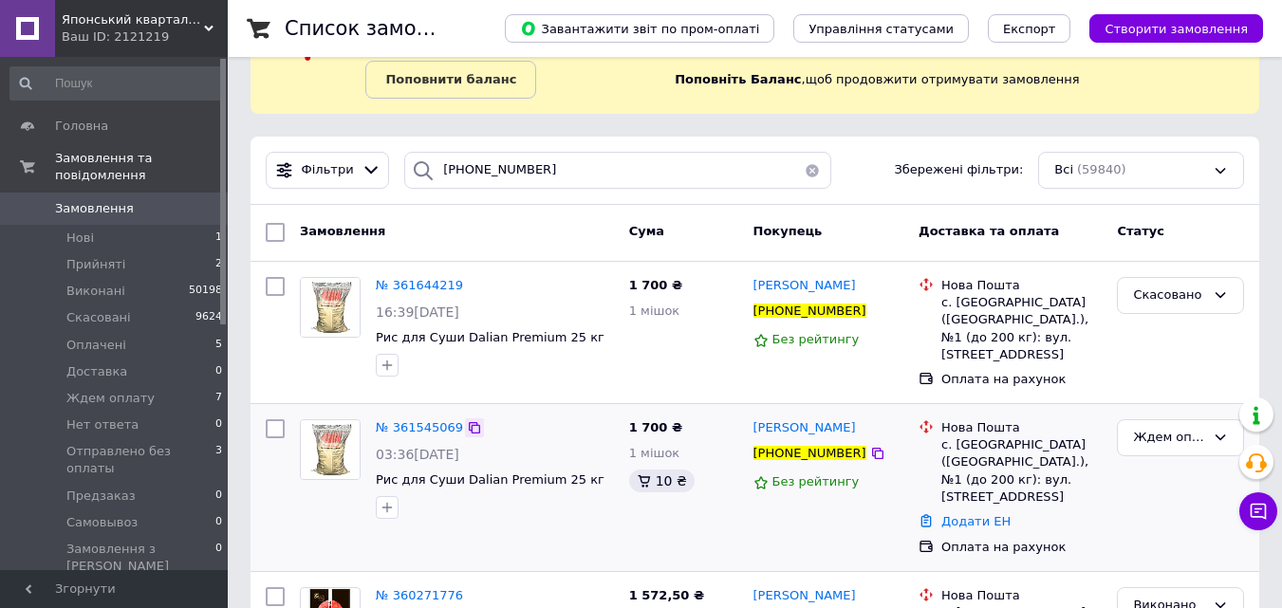
click at [469, 422] on icon at bounding box center [474, 427] width 11 height 11
click at [1161, 420] on div "Ждем оплату" at bounding box center [1180, 438] width 127 height 37
click at [1150, 564] on li "Оплачено" at bounding box center [1180, 581] width 125 height 35
click at [168, 332] on li "Оплачені 5" at bounding box center [116, 345] width 233 height 27
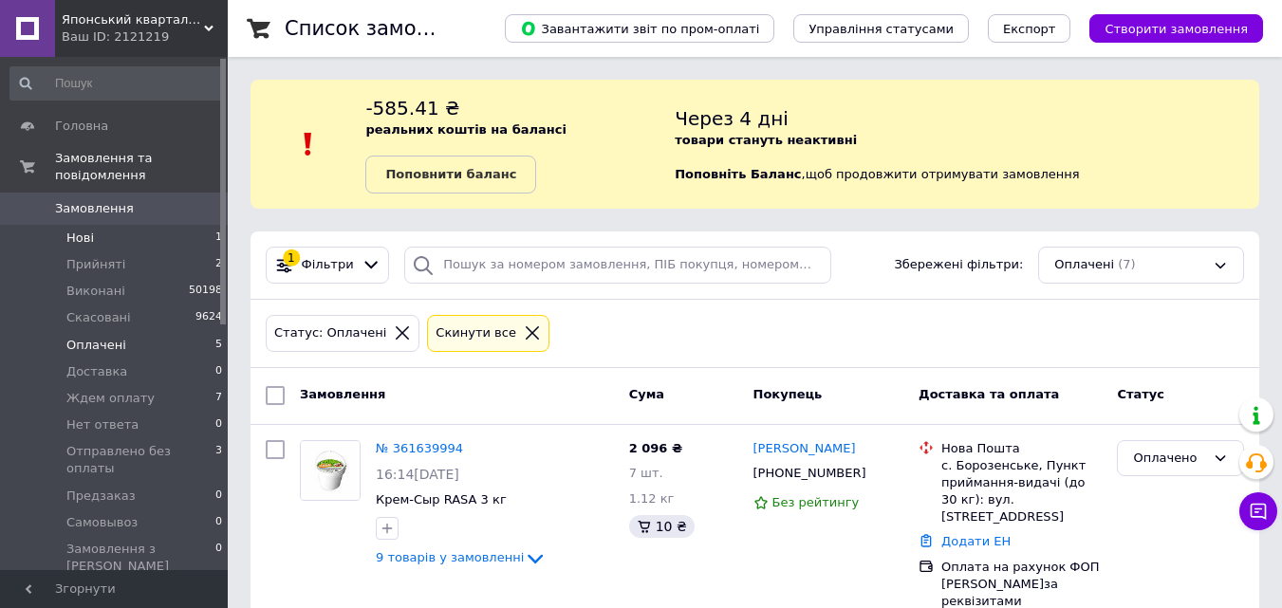
click at [150, 225] on li "Нові 1" at bounding box center [116, 238] width 233 height 27
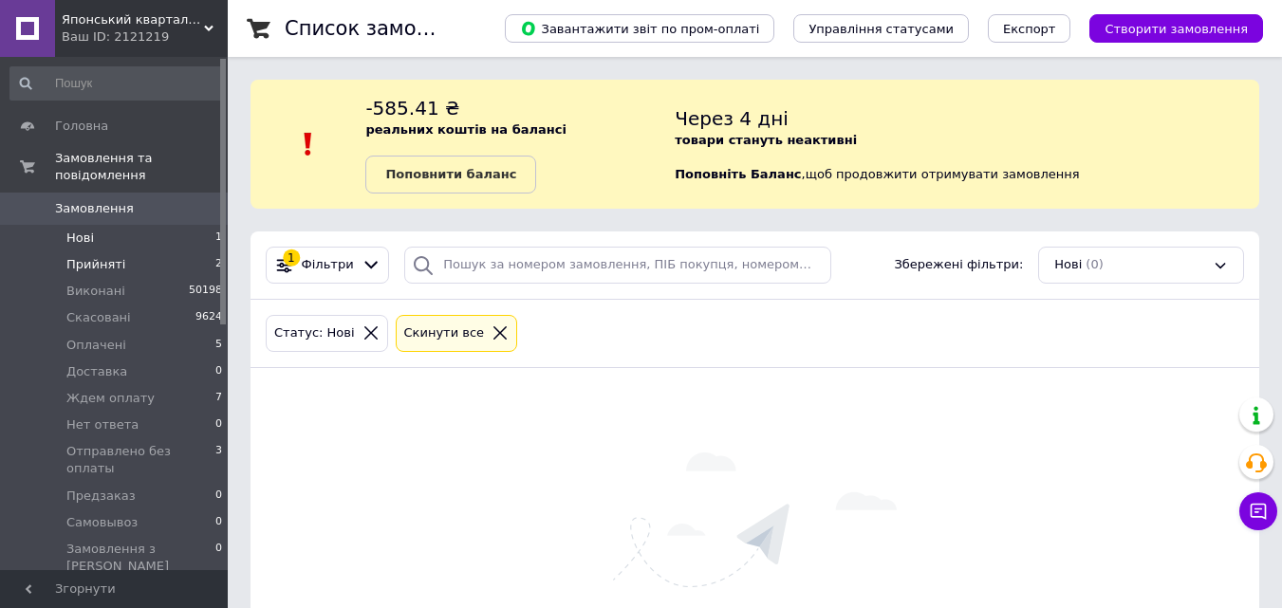
click at [121, 252] on li "Прийняті 2" at bounding box center [116, 265] width 233 height 27
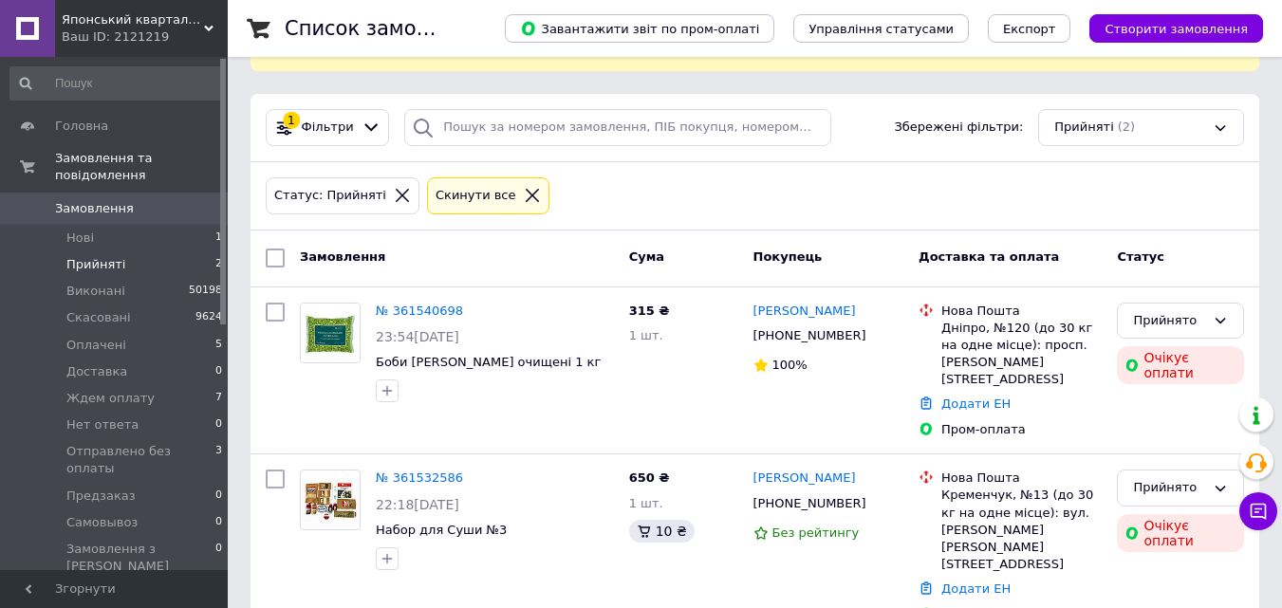
scroll to position [140, 0]
click at [98, 337] on span "Оплачені" at bounding box center [96, 345] width 60 height 17
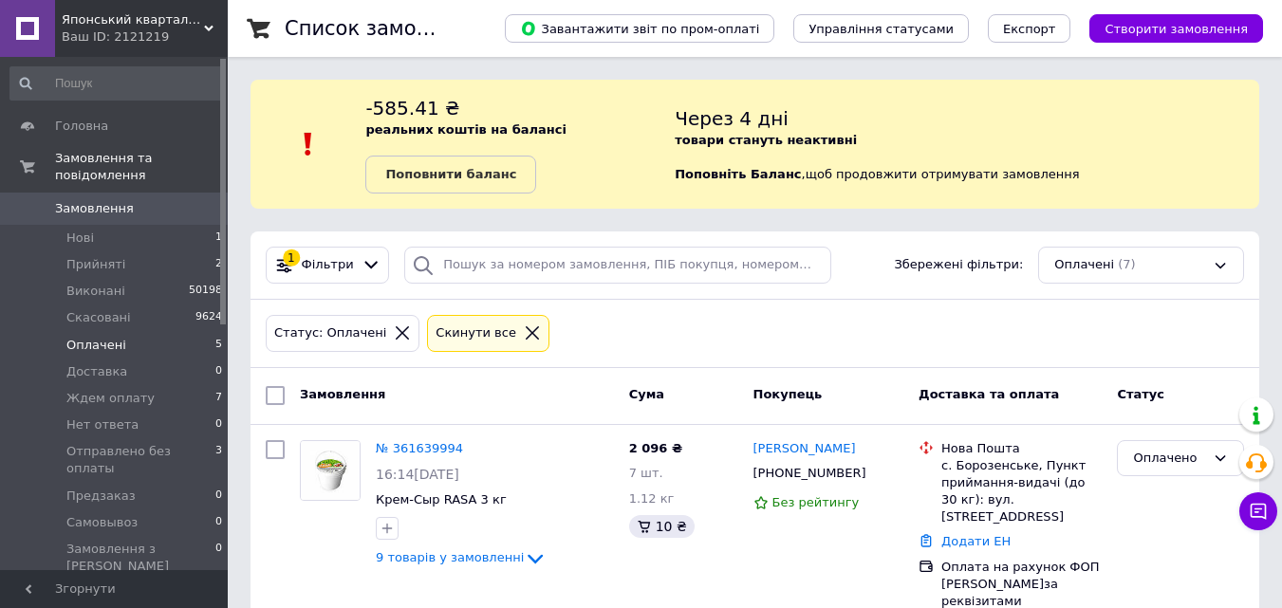
click at [117, 200] on span "Замовлення" at bounding box center [94, 208] width 79 height 17
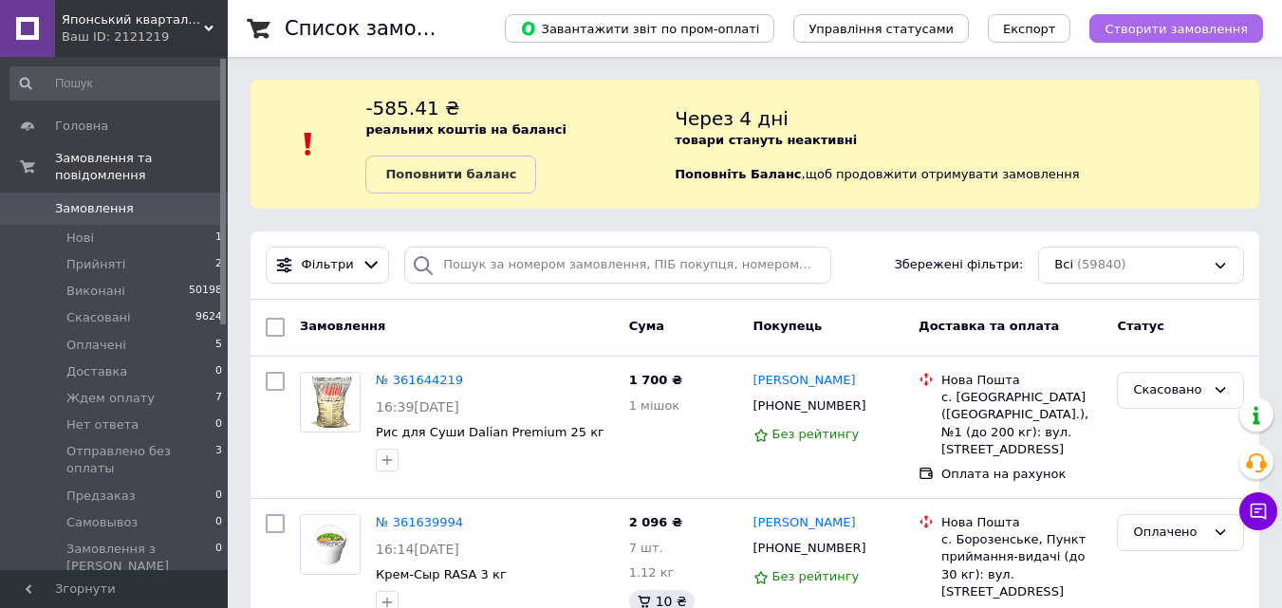
click at [1188, 28] on span "Створити замовлення" at bounding box center [1176, 29] width 143 height 14
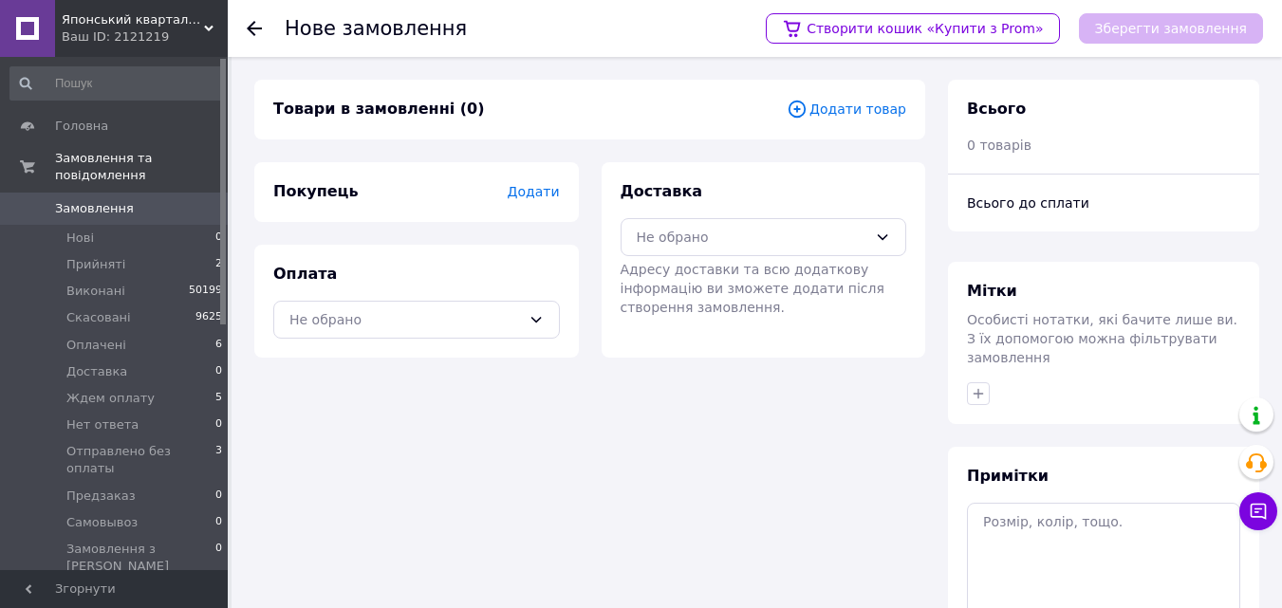
click at [853, 103] on span "Додати товар" at bounding box center [847, 109] width 120 height 21
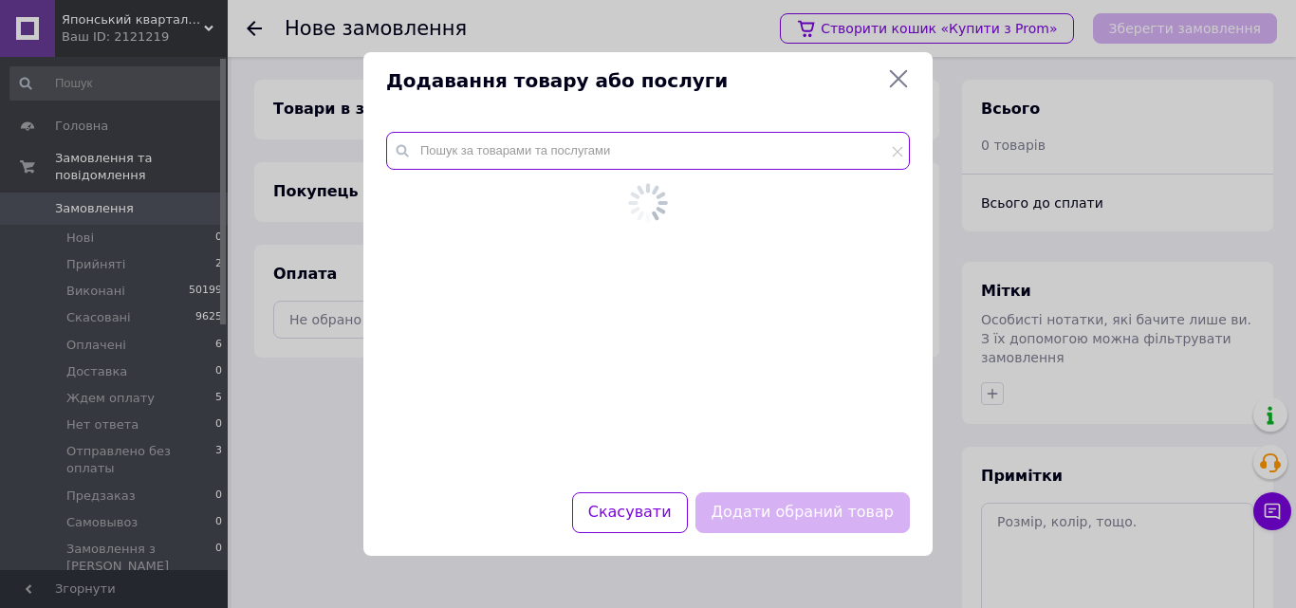
click at [555, 145] on div at bounding box center [648, 300] width 569 height 383
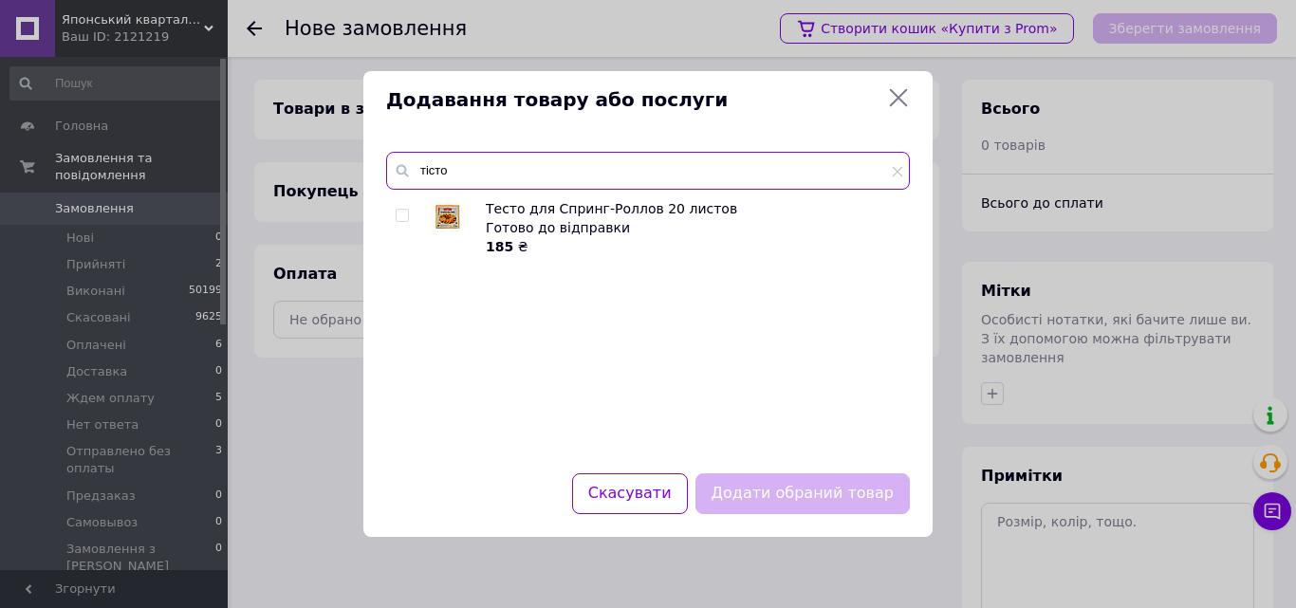
type input "тісто"
click at [403, 212] on input "checkbox" at bounding box center [402, 216] width 12 height 12
checkbox input "true"
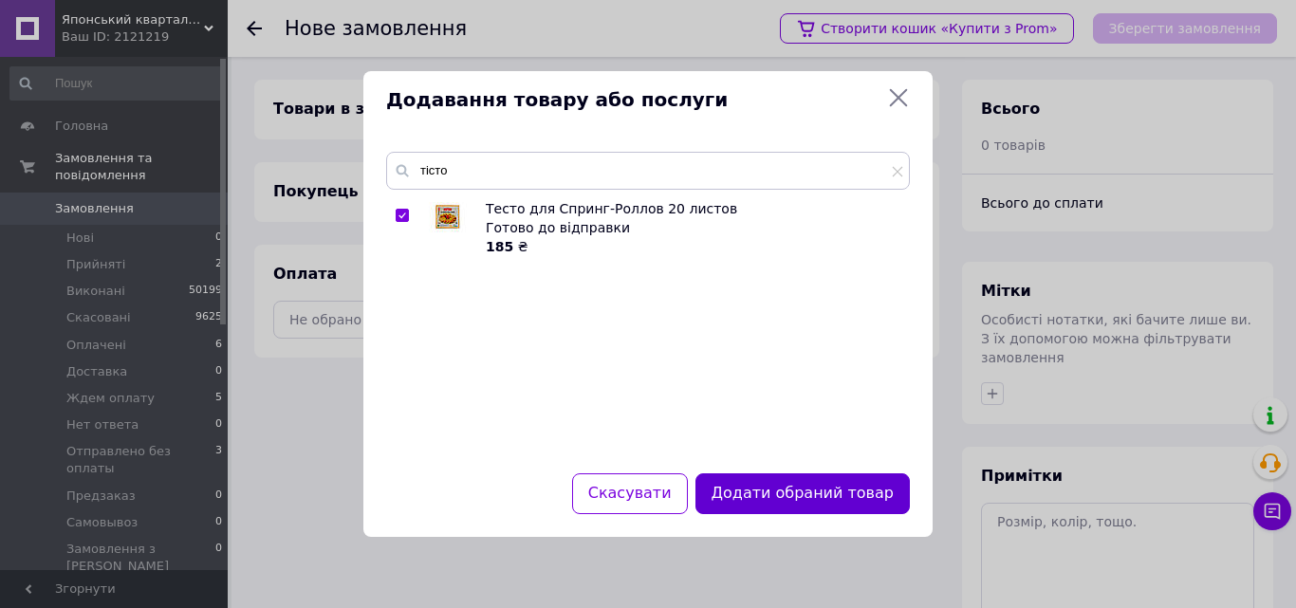
click at [840, 489] on button "Додати обраний товар" at bounding box center [803, 494] width 215 height 41
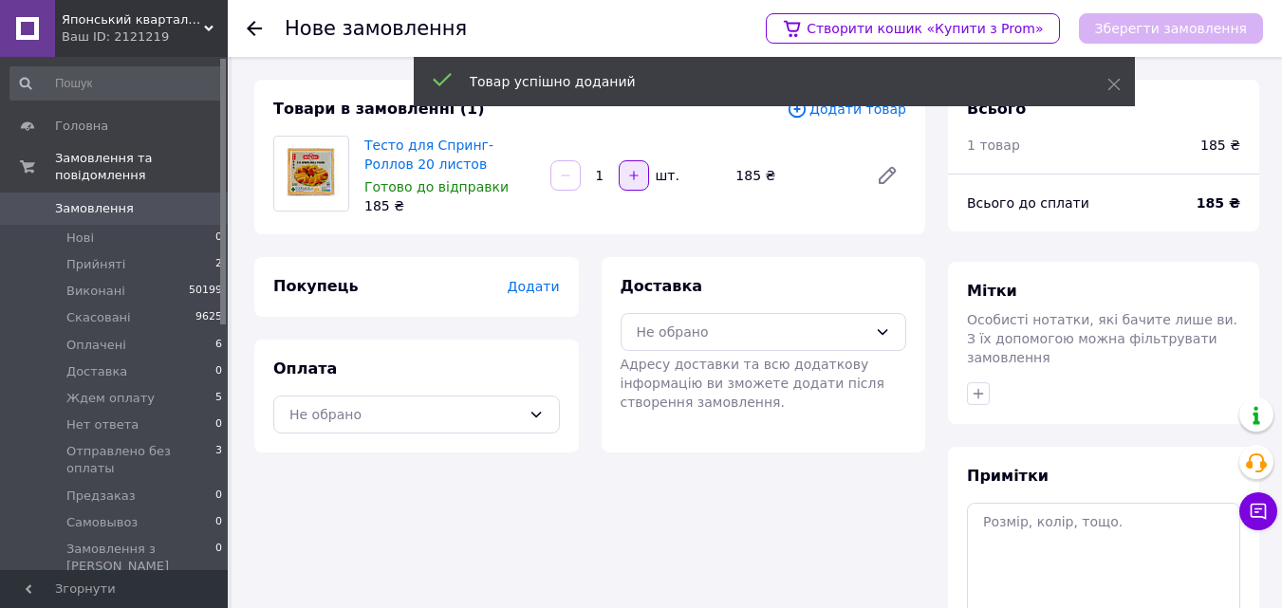
click at [629, 178] on icon "button" at bounding box center [633, 175] width 13 height 13
click at [630, 178] on icon "button" at bounding box center [633, 175] width 13 height 13
type input "3"
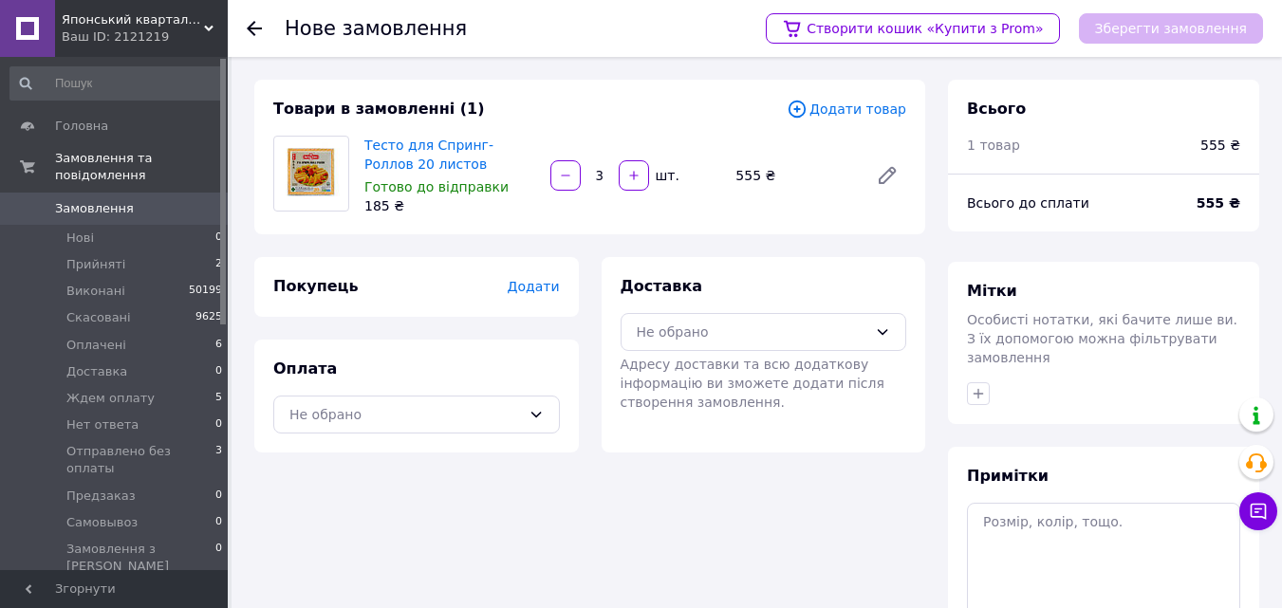
click at [530, 286] on span "Додати" at bounding box center [533, 286] width 52 height 15
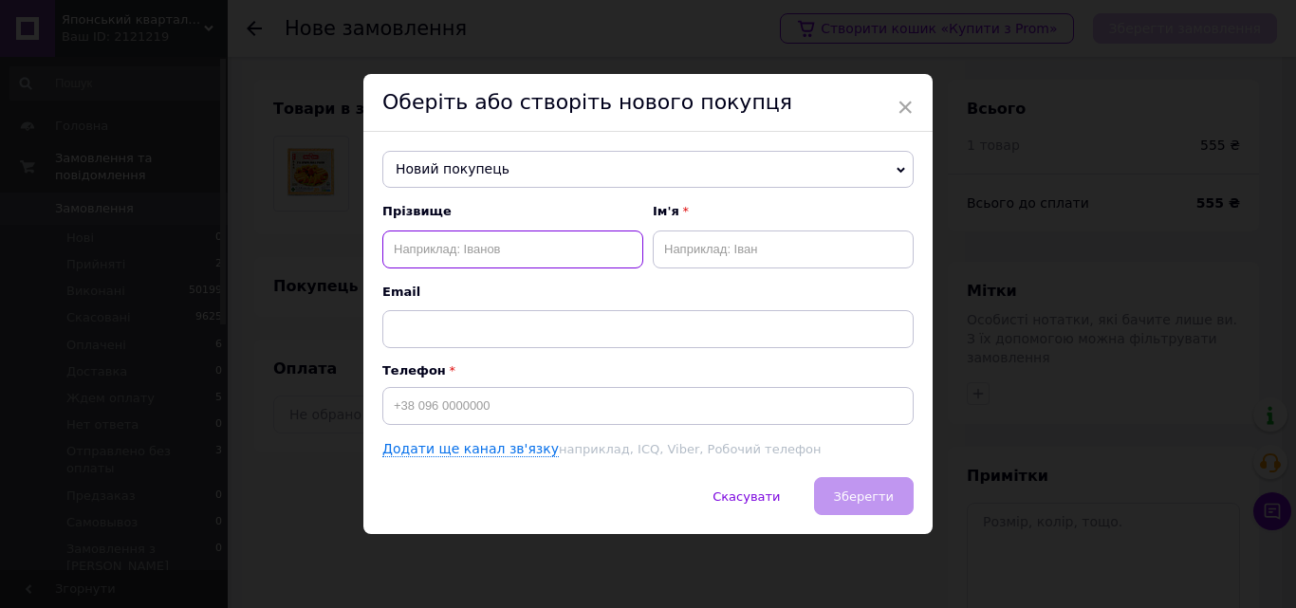
click at [448, 246] on input "text" at bounding box center [512, 250] width 261 height 38
paste input "095) 802-49-15"
click at [412, 252] on input "095) 802-49-15" at bounding box center [512, 250] width 261 height 38
click at [437, 244] on input "095802-49-15" at bounding box center [512, 250] width 261 height 38
click at [452, 250] on input "09580249-15" at bounding box center [512, 250] width 261 height 38
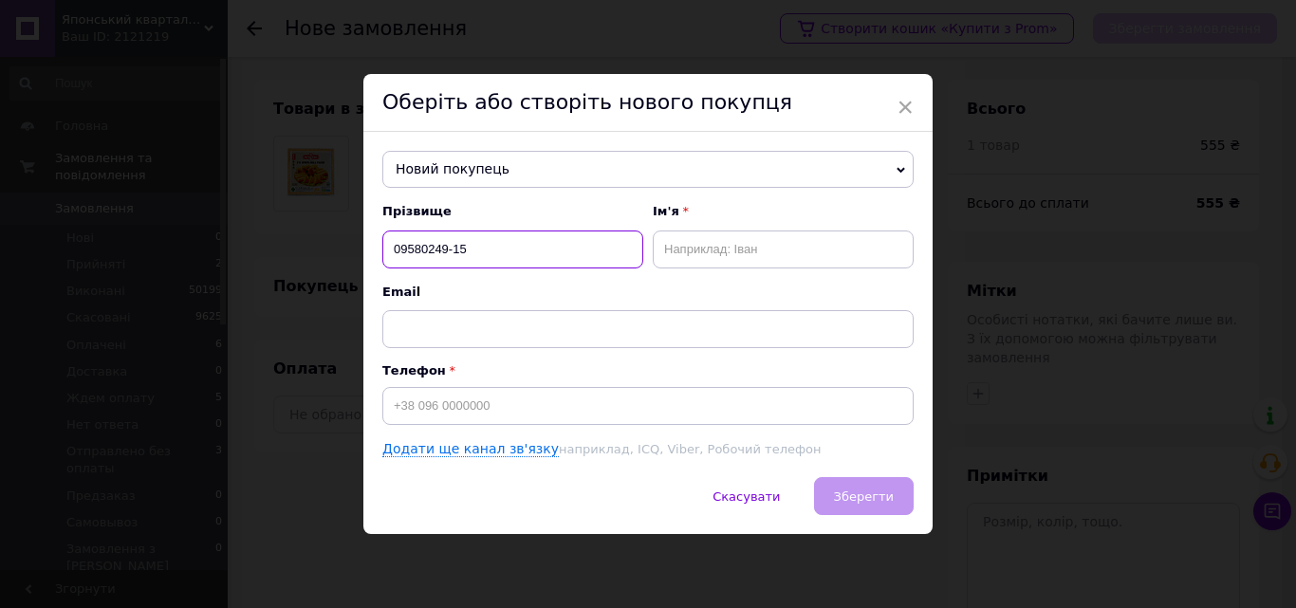
type input "0958024915"
drag, startPoint x: 474, startPoint y: 254, endPoint x: 386, endPoint y: 250, distance: 87.4
click at [386, 250] on input "0958024915" at bounding box center [512, 250] width 261 height 38
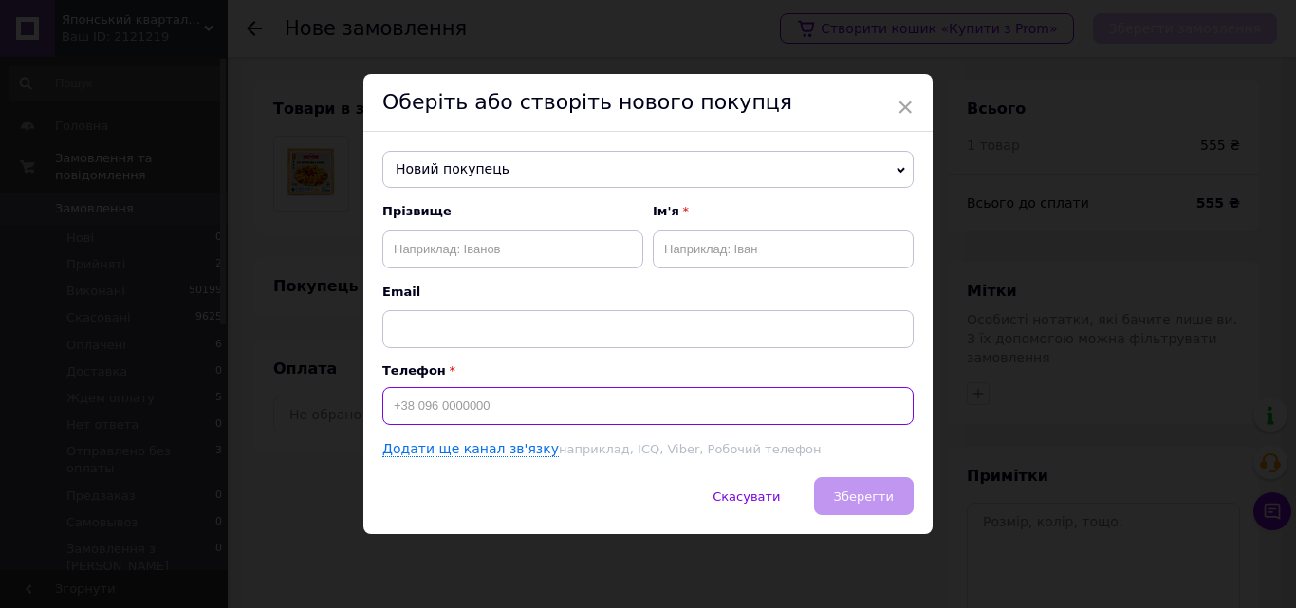
click at [451, 408] on input at bounding box center [648, 406] width 532 height 38
paste input "0958024915"
click at [389, 395] on input "0958024915" at bounding box center [648, 406] width 532 height 38
type input "+380958024915"
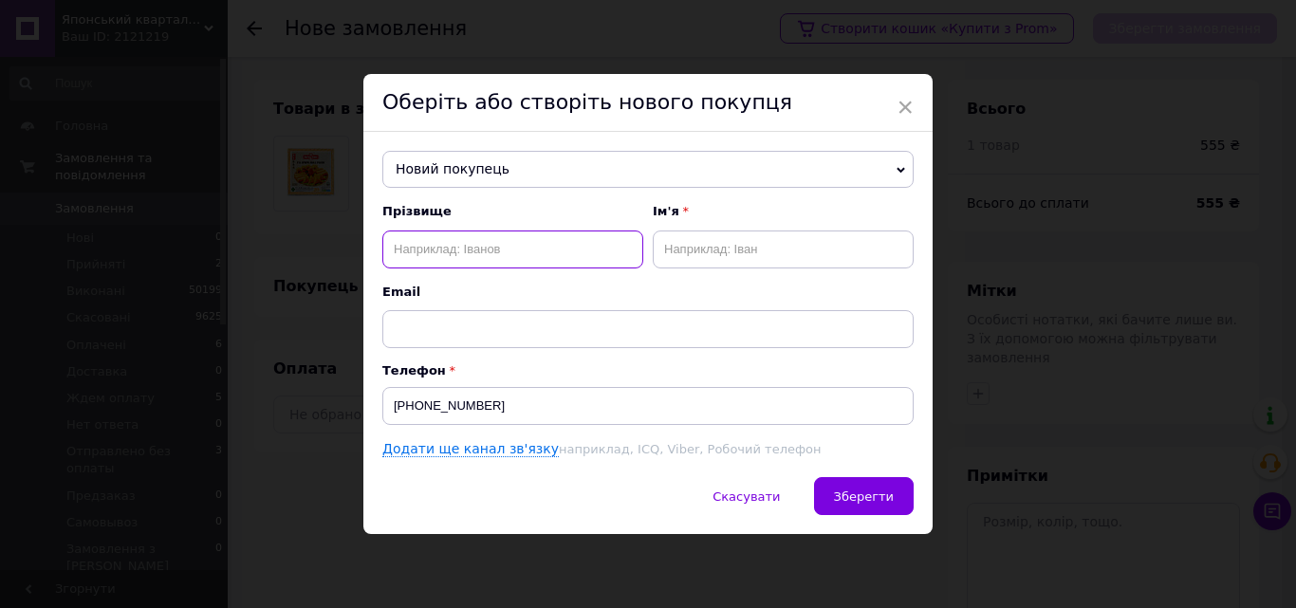
click at [426, 253] on input "text" at bounding box center [512, 250] width 261 height 38
type input "Горошко"
click at [695, 246] on input "text" at bounding box center [783, 250] width 261 height 38
type input "Вікторія"
click at [852, 494] on span "Зберегти" at bounding box center [864, 497] width 60 height 14
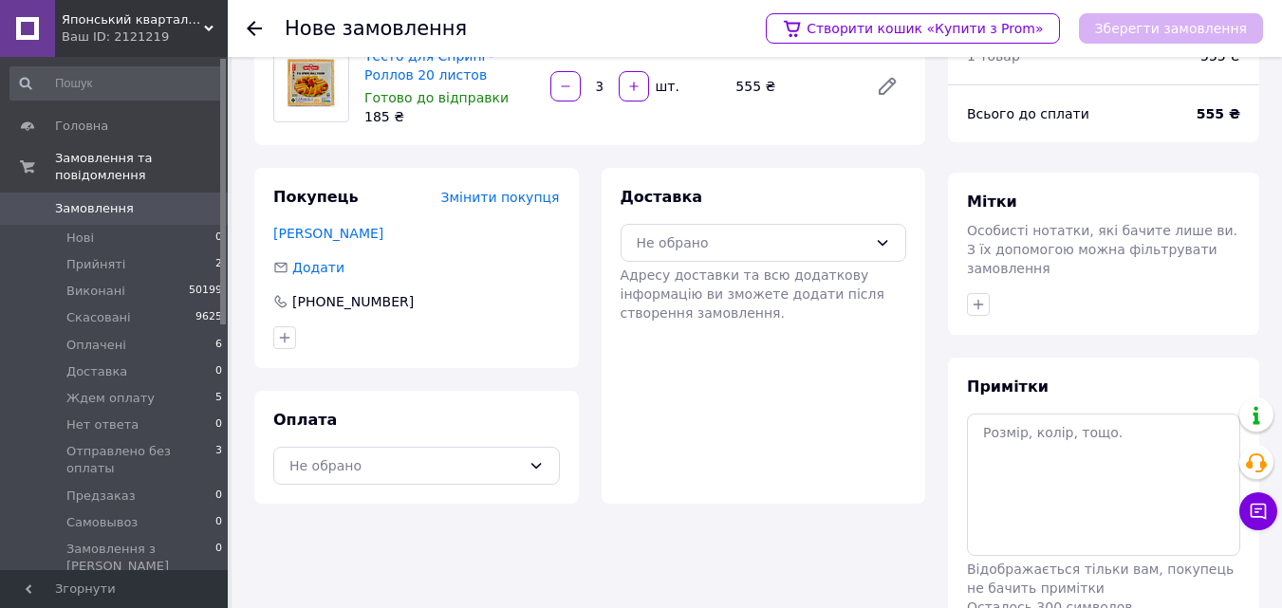
scroll to position [174, 0]
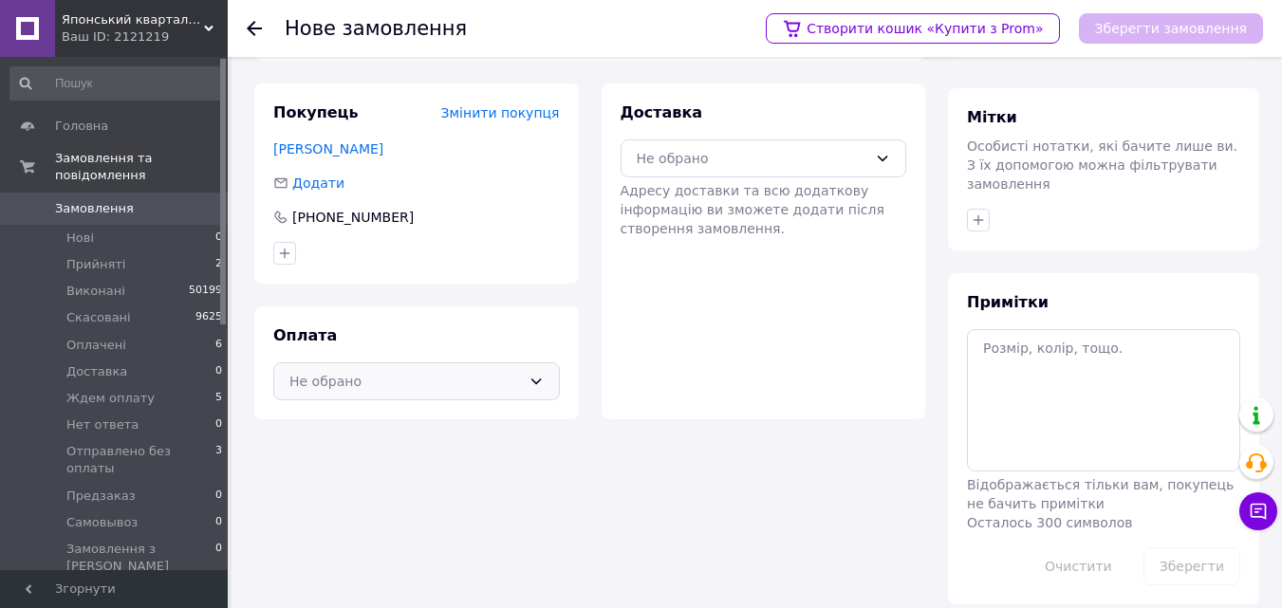
click at [481, 384] on div "Не обрано" at bounding box center [405, 381] width 232 height 21
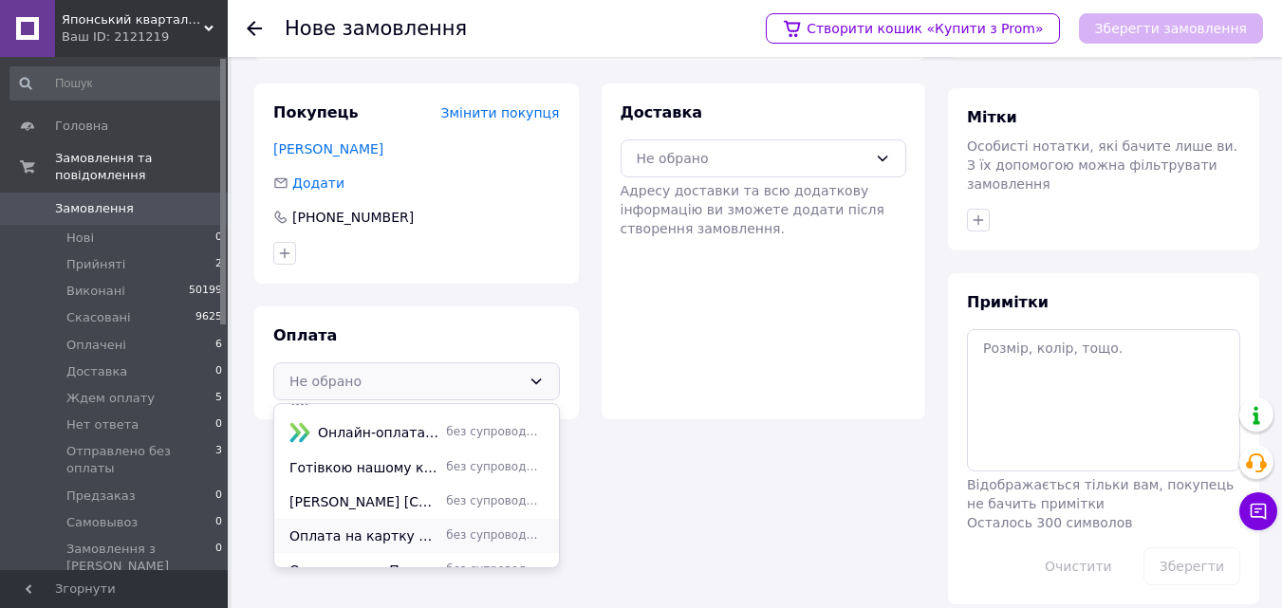
scroll to position [116, 0]
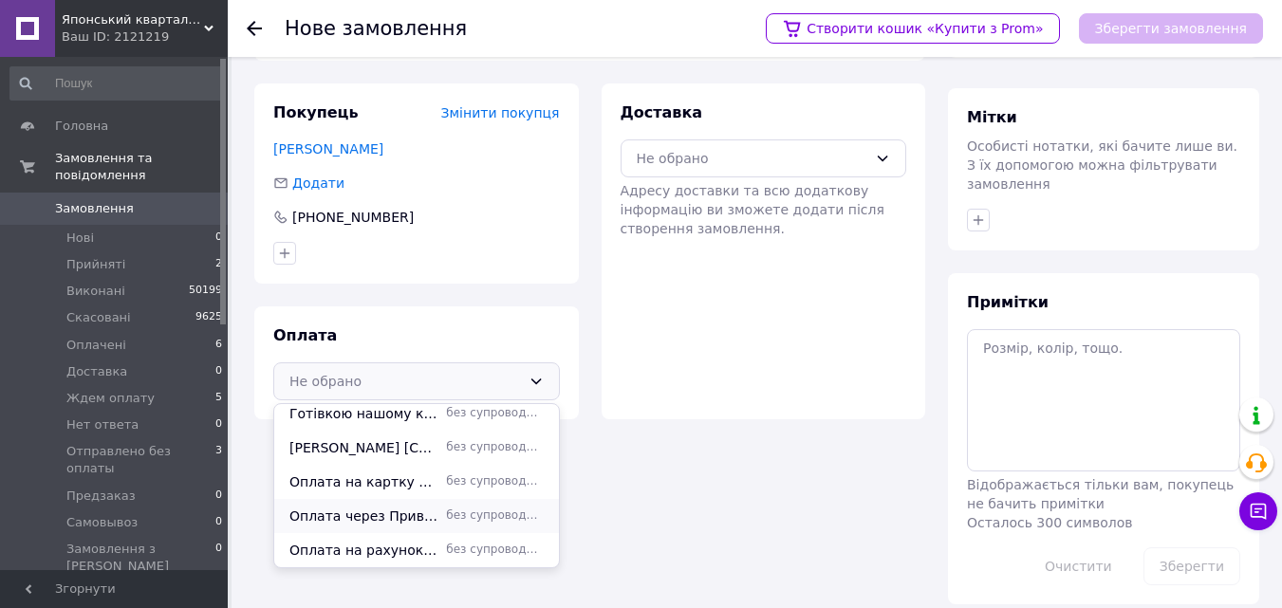
click at [402, 521] on span "Оплата через Приват24 або термінали Приват за назвою "Японський квартал" (ІПН 3…" at bounding box center [363, 516] width 149 height 19
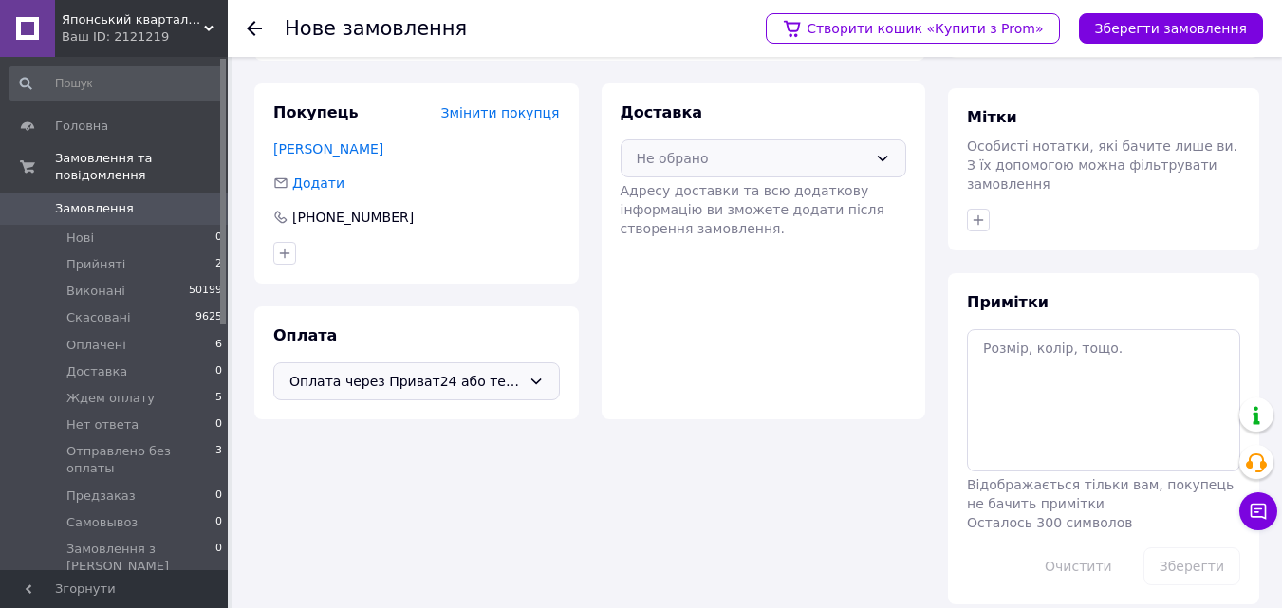
click at [756, 159] on div "Не обрано" at bounding box center [753, 158] width 232 height 21
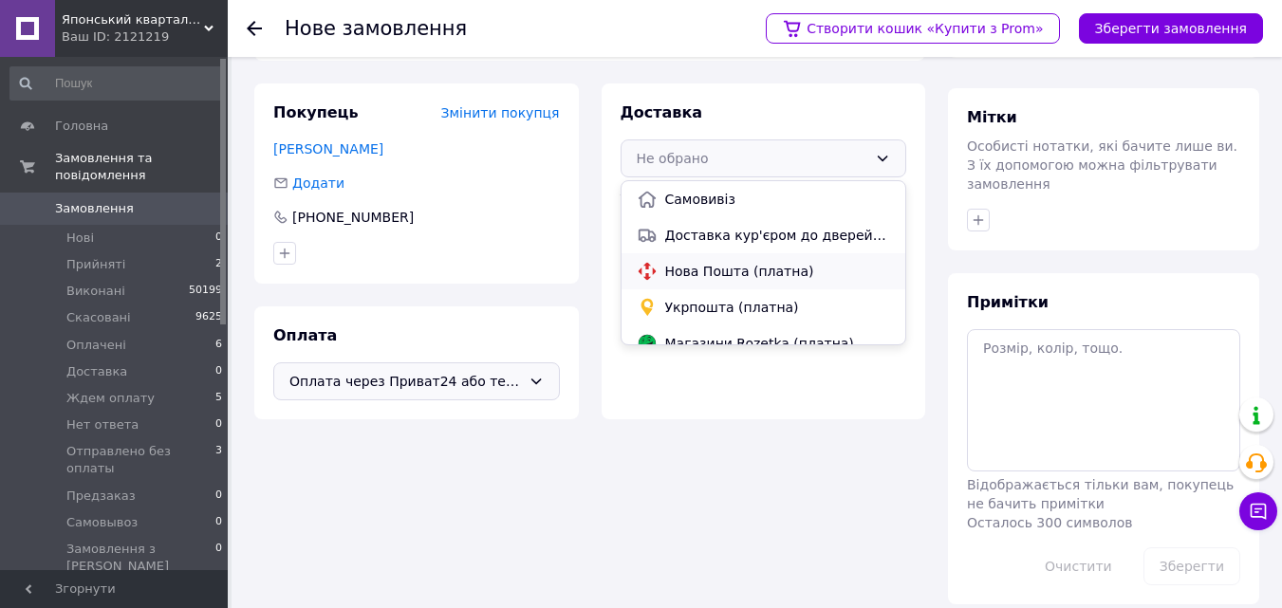
click at [718, 270] on span "Нова Пошта (платна)" at bounding box center [778, 271] width 226 height 19
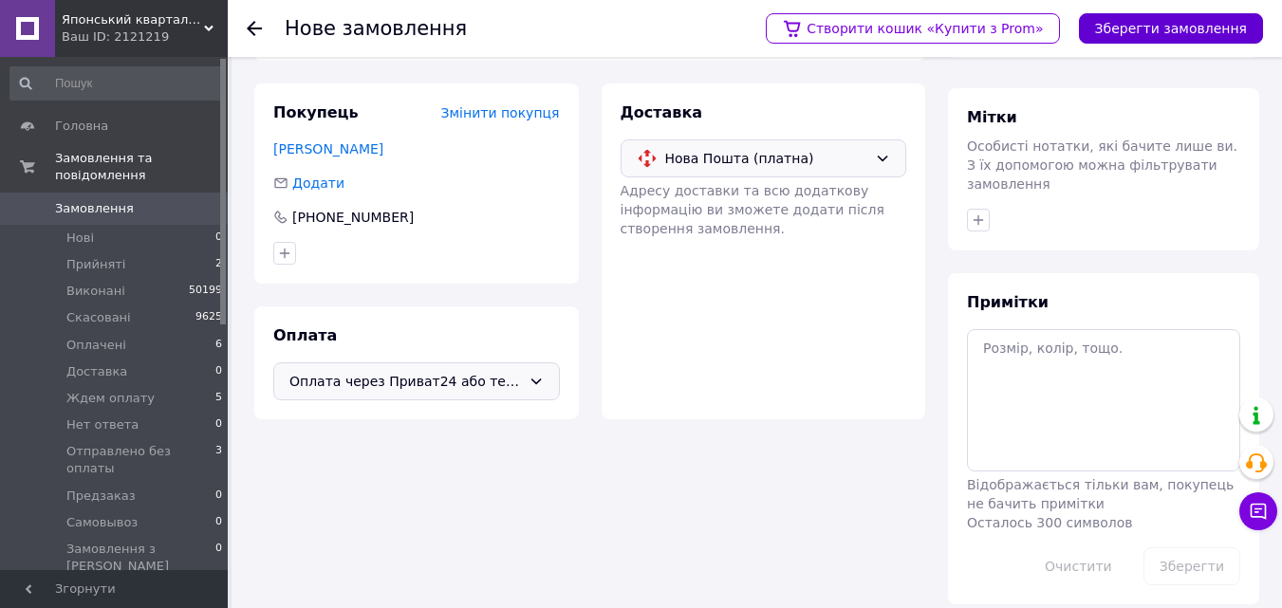
click at [1168, 26] on button "Зберегти замовлення" at bounding box center [1171, 28] width 184 height 30
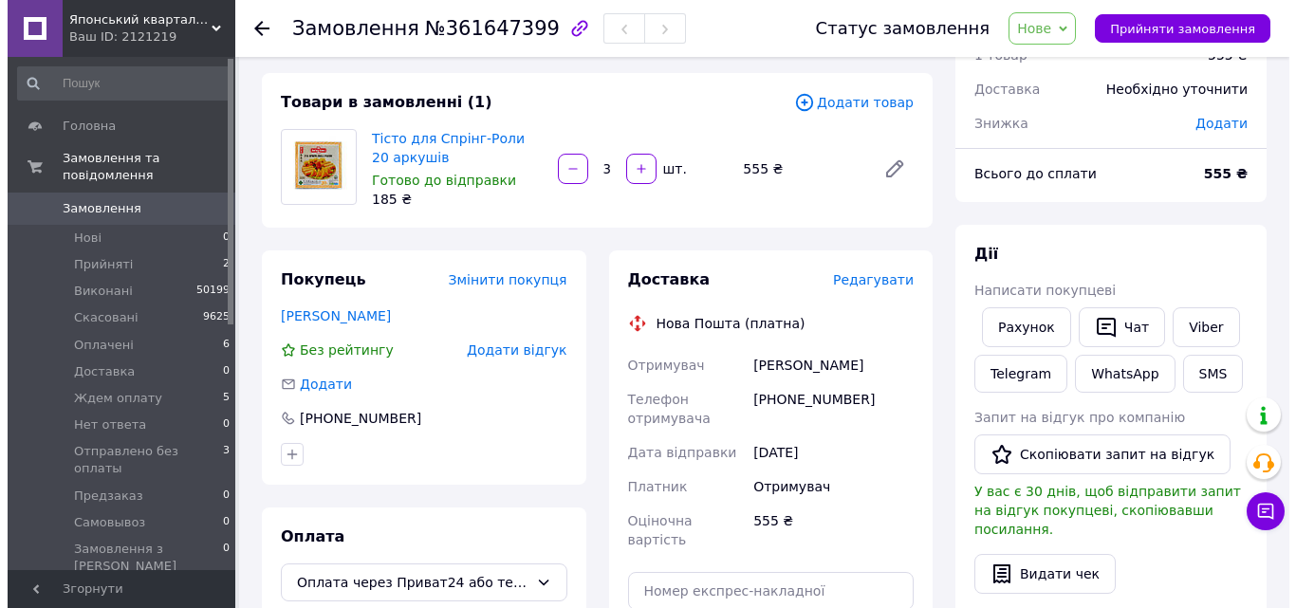
scroll to position [190, 0]
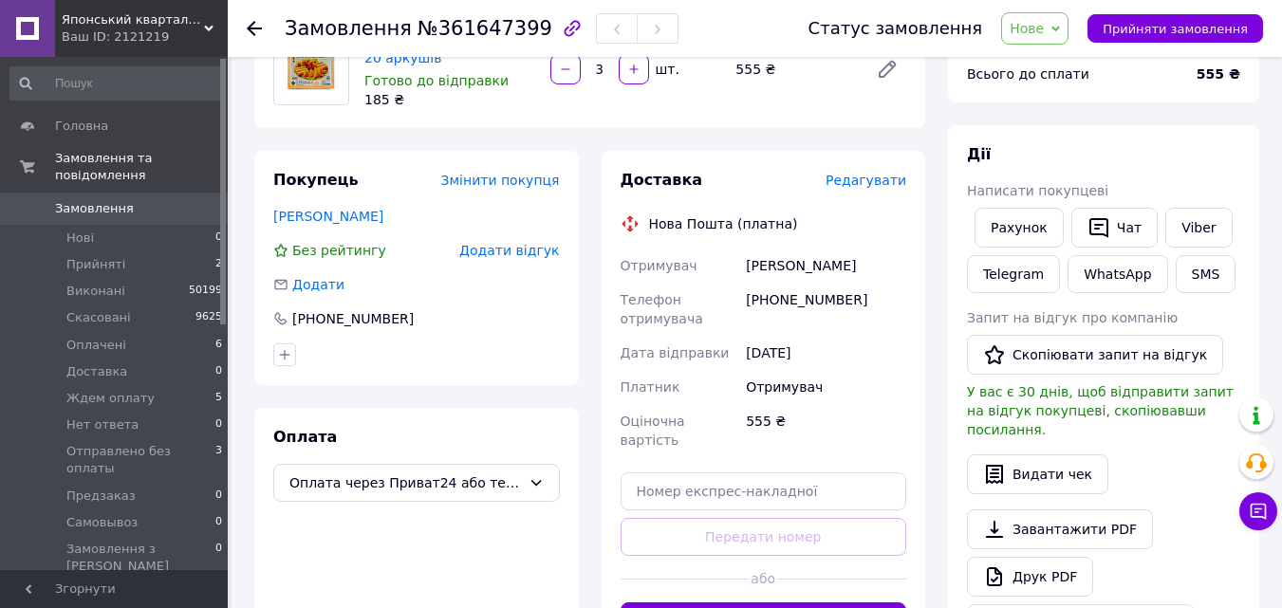
click at [861, 186] on span "Редагувати" at bounding box center [866, 180] width 81 height 15
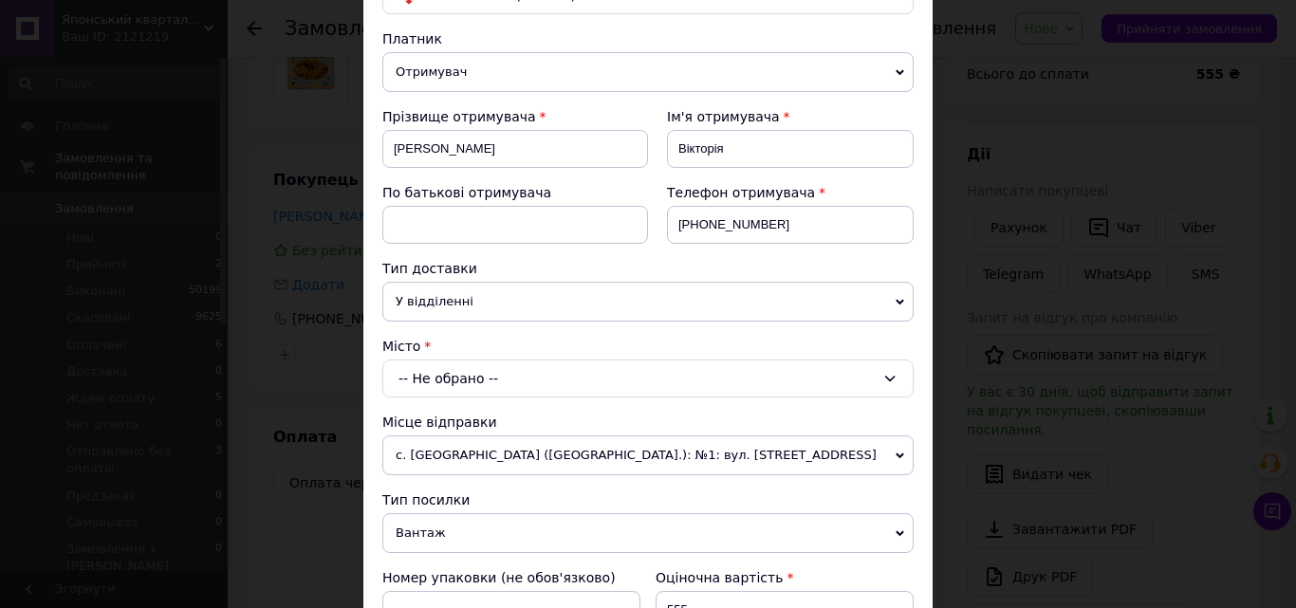
click at [453, 380] on div "-- Не обрано --" at bounding box center [648, 379] width 532 height 38
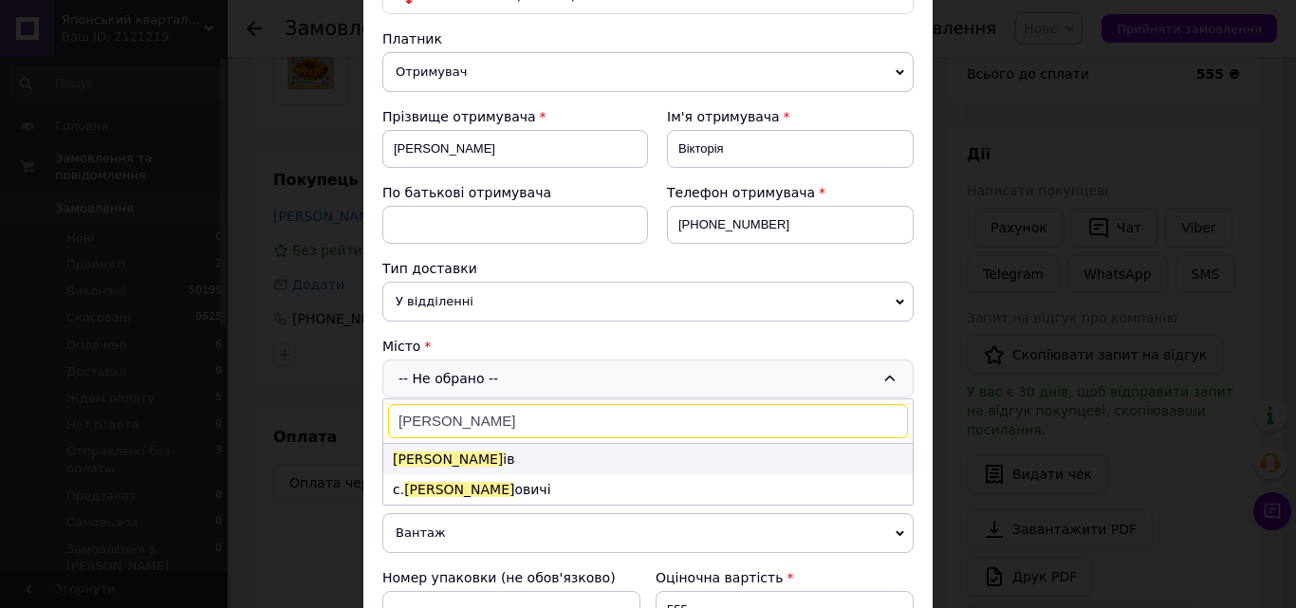
type input "жашк"
click at [438, 458] on li "Жашк ів" at bounding box center [648, 459] width 530 height 30
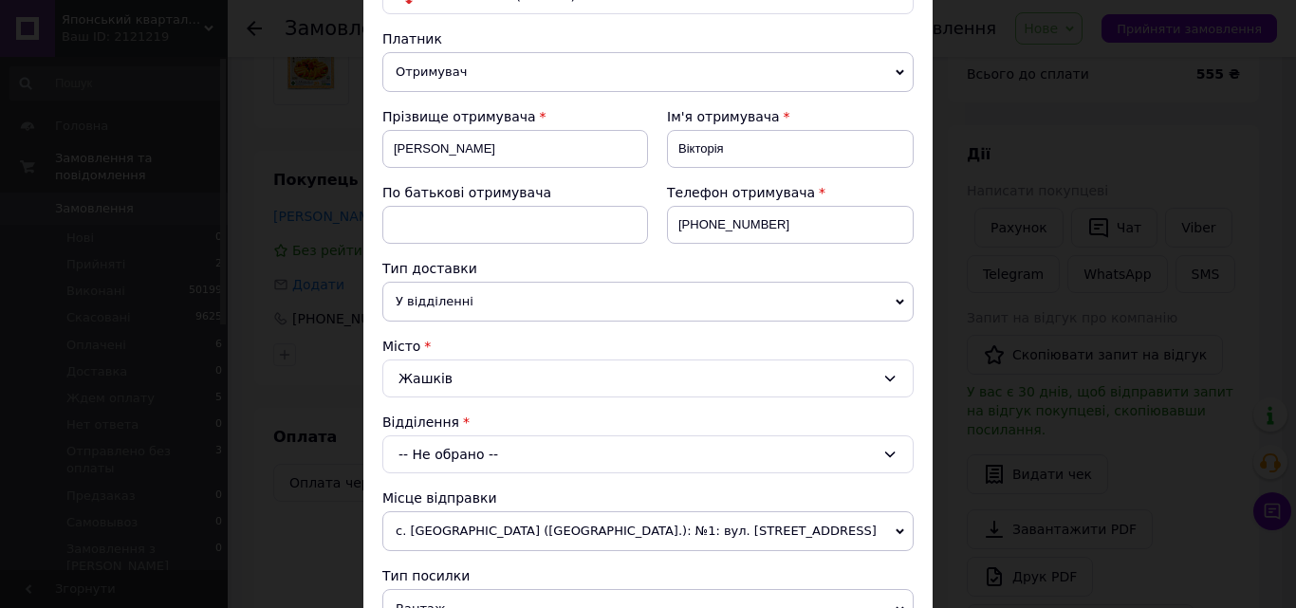
click at [426, 457] on div "-- Не обрано --" at bounding box center [648, 455] width 532 height 38
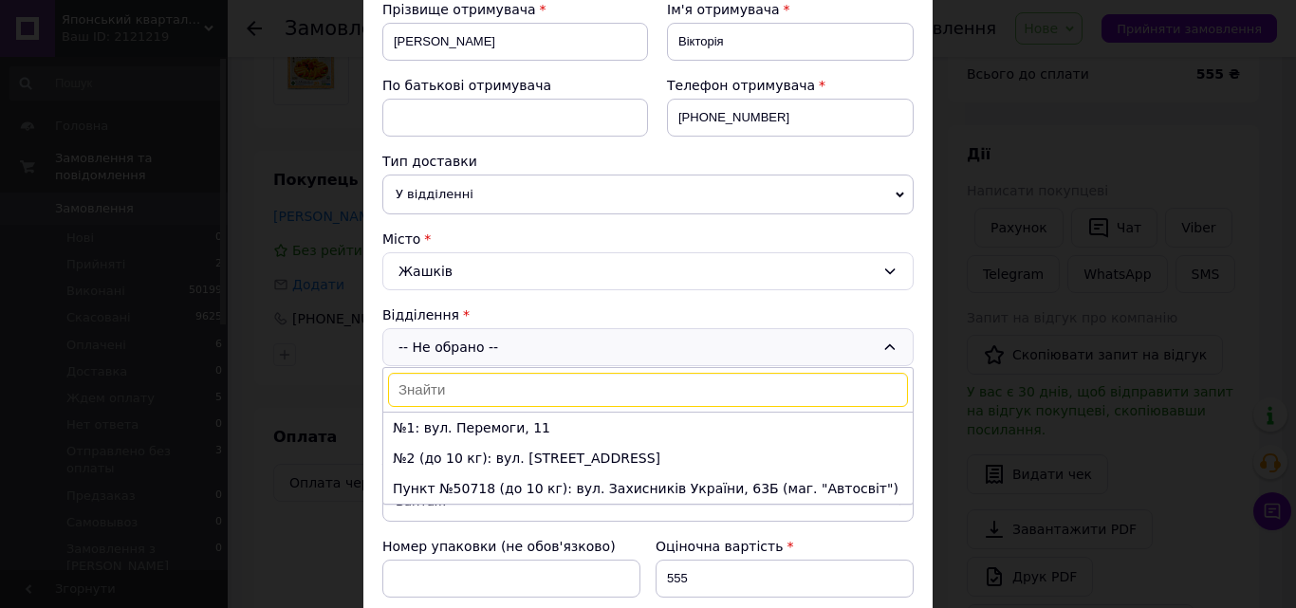
scroll to position [380, 0]
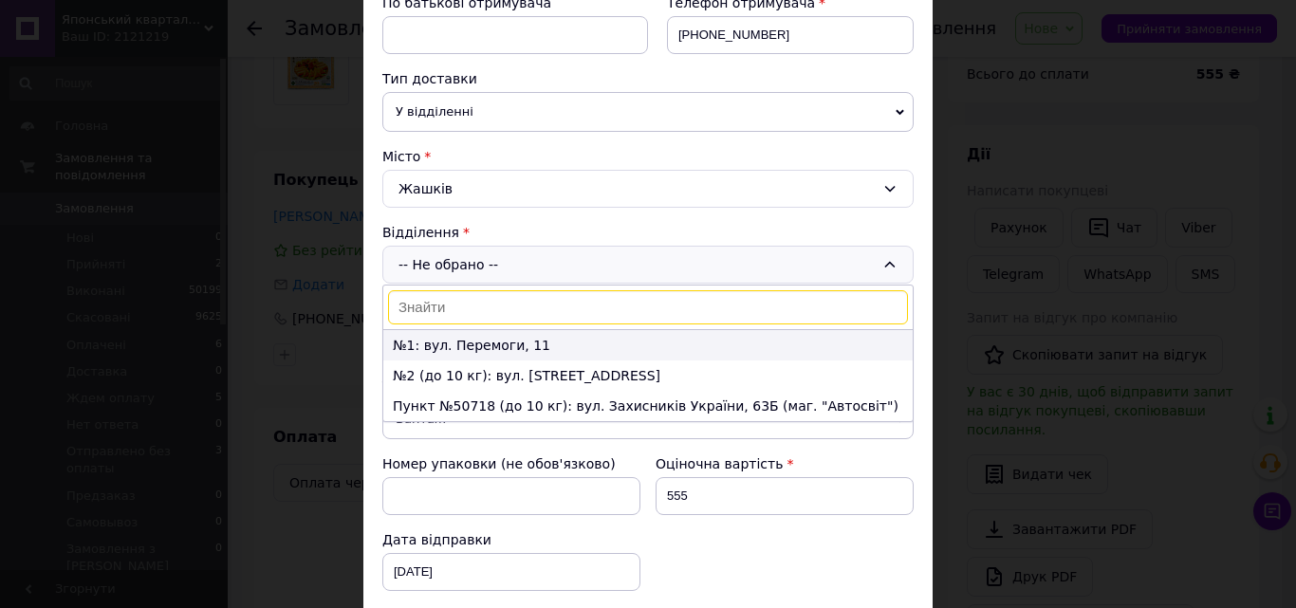
click at [484, 350] on li "№1: вул. Перемоги, 11" at bounding box center [648, 345] width 530 height 30
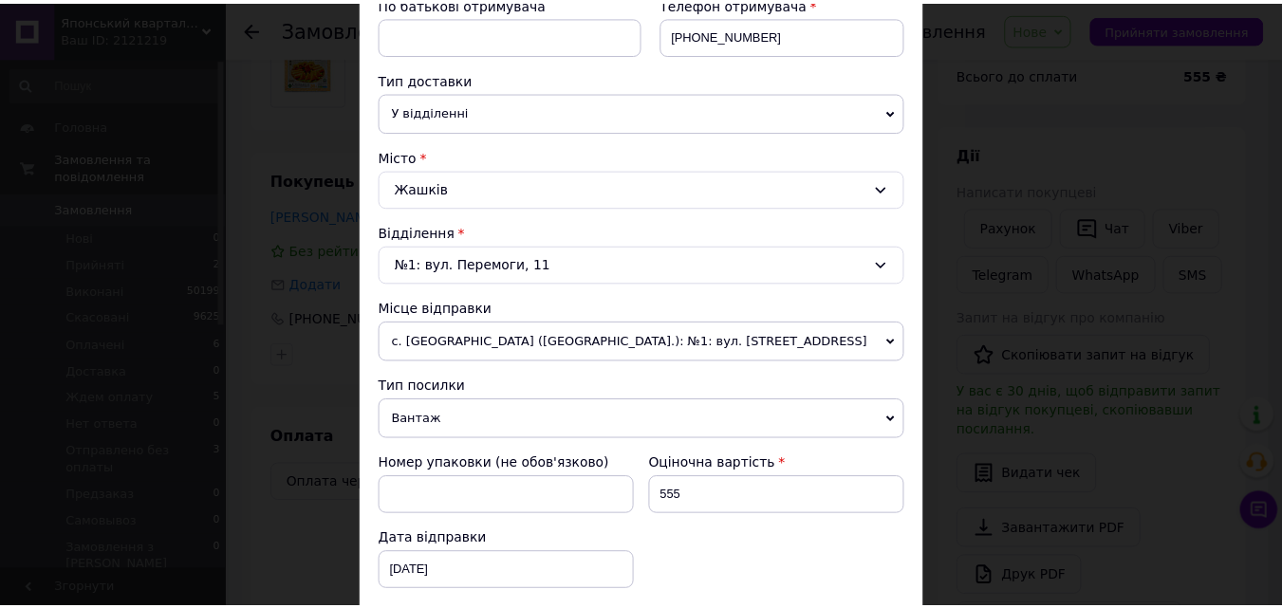
scroll to position [664, 0]
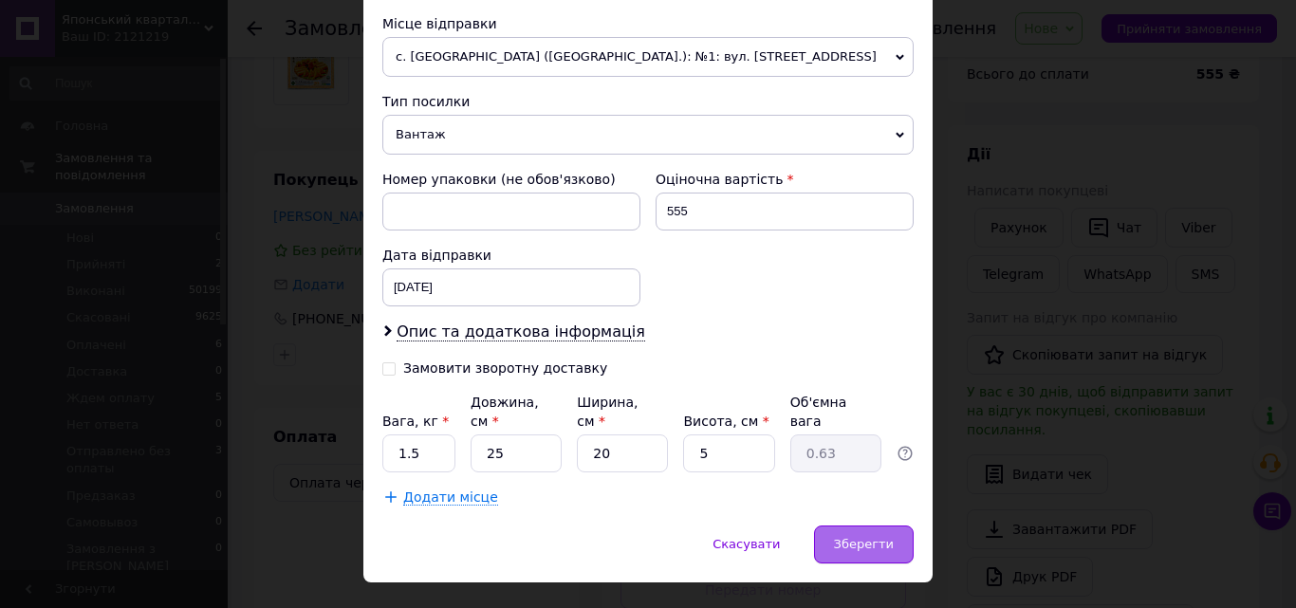
click at [879, 537] on span "Зберегти" at bounding box center [864, 544] width 60 height 14
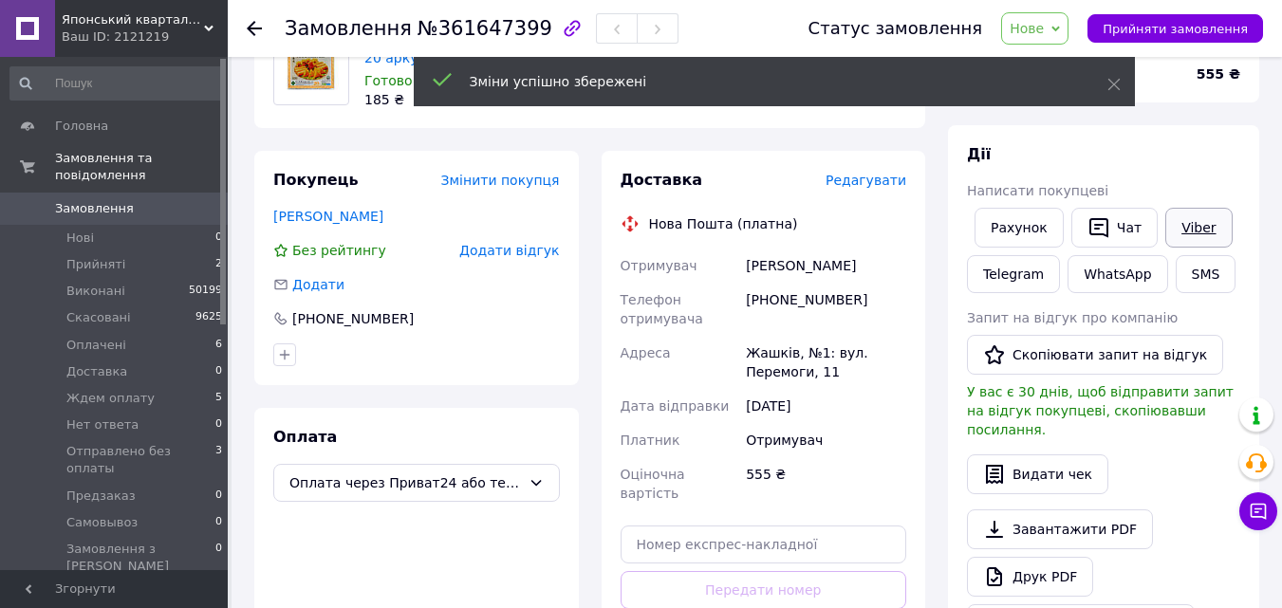
click at [1191, 228] on link "Viber" at bounding box center [1199, 228] width 66 height 40
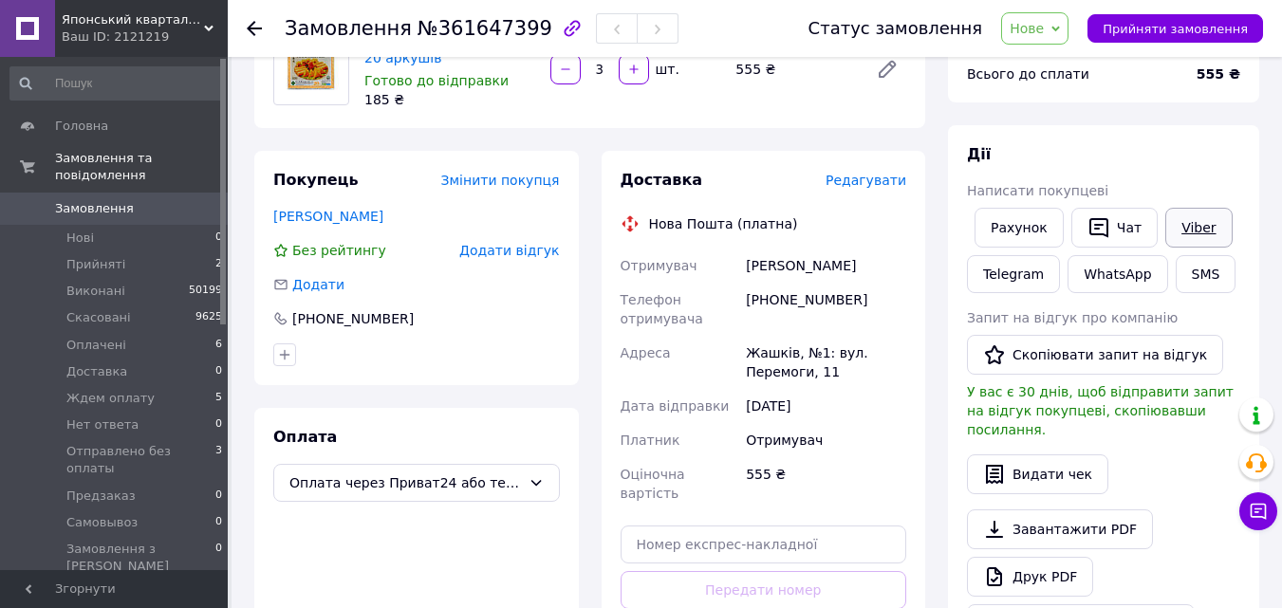
drag, startPoint x: 1177, startPoint y: 232, endPoint x: 1166, endPoint y: 234, distance: 11.7
click at [1178, 232] on link "Viber" at bounding box center [1199, 228] width 66 height 40
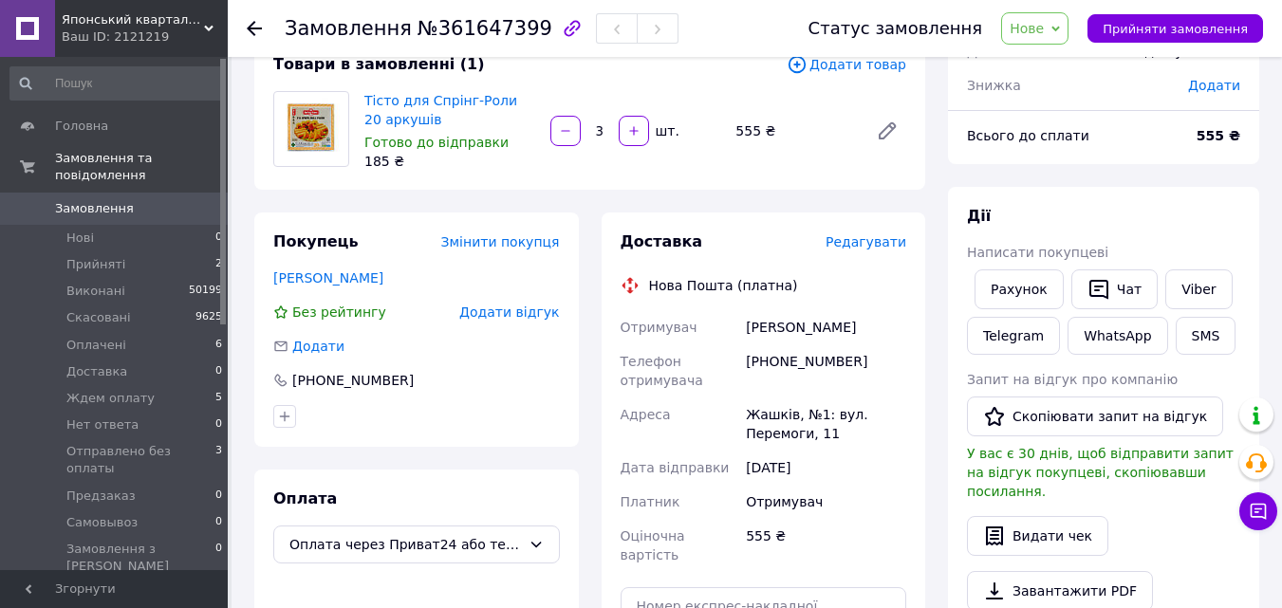
scroll to position [95, 0]
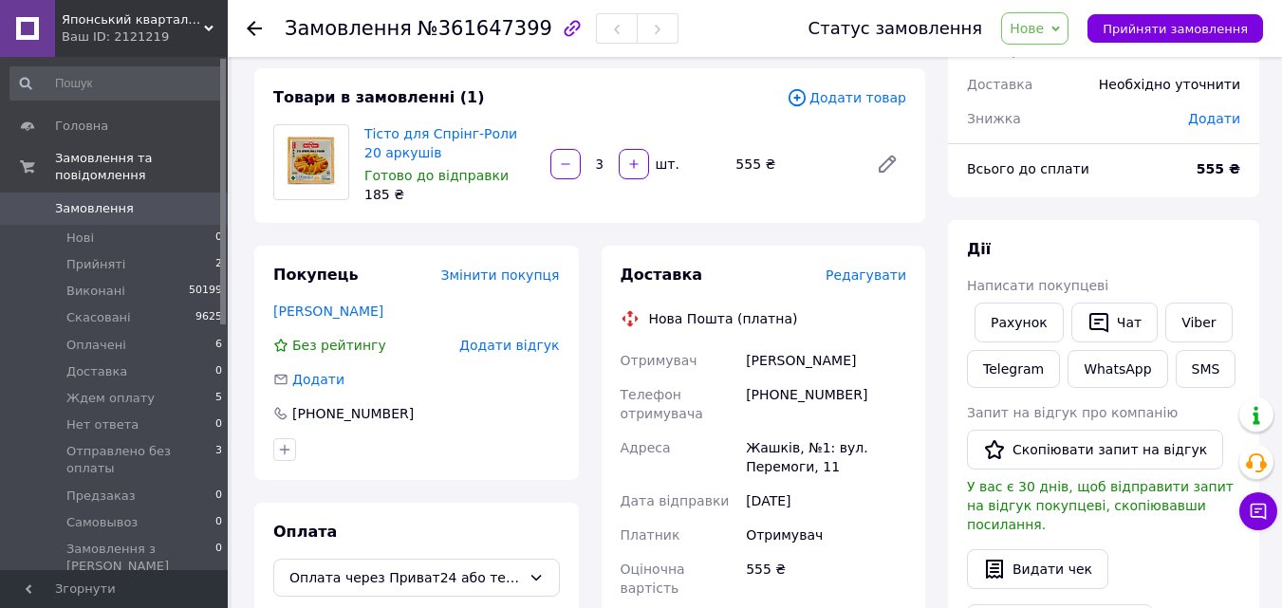
click at [502, 41] on div "Замовлення №361647399" at bounding box center [482, 28] width 394 height 32
copy span "361647399"
click at [1076, 11] on div "Статус замовлення Нове Прийнято Виконано Скасовано Оплачено Доставка Ждем оплат…" at bounding box center [1017, 28] width 493 height 57
click at [1044, 35] on span "Нове" at bounding box center [1027, 28] width 34 height 15
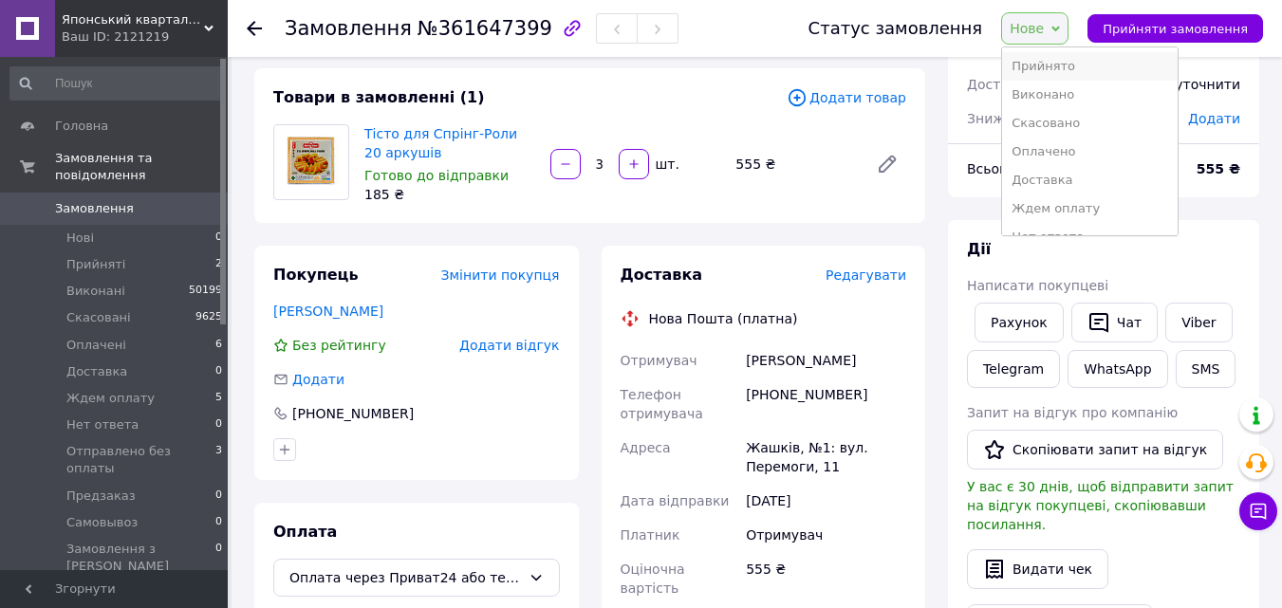
click at [1046, 65] on li "Прийнято" at bounding box center [1090, 66] width 176 height 28
click at [1052, 28] on span at bounding box center [1035, 28] width 65 height 38
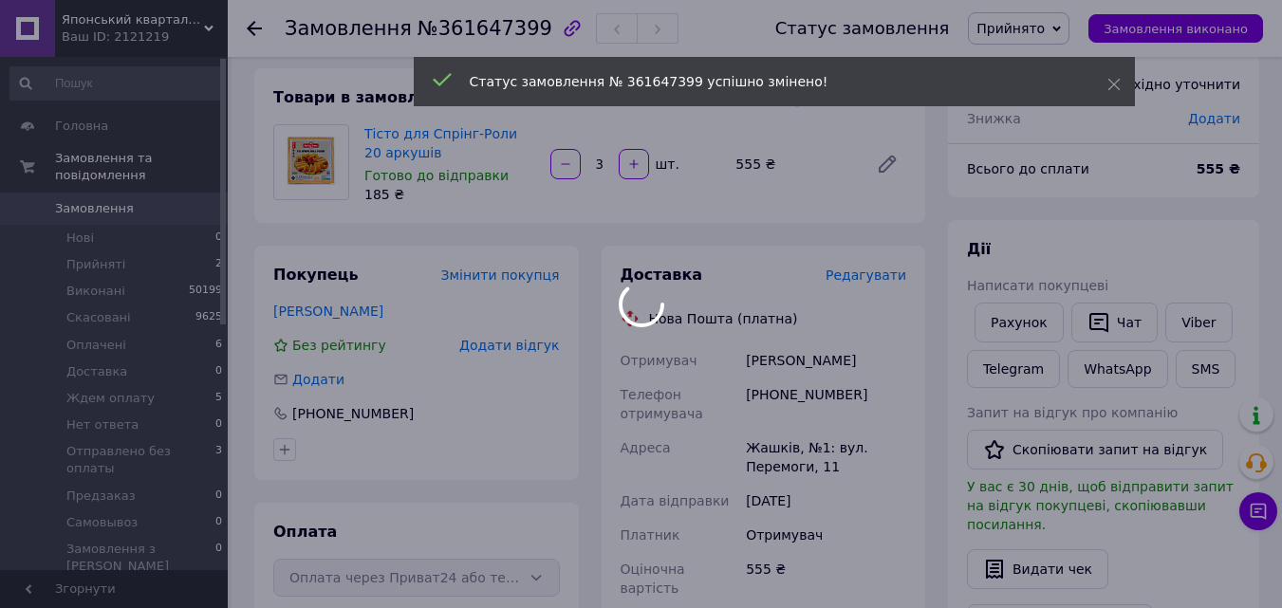
click at [1071, 28] on div at bounding box center [641, 304] width 1282 height 608
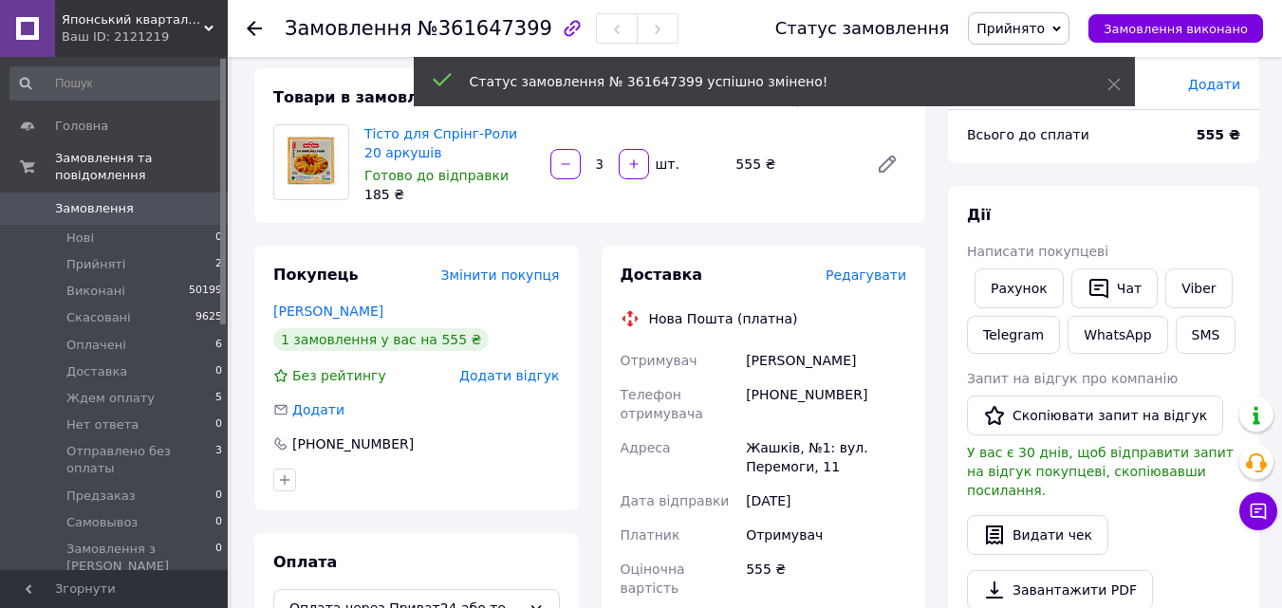
click at [1061, 28] on icon at bounding box center [1057, 29] width 9 height 9
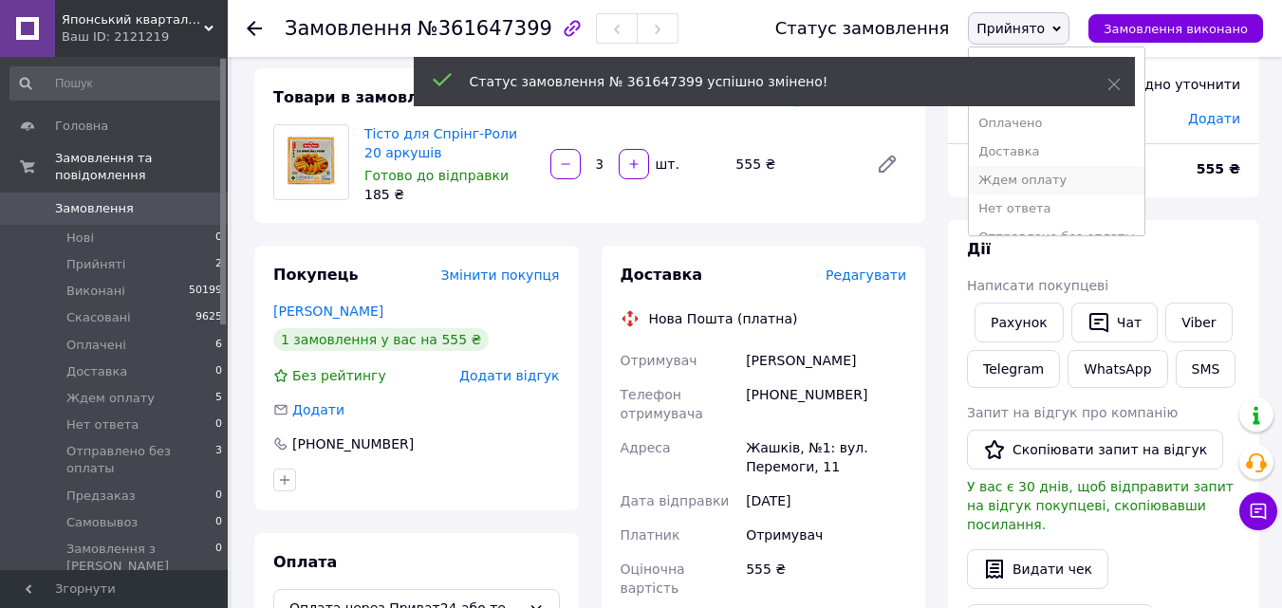
click at [1039, 182] on li "Ждем оплату" at bounding box center [1057, 180] width 176 height 28
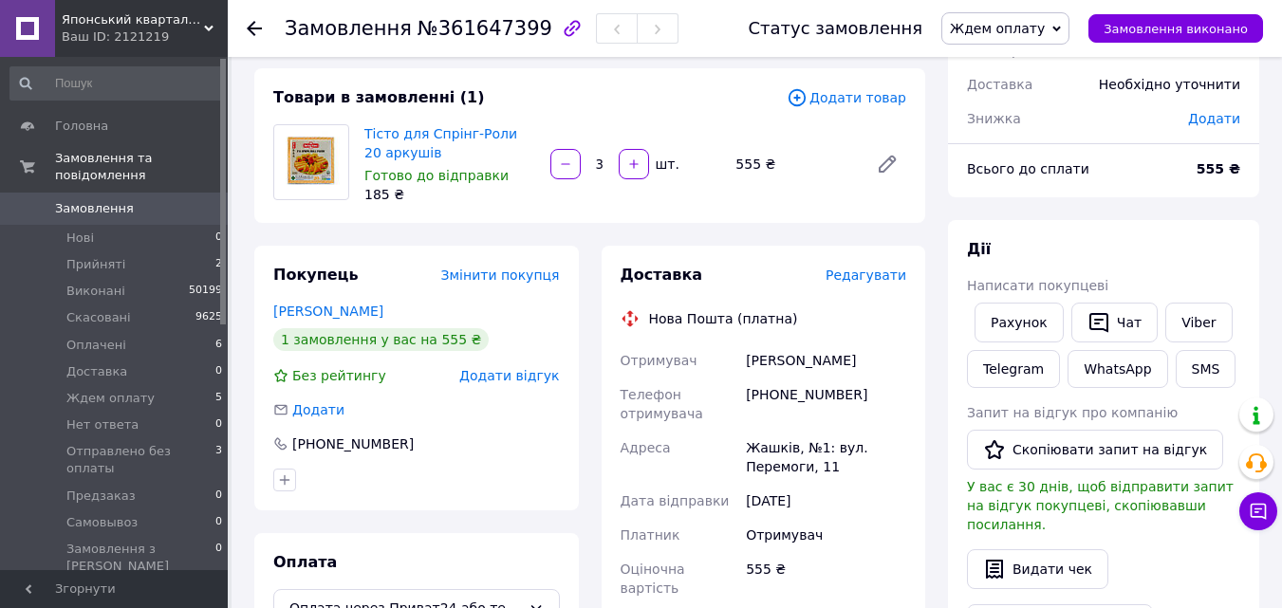
click at [114, 193] on link "Замовлення 0" at bounding box center [116, 209] width 233 height 32
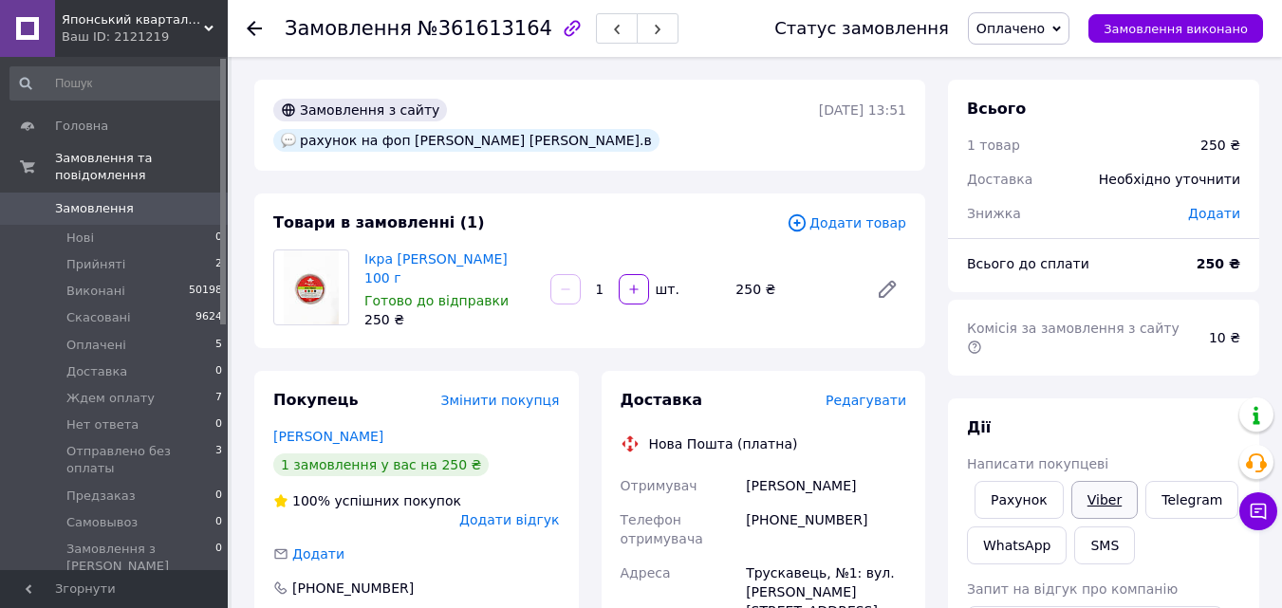
click at [1093, 481] on link "Viber" at bounding box center [1105, 500] width 66 height 38
